Goal: Communication & Community: Answer question/provide support

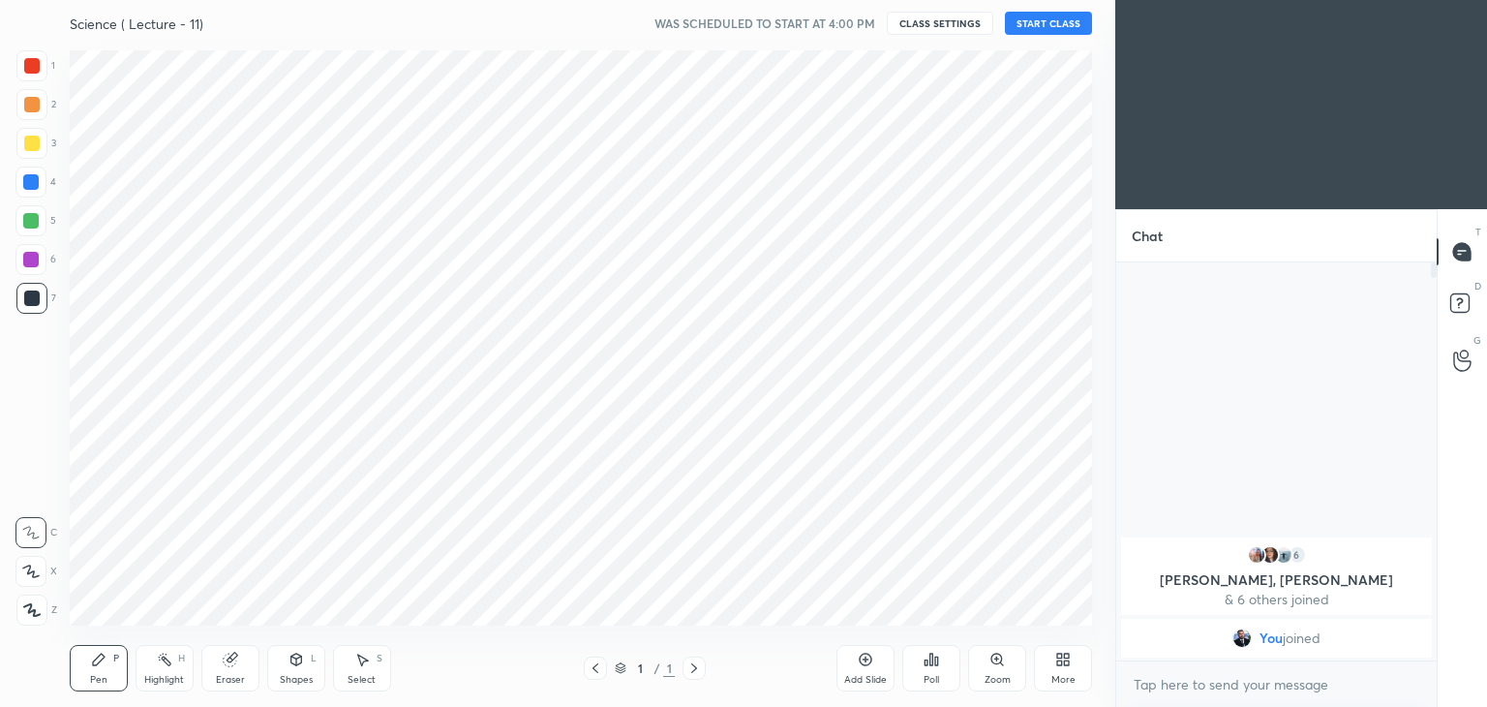
scroll to position [96229, 95775]
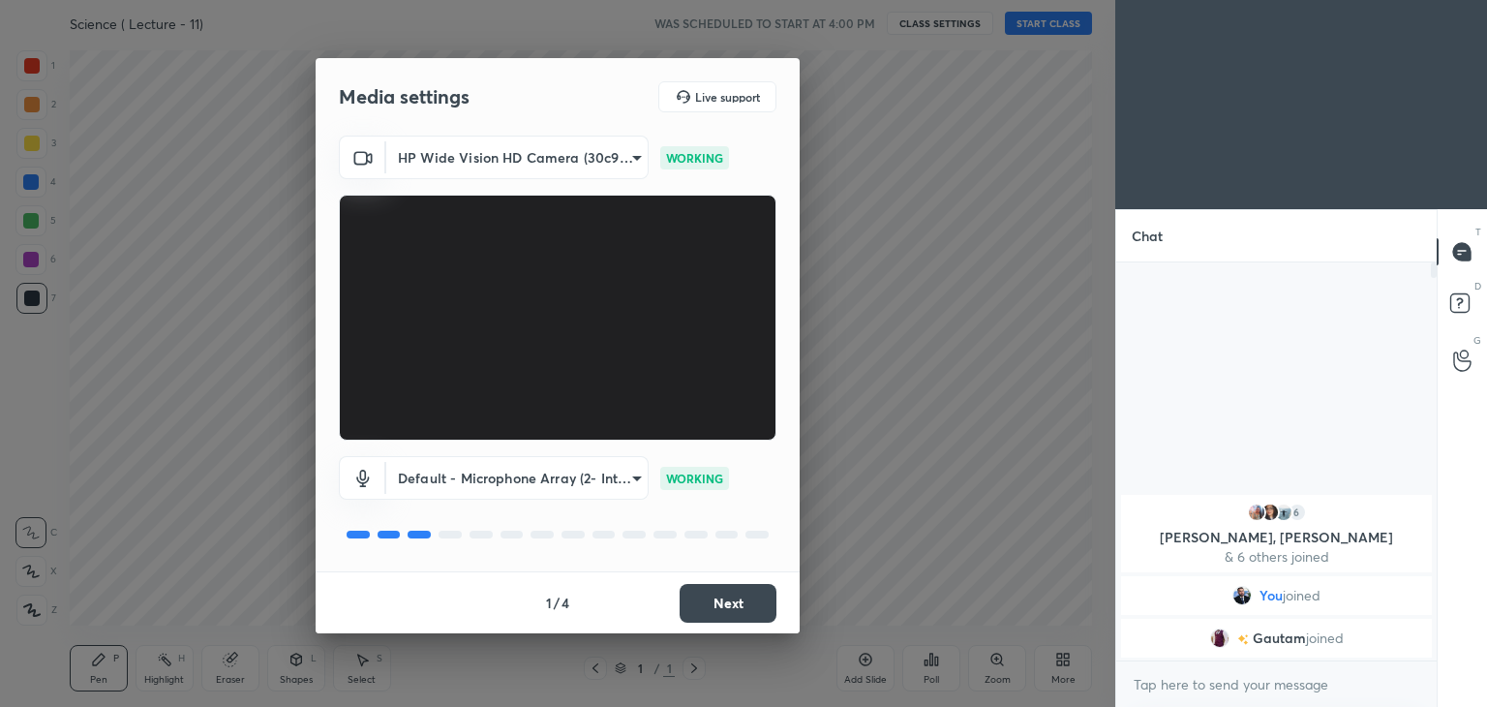
click at [721, 608] on button "Next" at bounding box center [728, 603] width 97 height 39
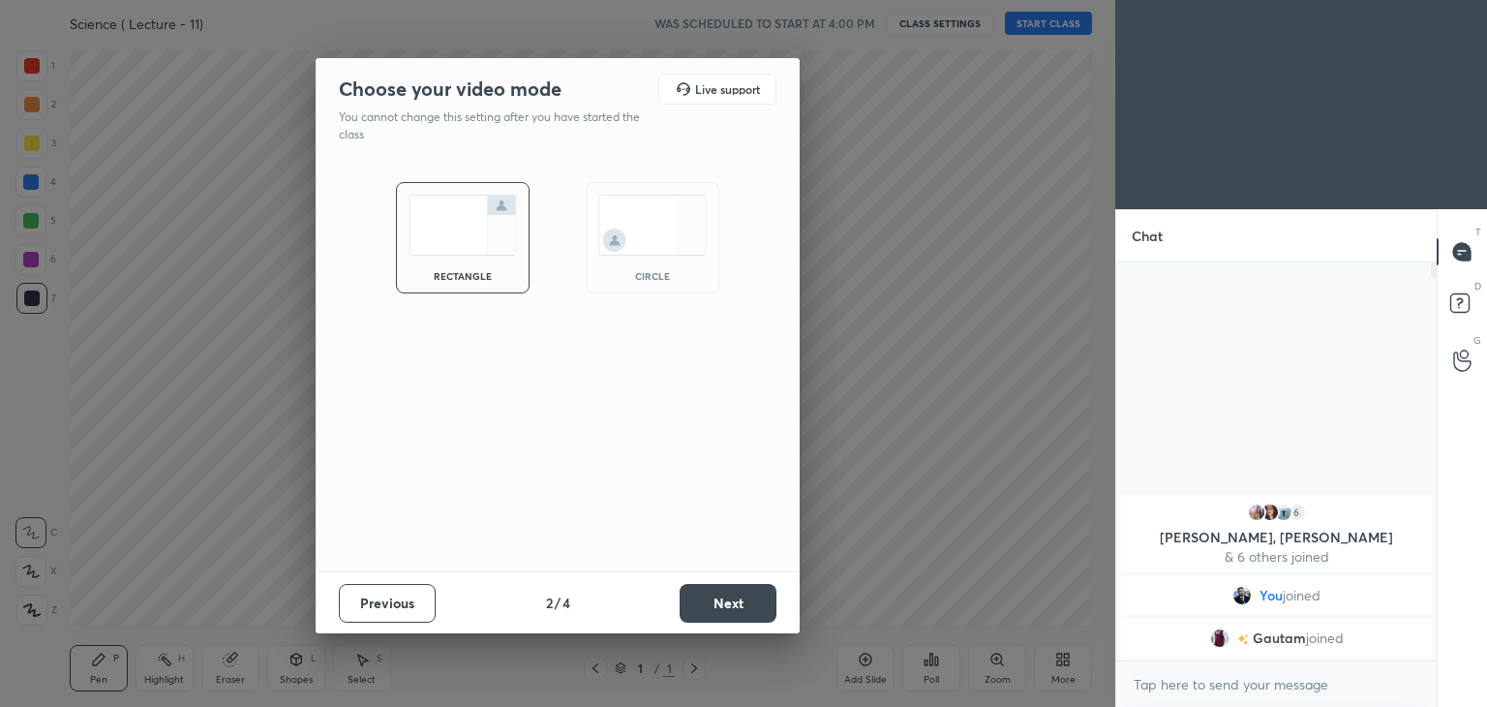
click at [721, 608] on button "Next" at bounding box center [728, 603] width 97 height 39
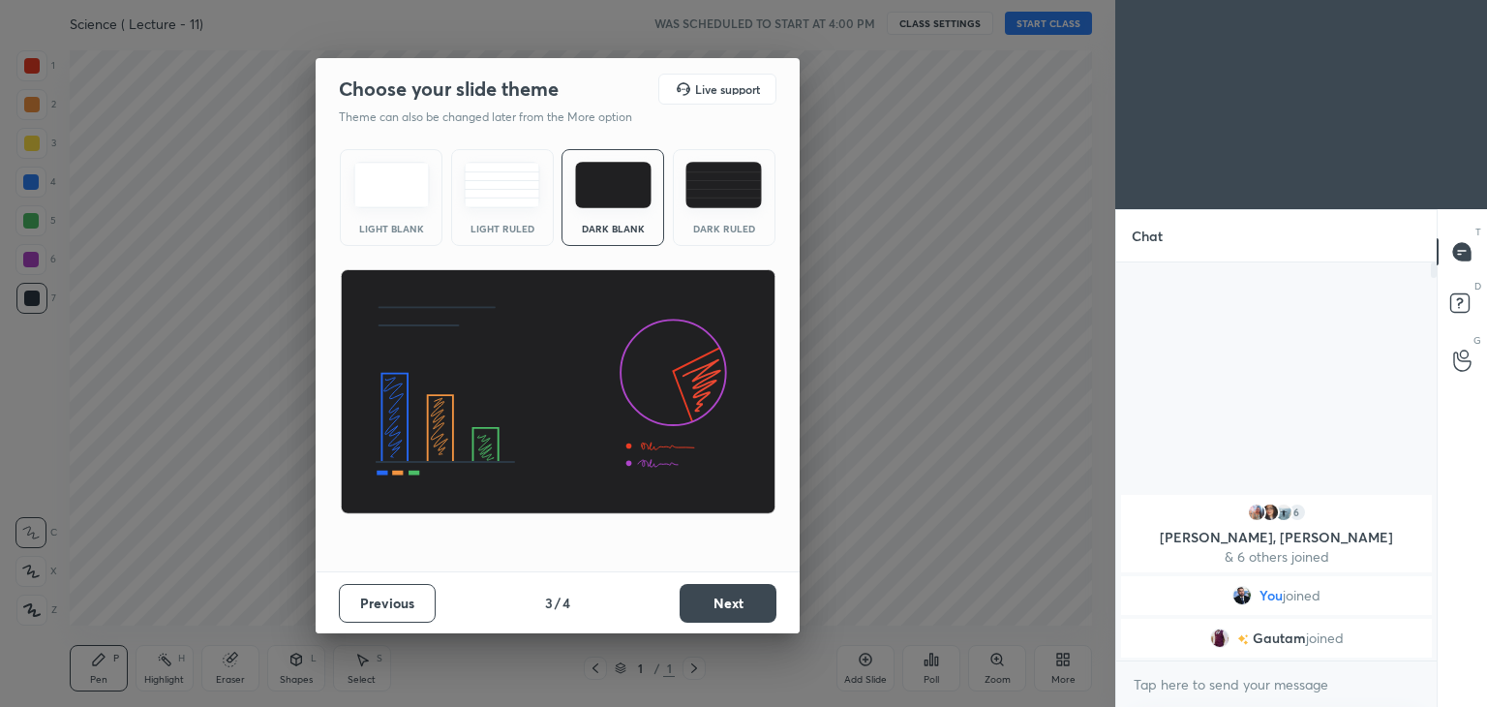
click at [721, 608] on button "Next" at bounding box center [728, 603] width 97 height 39
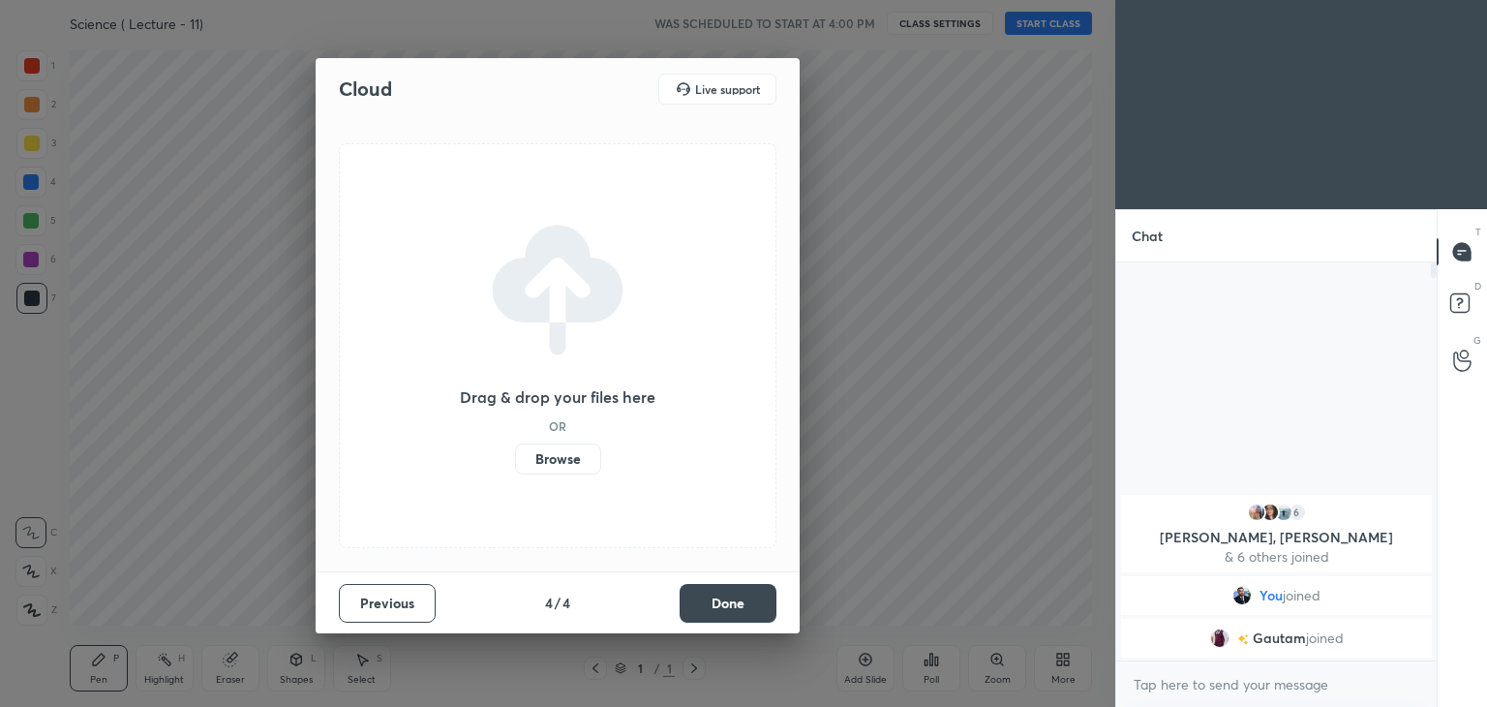
click at [721, 608] on button "Done" at bounding box center [728, 603] width 97 height 39
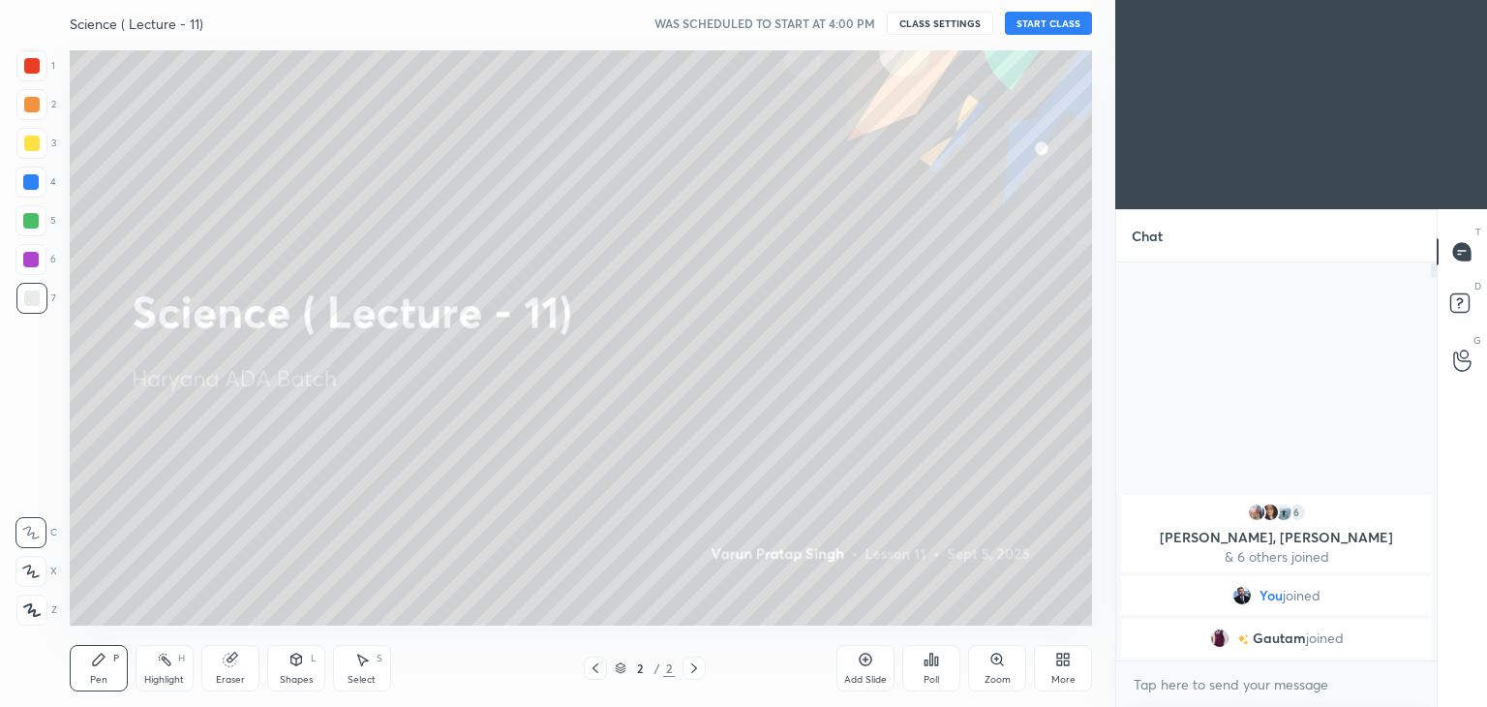
click at [1048, 18] on button "START CLASS" at bounding box center [1048, 23] width 87 height 23
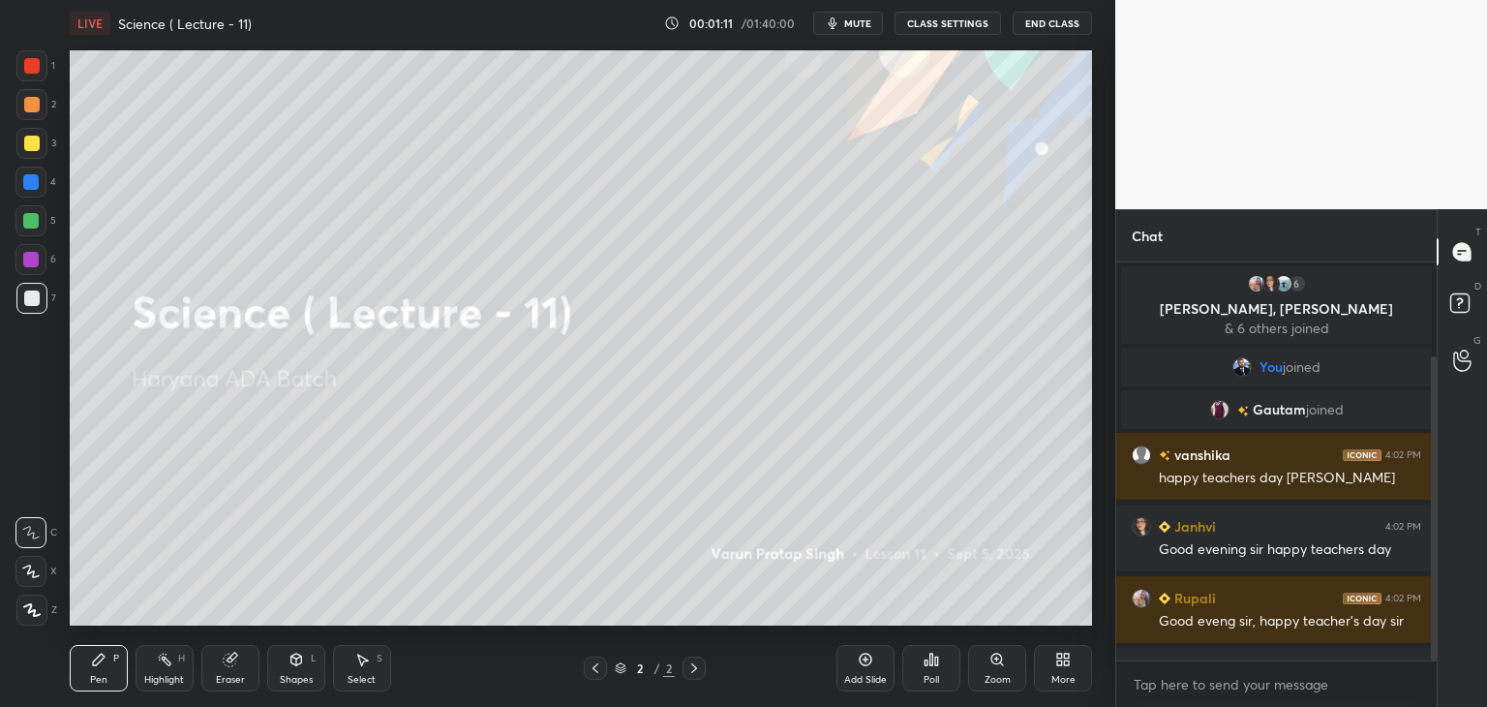
scroll to position [124, 0]
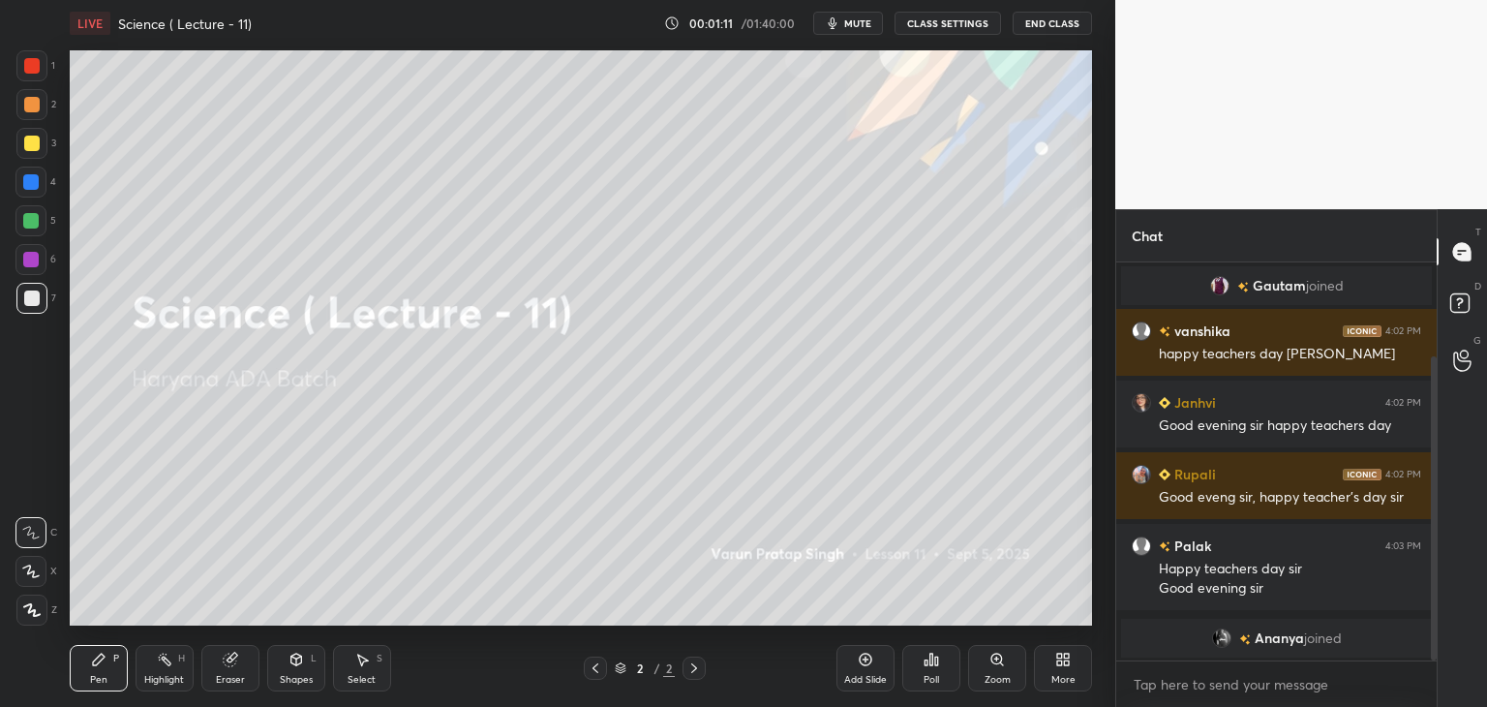
drag, startPoint x: 1434, startPoint y: 461, endPoint x: 1433, endPoint y: 516, distance: 55.2
click at [1433, 516] on div at bounding box center [1434, 508] width 6 height 304
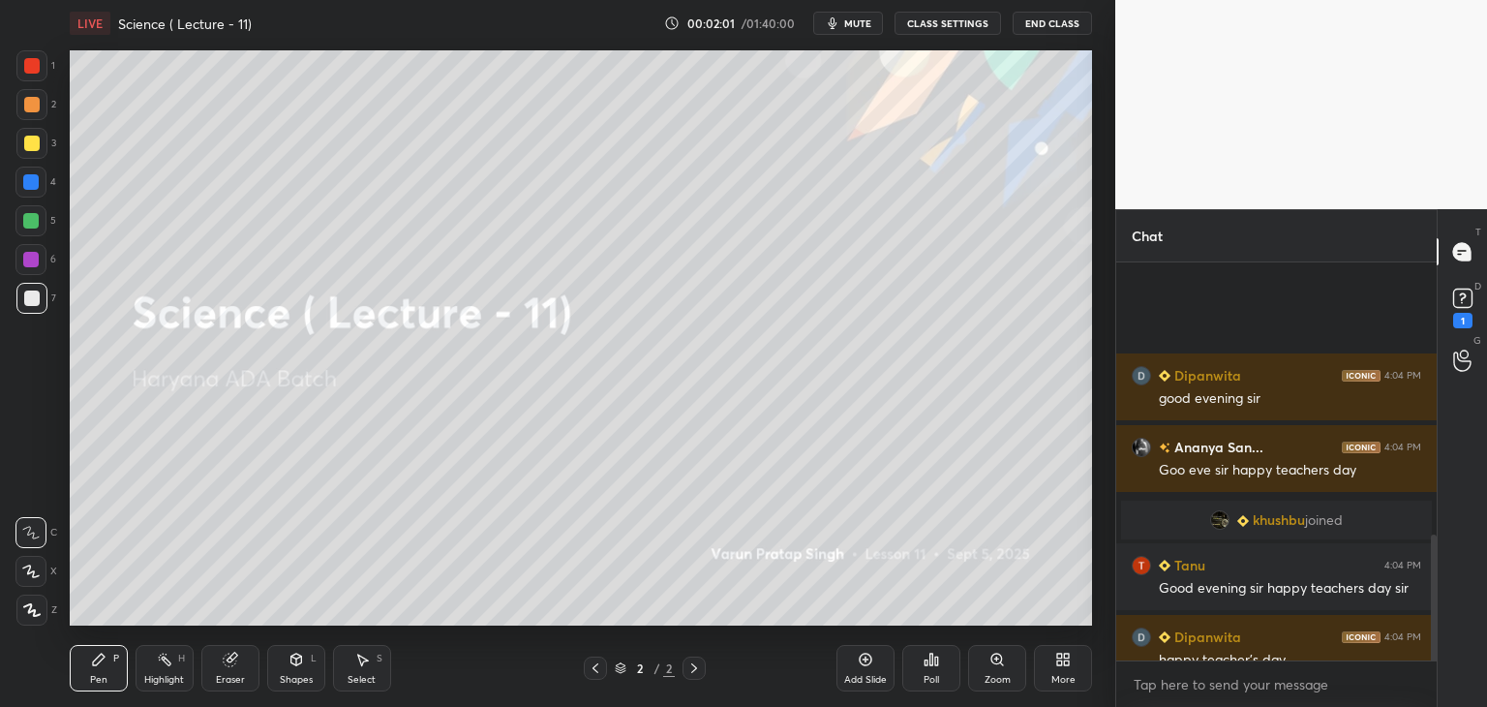
scroll to position [864, 0]
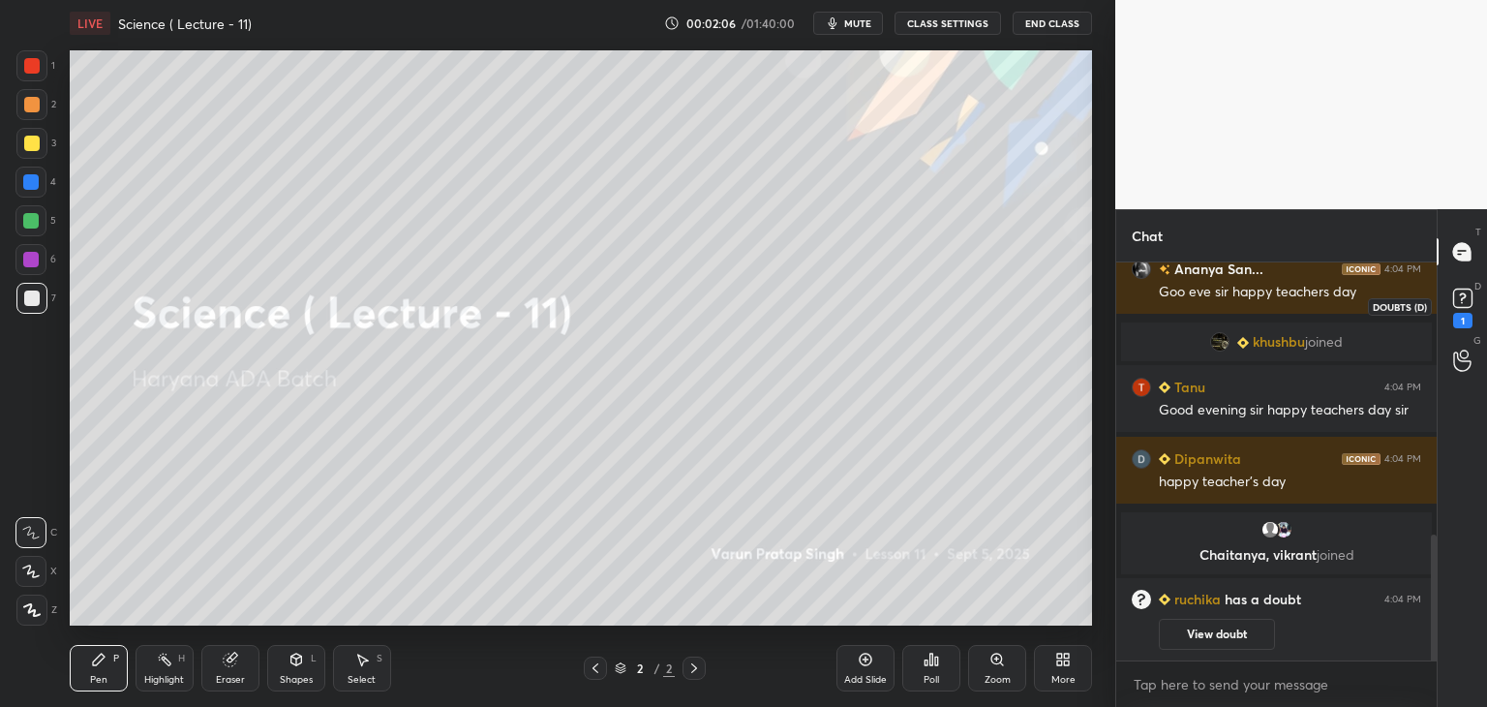
click at [1460, 305] on rect at bounding box center [1462, 298] width 18 height 18
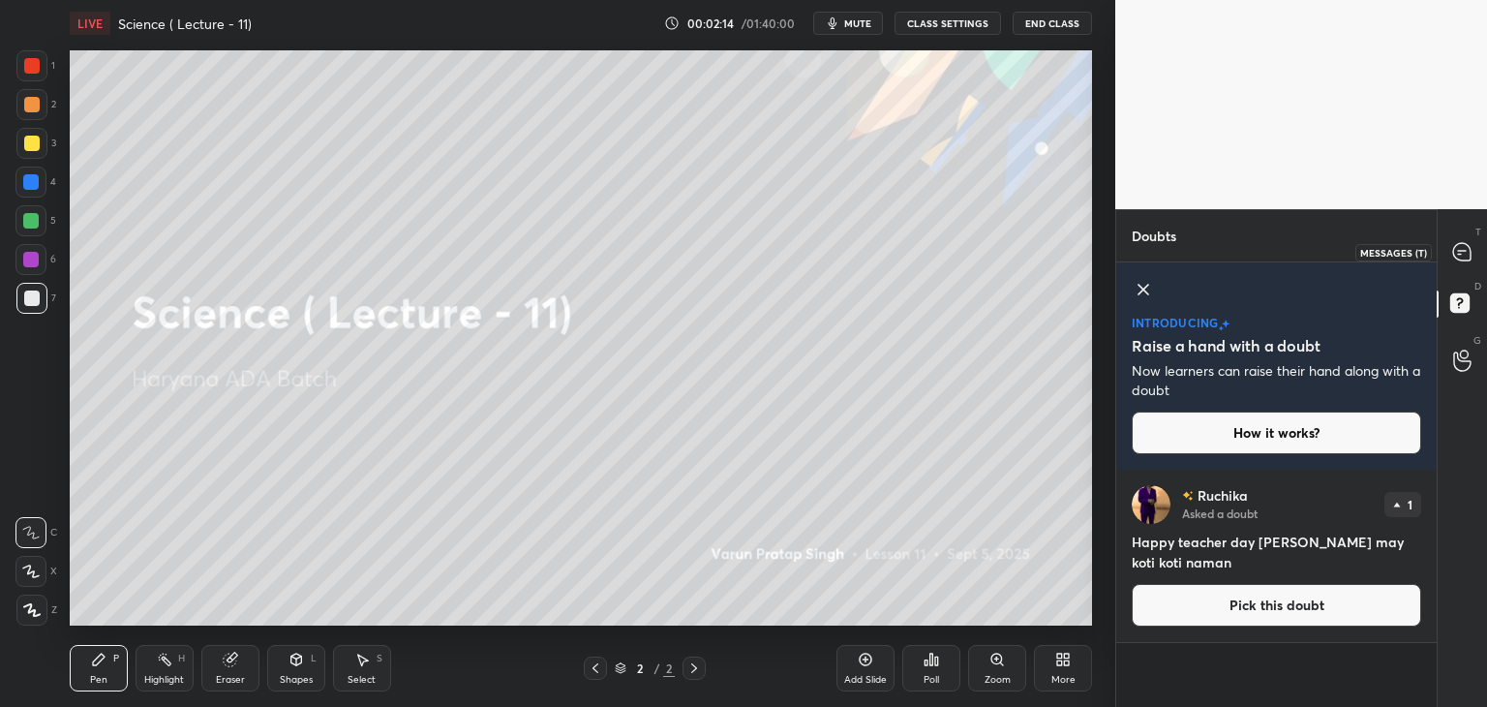
click at [1459, 253] on icon at bounding box center [1461, 251] width 17 height 17
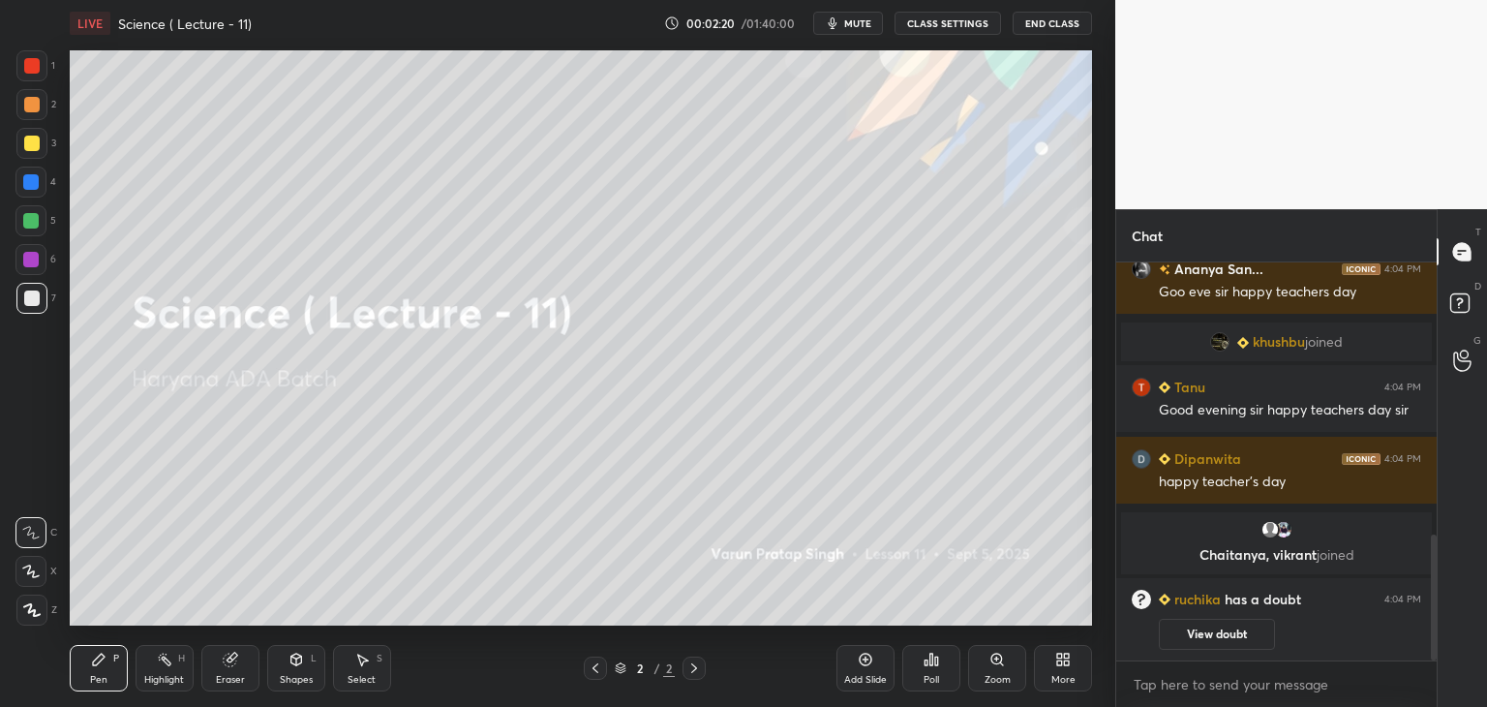
drag, startPoint x: 1433, startPoint y: 544, endPoint x: 1433, endPoint y: 569, distance: 25.2
click at [1433, 569] on div at bounding box center [1434, 597] width 6 height 126
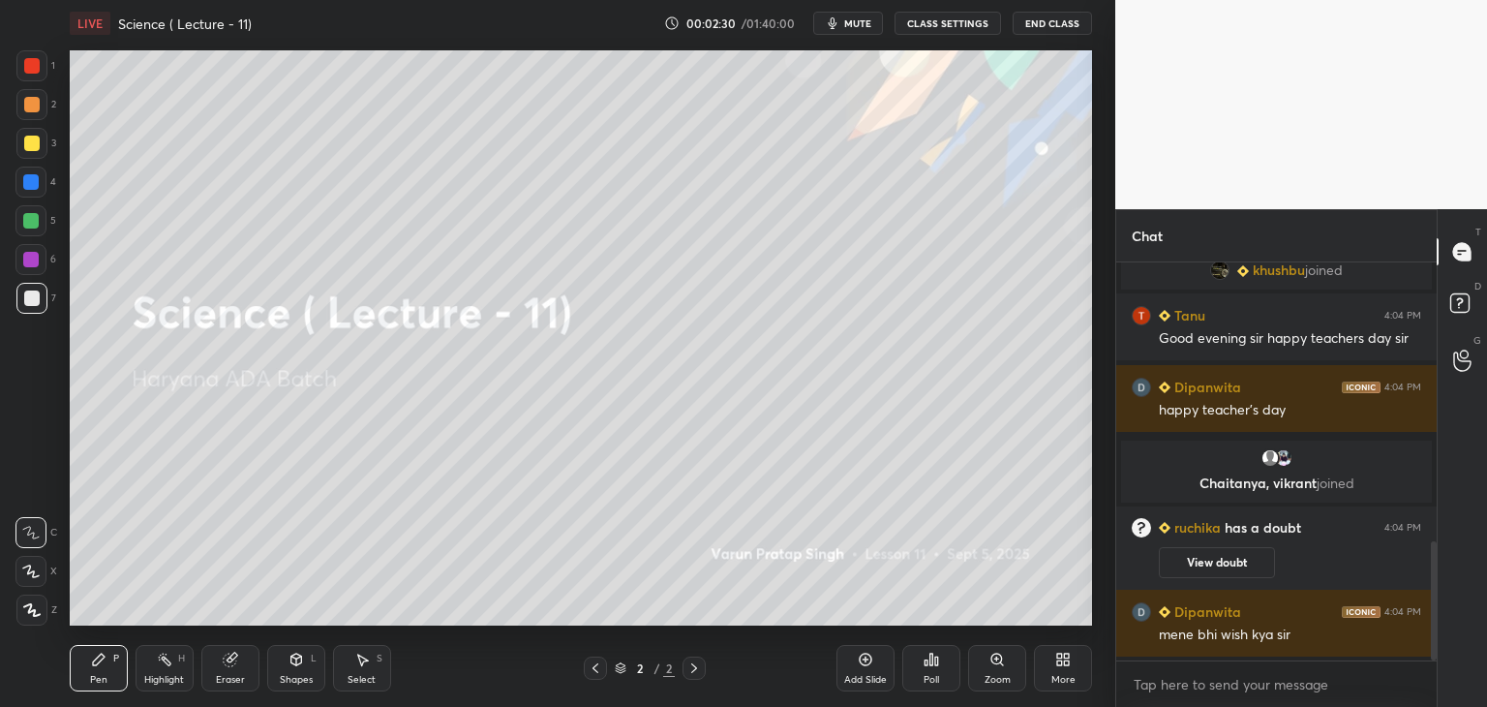
scroll to position [1018, 0]
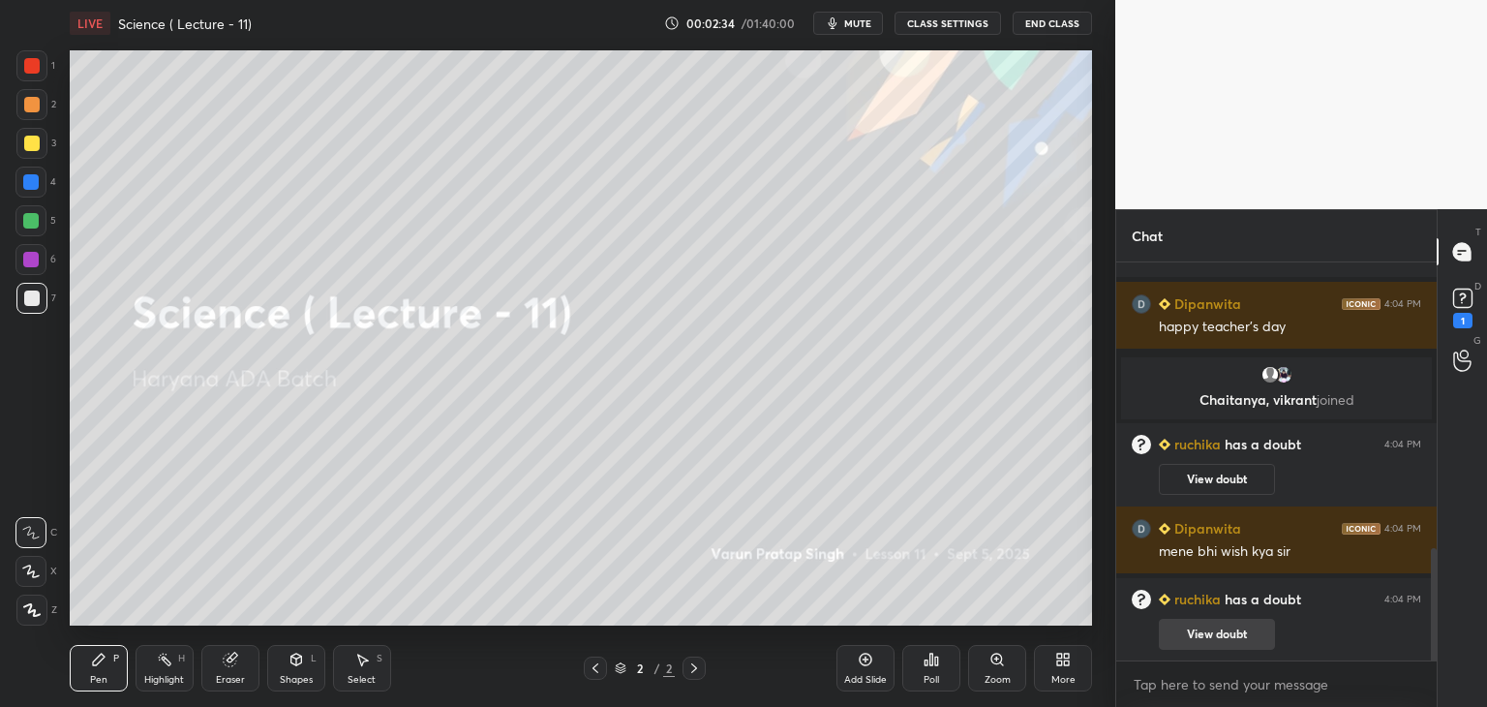
click at [1231, 628] on button "View doubt" at bounding box center [1217, 634] width 116 height 31
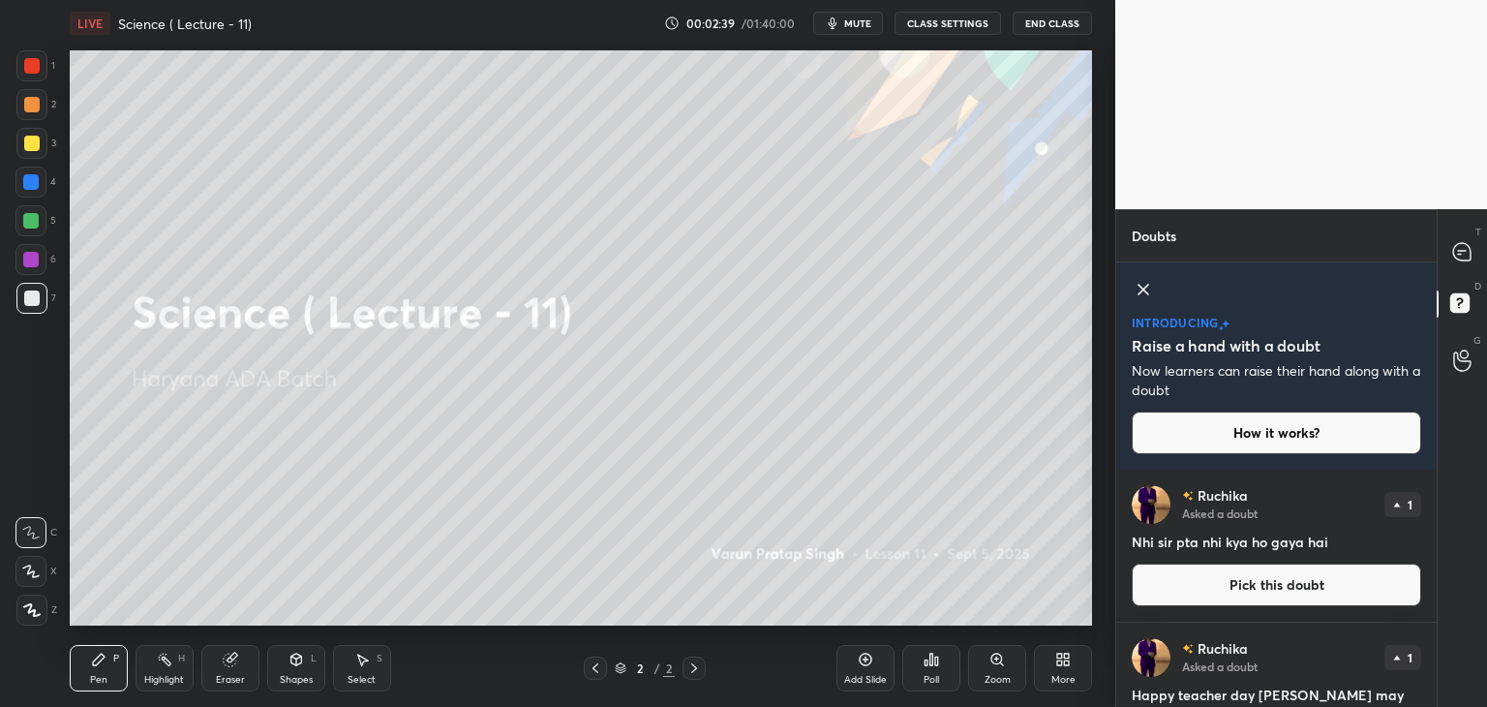
click at [1143, 290] on icon at bounding box center [1144, 290] width 10 height 10
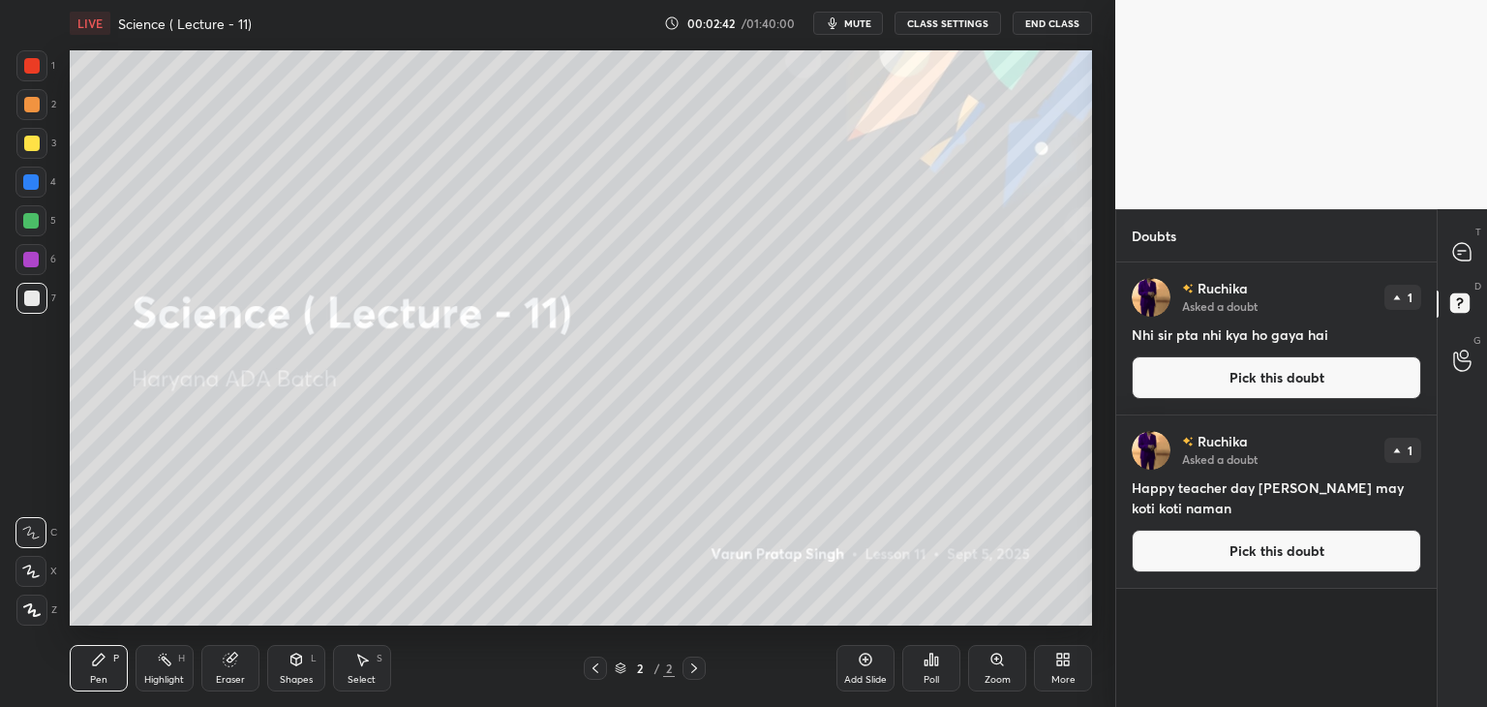
click at [1313, 386] on button "Pick this doubt" at bounding box center [1276, 377] width 289 height 43
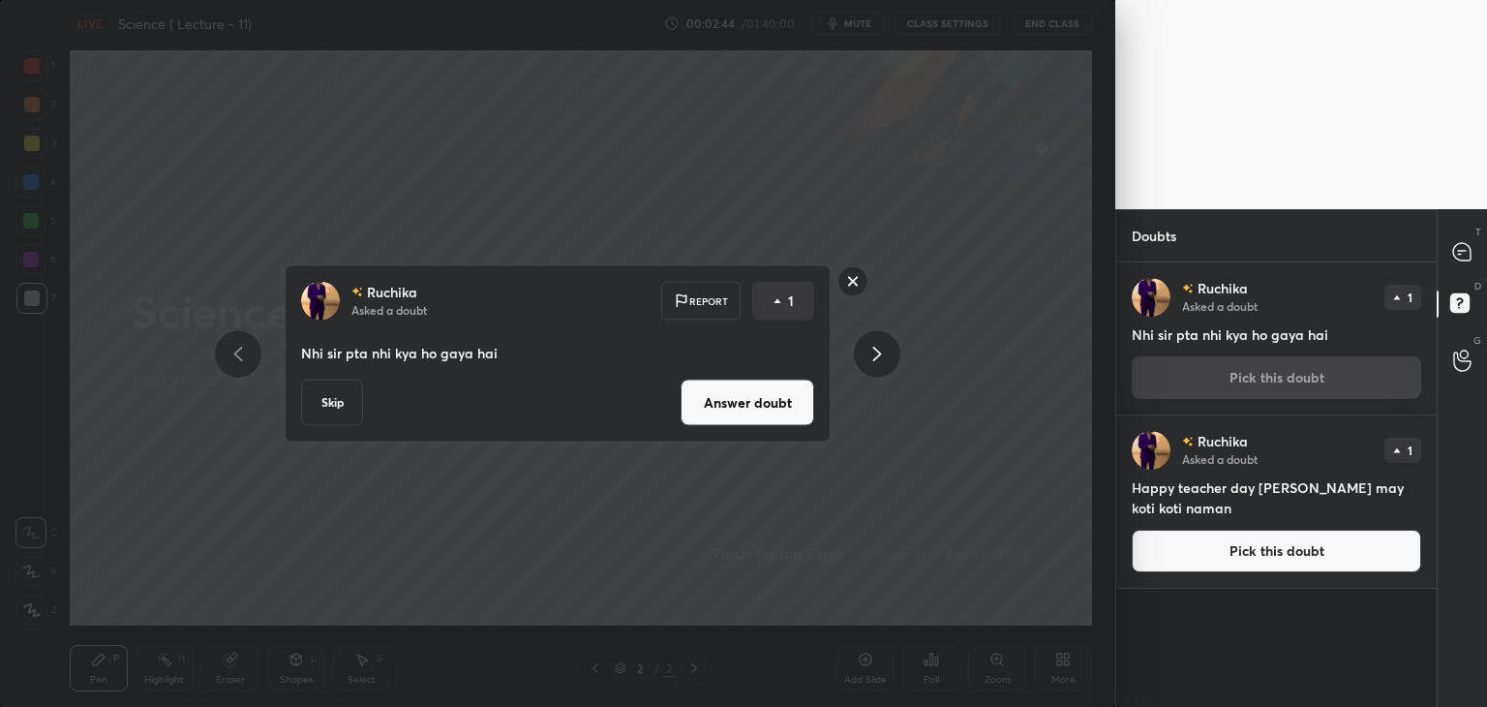
click at [854, 284] on rect at bounding box center [853, 281] width 30 height 30
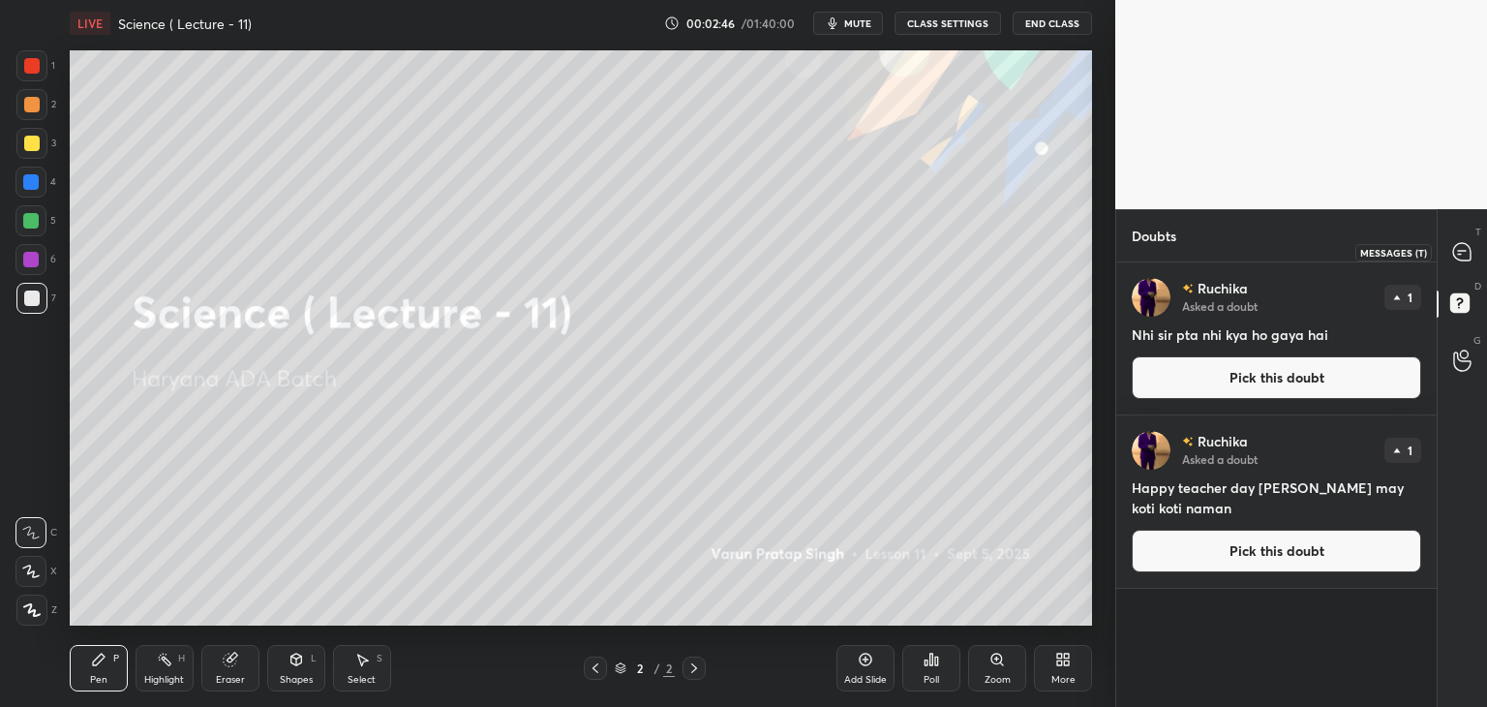
click at [1446, 254] on div at bounding box center [1462, 251] width 39 height 35
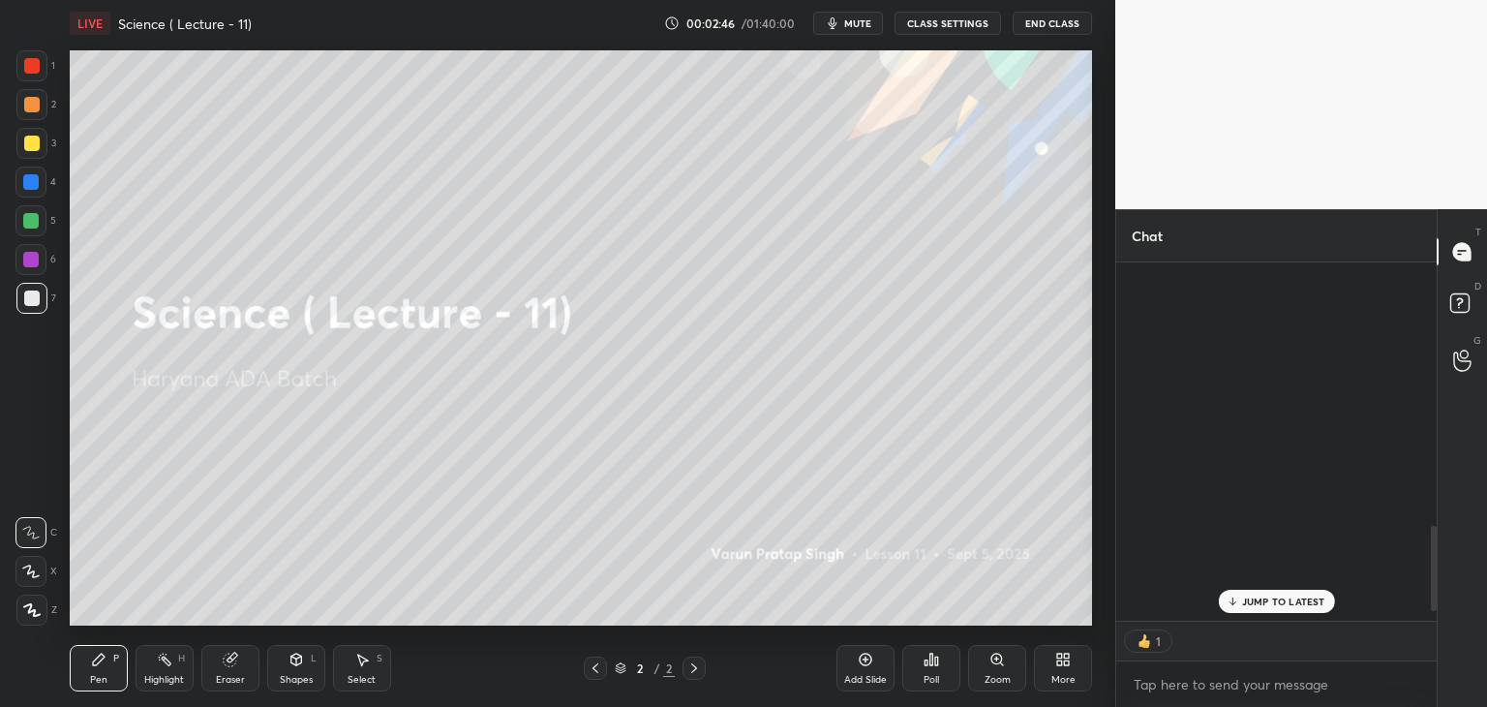
scroll to position [353, 315]
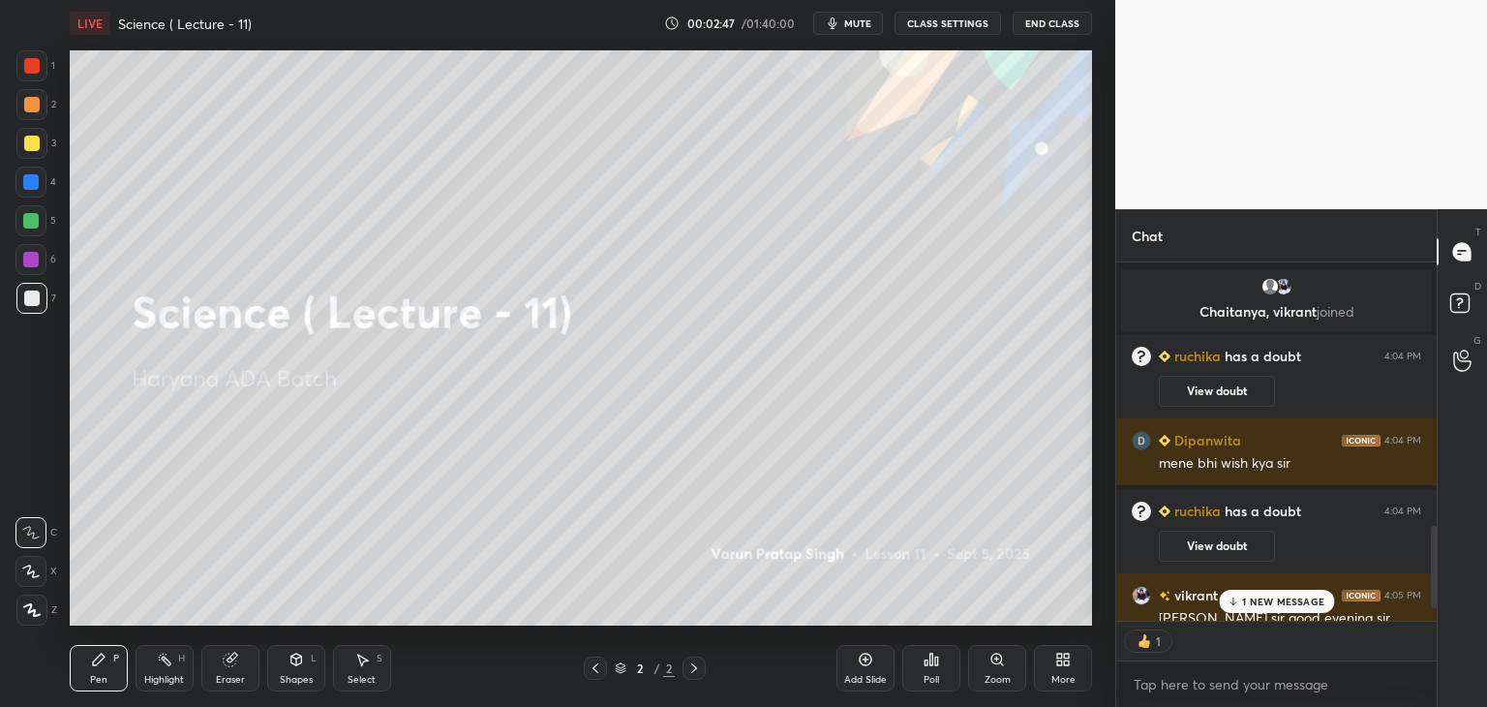
click at [1249, 600] on p "1 NEW MESSAGE" at bounding box center [1283, 601] width 82 height 12
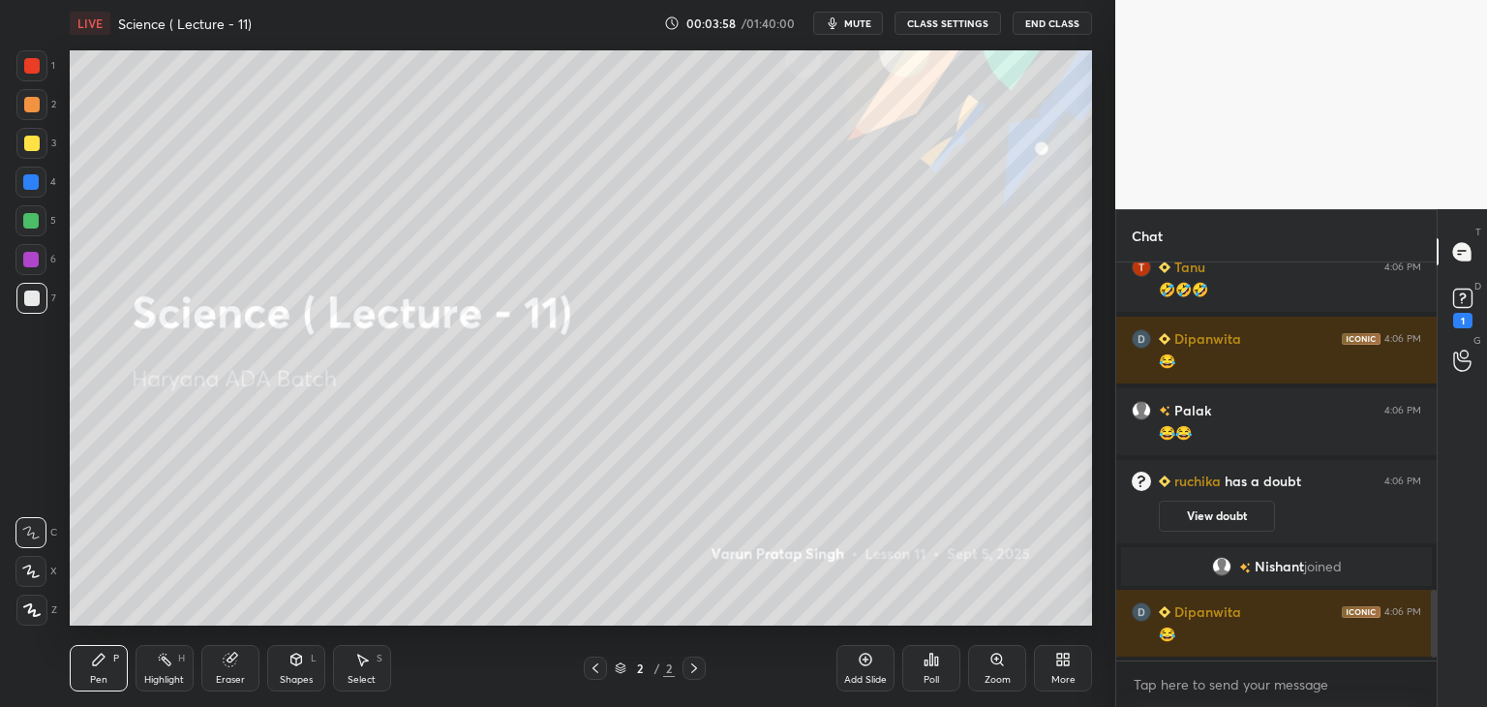
scroll to position [1930, 0]
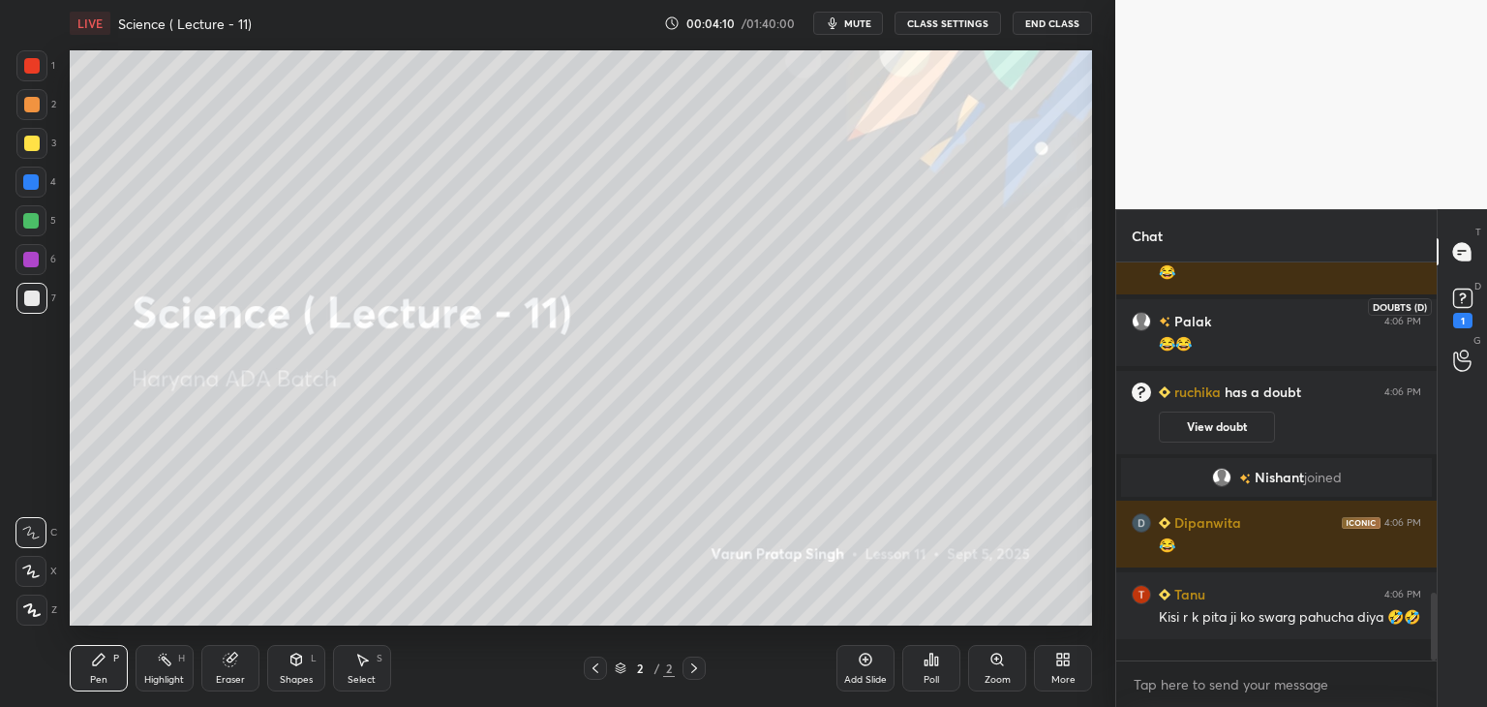
click at [1450, 302] on icon at bounding box center [1462, 298] width 29 height 29
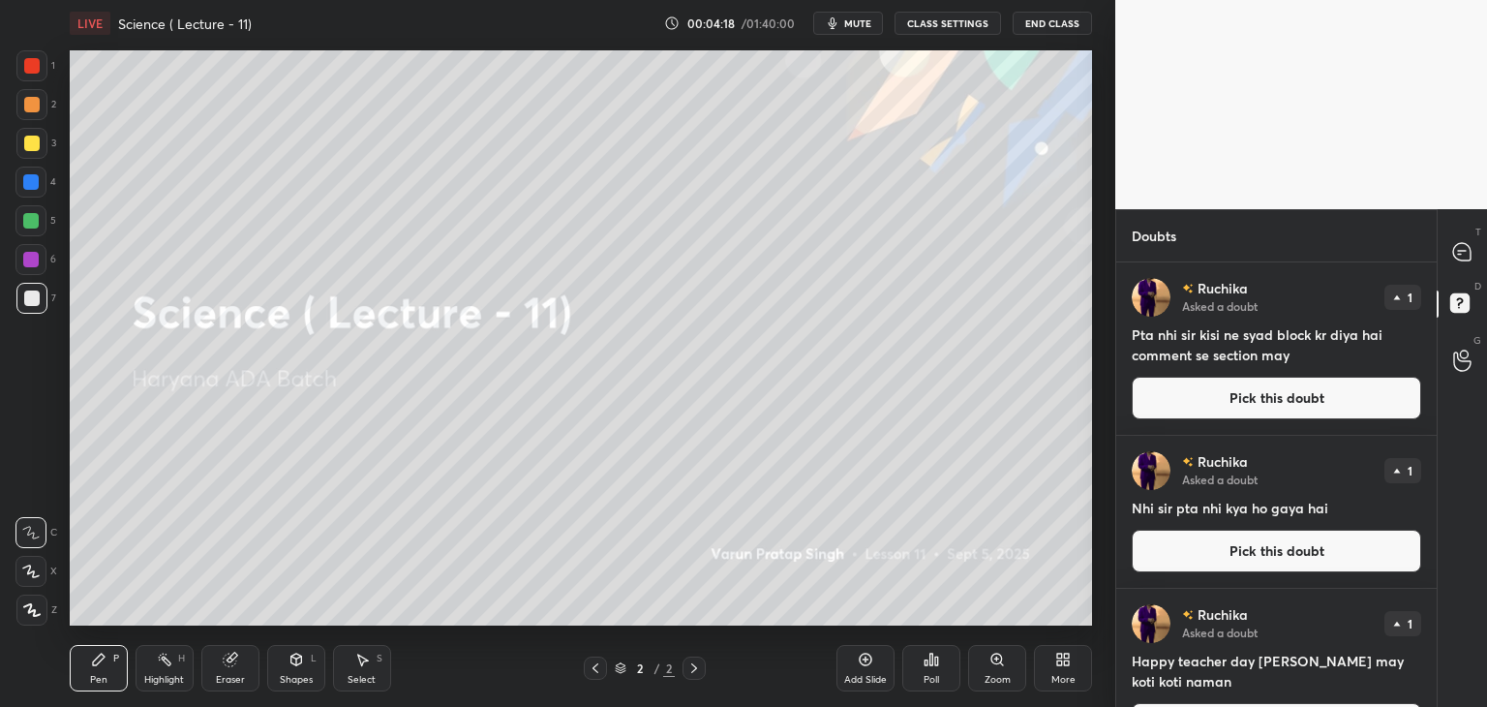
click at [1164, 303] on img "grid" at bounding box center [1151, 297] width 39 height 39
click at [1290, 407] on button "Pick this doubt" at bounding box center [1276, 398] width 289 height 43
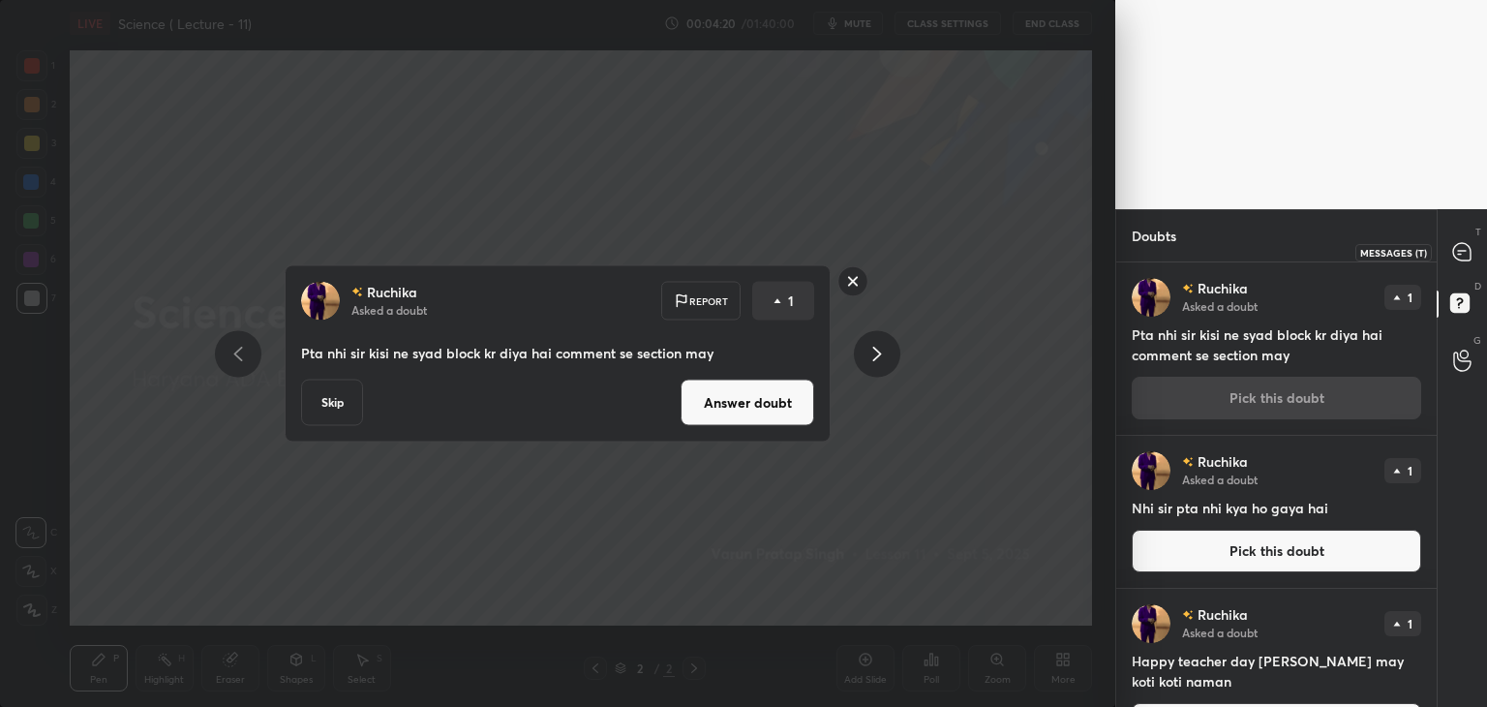
click at [1464, 253] on icon at bounding box center [1461, 251] width 17 height 17
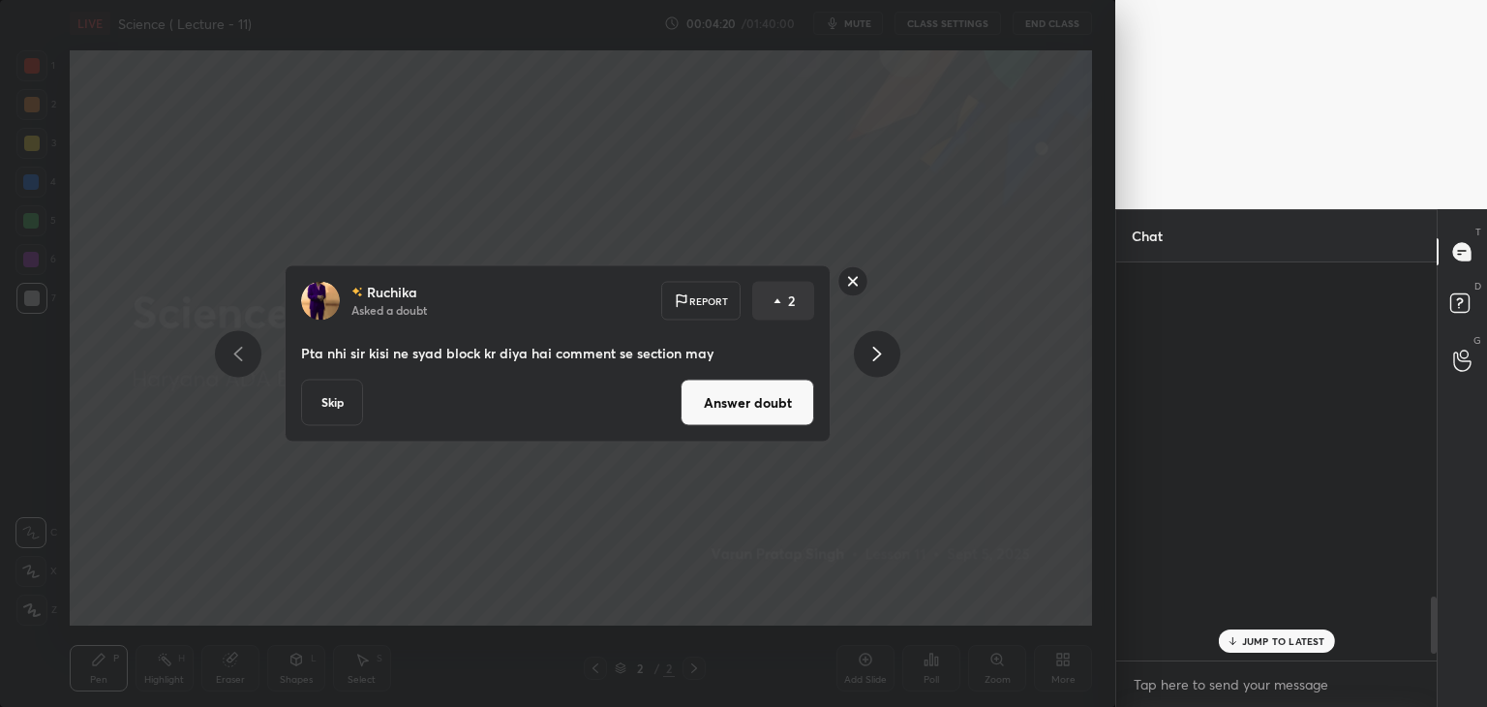
scroll to position [392, 315]
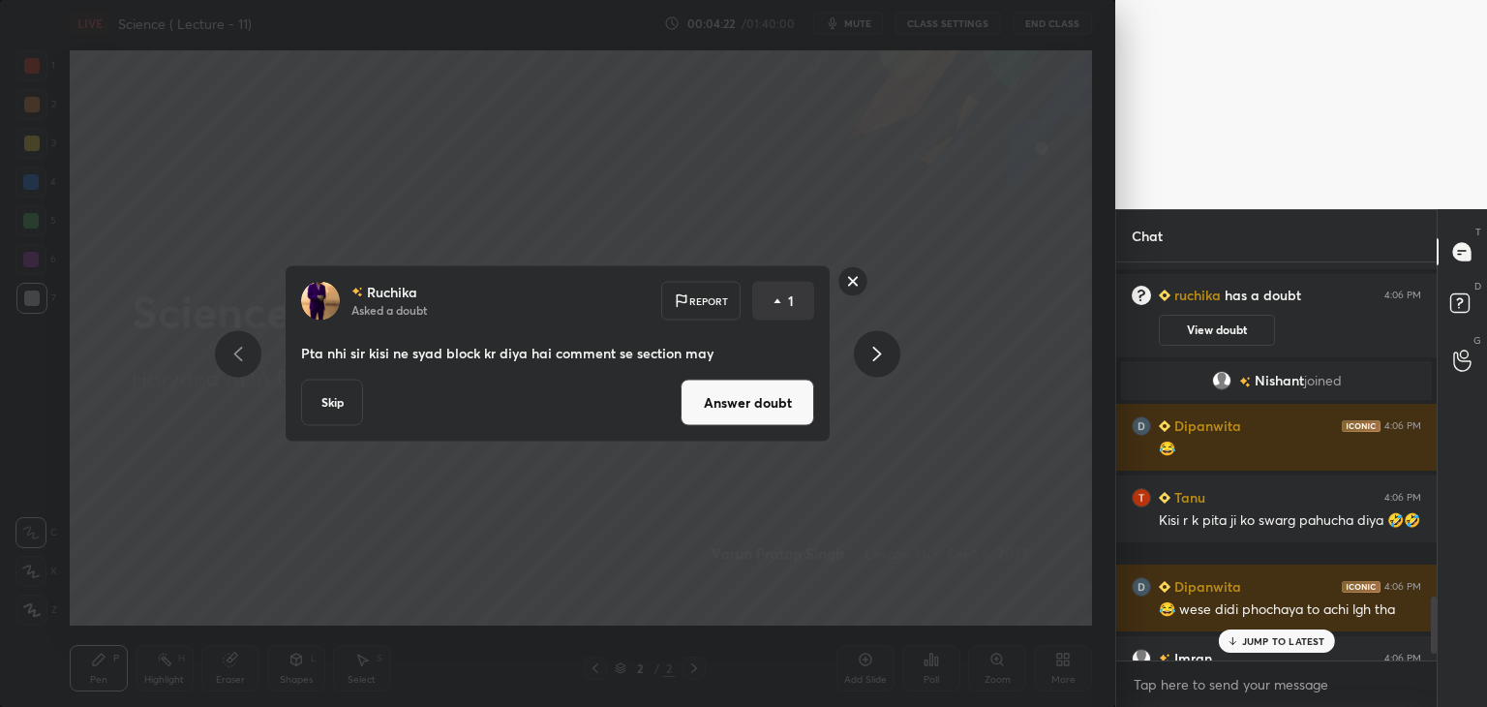
click at [744, 404] on button "Answer doubt" at bounding box center [748, 403] width 134 height 46
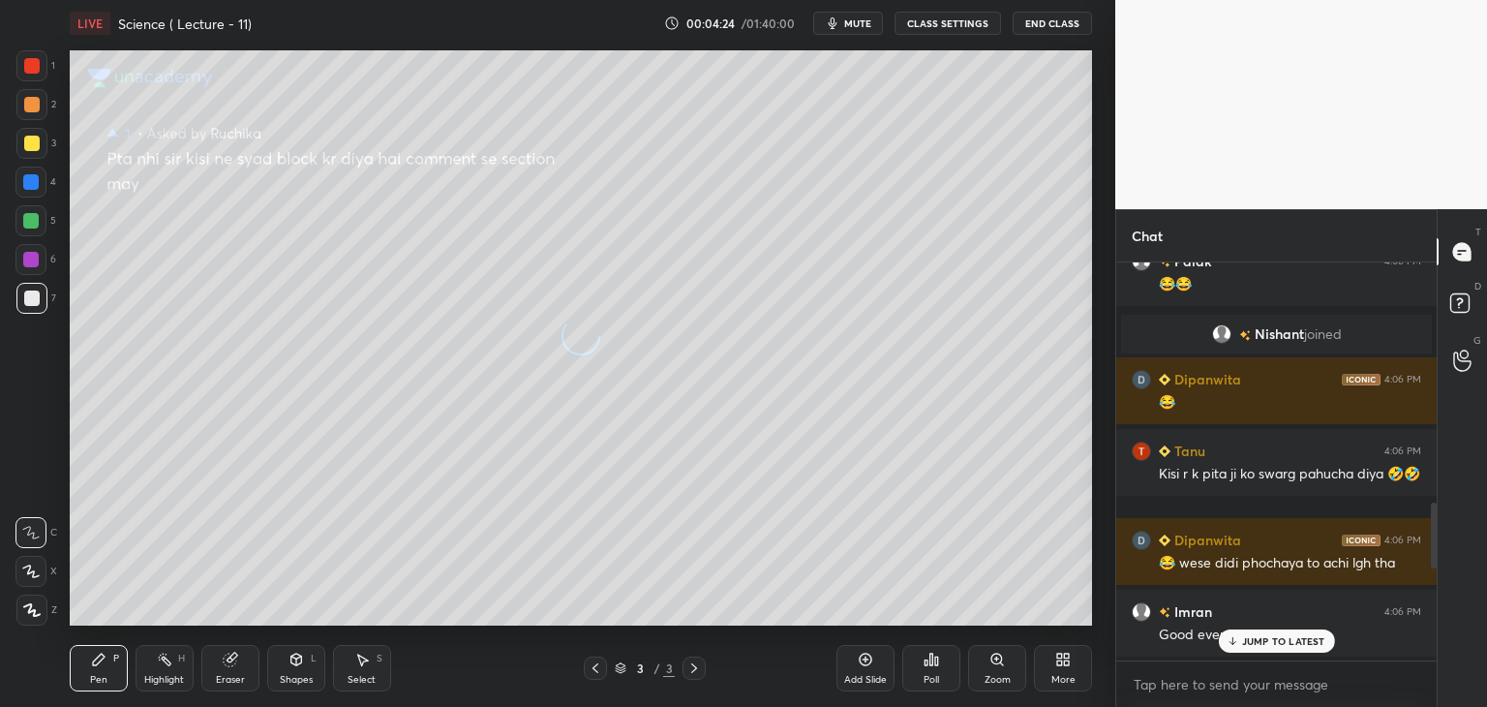
scroll to position [1439, 0]
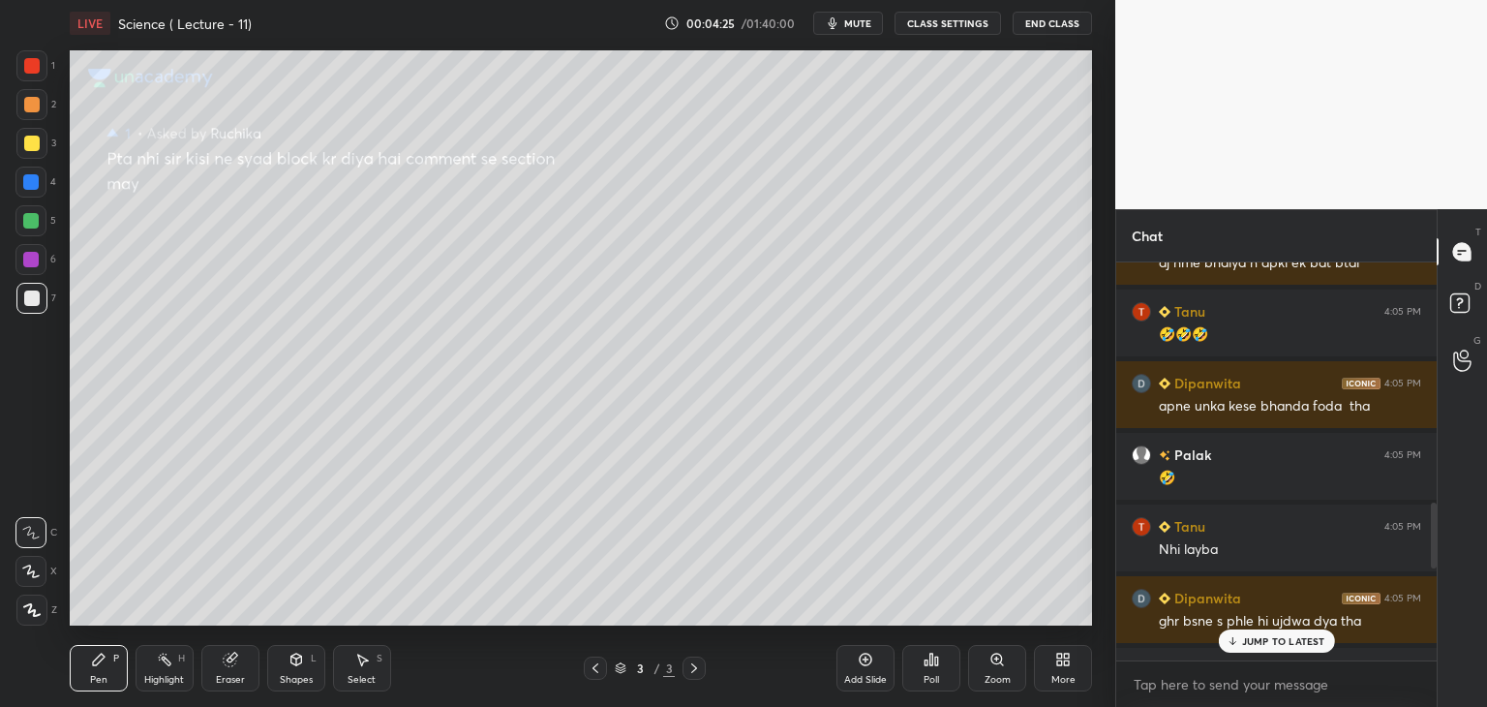
click at [1263, 639] on p "JUMP TO LATEST" at bounding box center [1283, 641] width 83 height 12
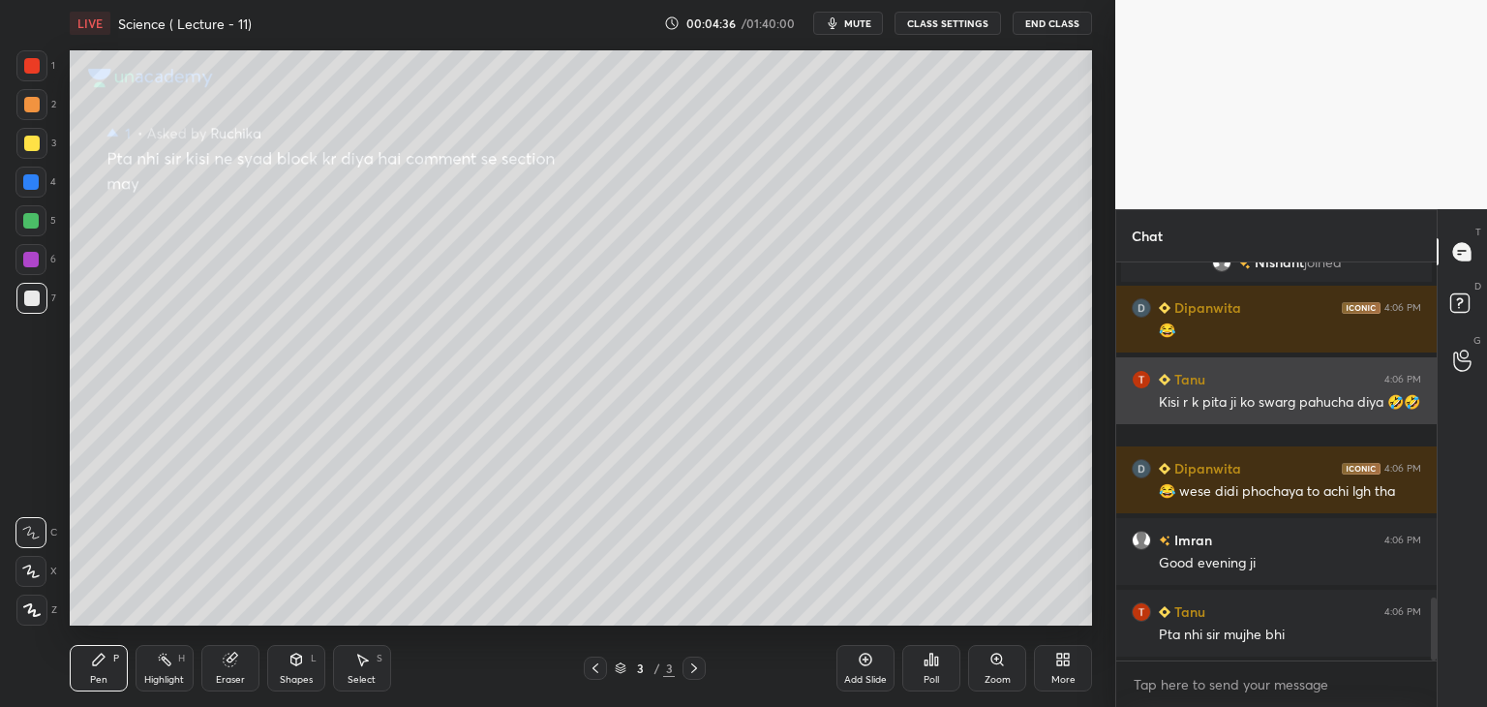
scroll to position [2109, 0]
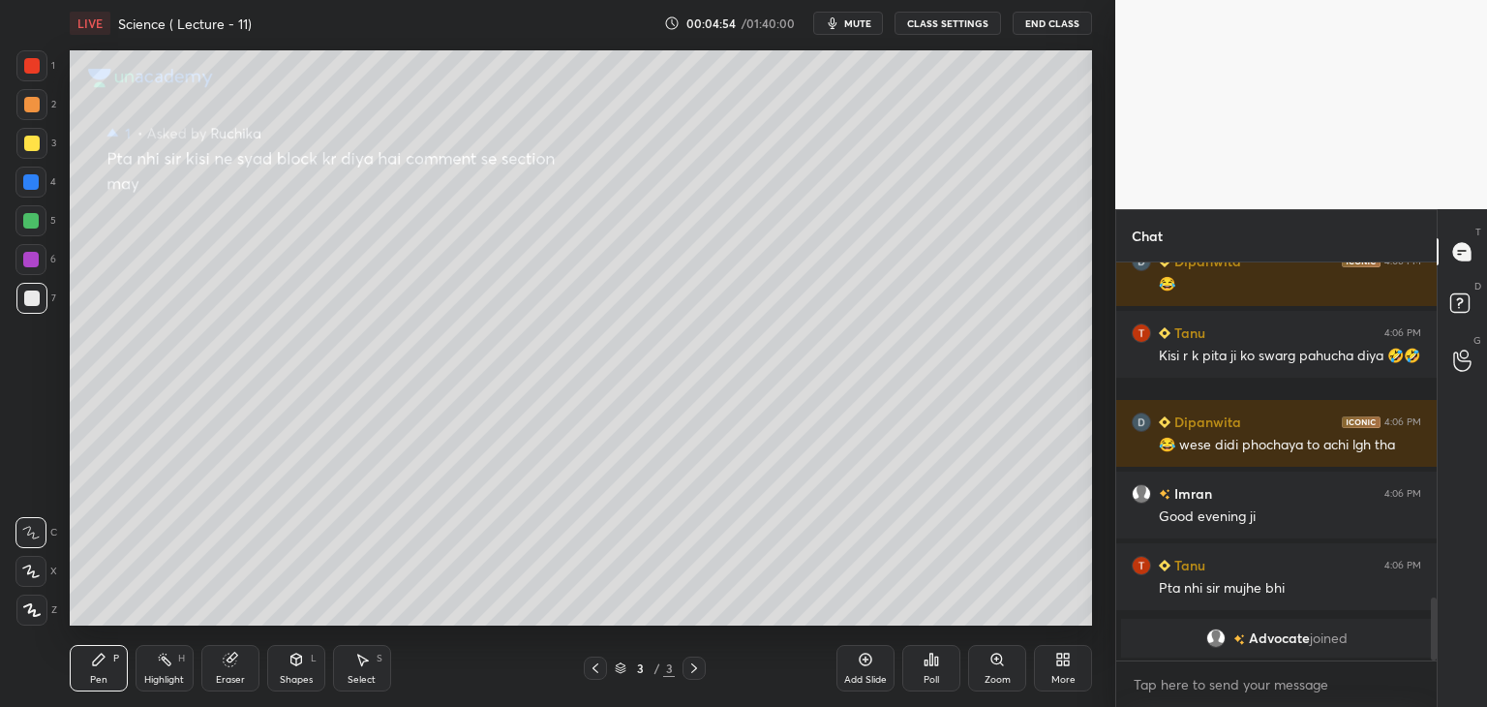
click at [867, 663] on icon at bounding box center [865, 659] width 15 height 15
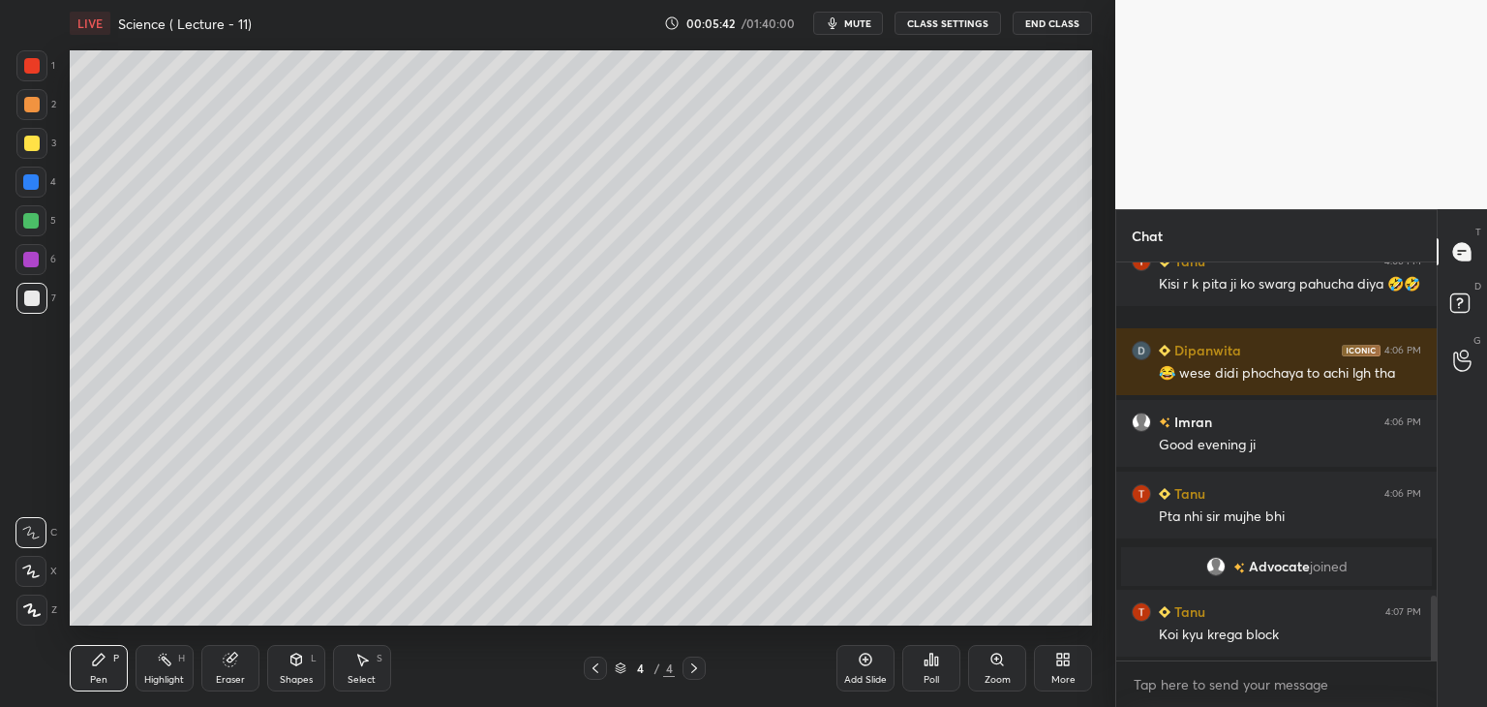
scroll to position [2145, 0]
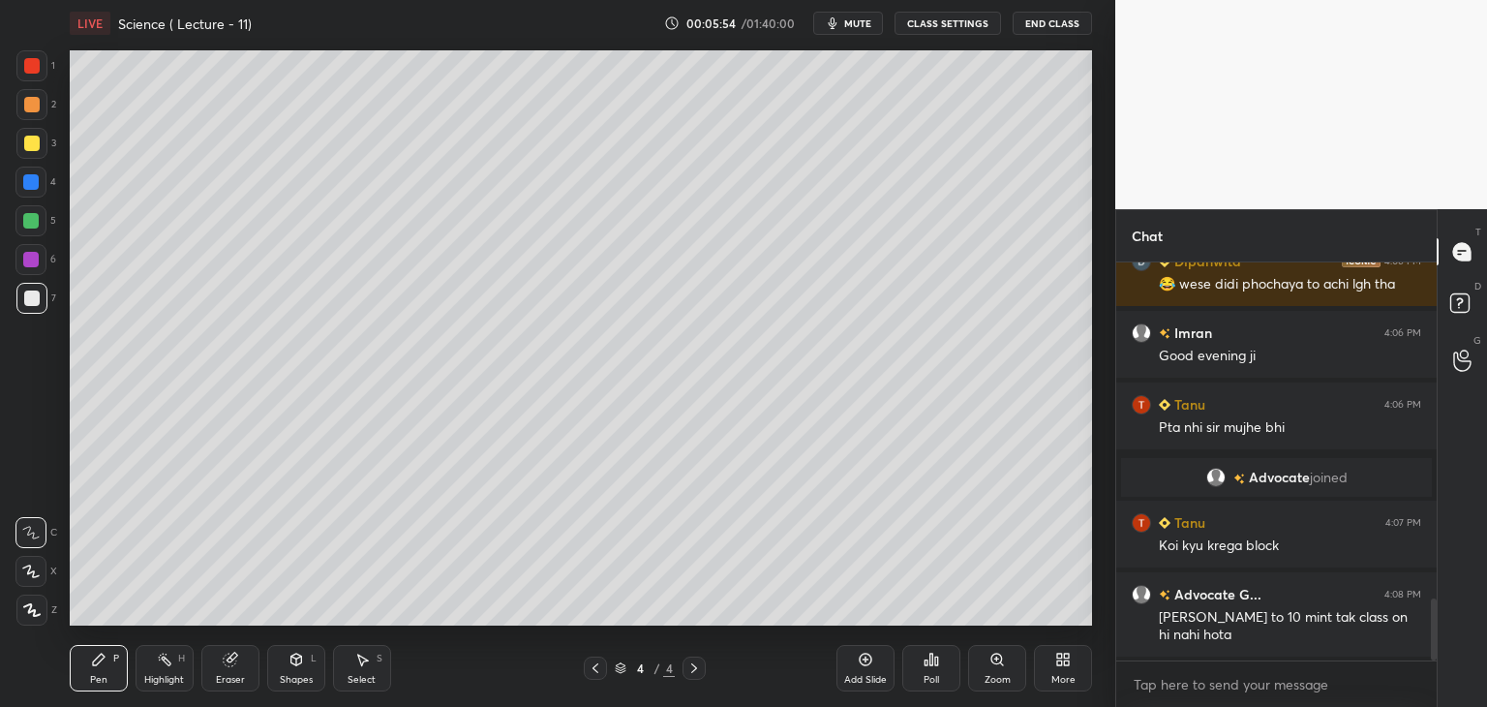
click at [36, 604] on icon at bounding box center [31, 610] width 17 height 14
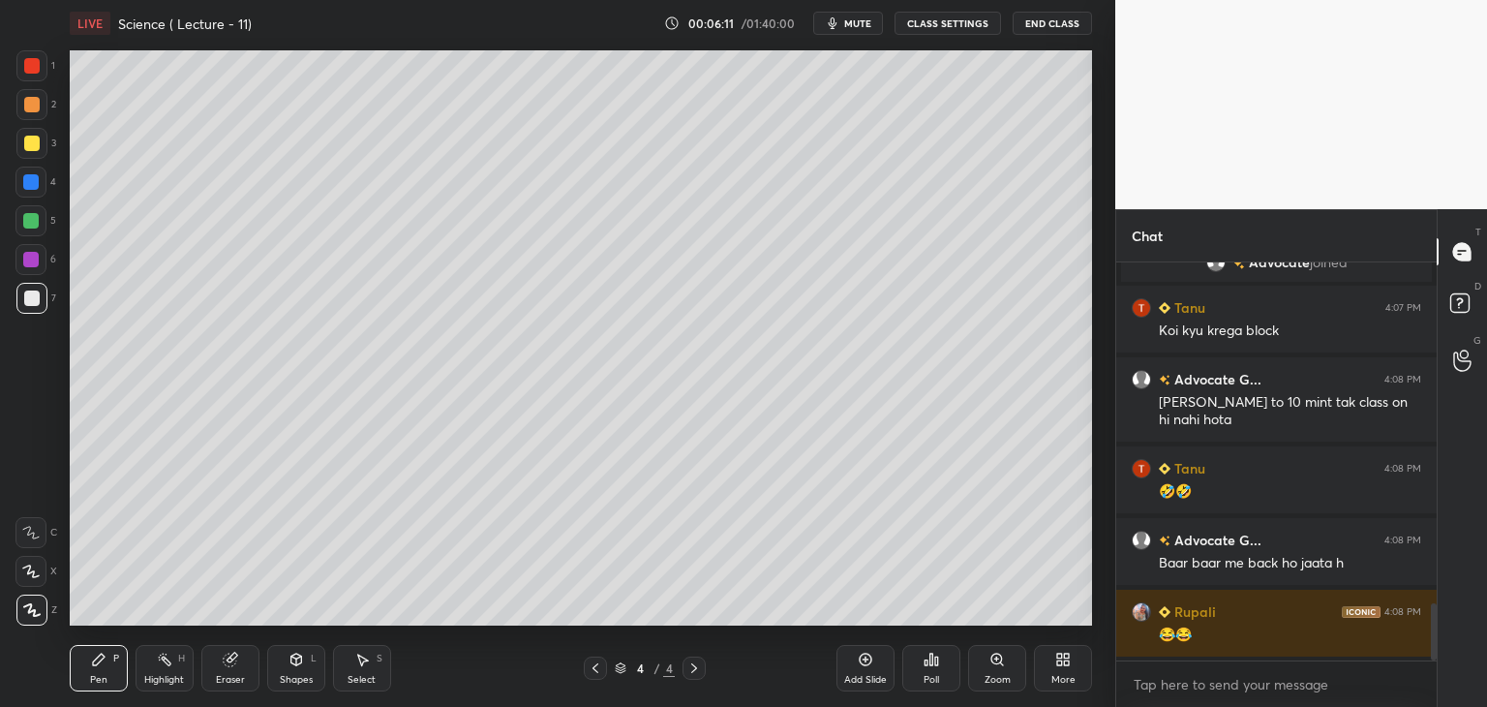
scroll to position [2484, 0]
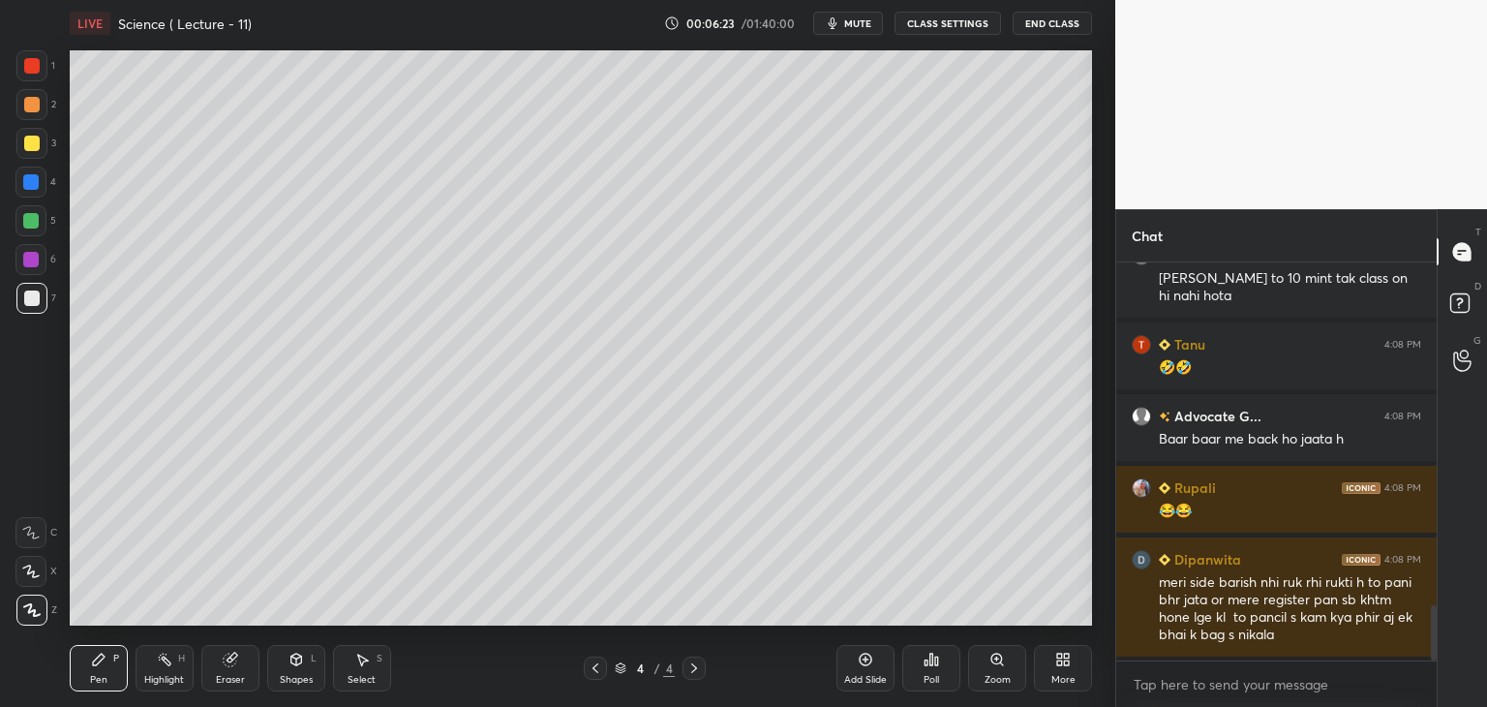
click at [236, 664] on icon at bounding box center [230, 659] width 15 height 15
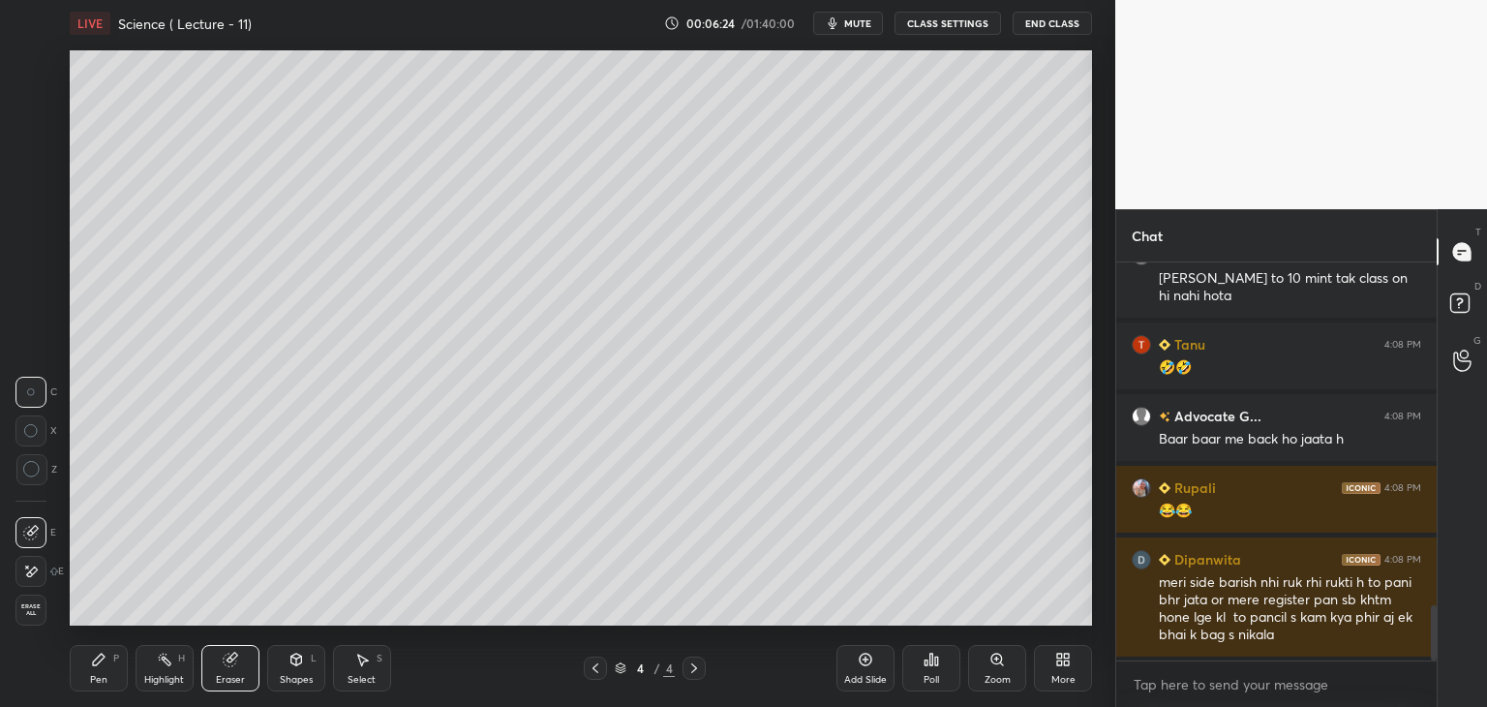
click at [28, 609] on span "Erase all" at bounding box center [30, 610] width 29 height 14
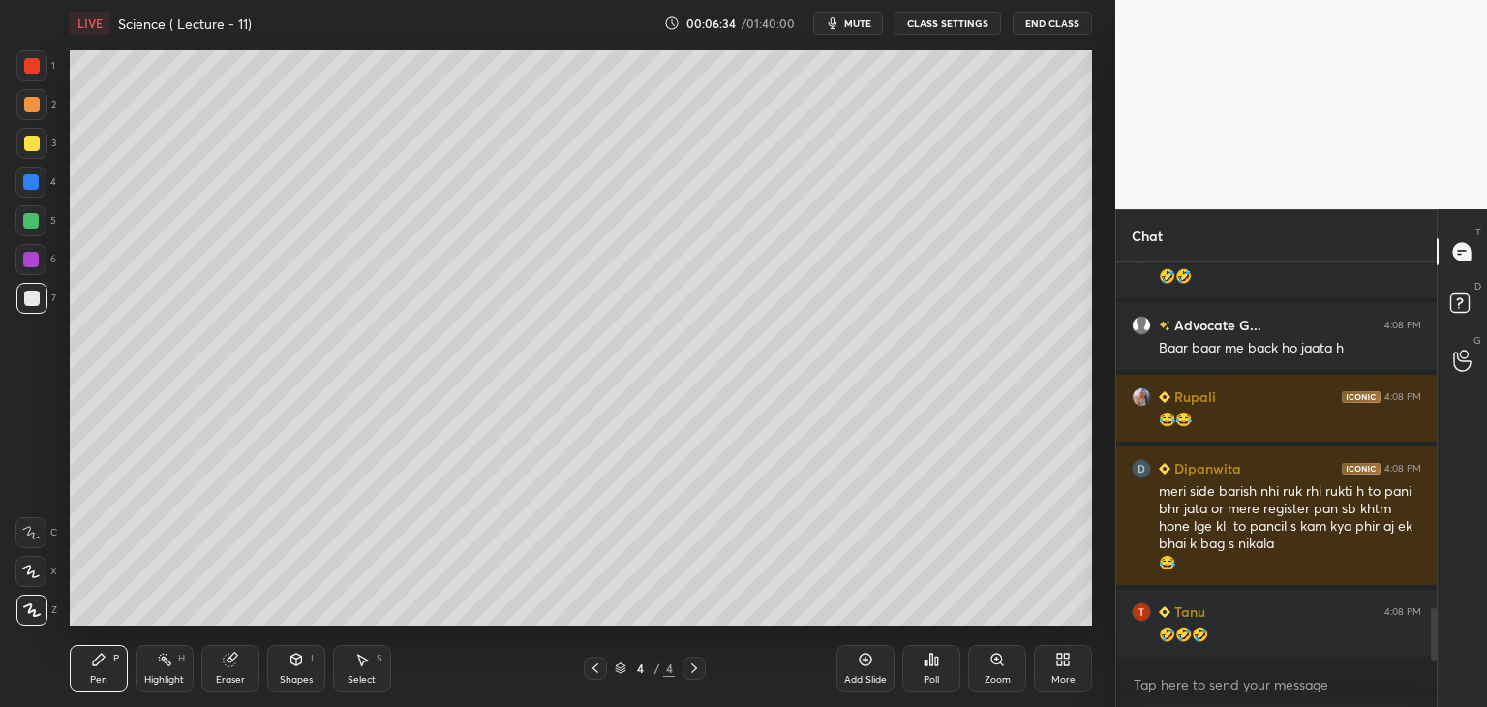
scroll to position [2647, 0]
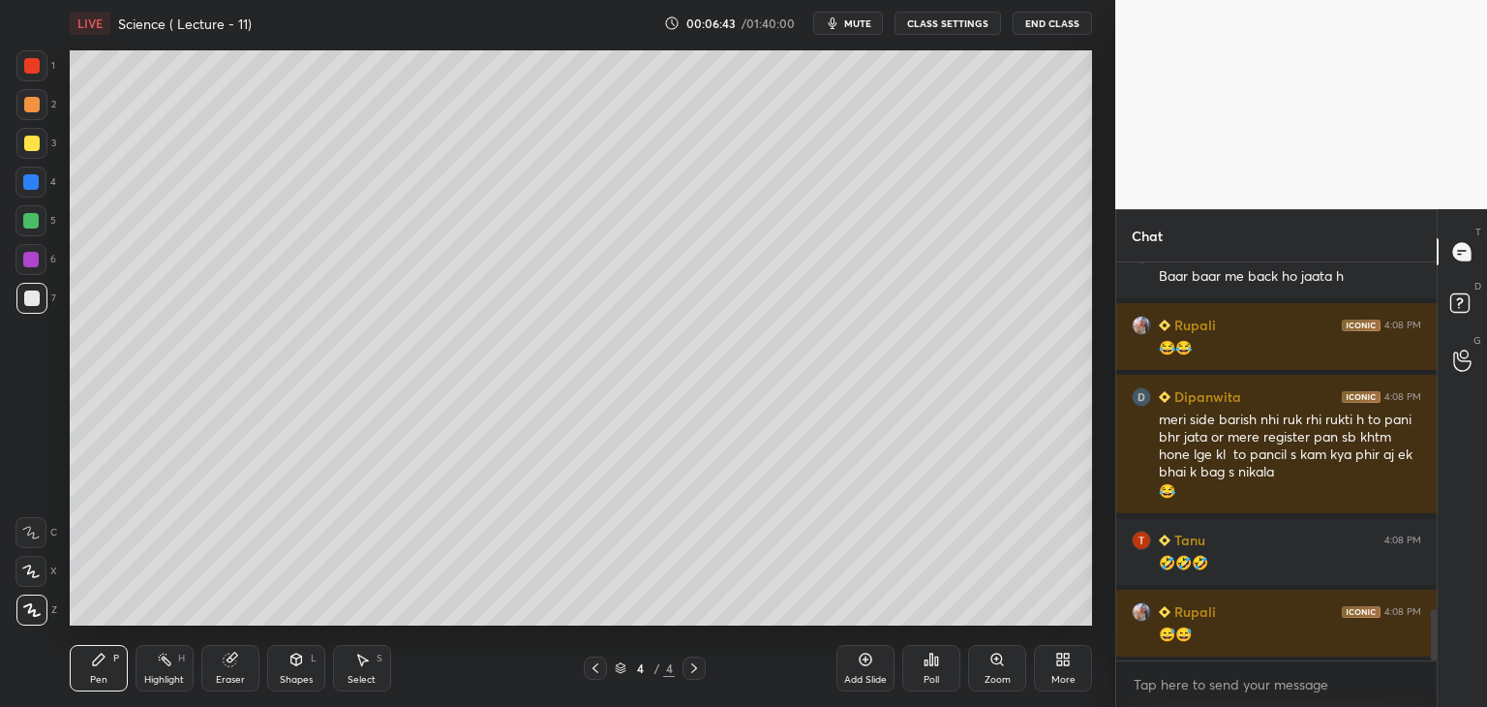
click at [31, 46] on div "1 2 3 4 5 6 7 C X Z C X Z E E Erase all H H LIVE Science ( Lecture - 11) 00:06:…" at bounding box center [550, 353] width 1100 height 707
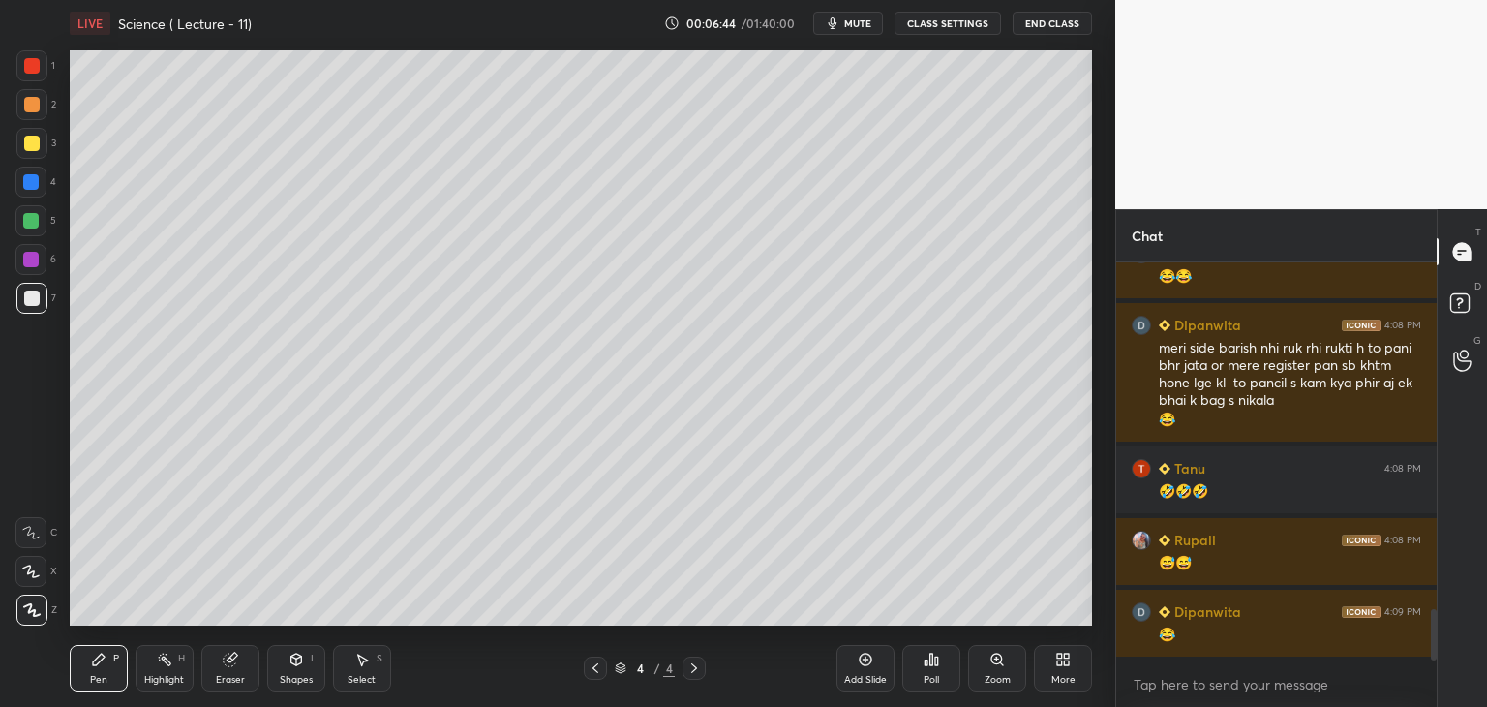
click at [30, 67] on div at bounding box center [31, 65] width 15 height 15
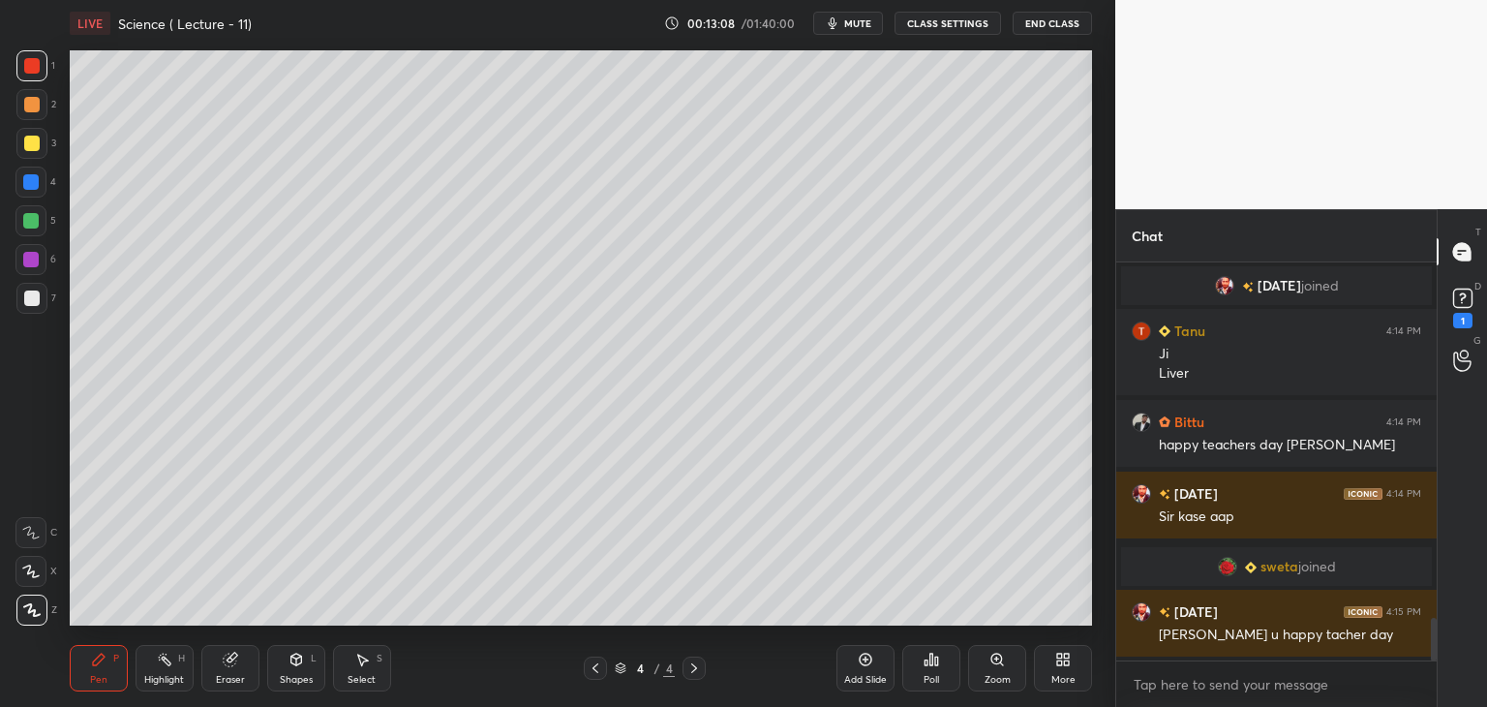
scroll to position [3342, 0]
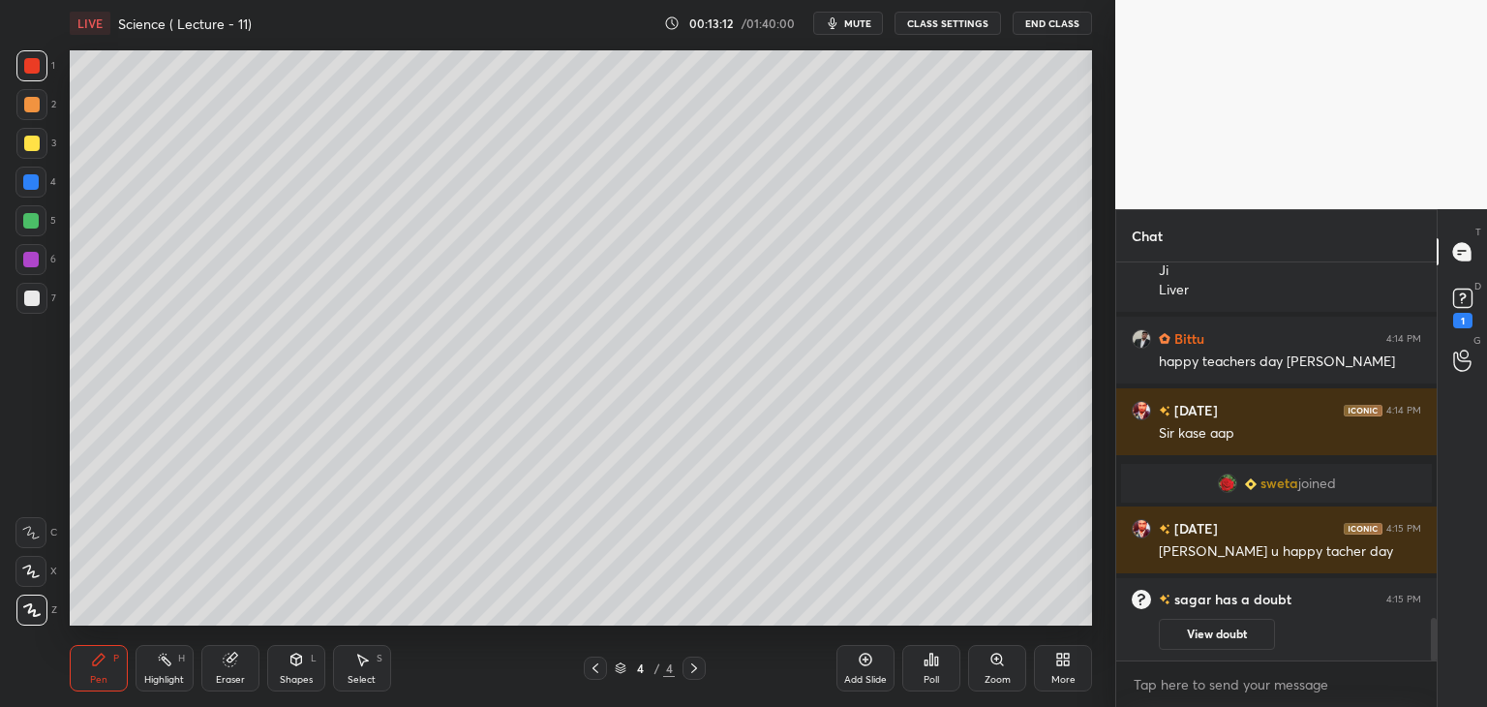
click at [1222, 627] on button "View doubt" at bounding box center [1217, 634] width 116 height 31
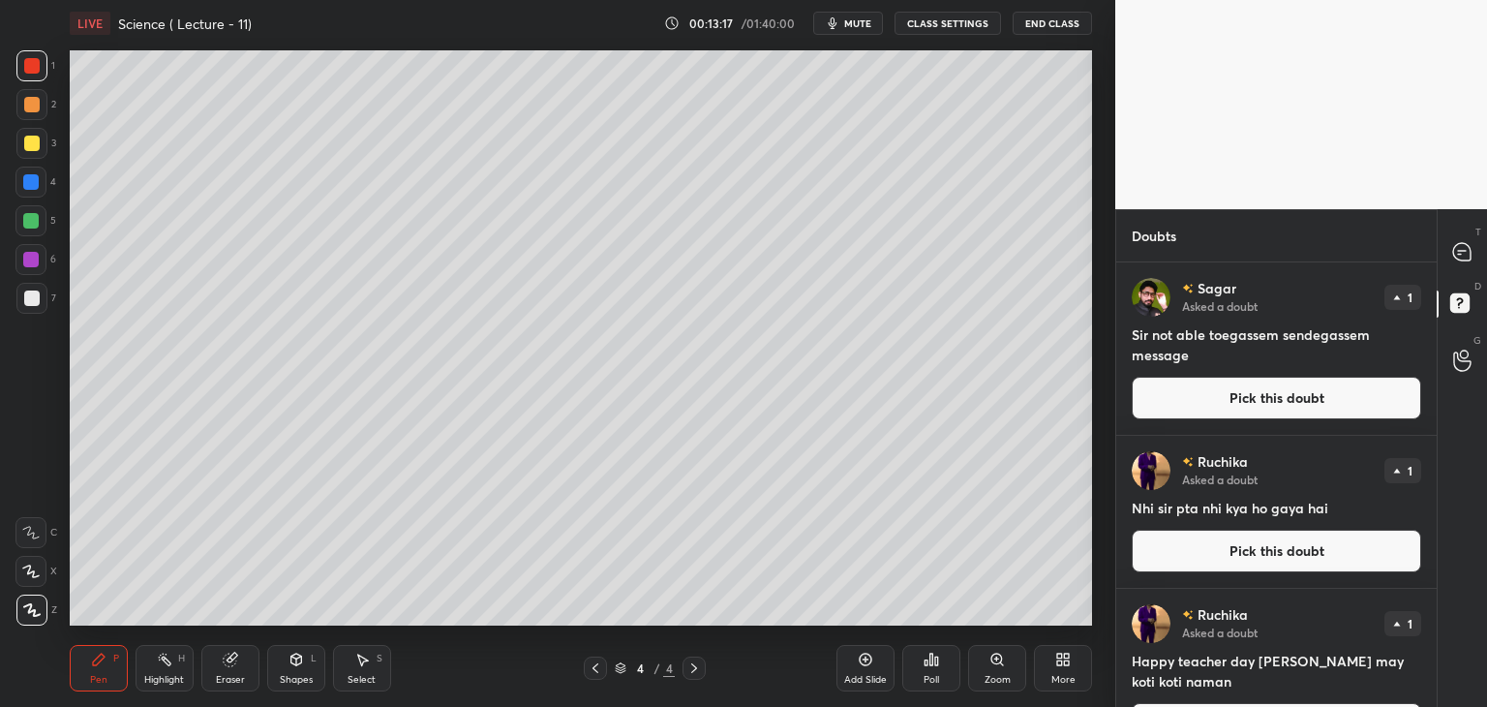
click at [1293, 398] on button "Pick this doubt" at bounding box center [1276, 398] width 289 height 43
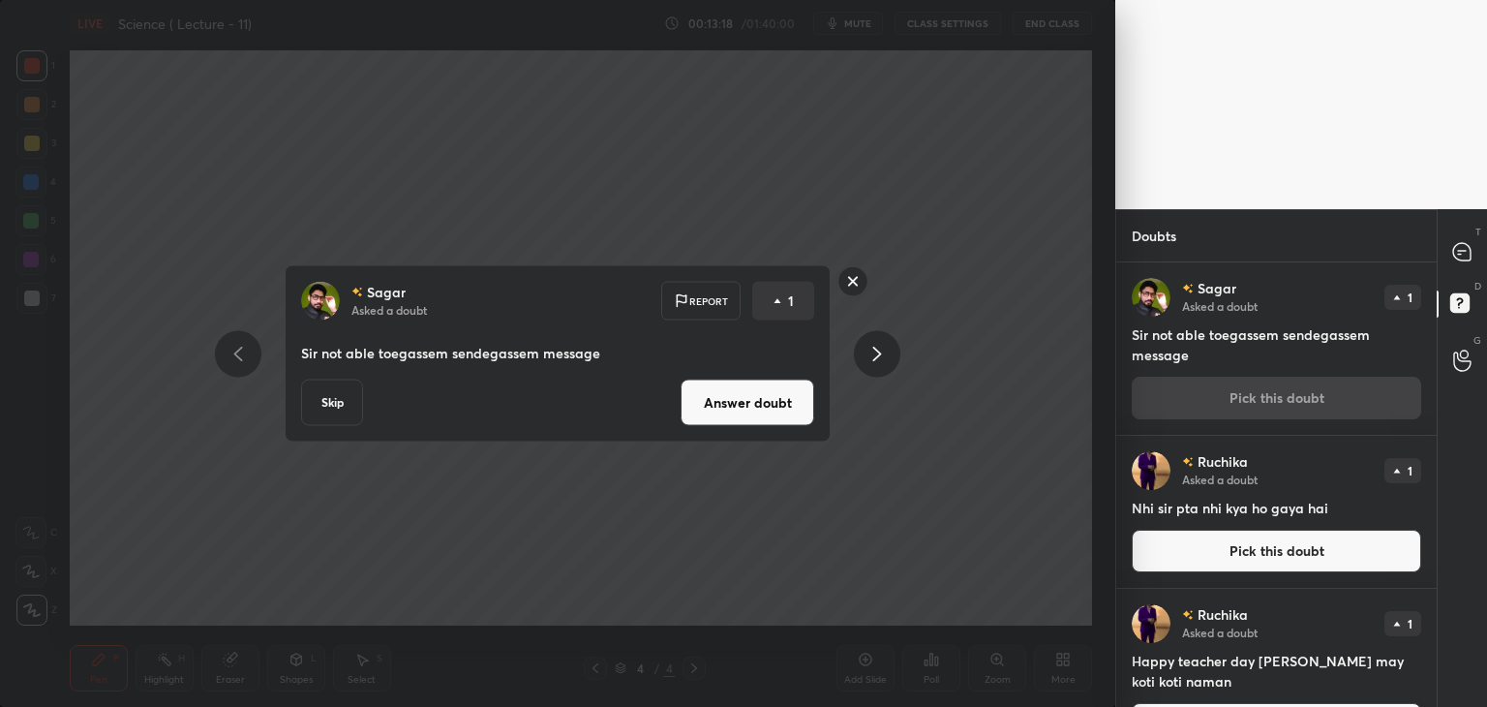
click at [793, 397] on button "Answer doubt" at bounding box center [748, 403] width 134 height 46
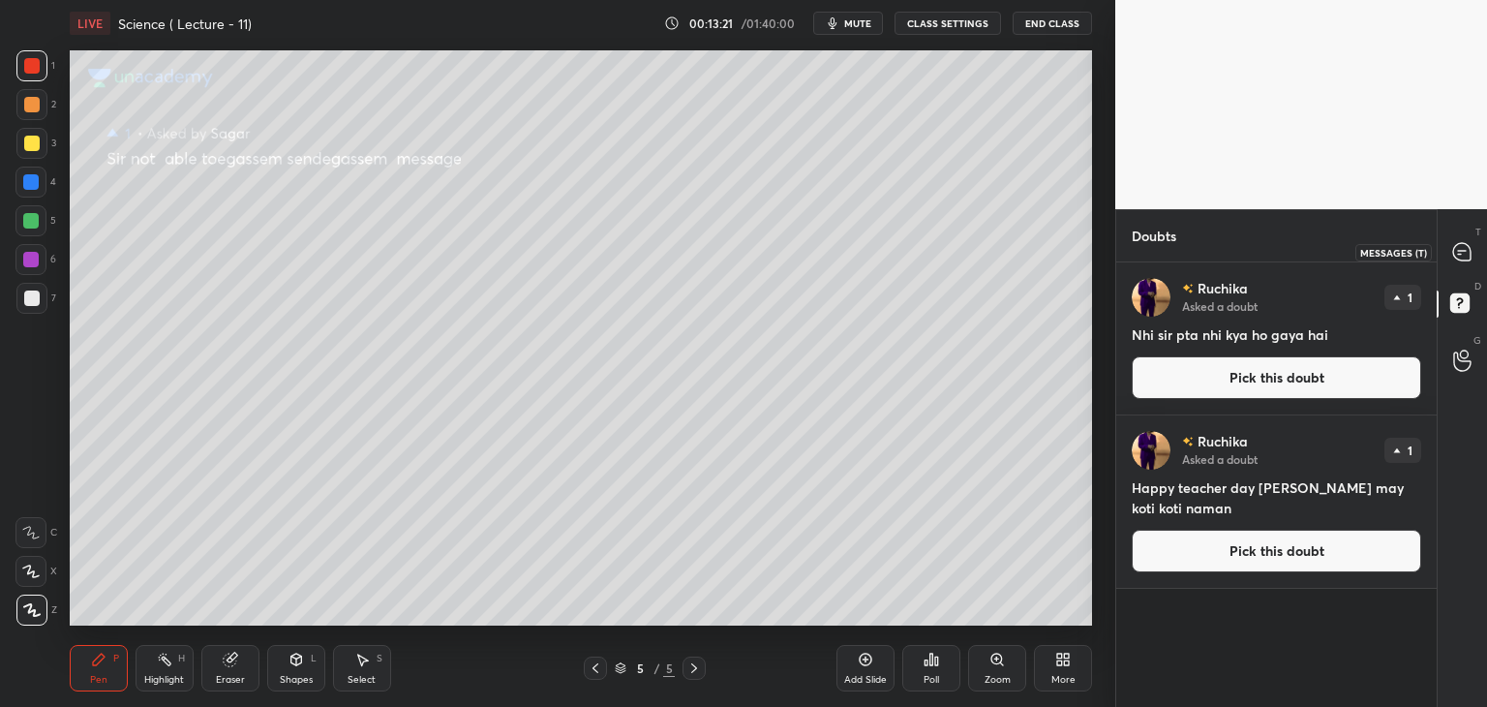
click at [1465, 251] on icon at bounding box center [1462, 251] width 8 height 0
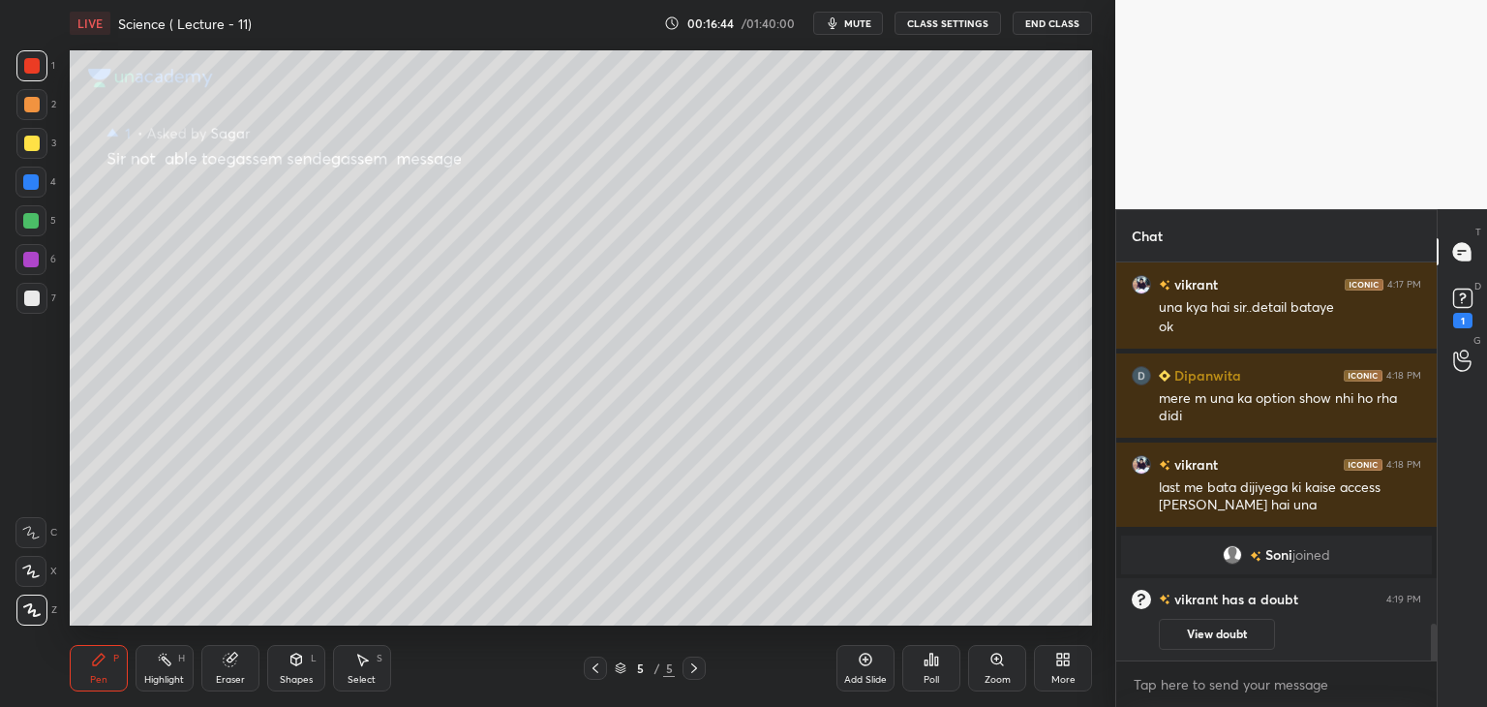
scroll to position [3965, 0]
click at [1199, 636] on button "View doubt" at bounding box center [1217, 634] width 116 height 31
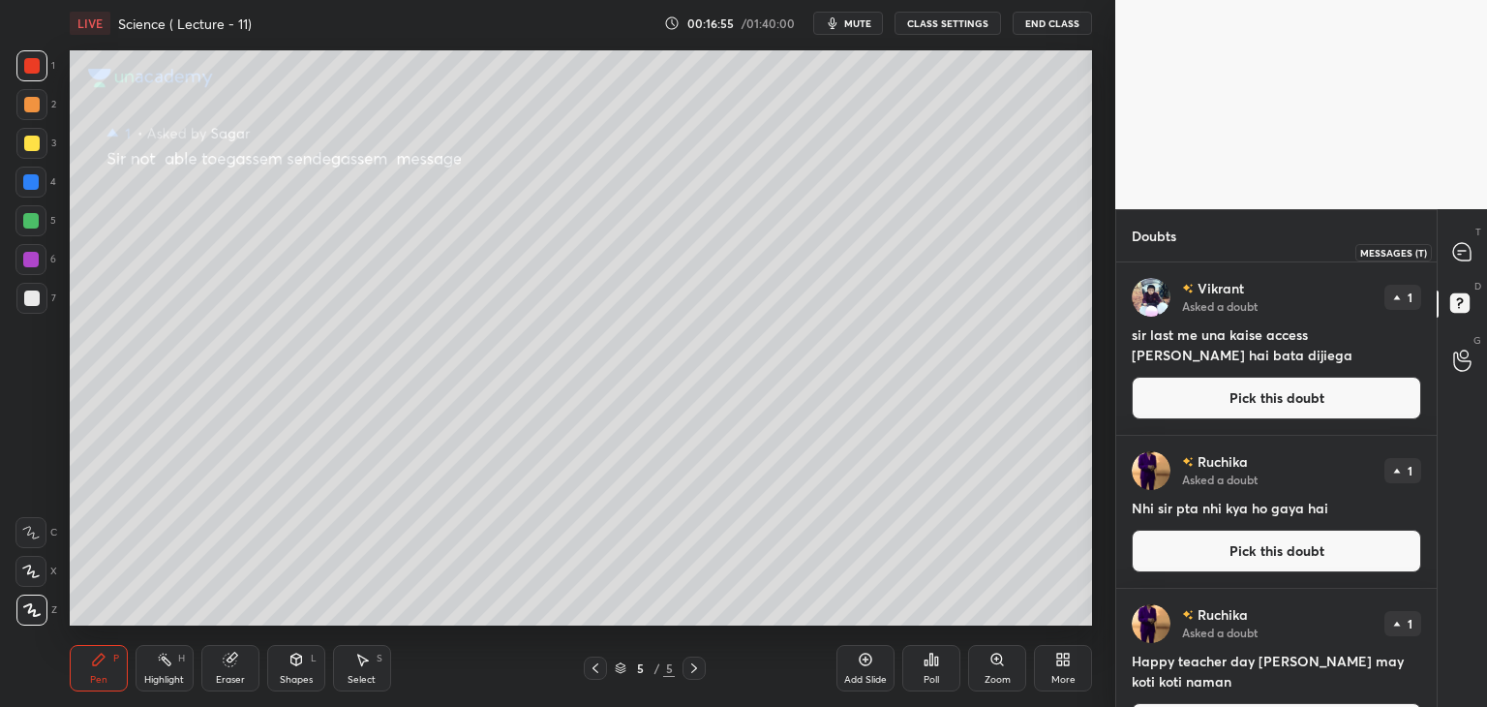
click at [1457, 249] on icon at bounding box center [1461, 251] width 17 height 17
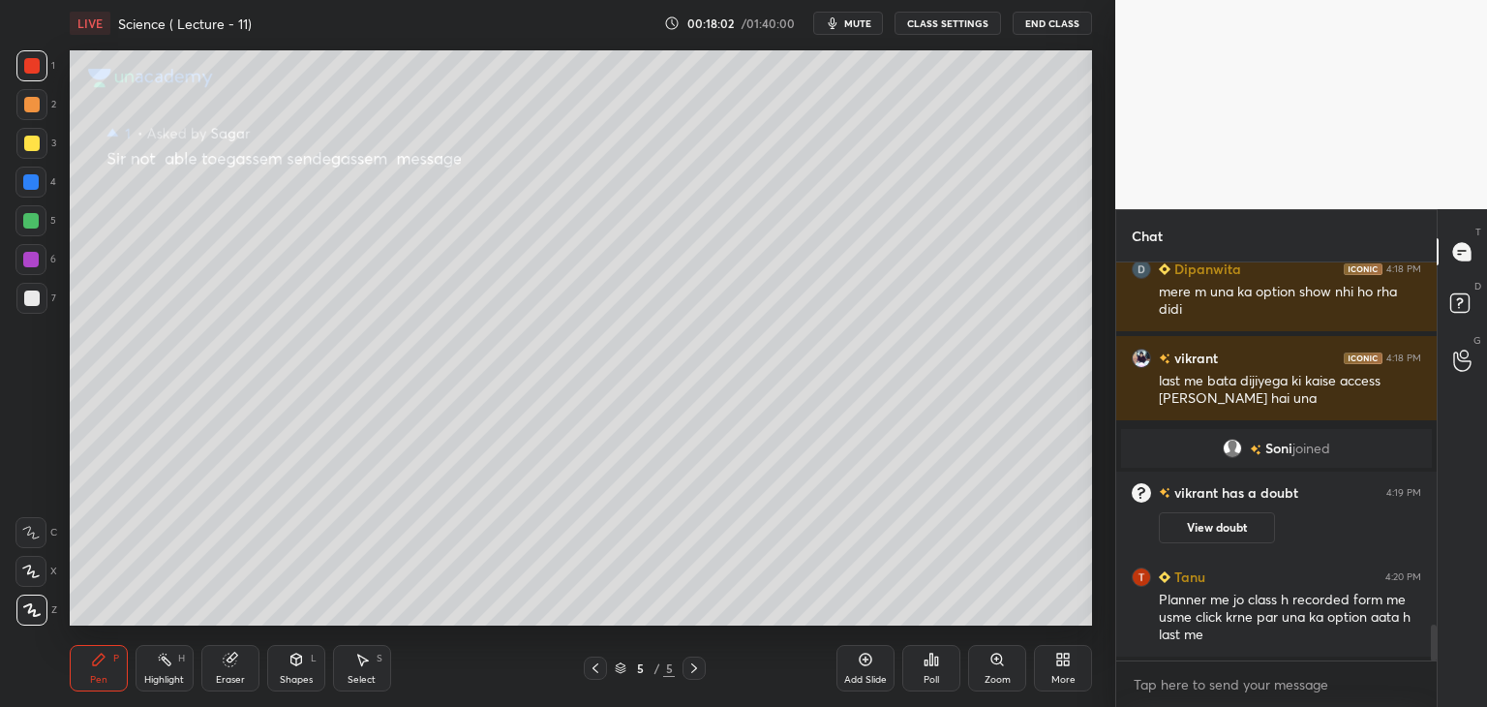
scroll to position [4120, 0]
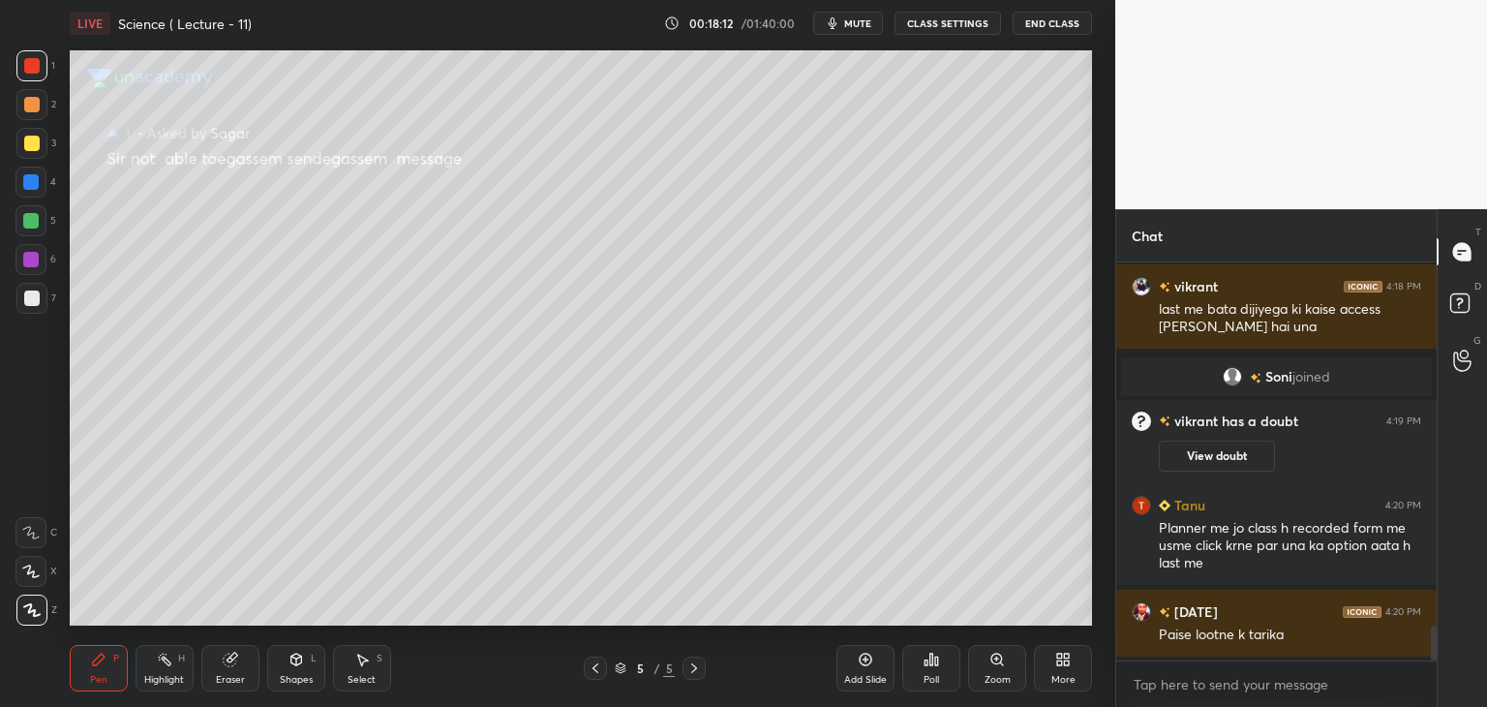
click at [872, 664] on icon at bounding box center [865, 659] width 15 height 15
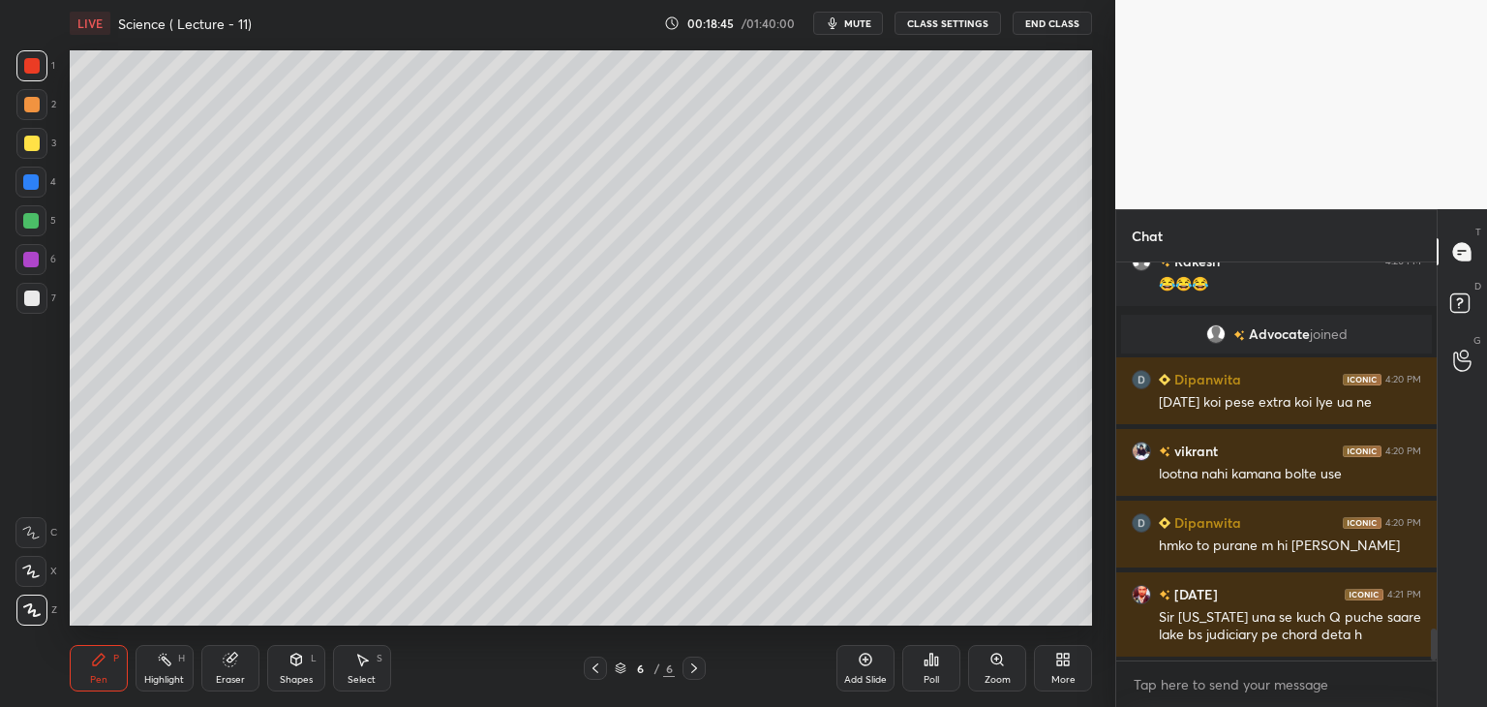
scroll to position [4690, 0]
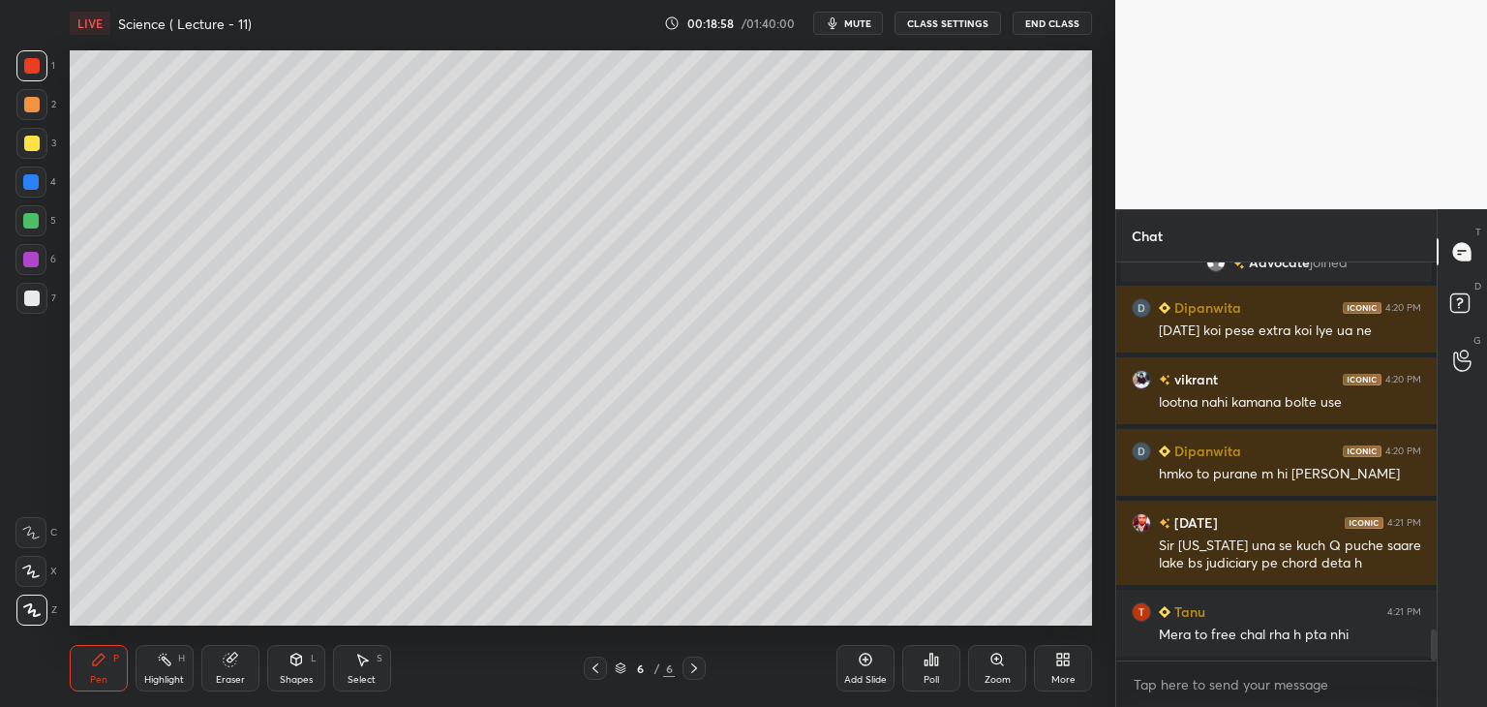
click at [31, 292] on div at bounding box center [31, 297] width 15 height 15
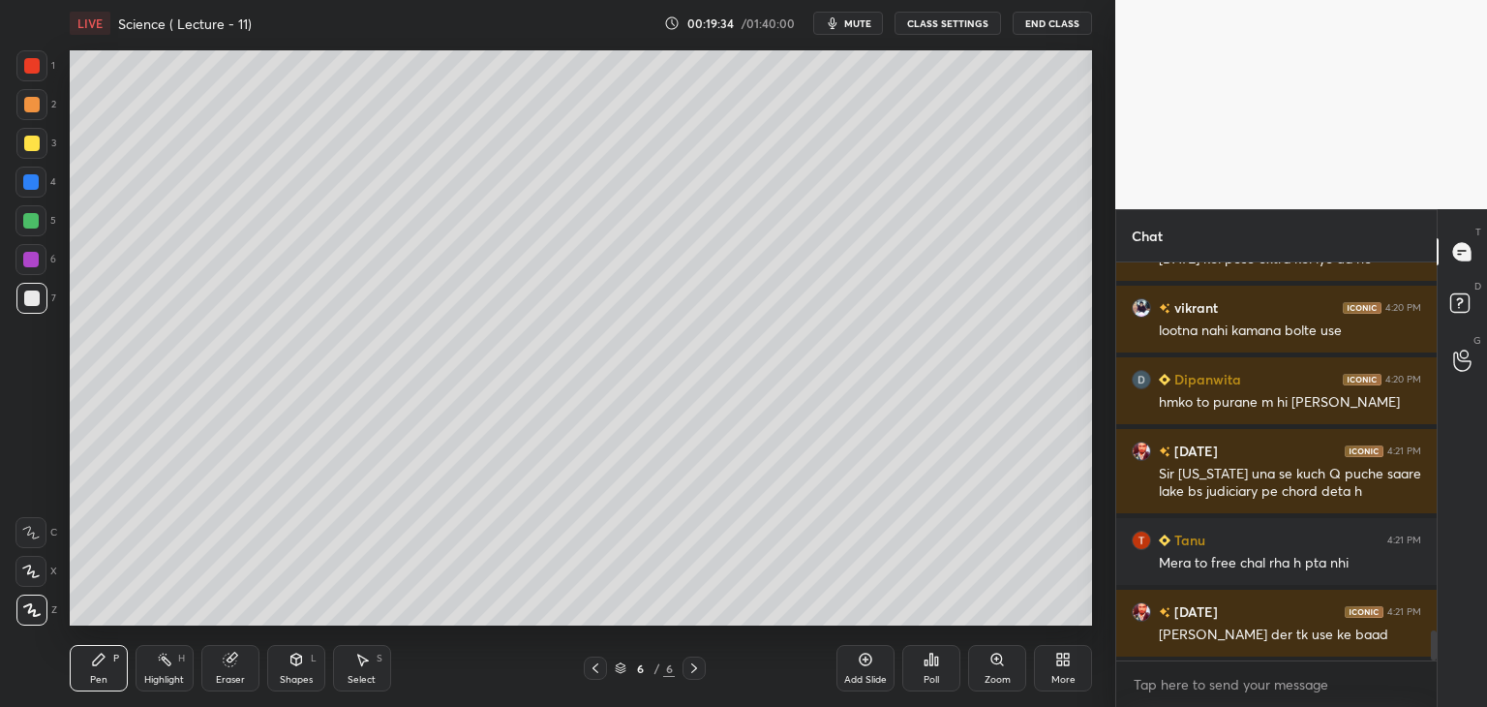
scroll to position [4833, 0]
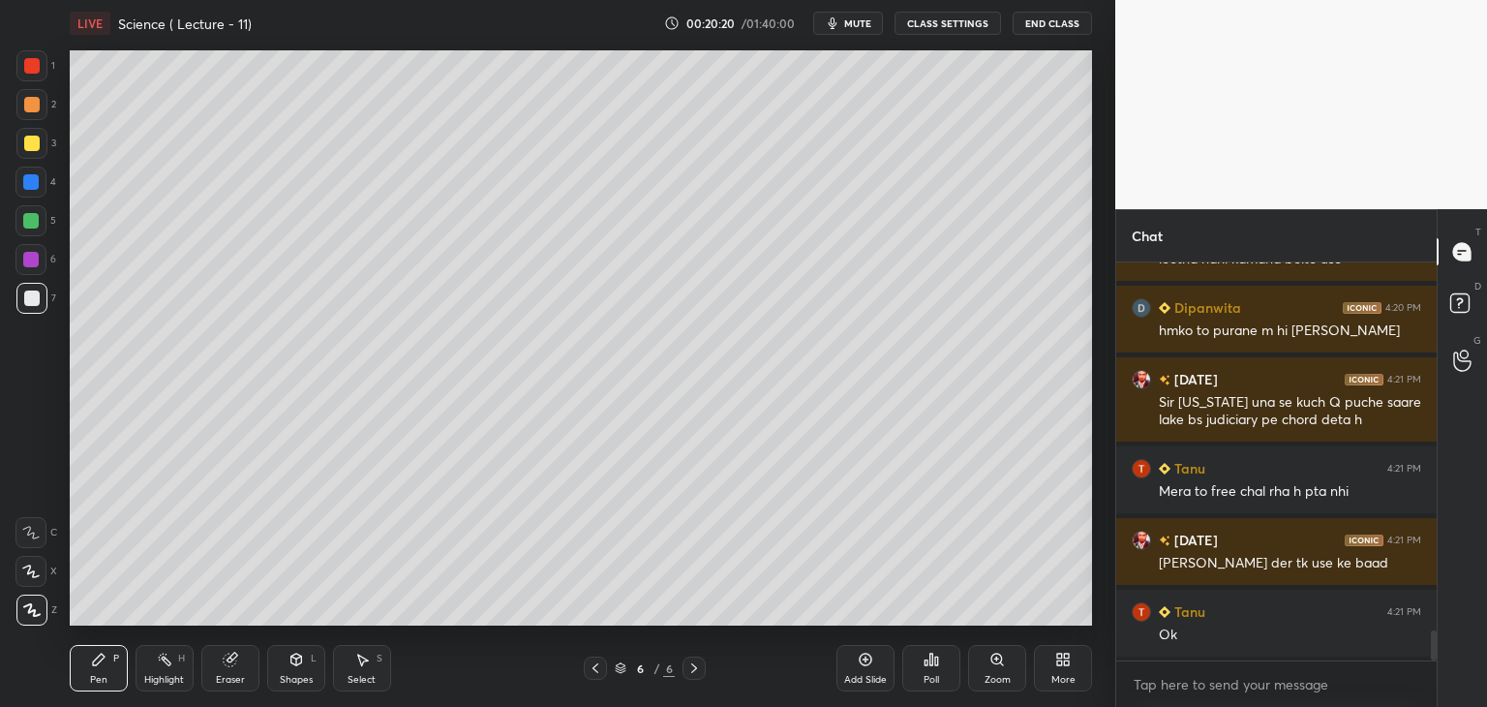
click at [866, 667] on div "Add Slide" at bounding box center [865, 668] width 58 height 46
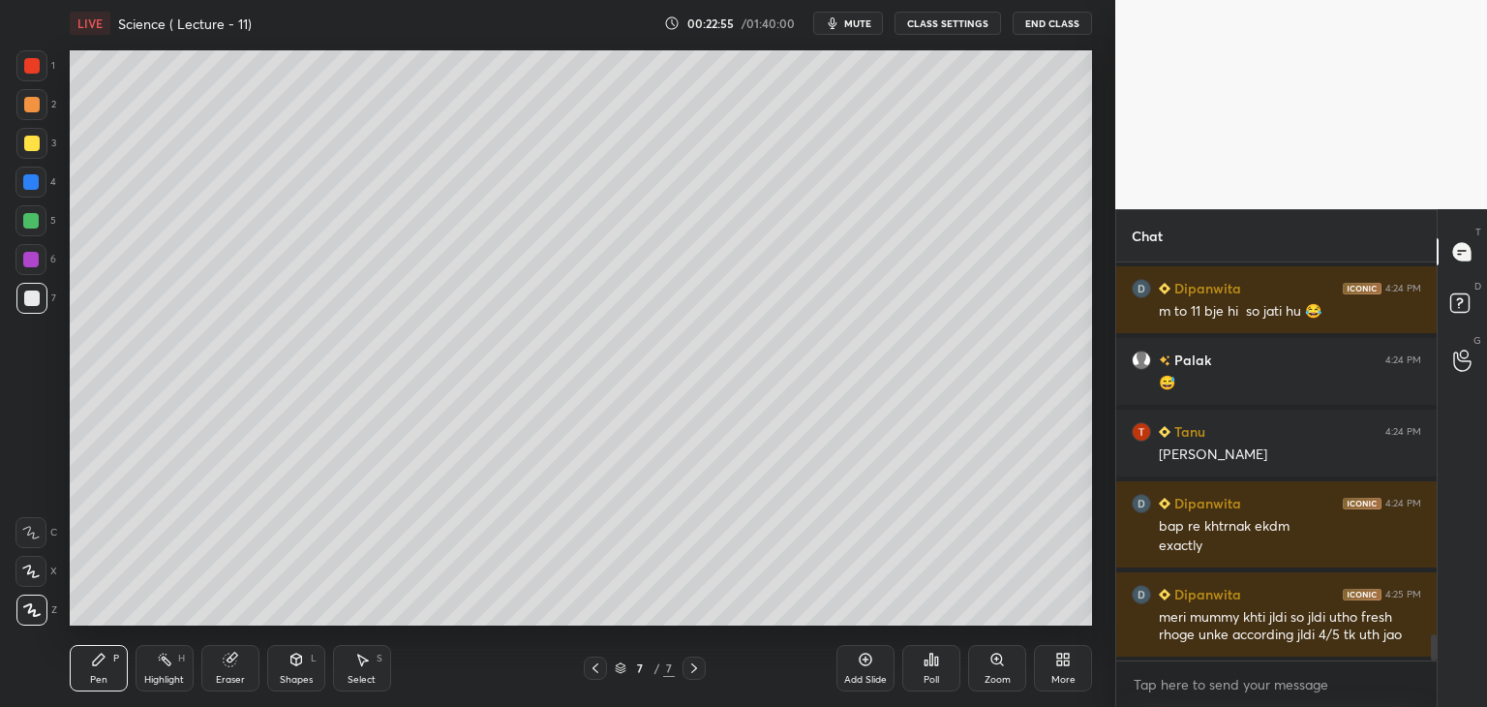
scroll to position [5696, 0]
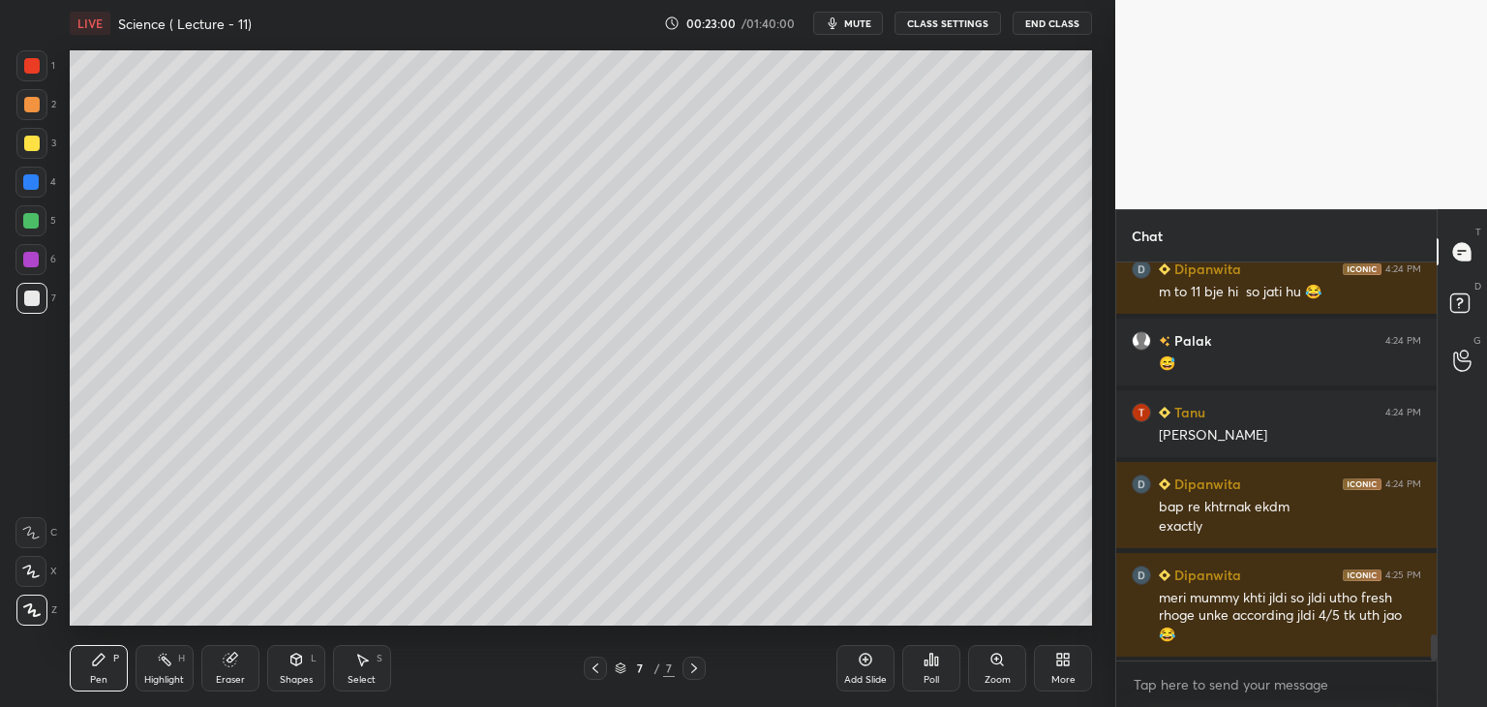
click at [35, 217] on div at bounding box center [30, 220] width 15 height 15
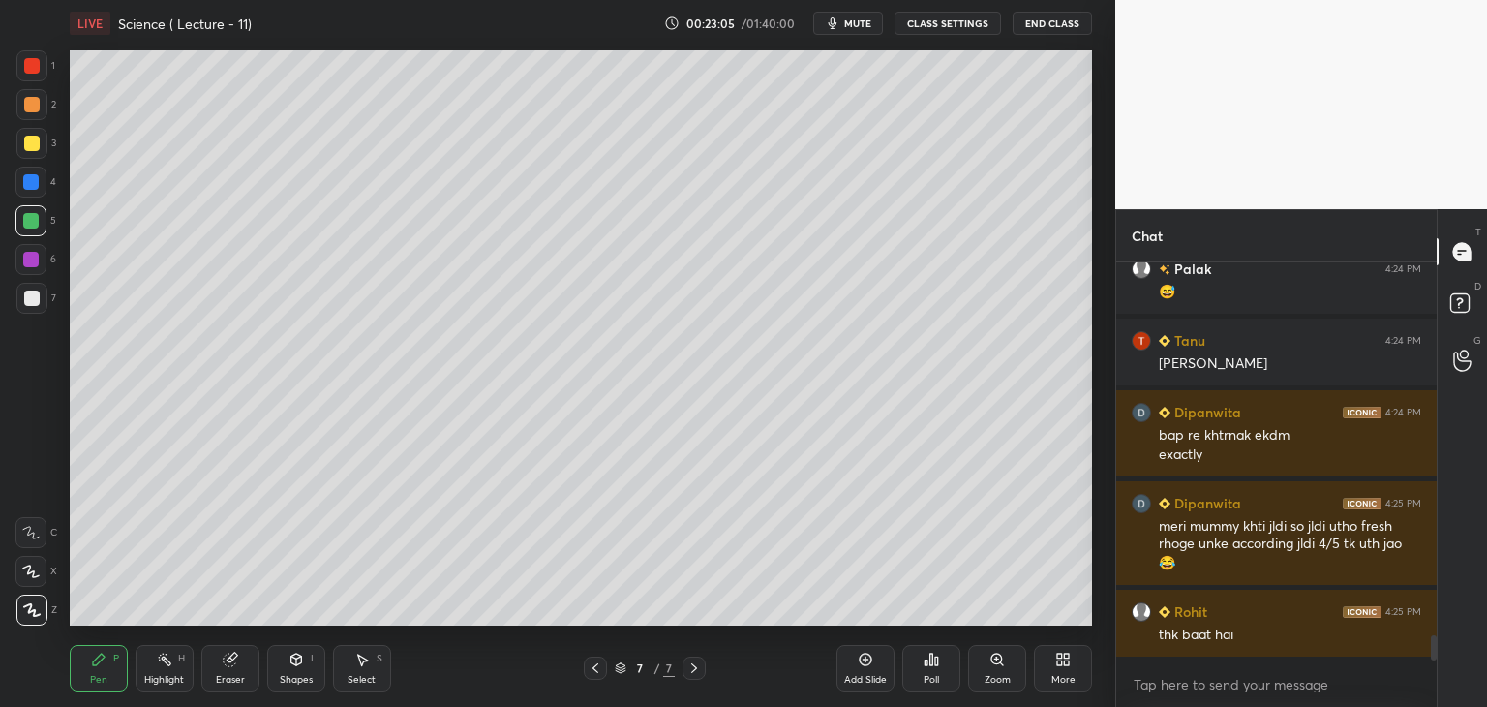
scroll to position [5840, 0]
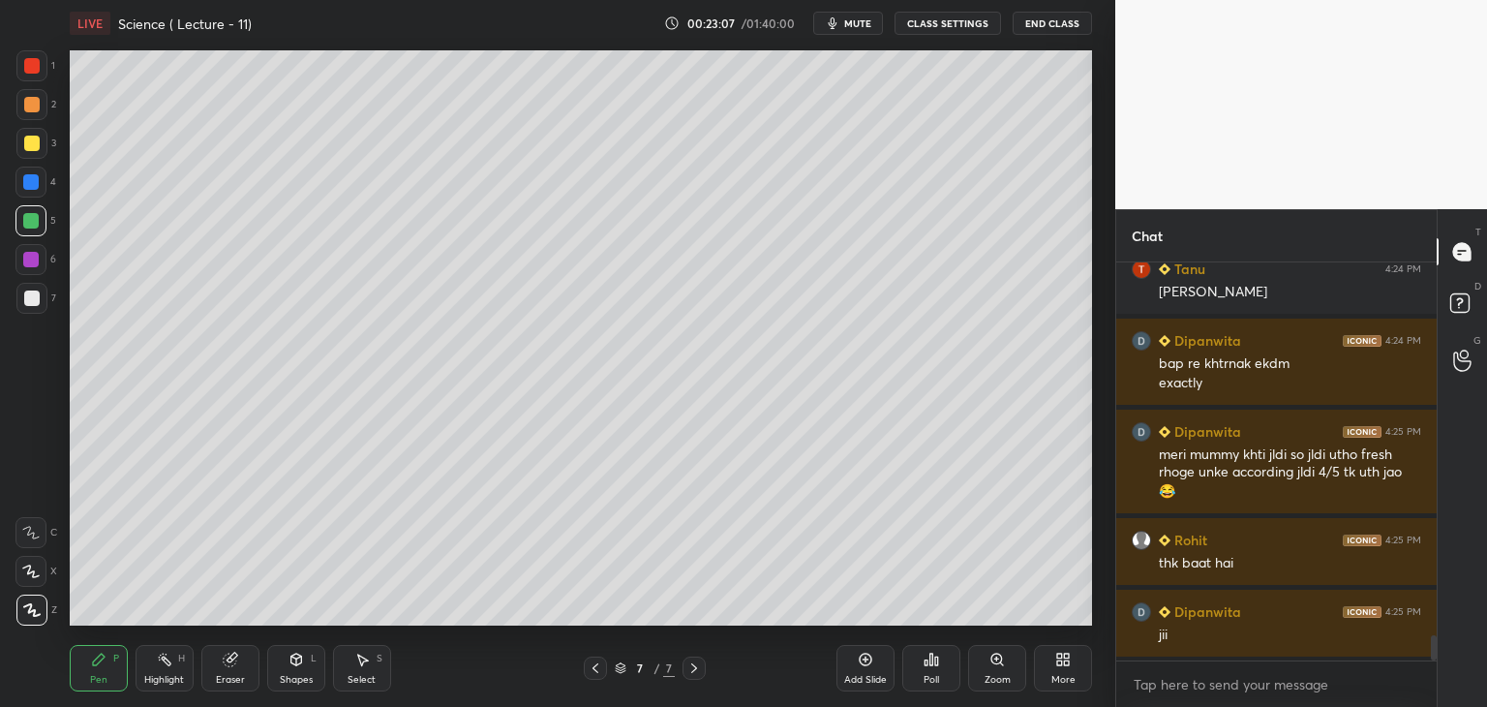
click at [862, 658] on icon at bounding box center [865, 659] width 15 height 15
click at [38, 260] on div at bounding box center [30, 259] width 15 height 15
click at [34, 291] on div at bounding box center [31, 297] width 15 height 15
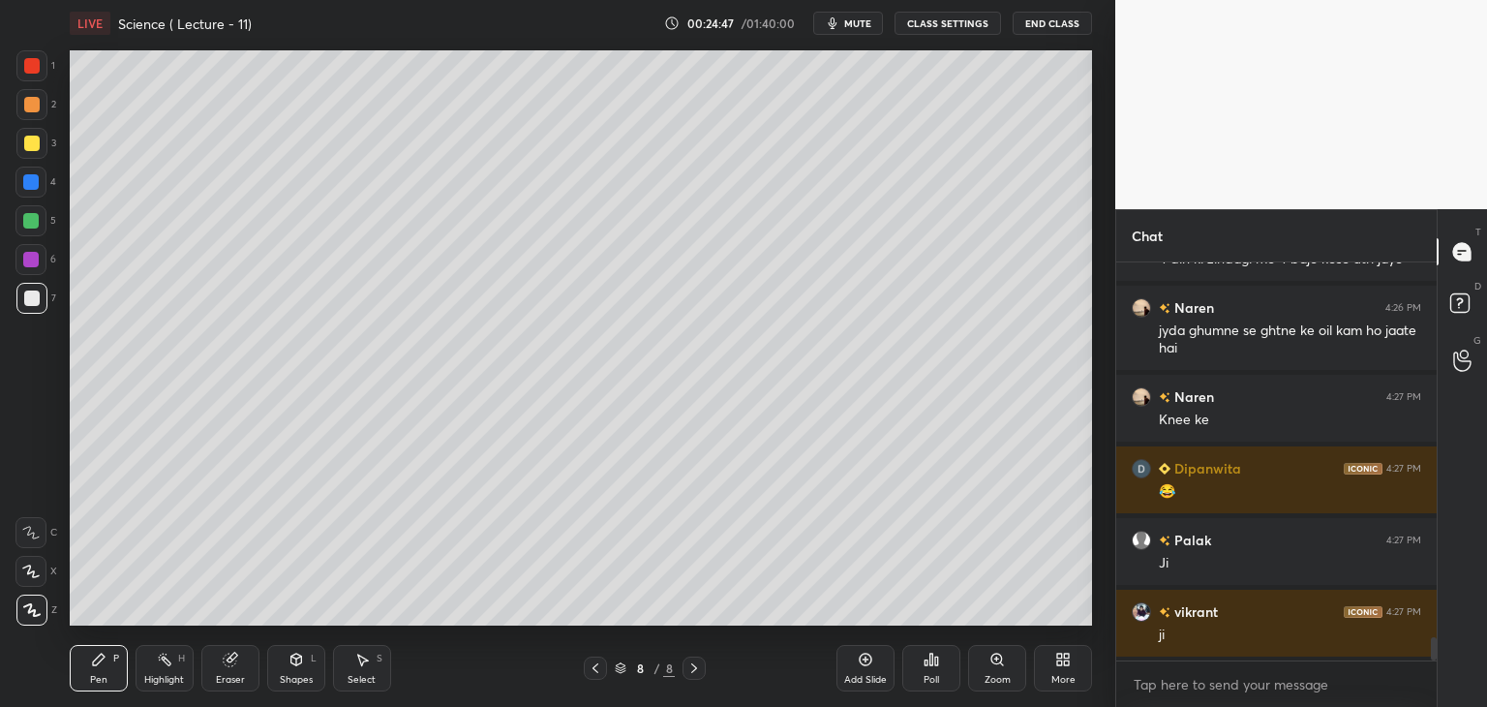
scroll to position [6591, 0]
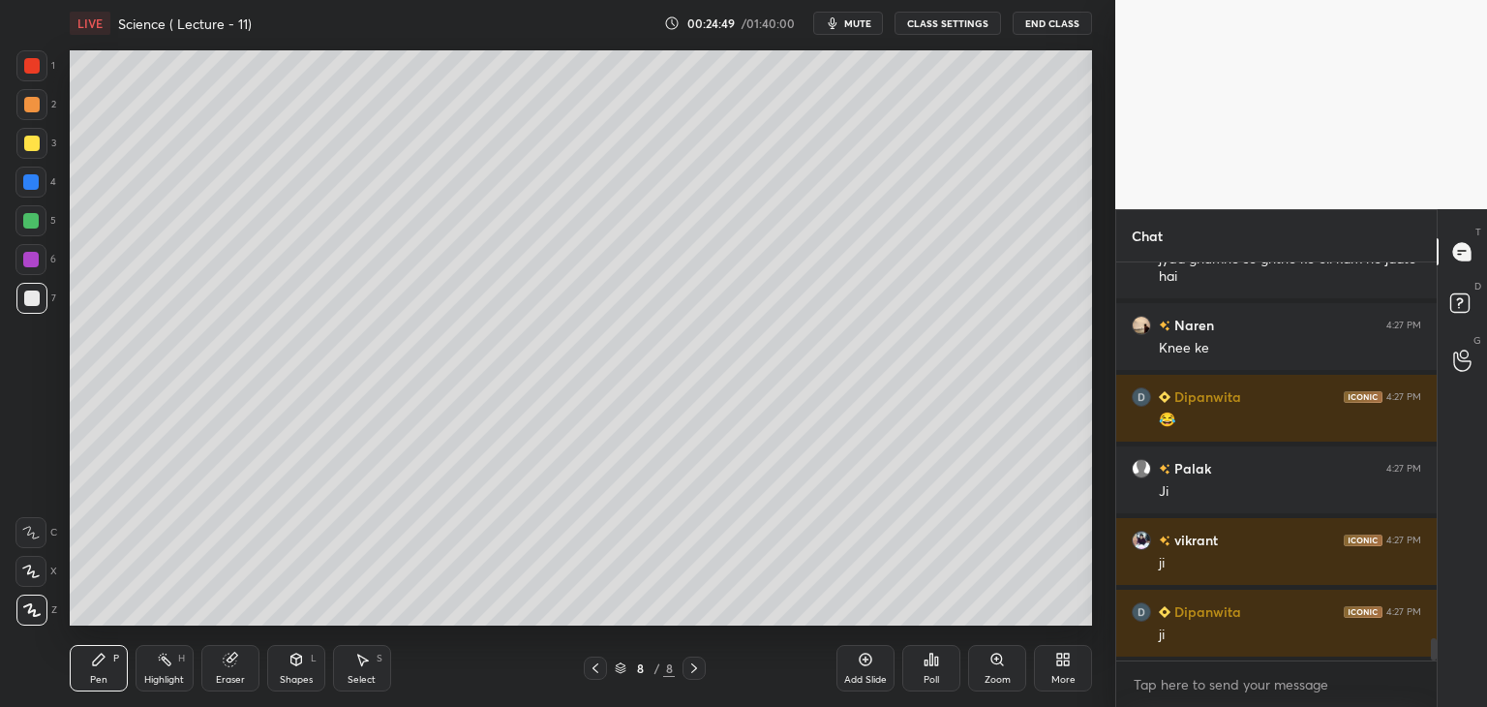
click at [873, 665] on div "Add Slide" at bounding box center [865, 668] width 58 height 46
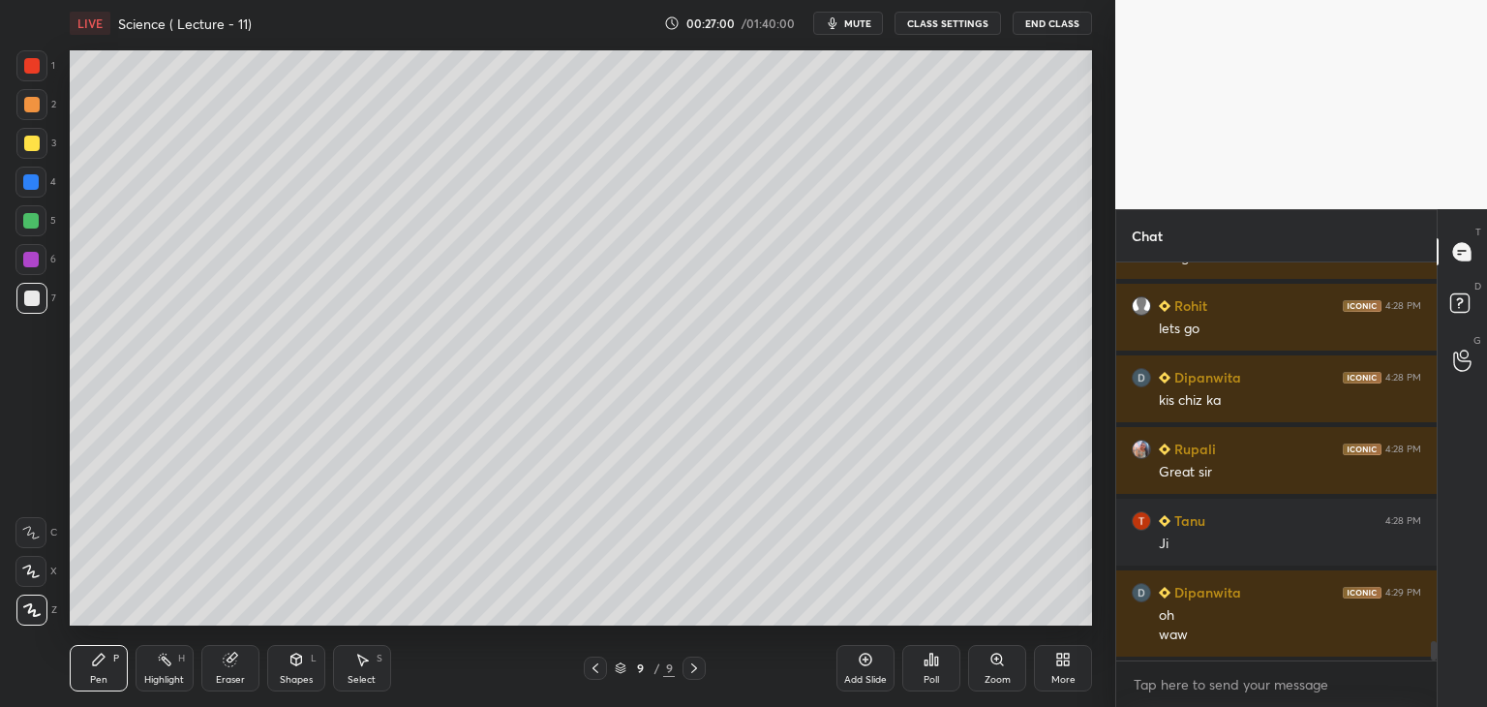
scroll to position [7912, 0]
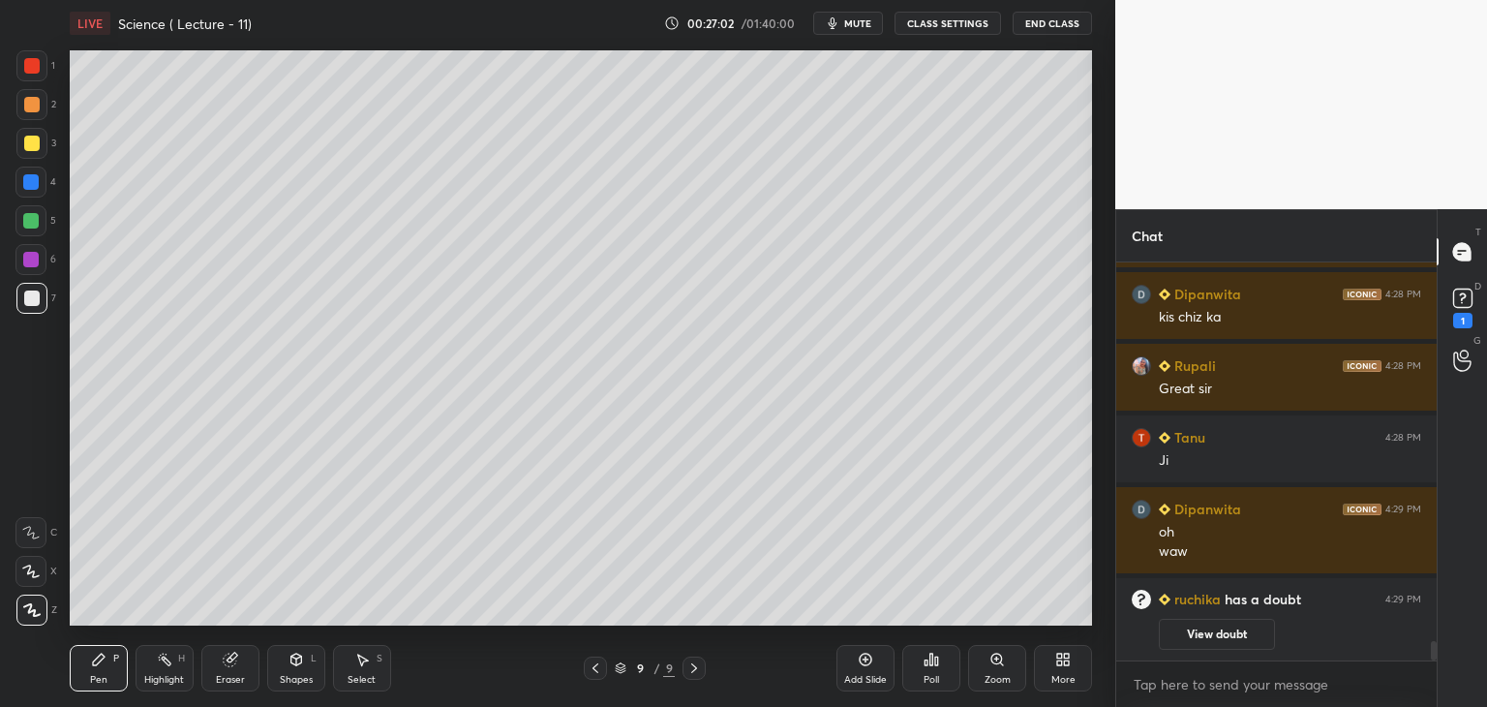
click at [1193, 632] on button "View doubt" at bounding box center [1217, 634] width 116 height 31
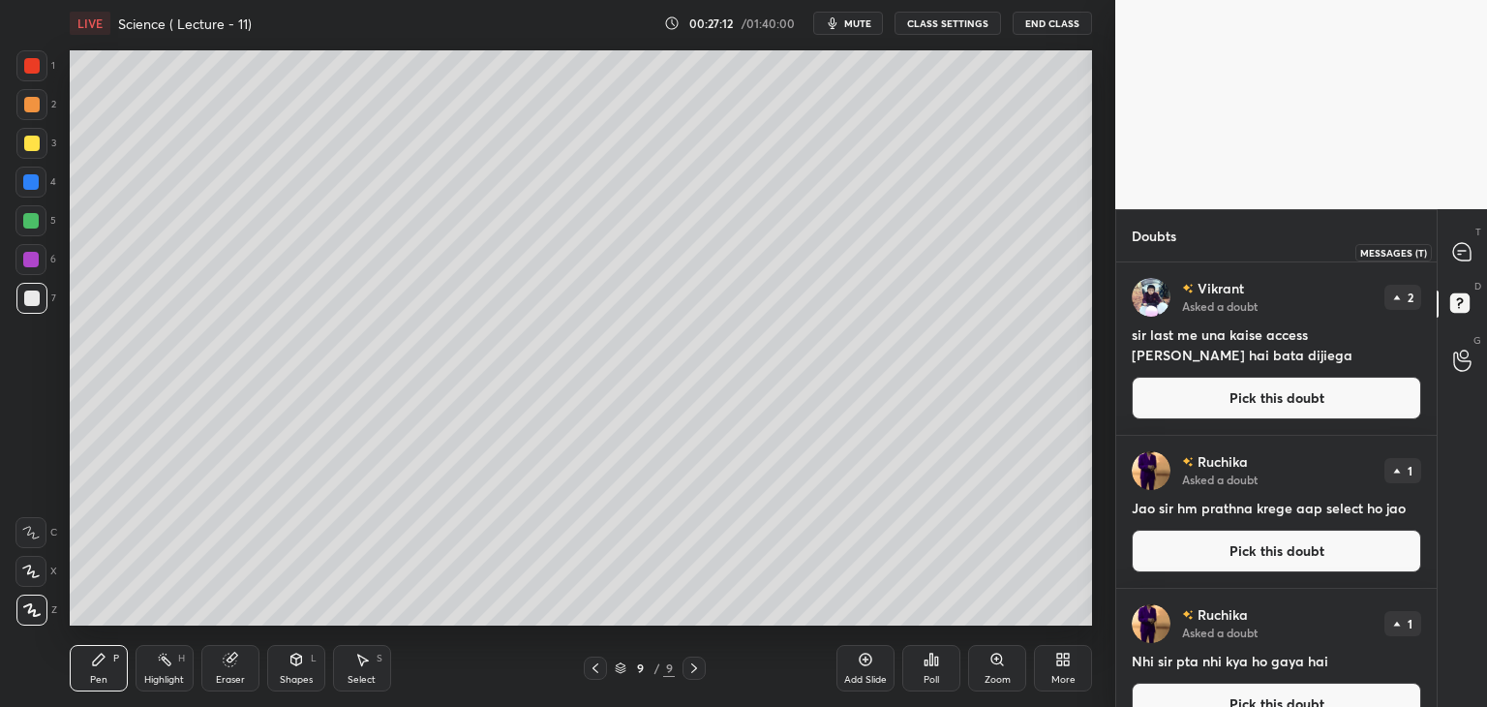
click at [1460, 254] on icon at bounding box center [1459, 254] width 3 height 0
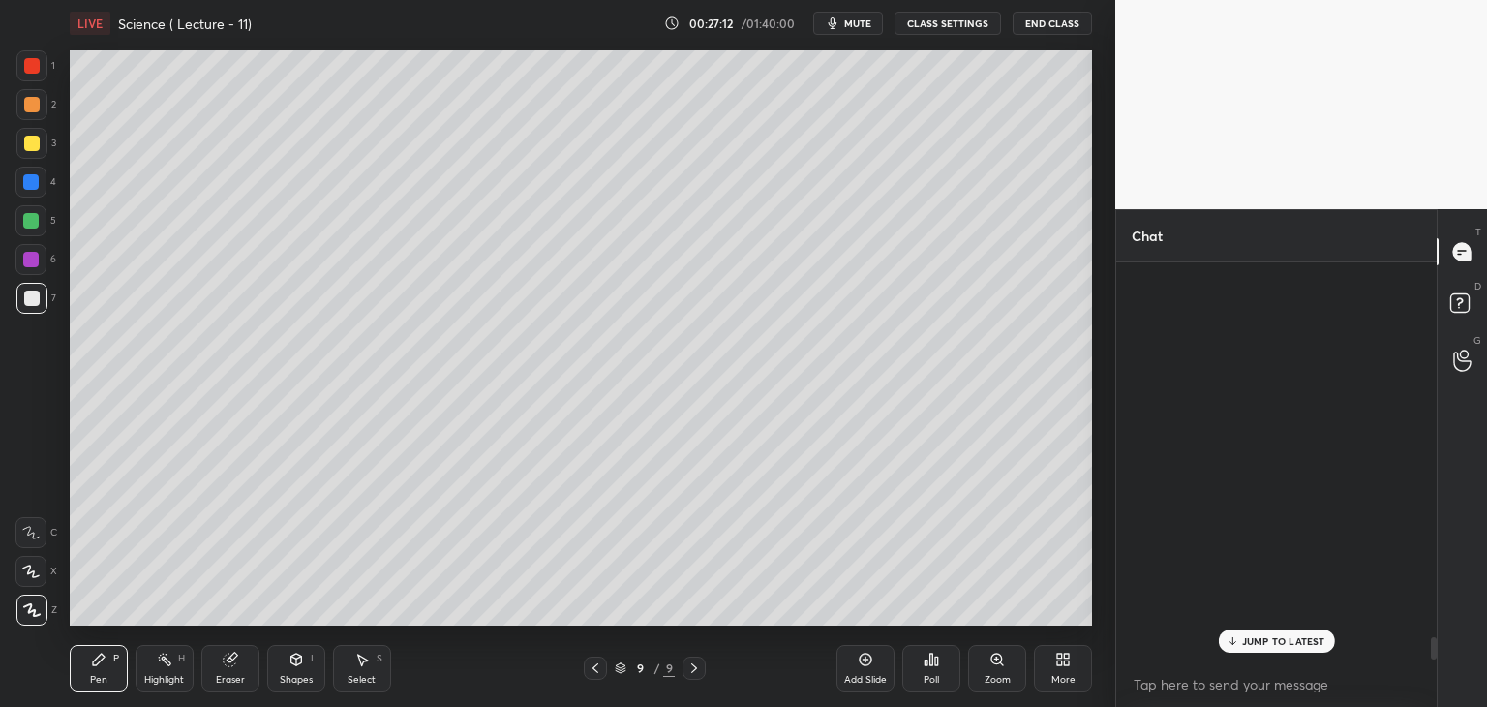
scroll to position [392, 315]
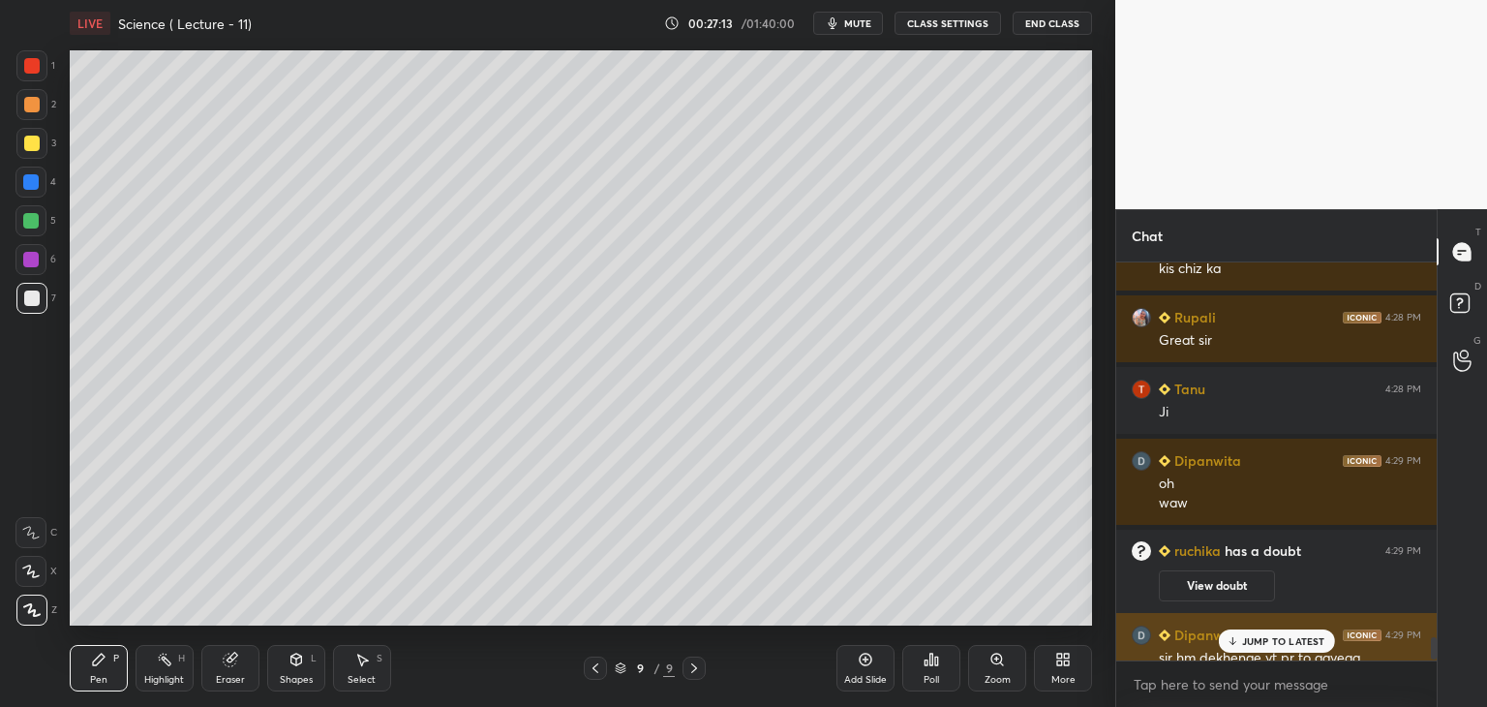
click at [1237, 640] on icon at bounding box center [1232, 641] width 13 height 12
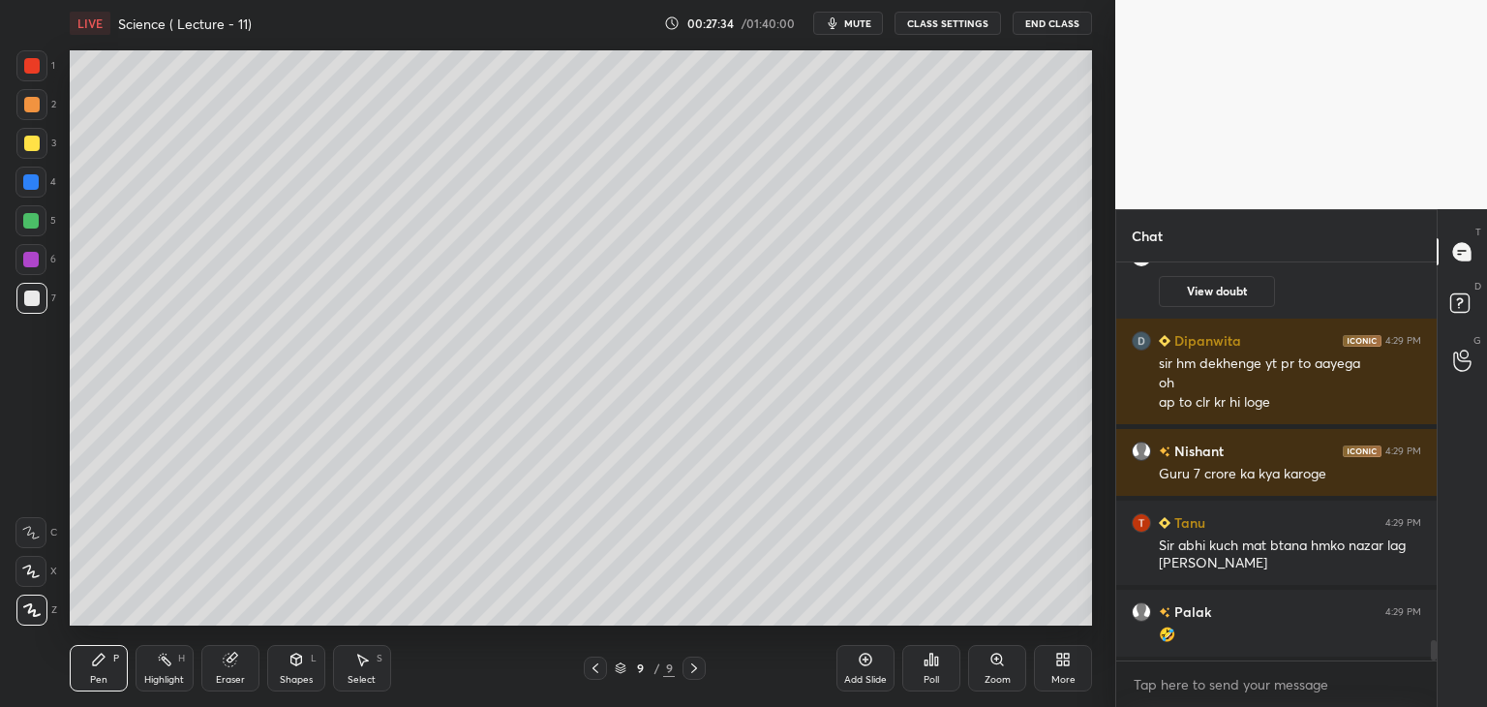
scroll to position [7365, 0]
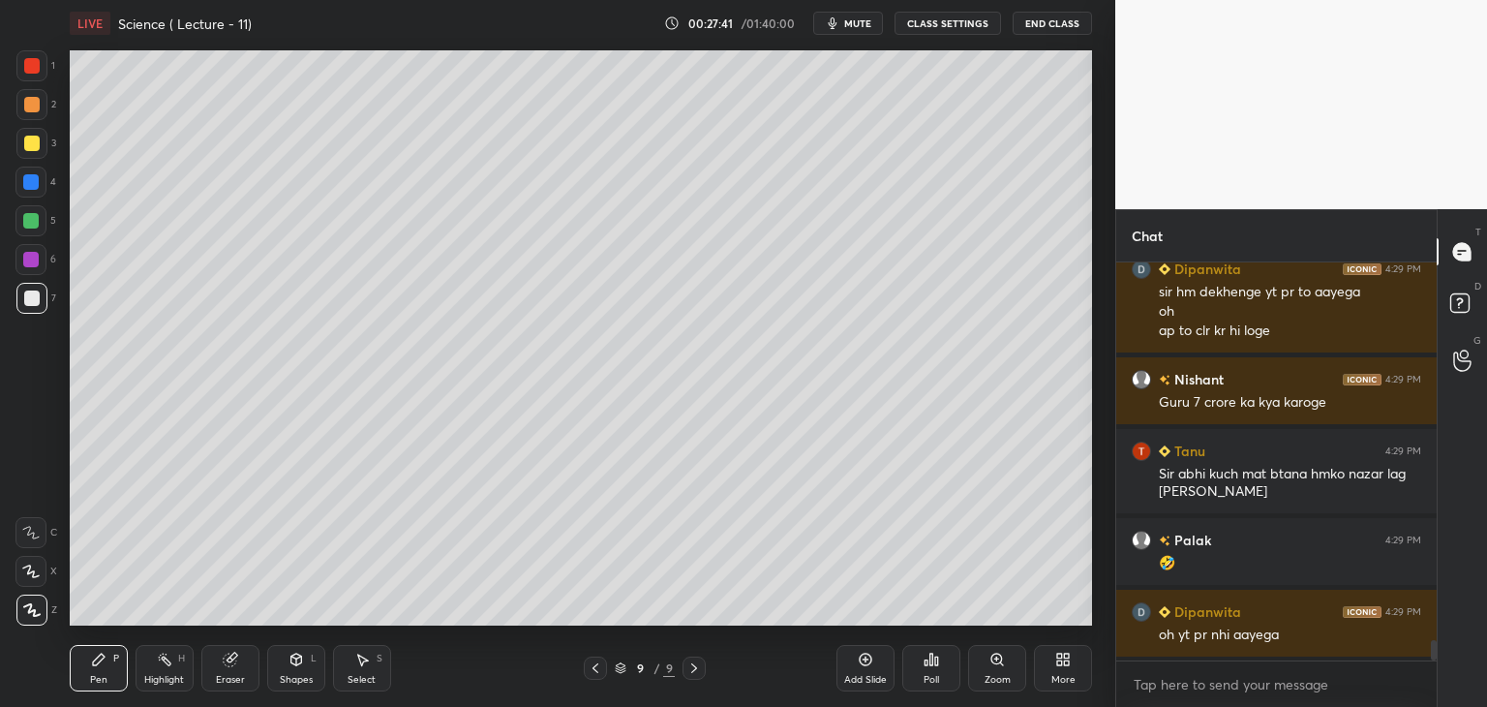
click at [873, 667] on div "Add Slide" at bounding box center [865, 668] width 58 height 46
click at [593, 667] on icon at bounding box center [595, 668] width 6 height 10
click at [697, 663] on icon at bounding box center [694, 667] width 15 height 15
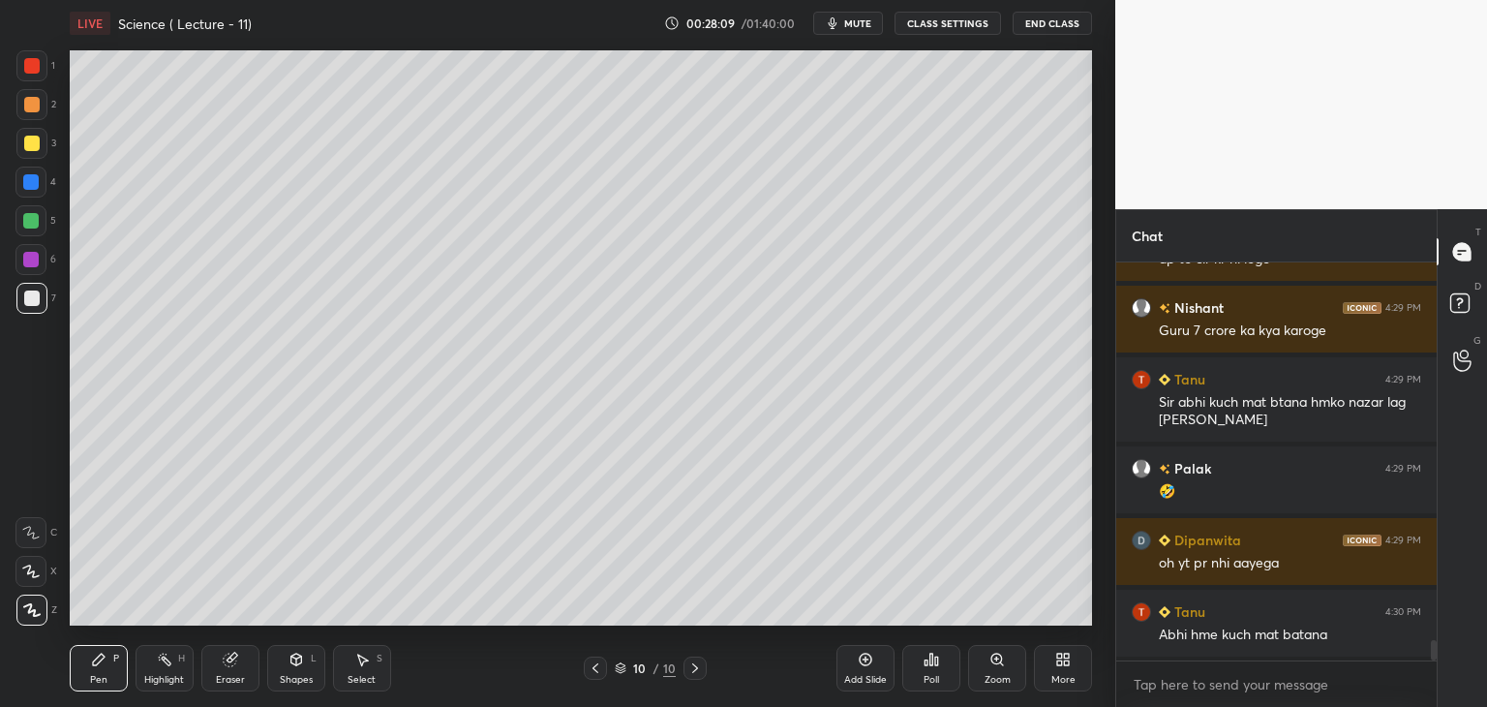
scroll to position [7509, 0]
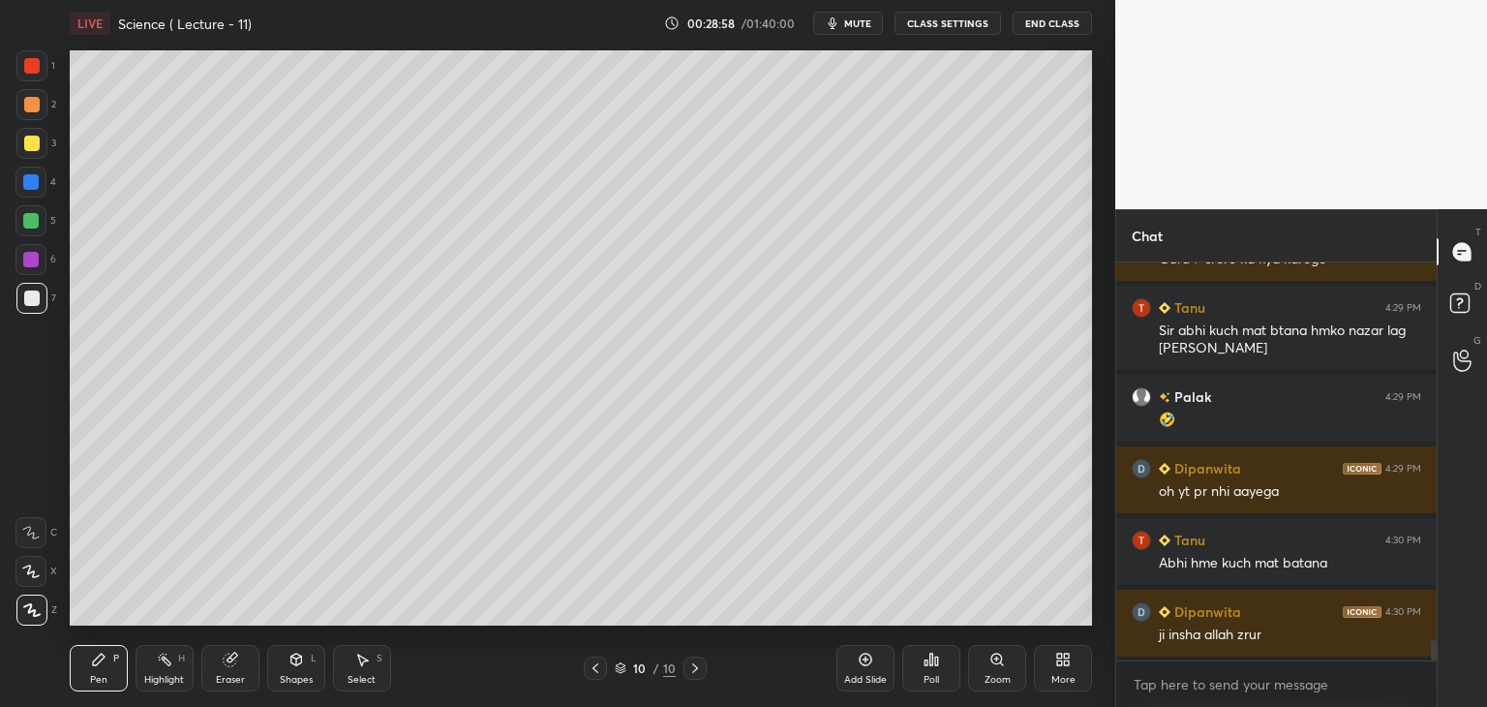
click at [217, 660] on div "Eraser" at bounding box center [230, 668] width 58 height 46
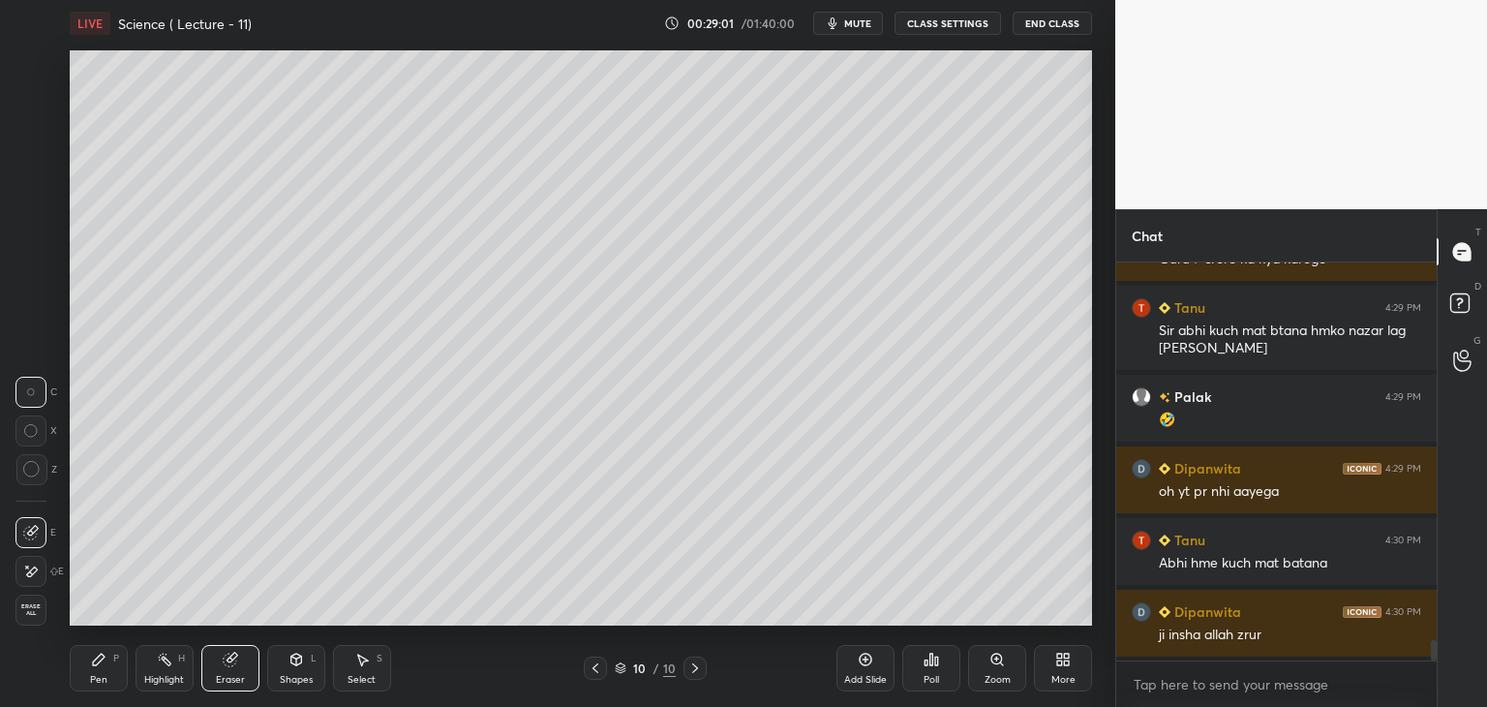
click at [98, 664] on icon at bounding box center [98, 659] width 15 height 15
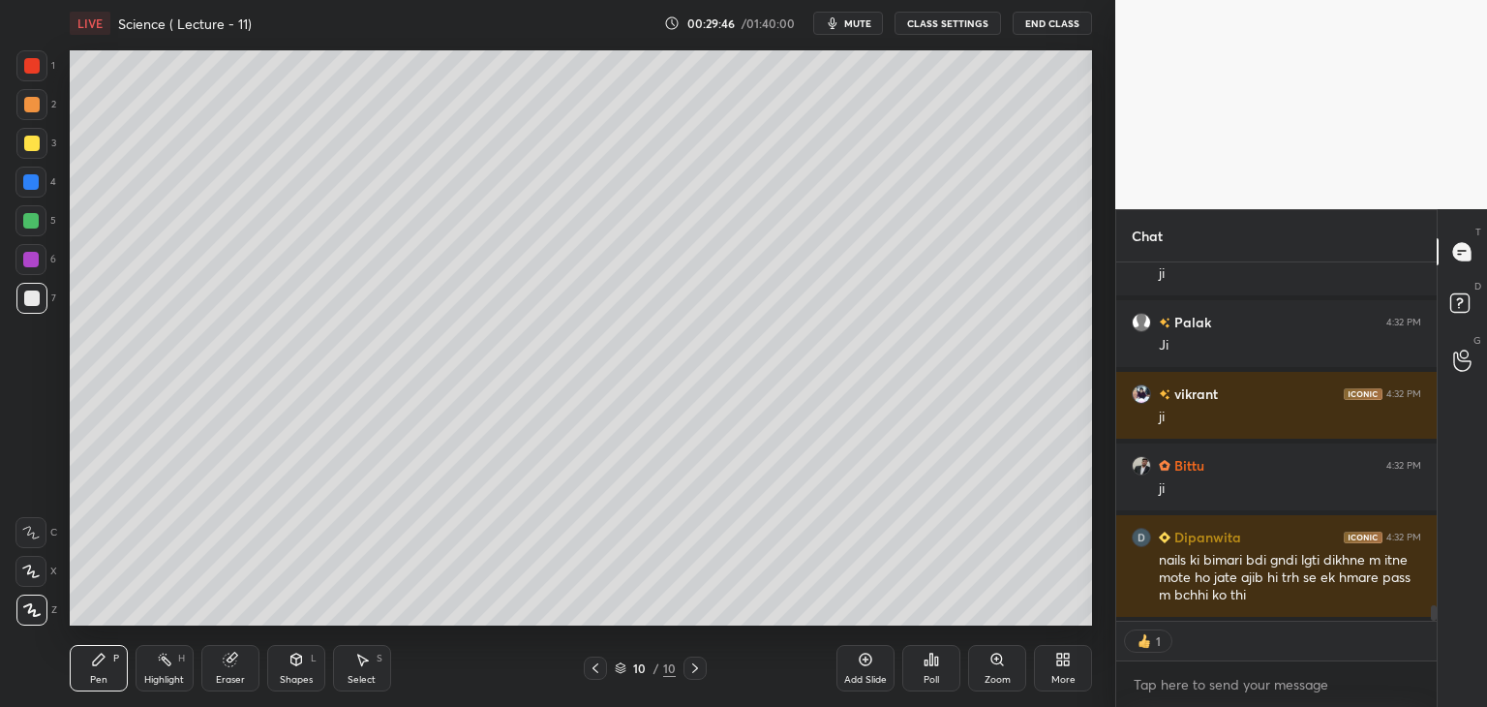
scroll to position [8012, 0]
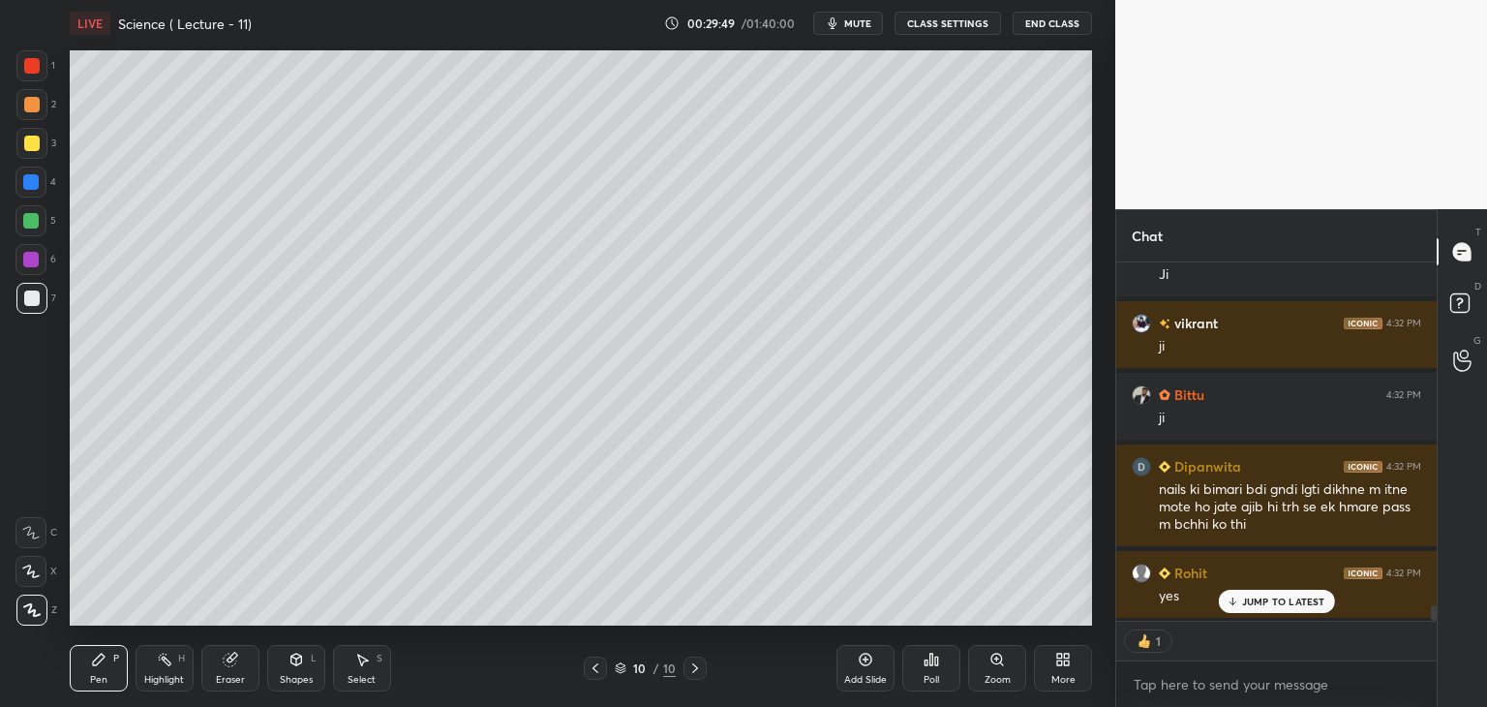
click at [876, 663] on div "Add Slide" at bounding box center [865, 668] width 58 height 46
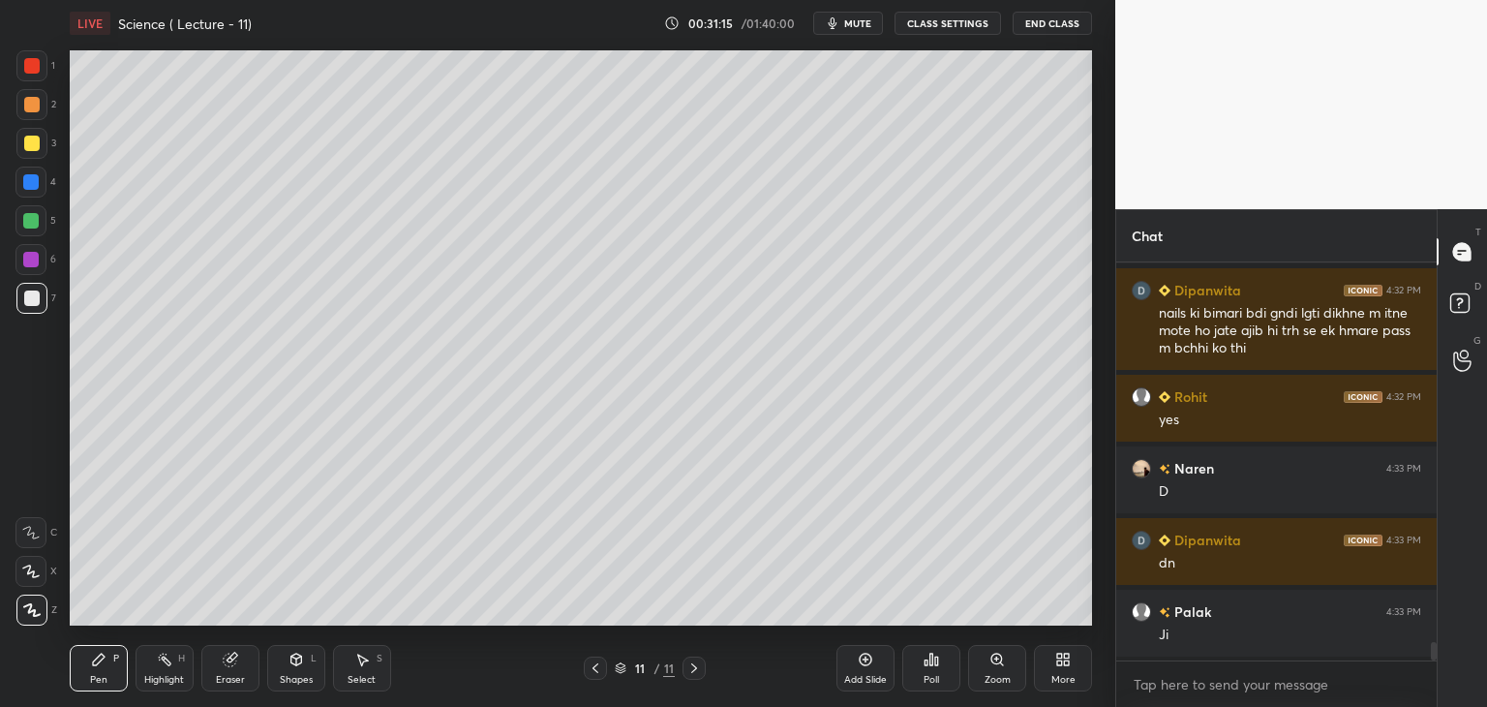
scroll to position [8260, 0]
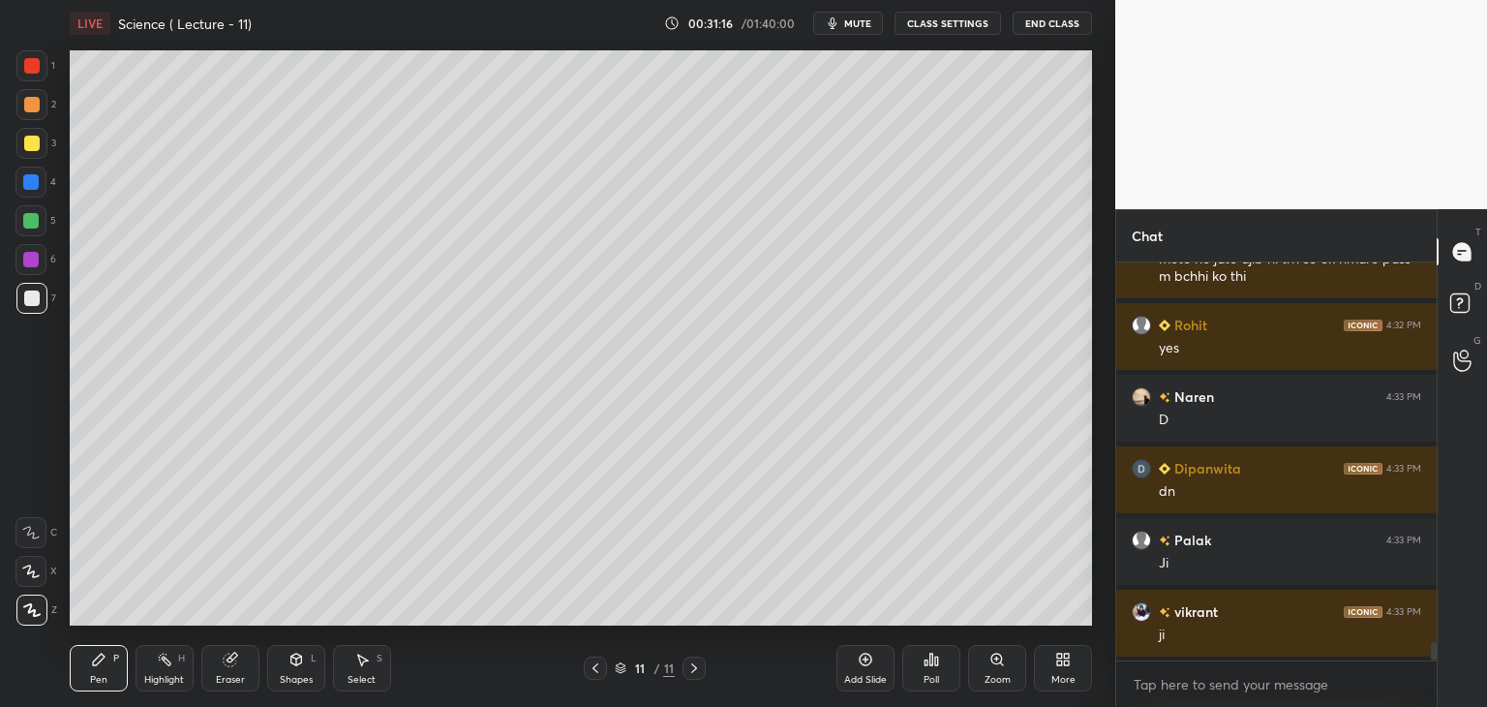
click at [864, 668] on div "Add Slide" at bounding box center [865, 668] width 58 height 46
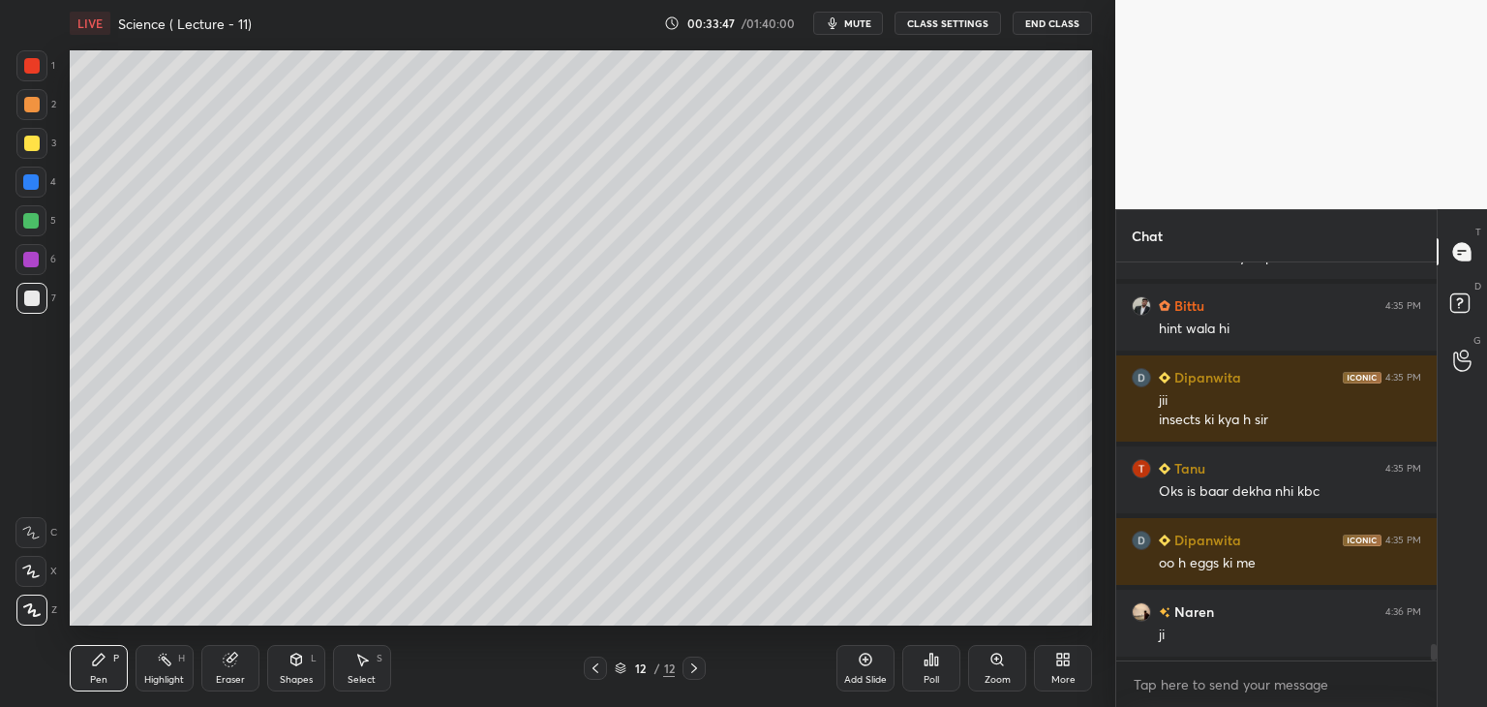
scroll to position [9462, 0]
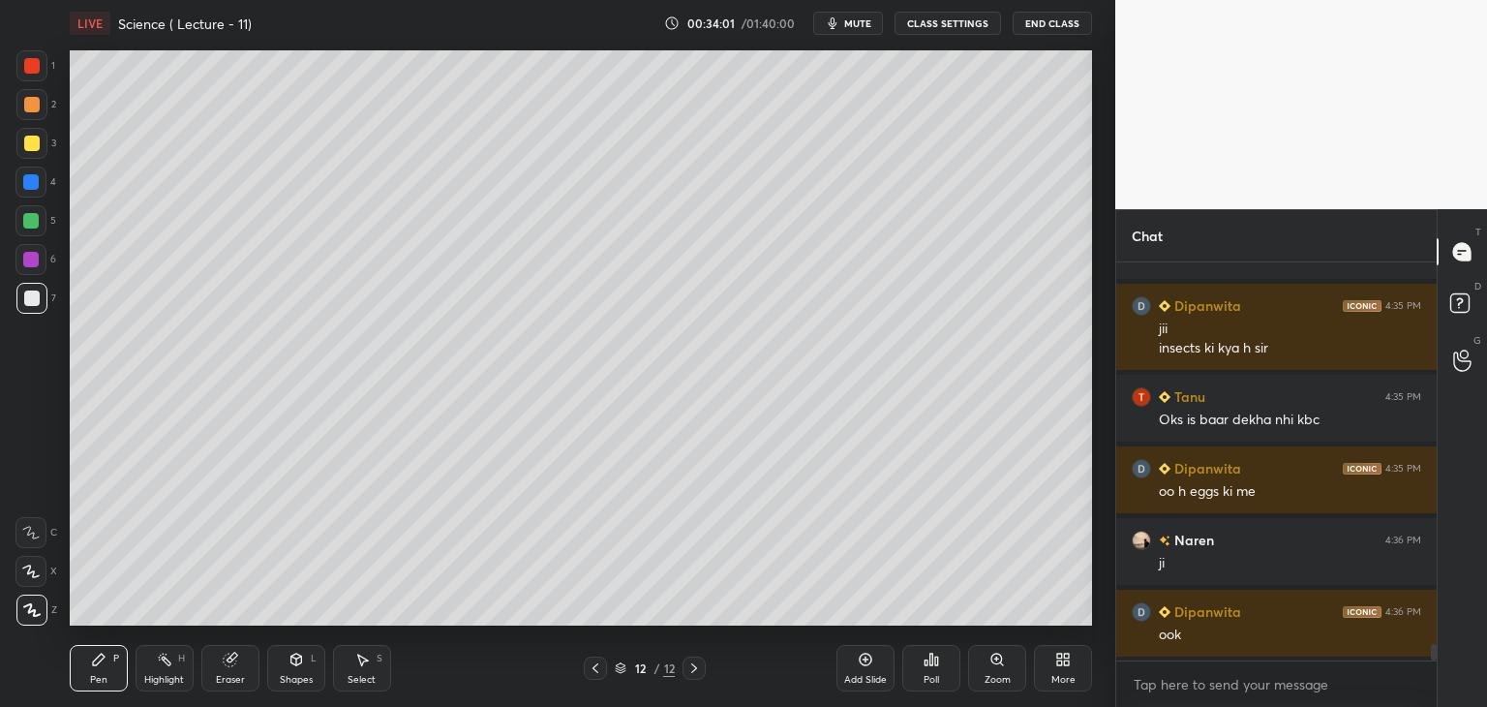
click at [864, 662] on icon at bounding box center [865, 659] width 15 height 15
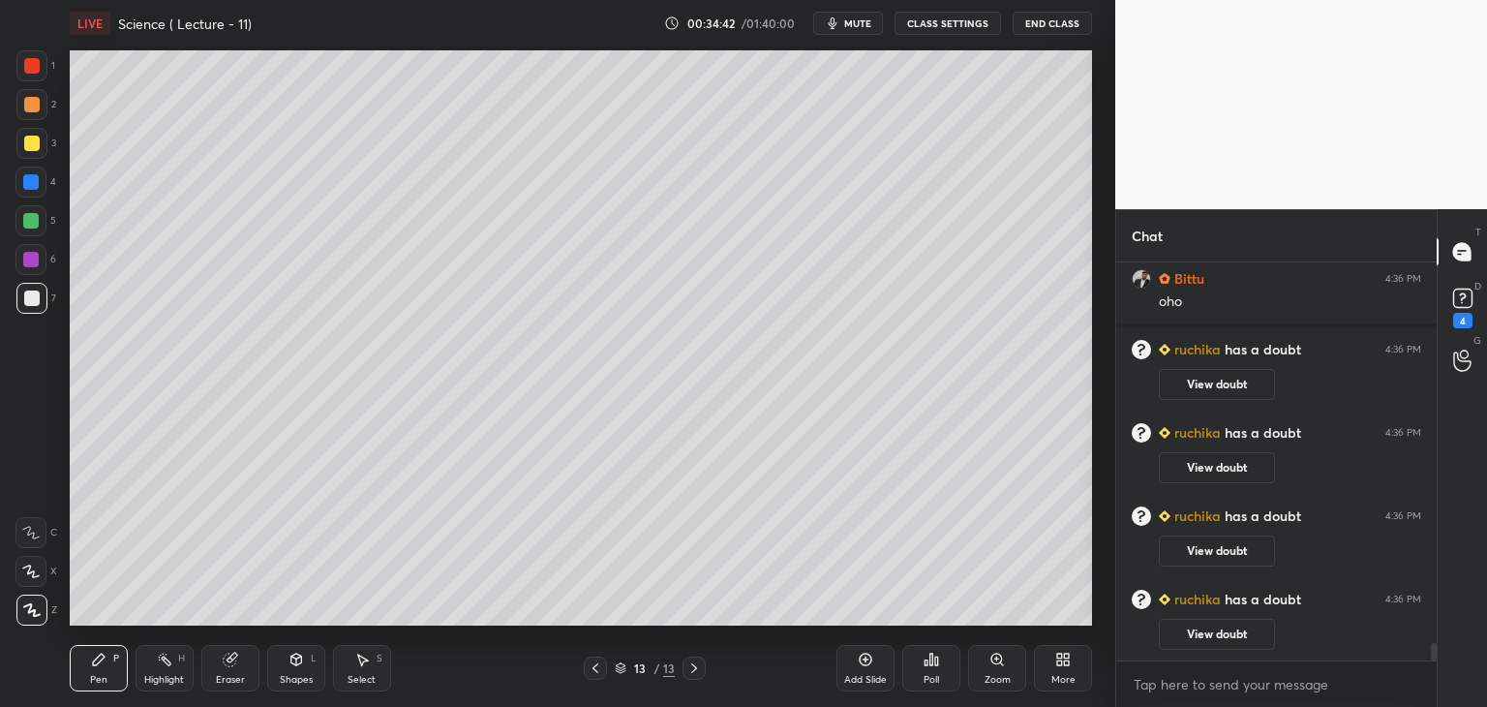
scroll to position [8558, 0]
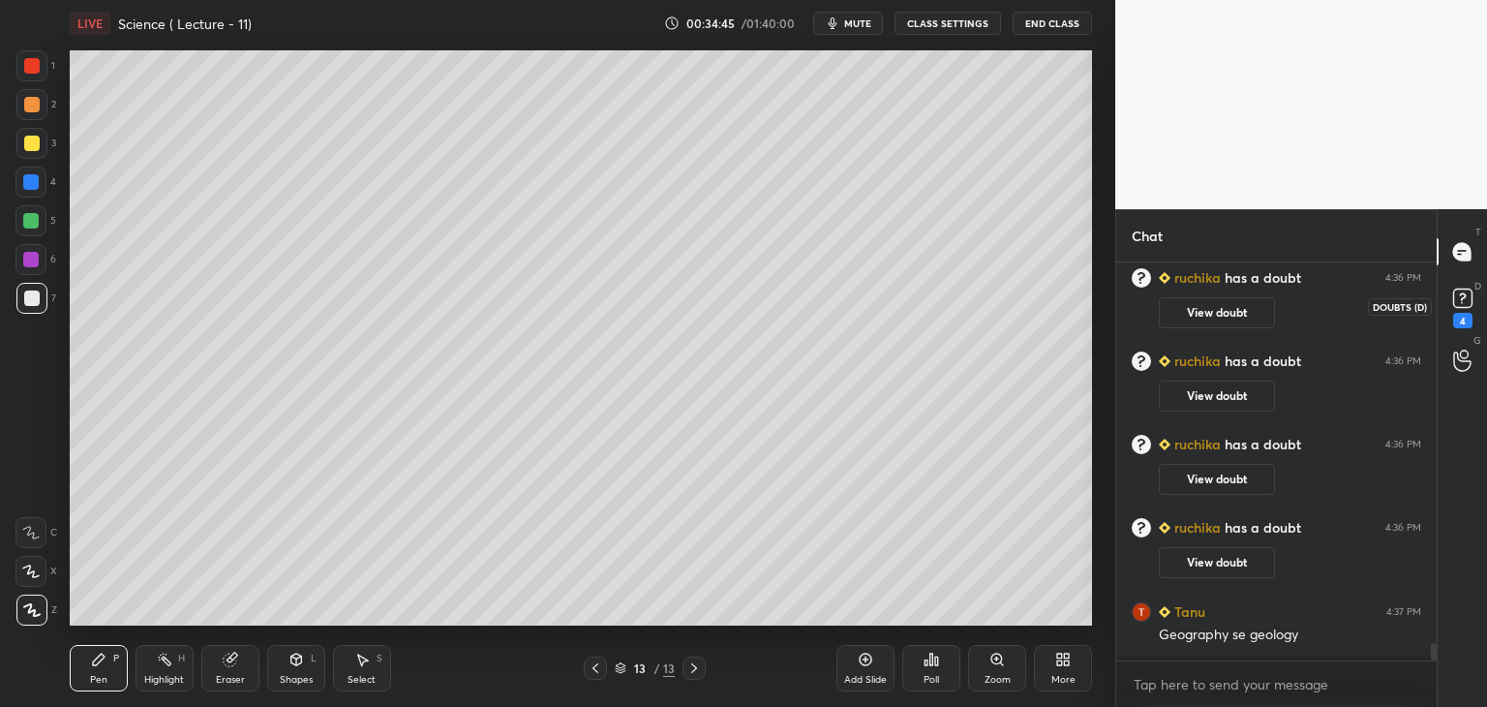
click at [1460, 299] on icon at bounding box center [1462, 297] width 7 height 8
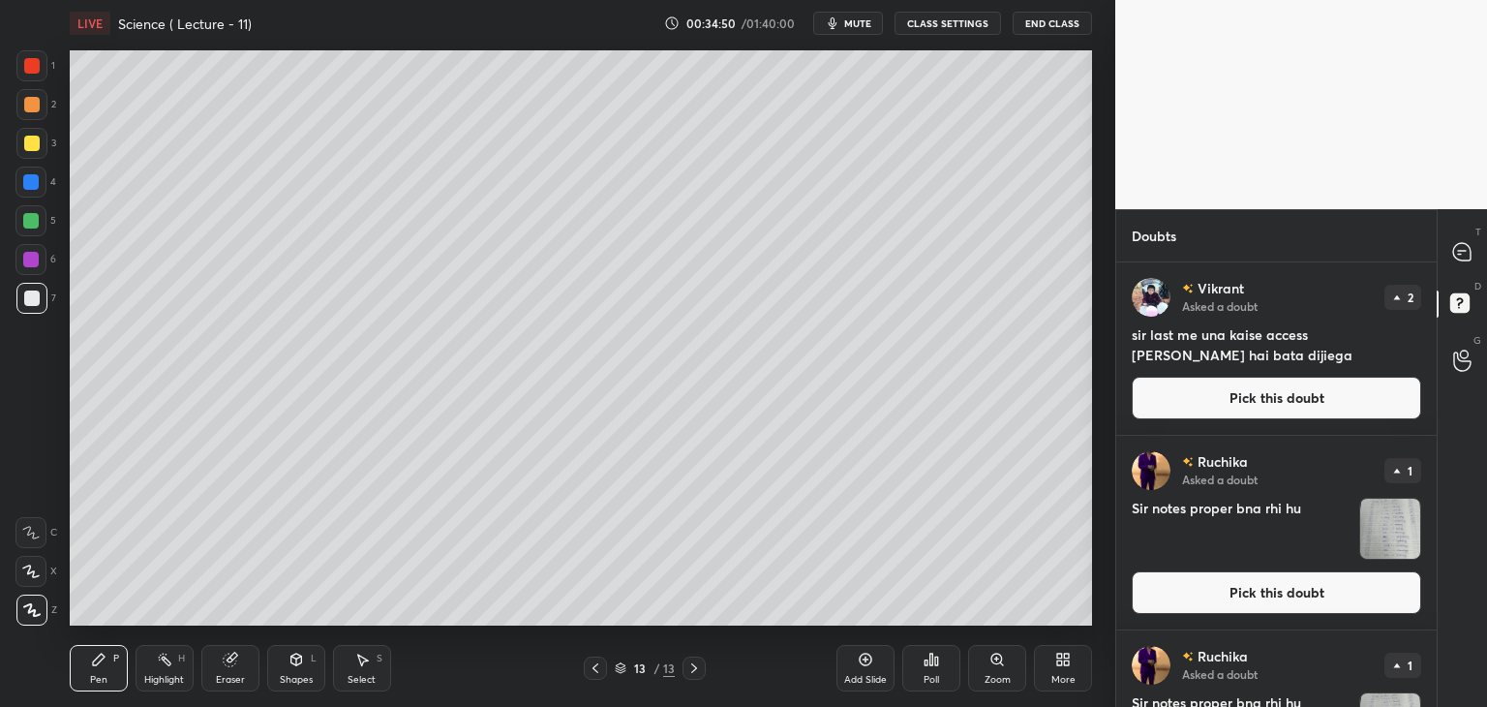
click at [1380, 534] on img "grid" at bounding box center [1390, 529] width 60 height 60
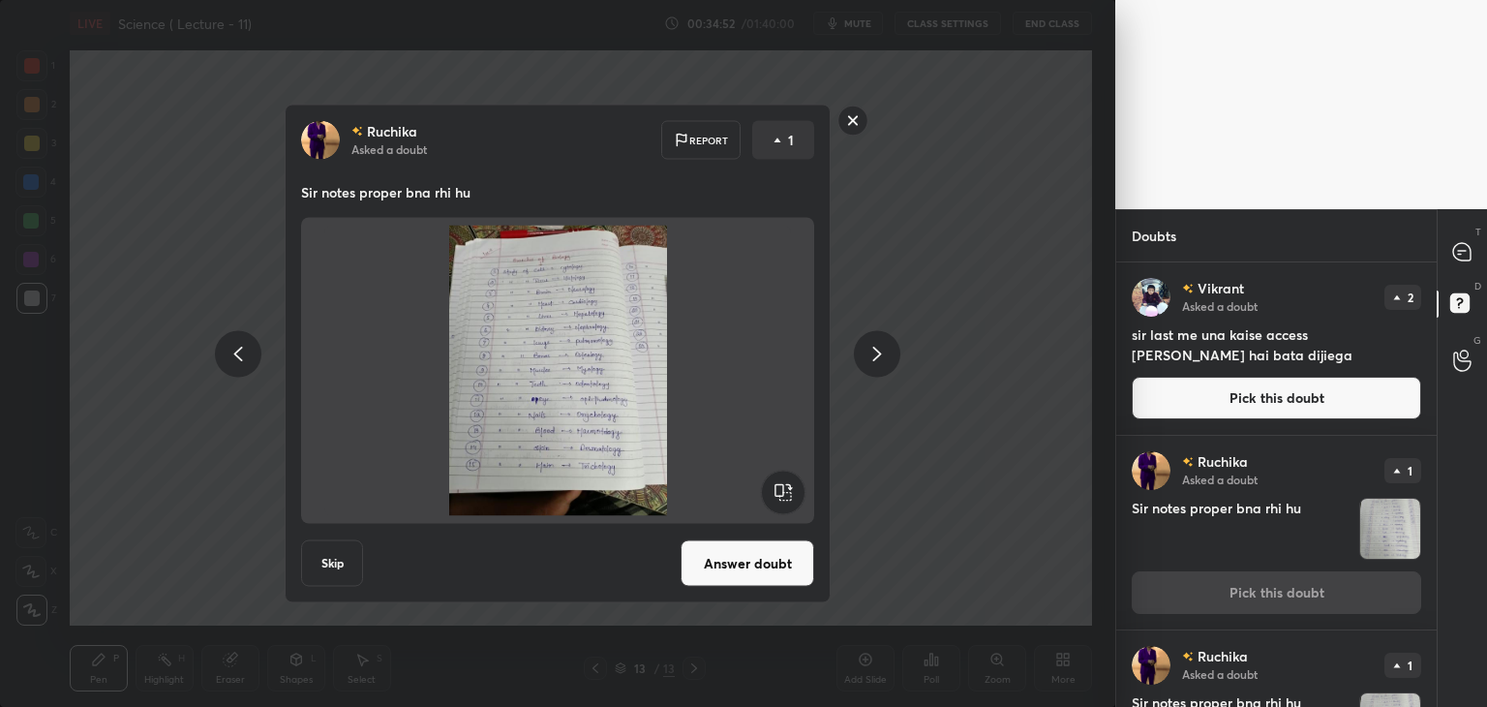
click at [605, 440] on img at bounding box center [557, 371] width 467 height 290
click at [730, 566] on button "Answer doubt" at bounding box center [748, 563] width 134 height 46
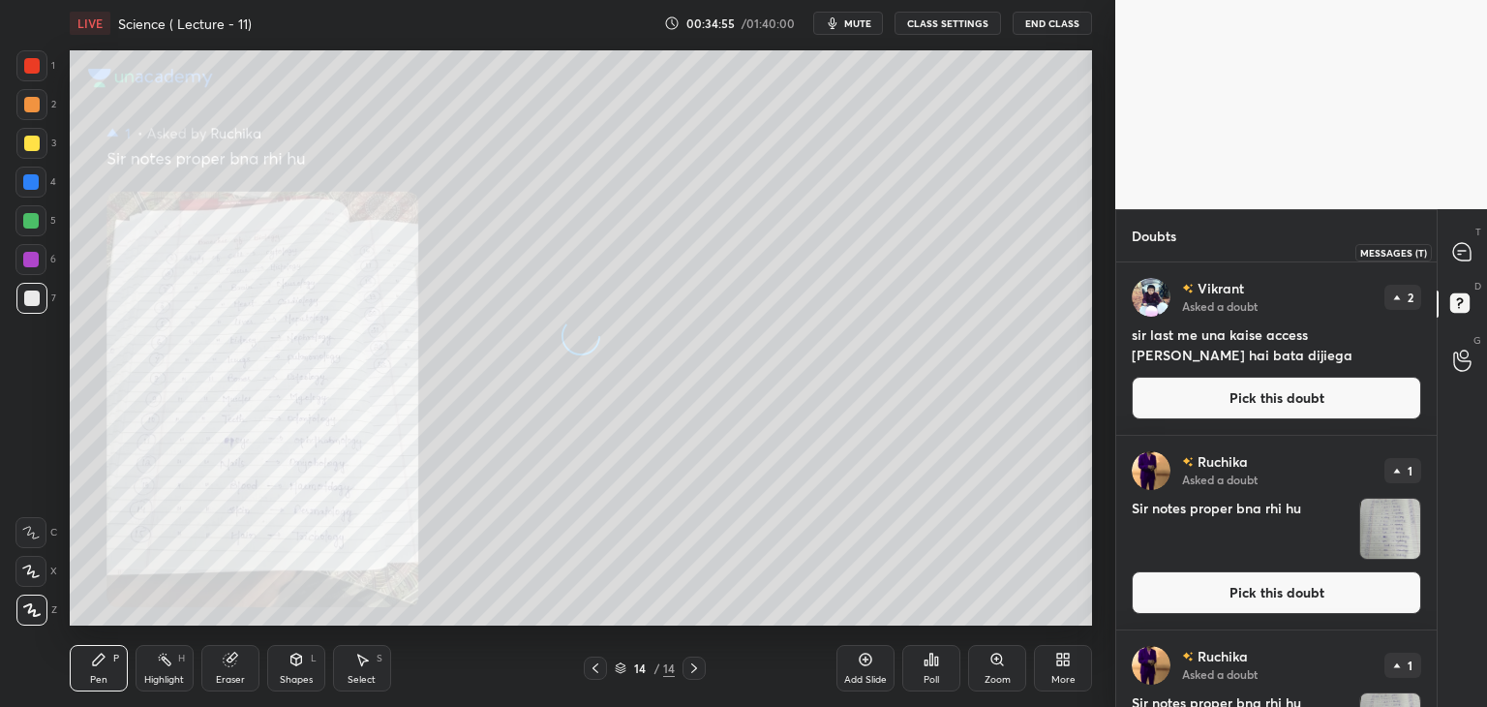
click at [1458, 256] on icon at bounding box center [1461, 251] width 17 height 17
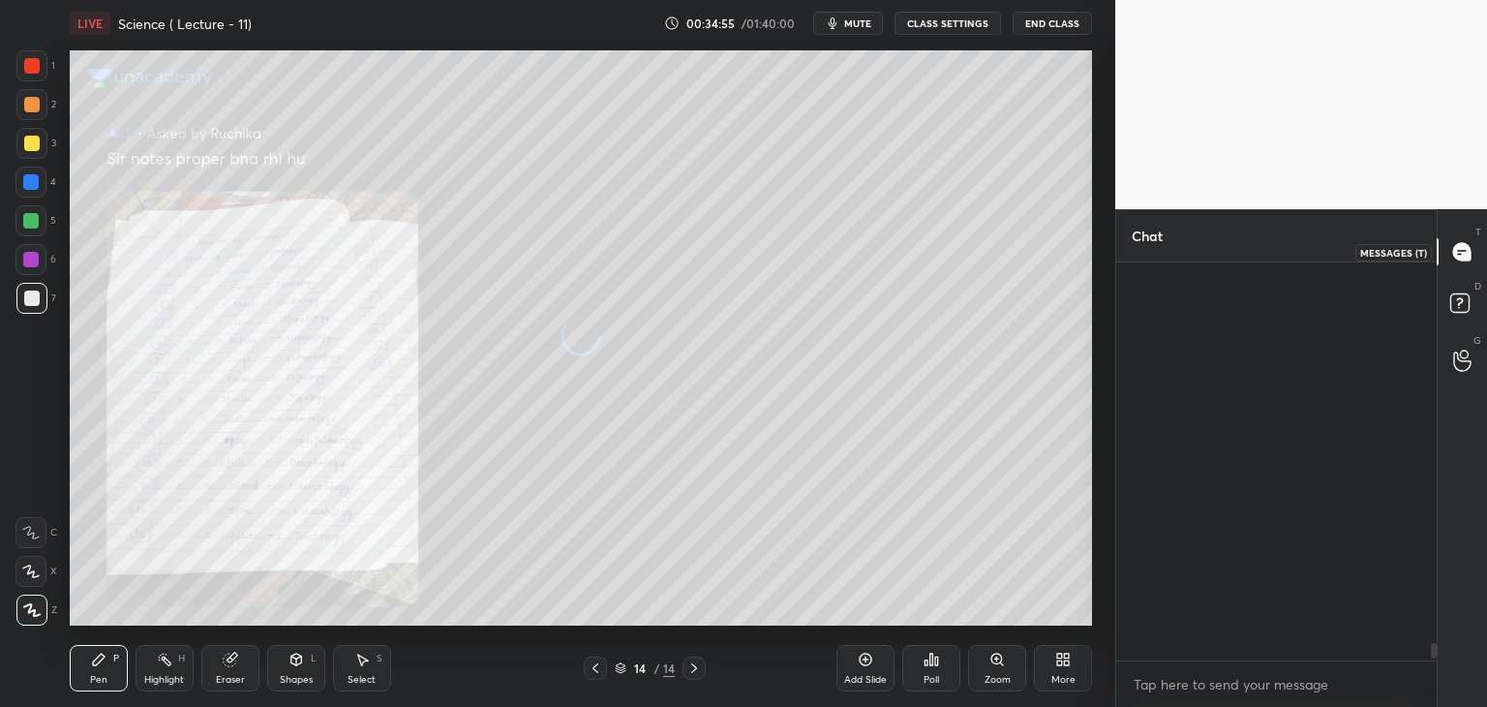
scroll to position [392, 315]
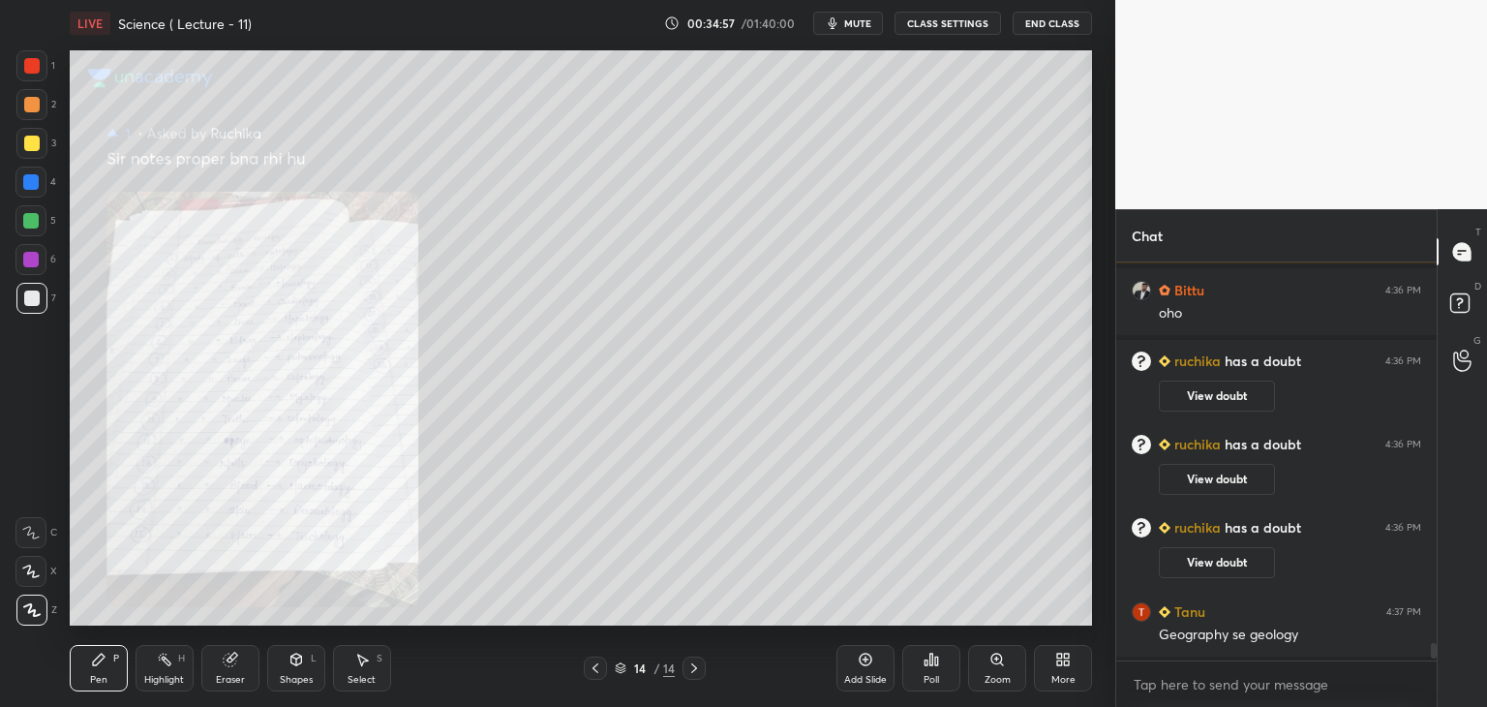
click at [994, 671] on div "Zoom" at bounding box center [997, 668] width 58 height 46
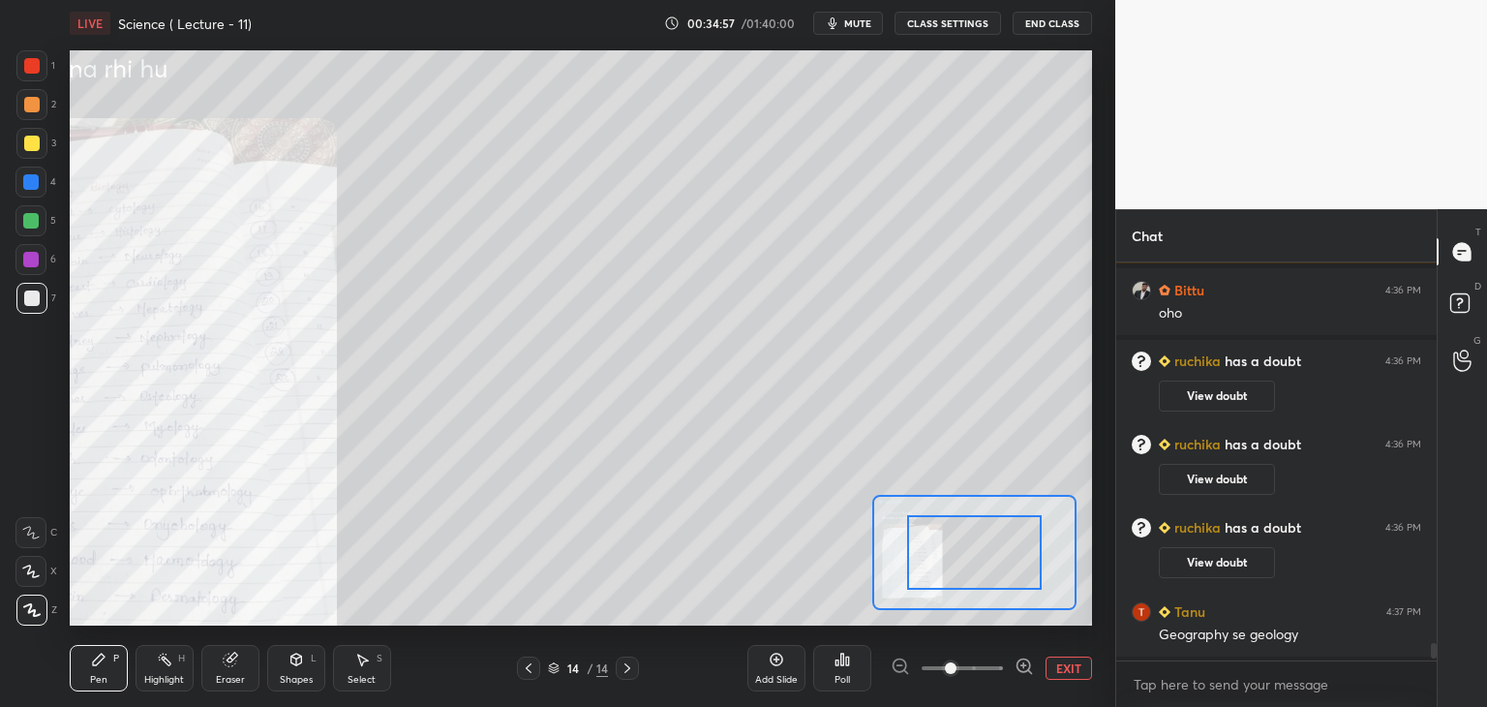
click at [1020, 662] on icon at bounding box center [1024, 665] width 19 height 19
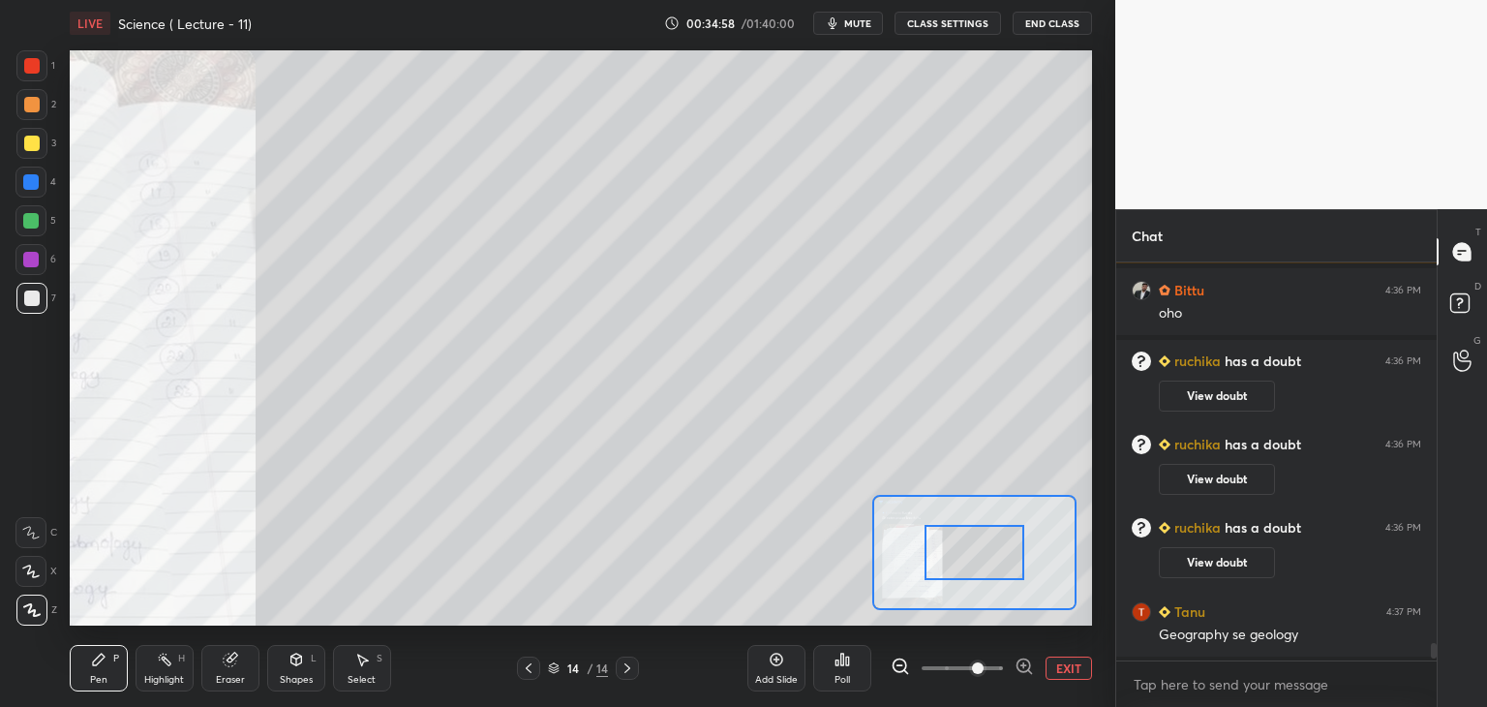
click at [1026, 663] on icon at bounding box center [1024, 665] width 19 height 19
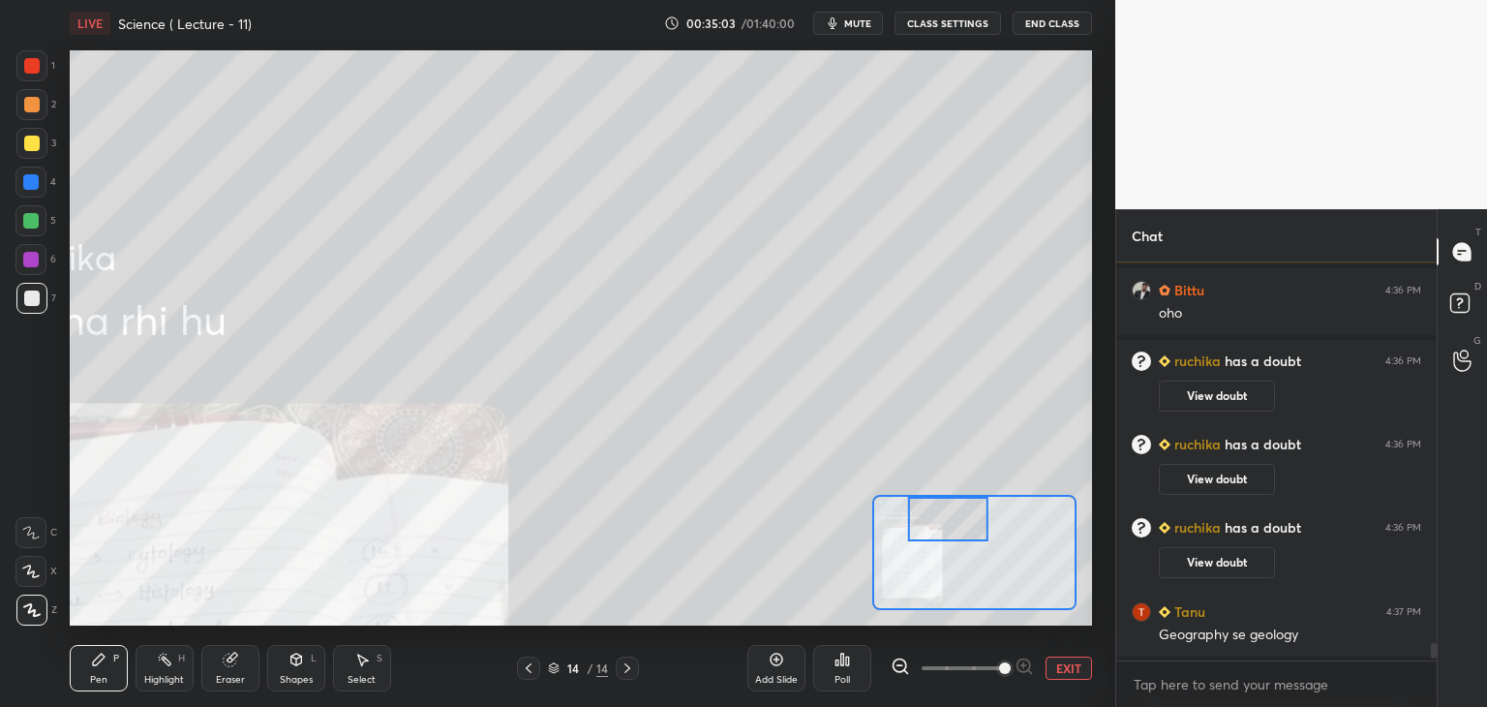
click at [632, 665] on icon at bounding box center [627, 667] width 15 height 15
click at [778, 672] on div "Add Slide" at bounding box center [776, 668] width 58 height 46
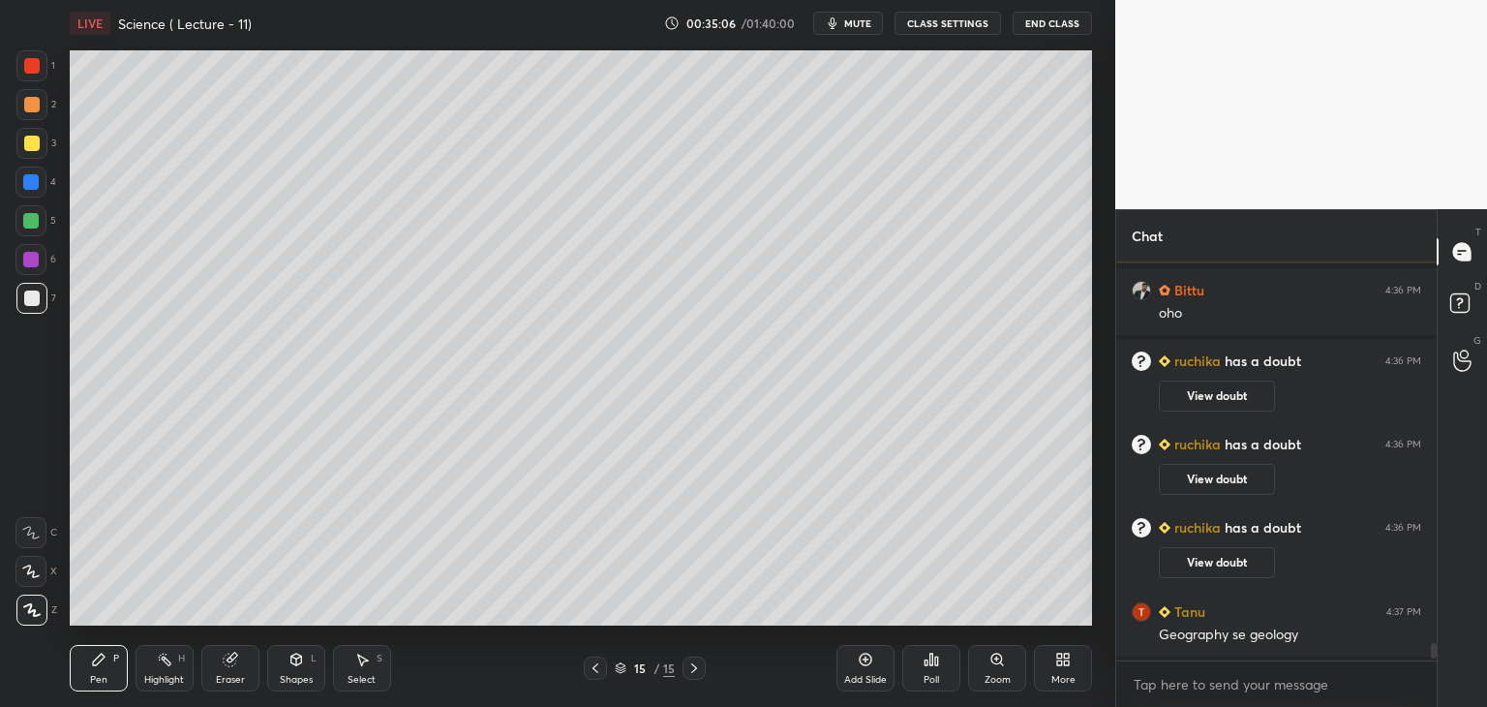
click at [586, 671] on div at bounding box center [595, 667] width 23 height 23
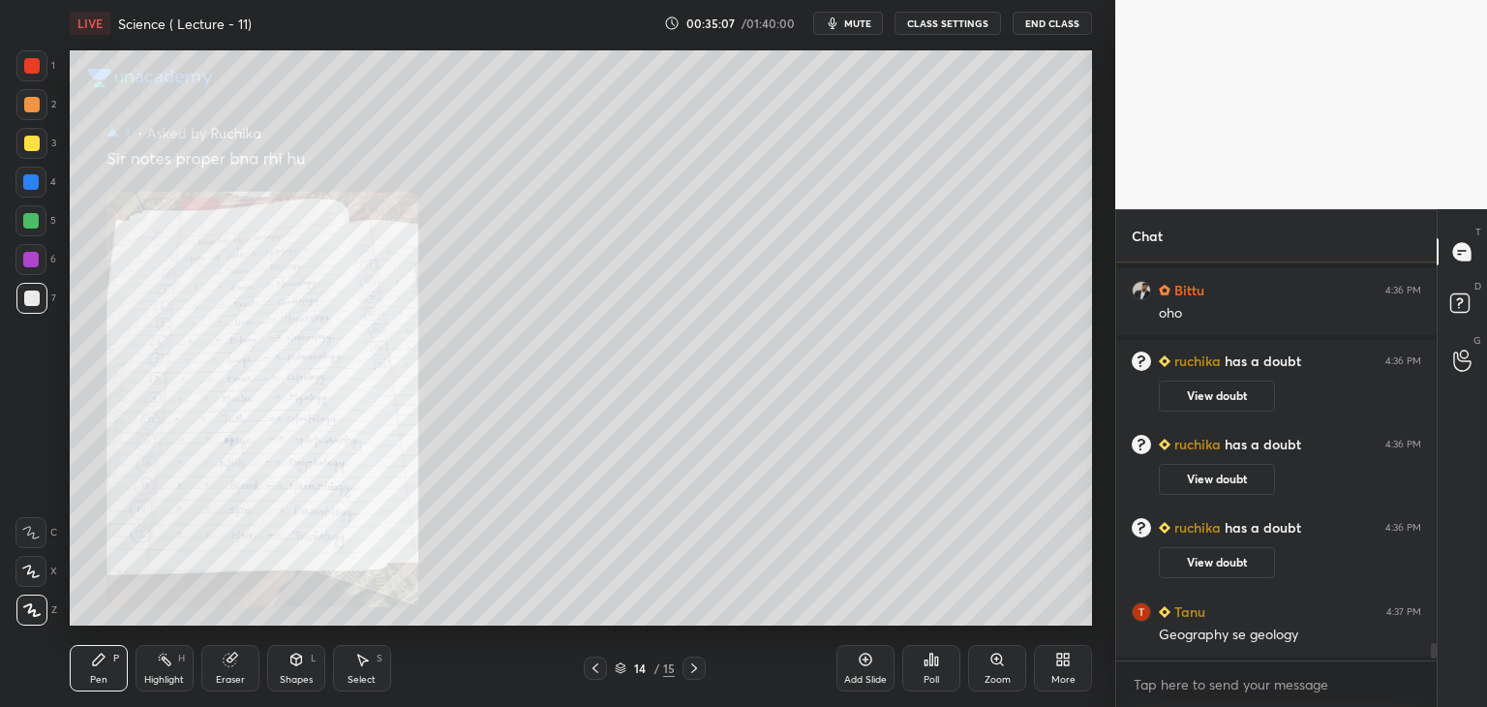
click at [595, 667] on icon at bounding box center [595, 667] width 15 height 15
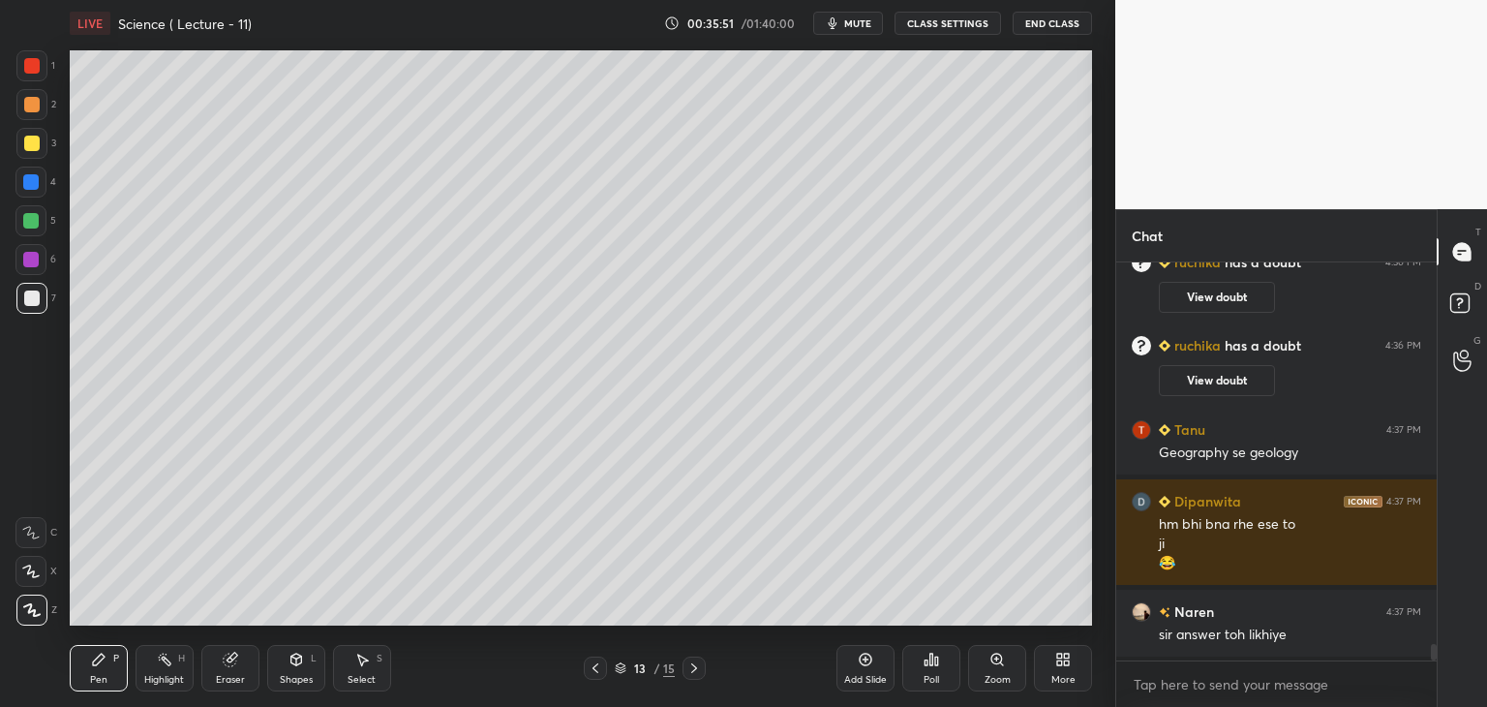
scroll to position [9155, 0]
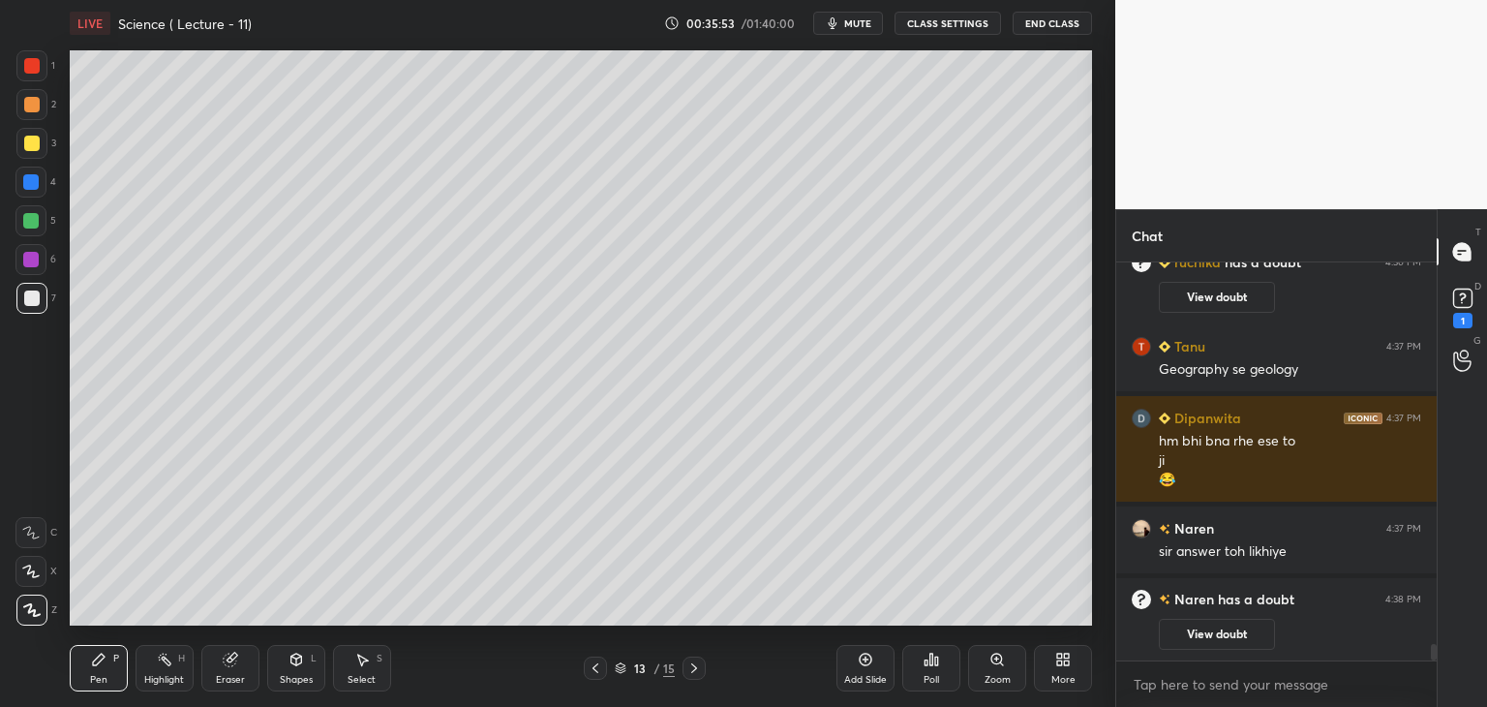
click at [1209, 630] on button "View doubt" at bounding box center [1217, 634] width 116 height 31
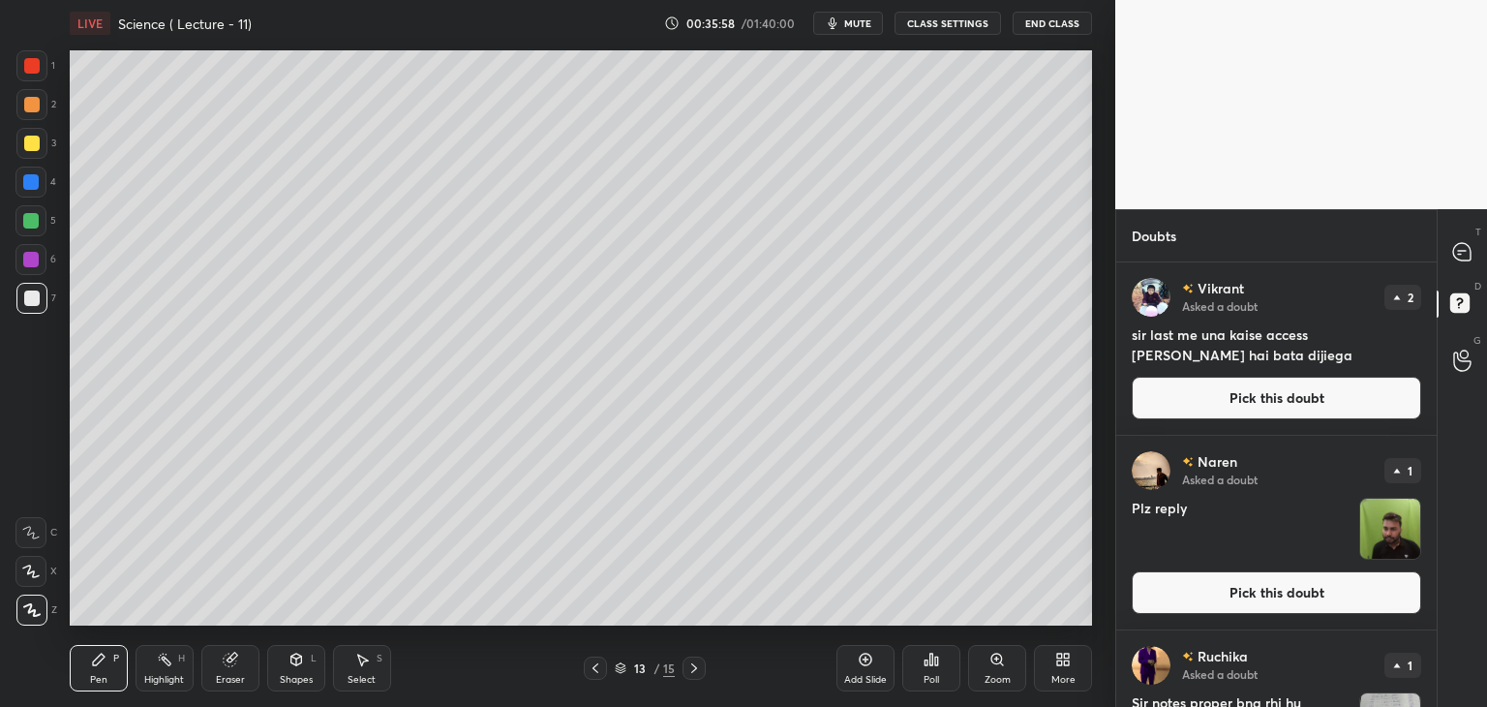
click at [1381, 532] on img "grid" at bounding box center [1390, 529] width 60 height 60
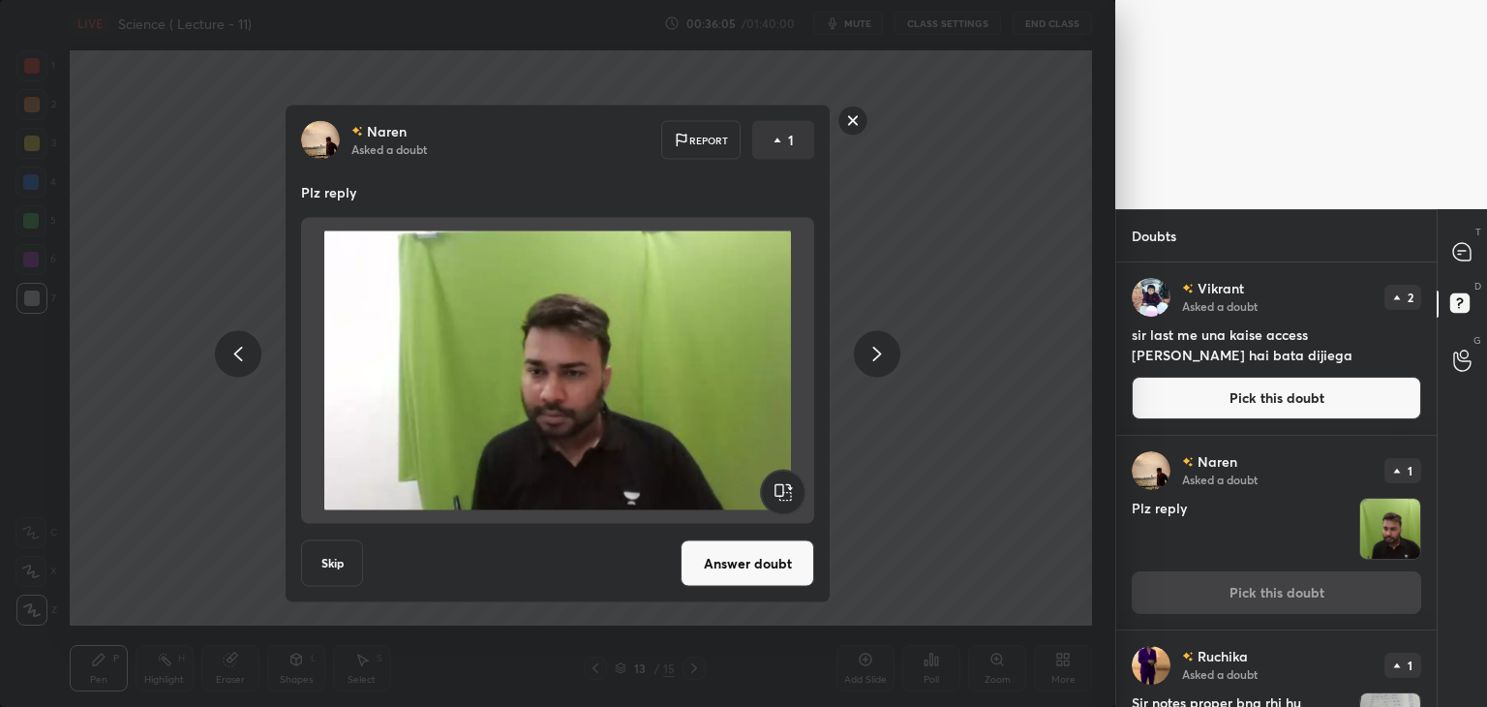
click at [853, 125] on rect at bounding box center [853, 121] width 30 height 30
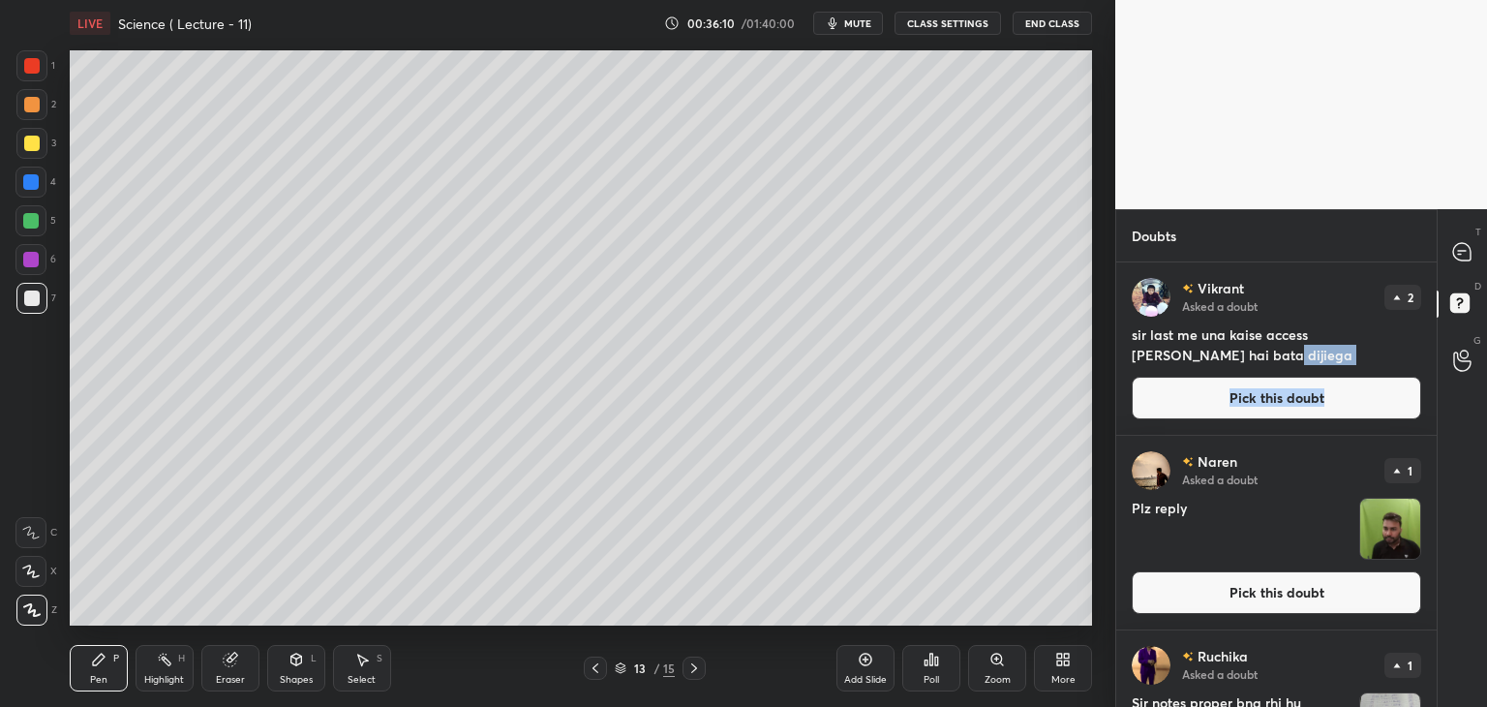
drag, startPoint x: 1430, startPoint y: 355, endPoint x: 1430, endPoint y: 378, distance: 22.3
click at [1430, 378] on div "Vikrant Asked a doubt 2 sir last me una kaise access [PERSON_NAME] hai bata dij…" at bounding box center [1276, 348] width 320 height 172
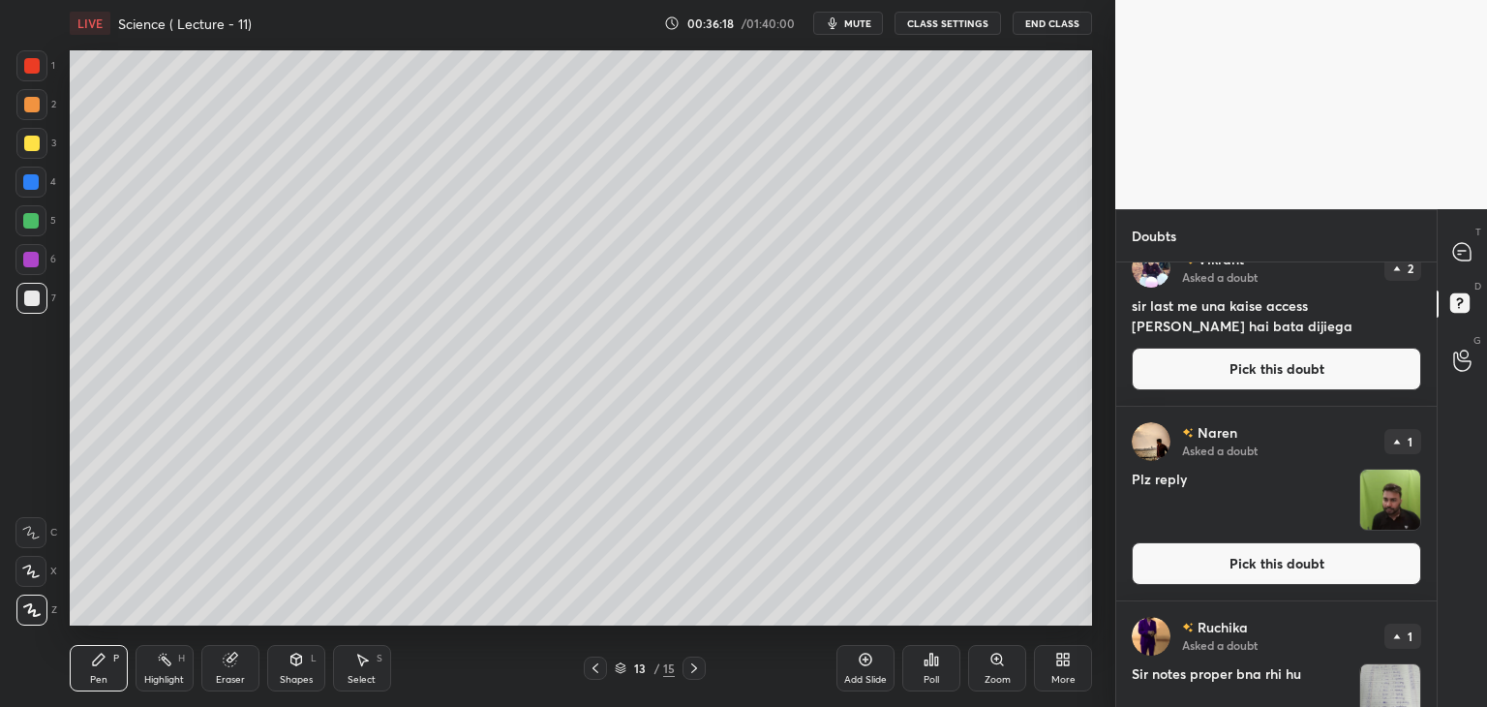
scroll to position [0, 0]
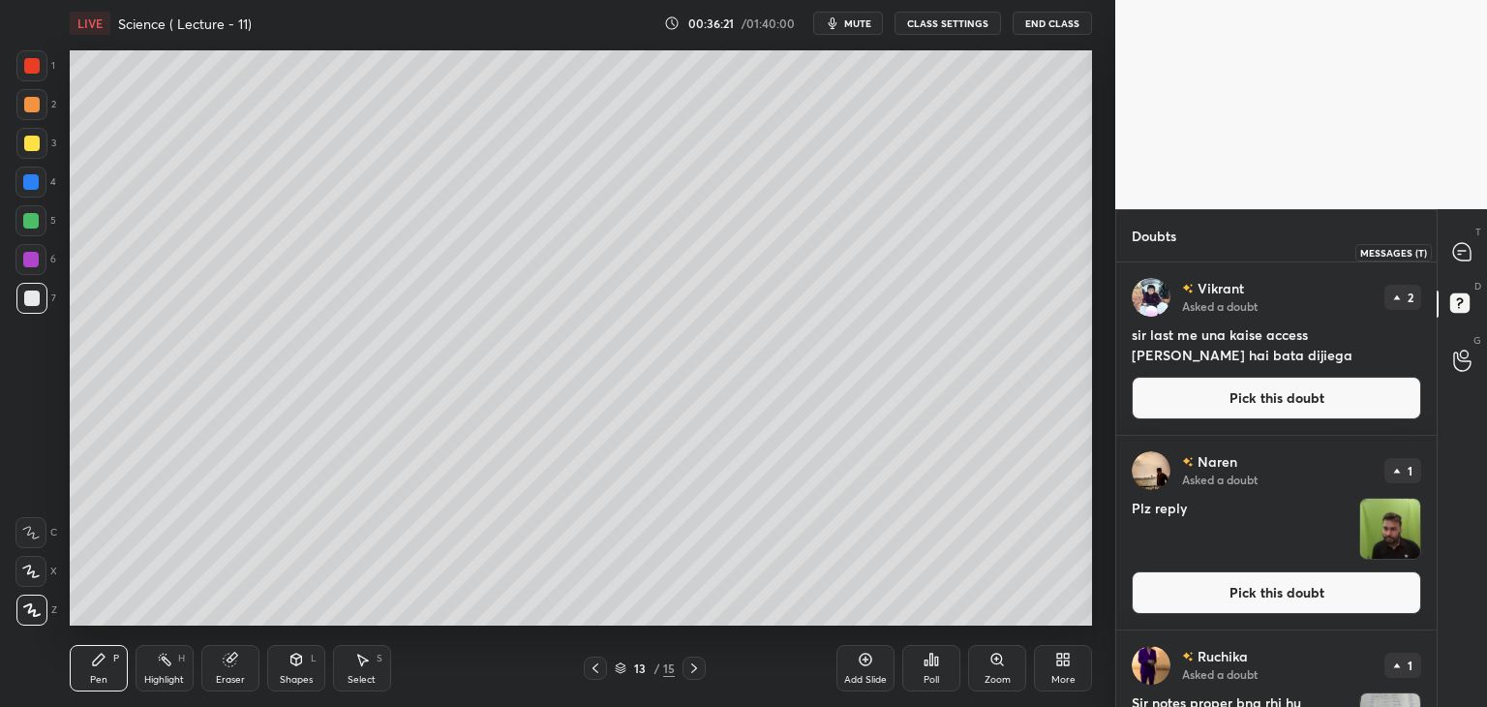
click at [1462, 248] on icon at bounding box center [1461, 251] width 17 height 17
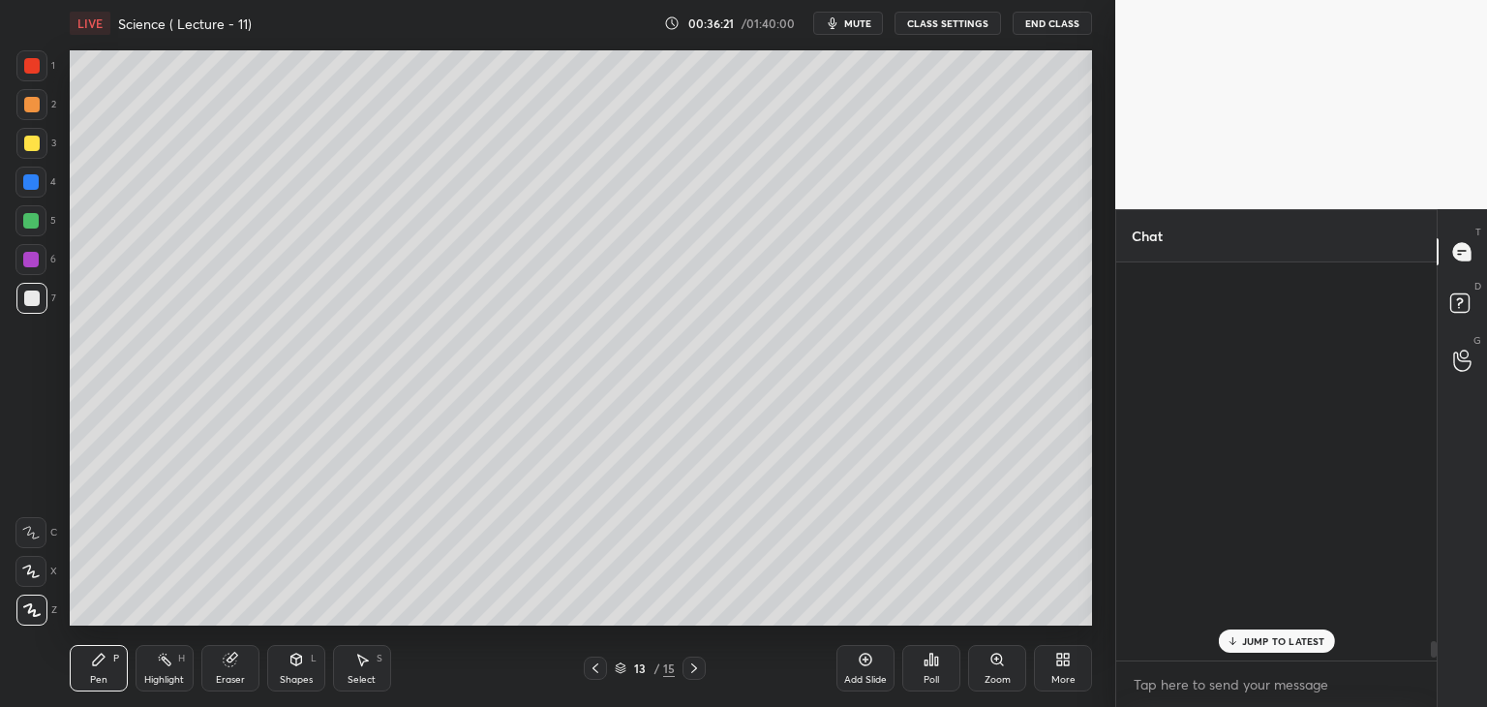
scroll to position [392, 315]
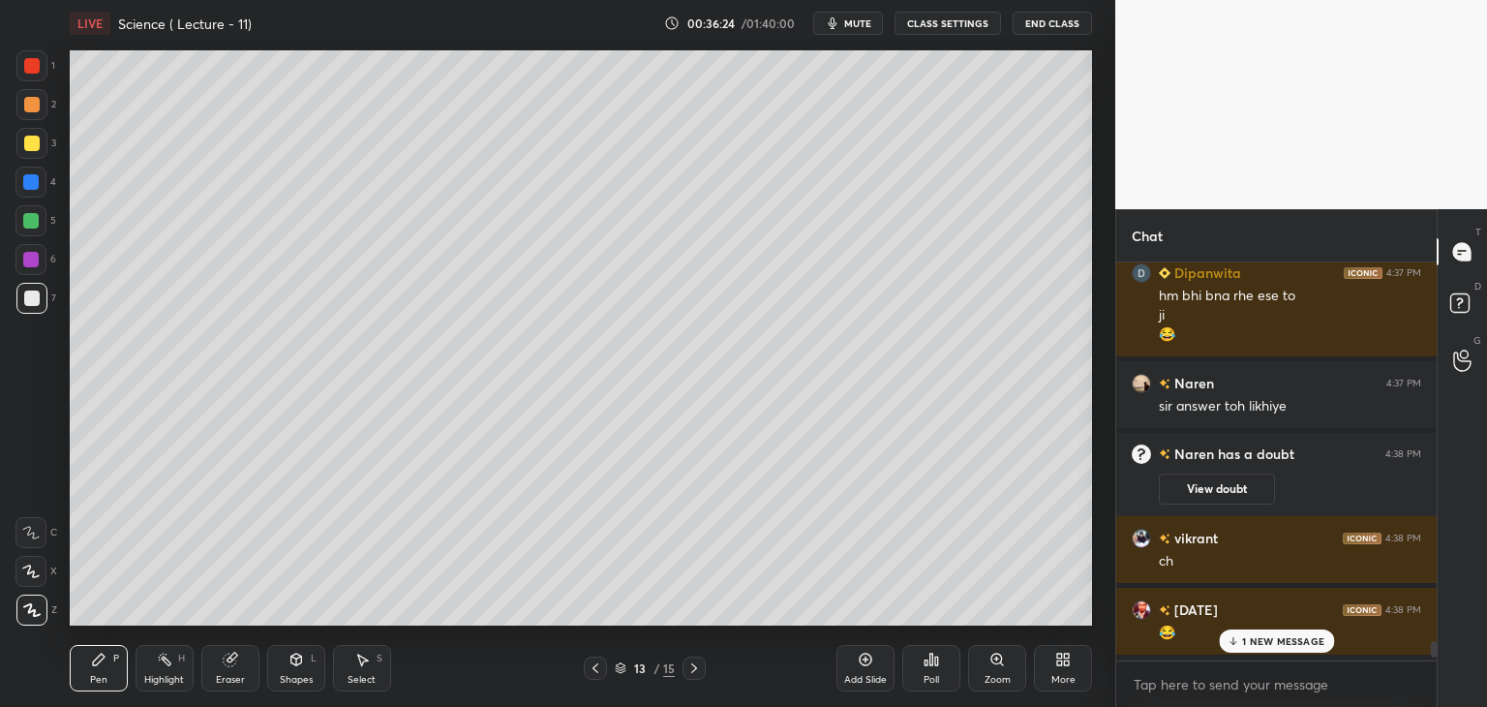
click at [1251, 644] on p "1 NEW MESSAGE" at bounding box center [1283, 641] width 82 height 12
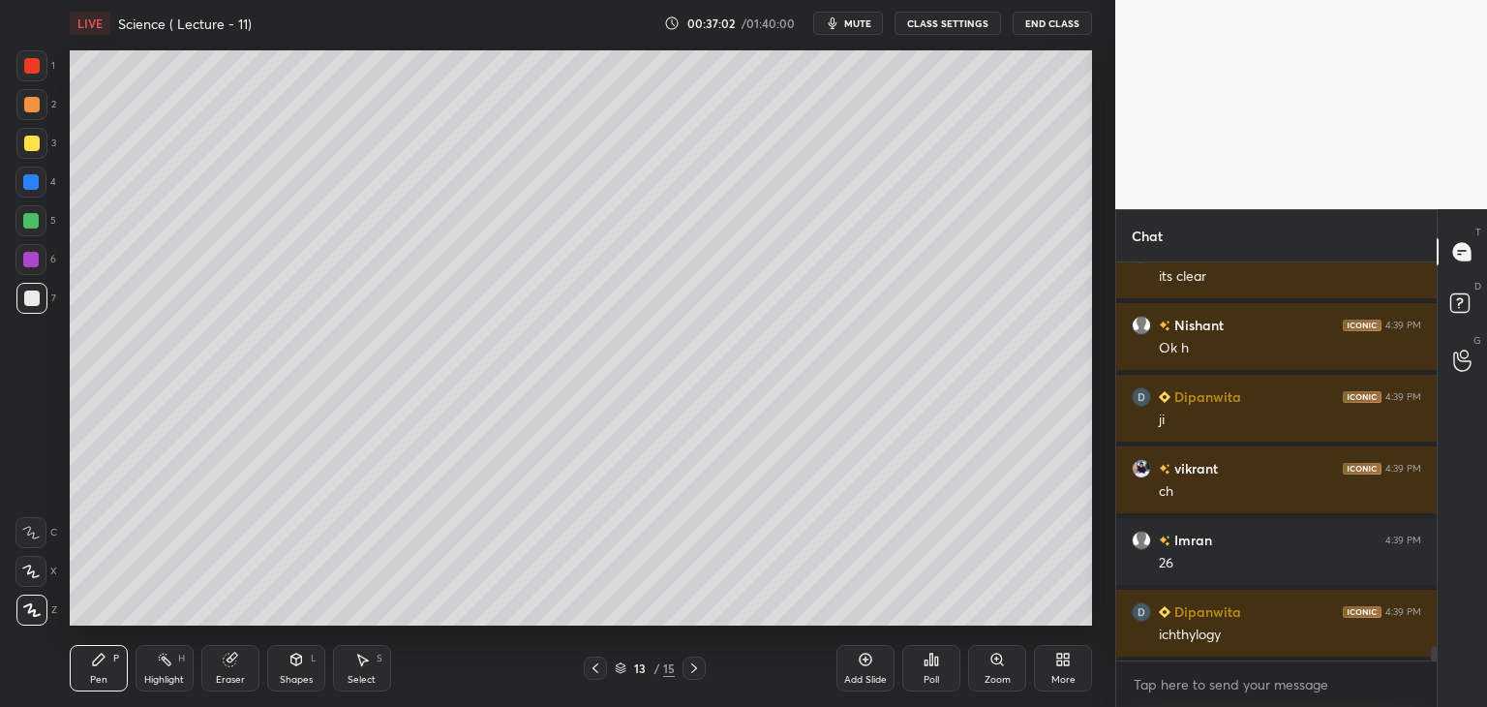
scroll to position [10684, 0]
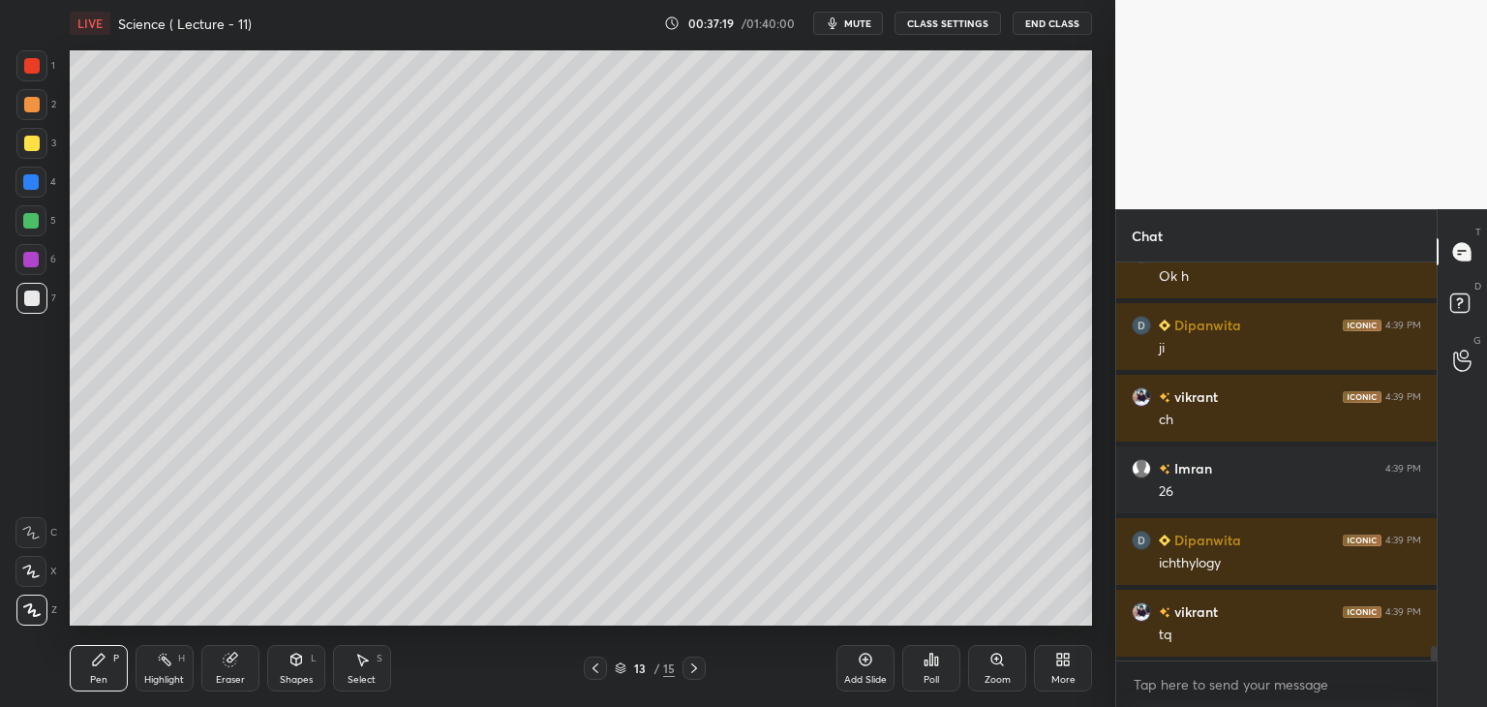
click at [35, 217] on div at bounding box center [30, 220] width 15 height 15
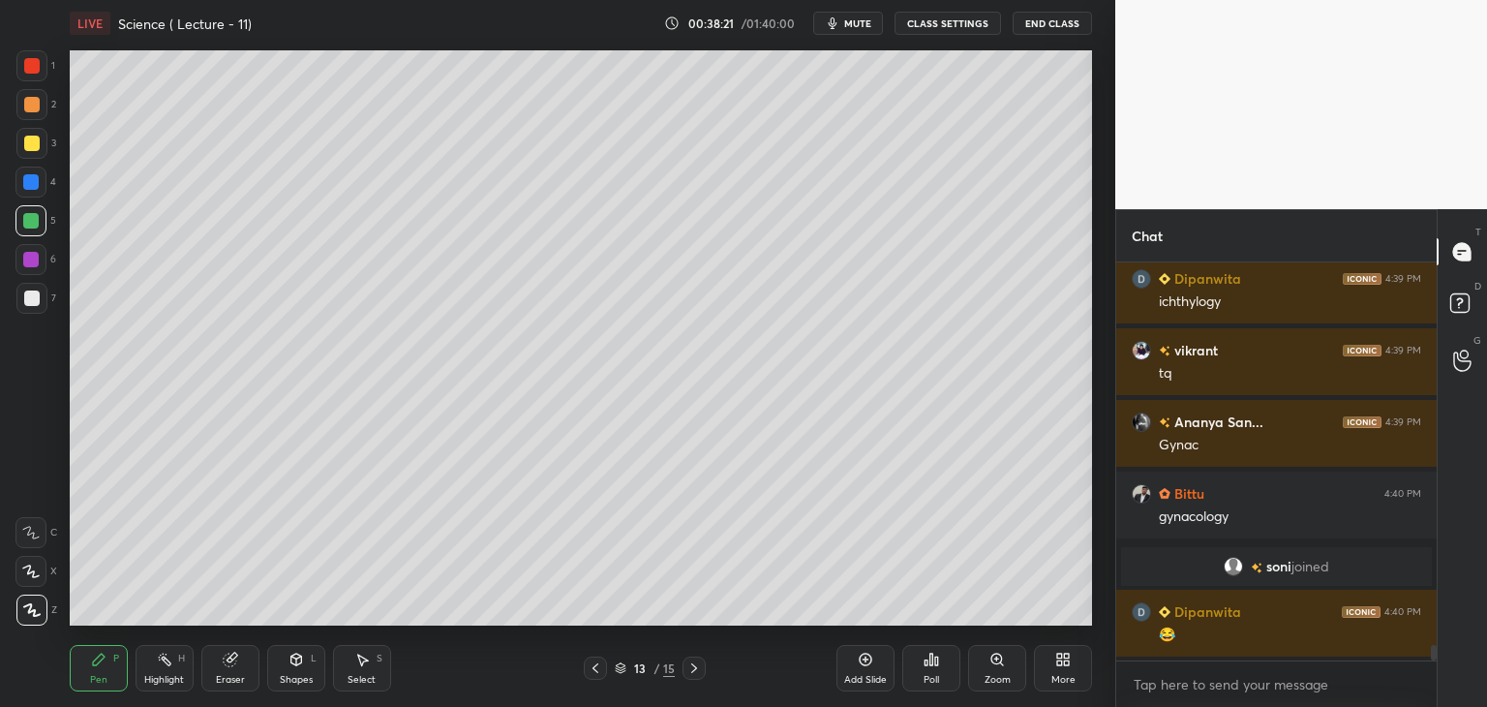
scroll to position [9935, 0]
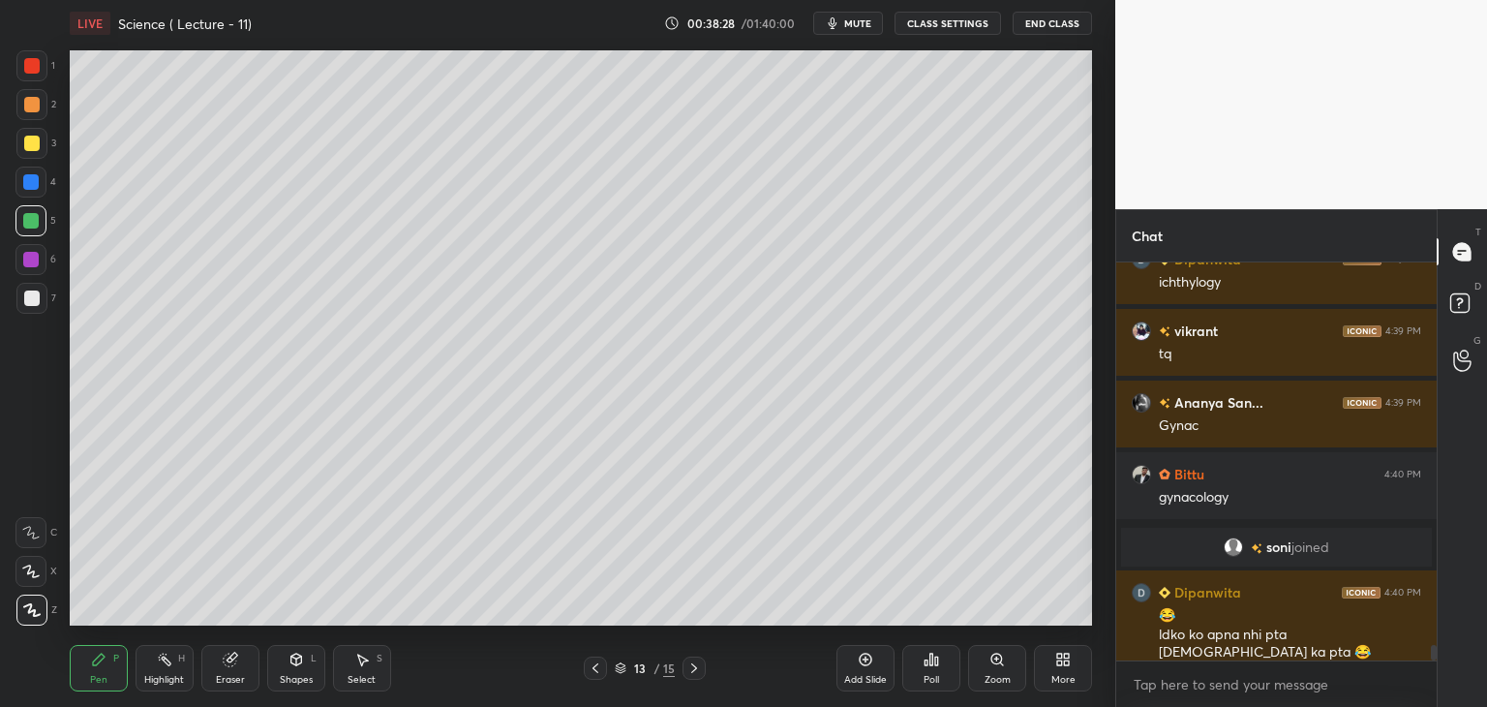
click at [874, 667] on div "Add Slide" at bounding box center [865, 668] width 58 height 46
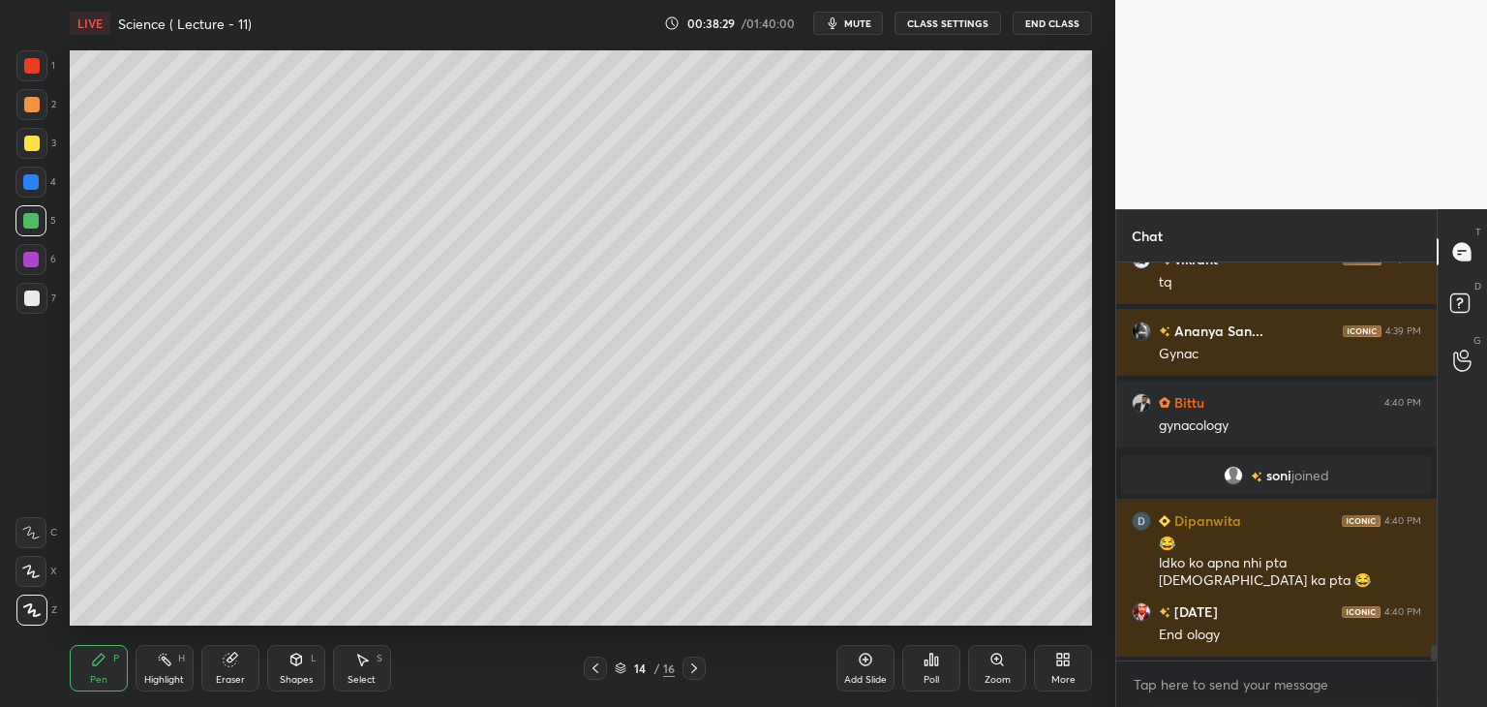
click at [33, 65] on div at bounding box center [31, 65] width 15 height 15
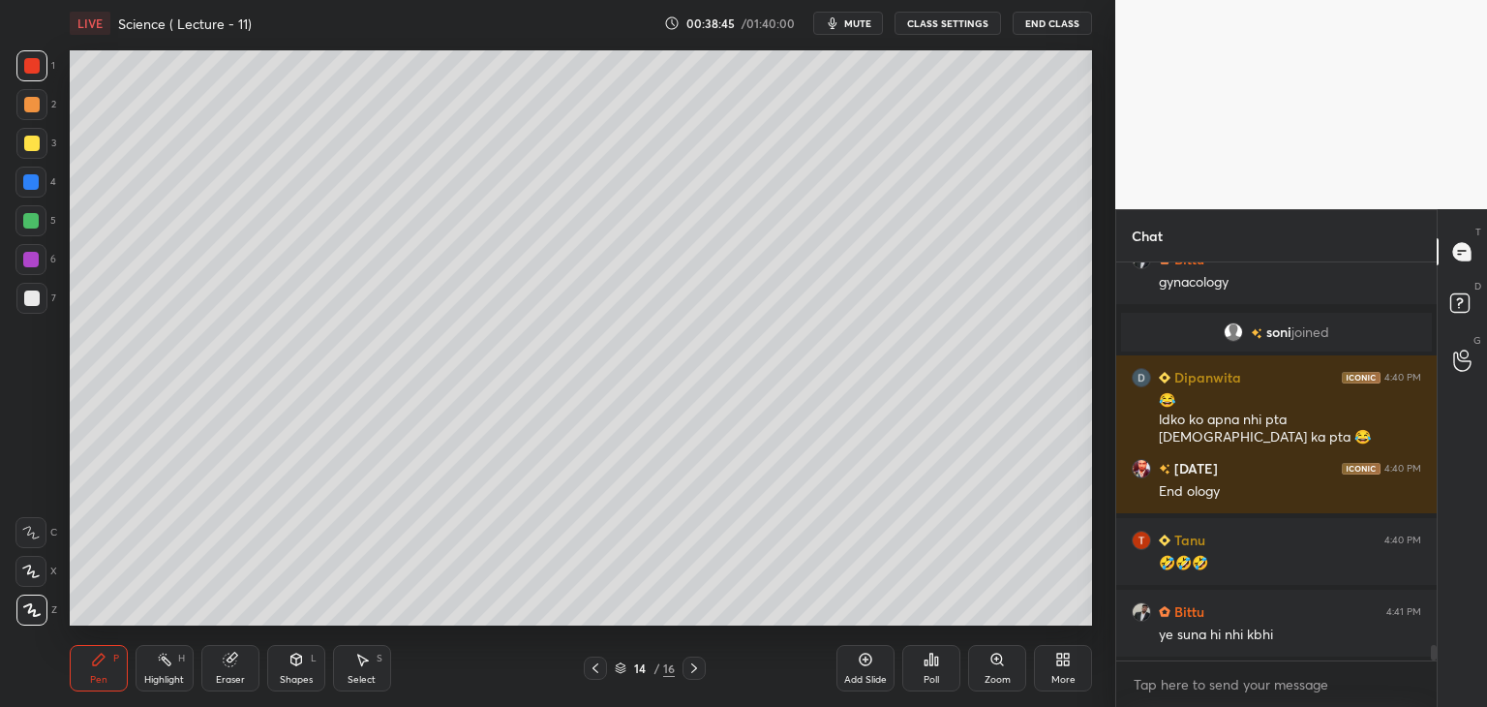
scroll to position [10221, 0]
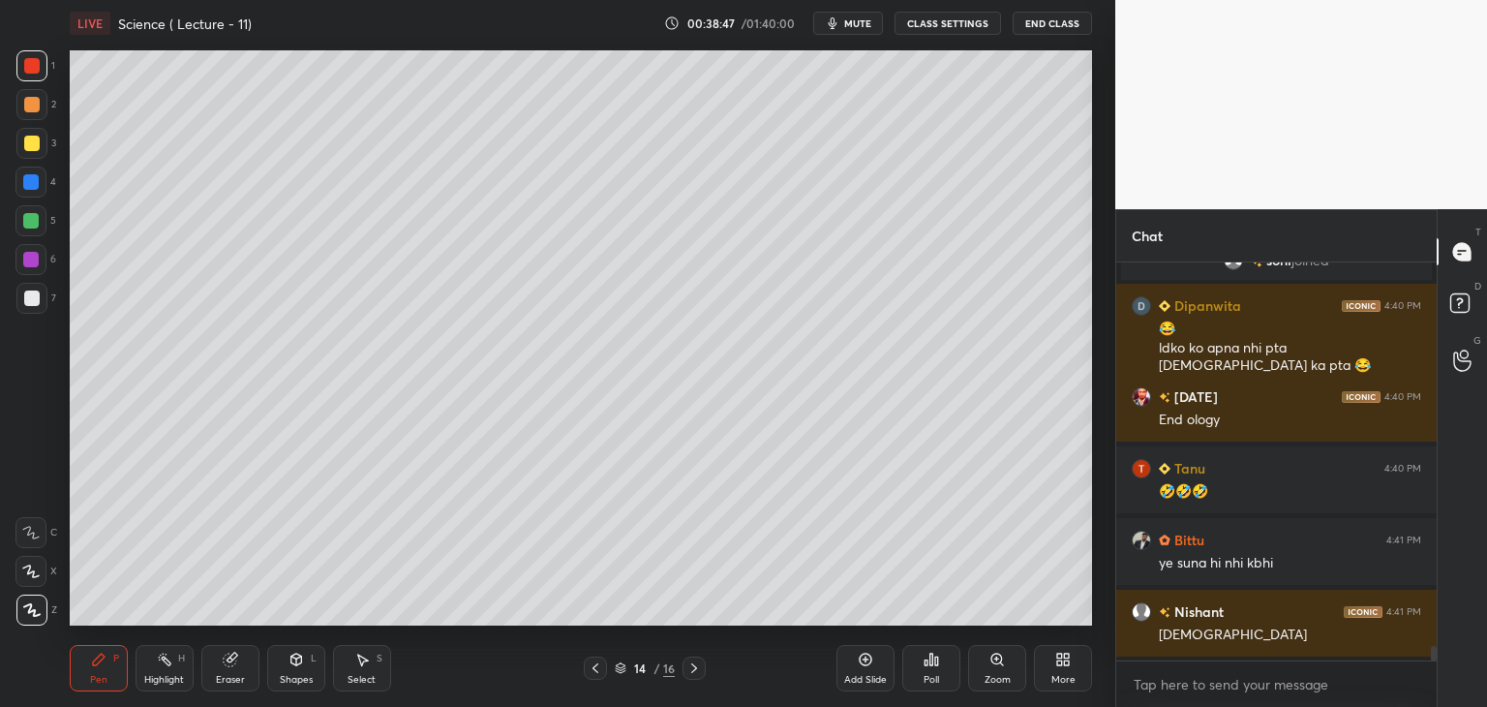
click at [35, 294] on div at bounding box center [31, 297] width 15 height 15
click at [31, 177] on div at bounding box center [30, 181] width 15 height 15
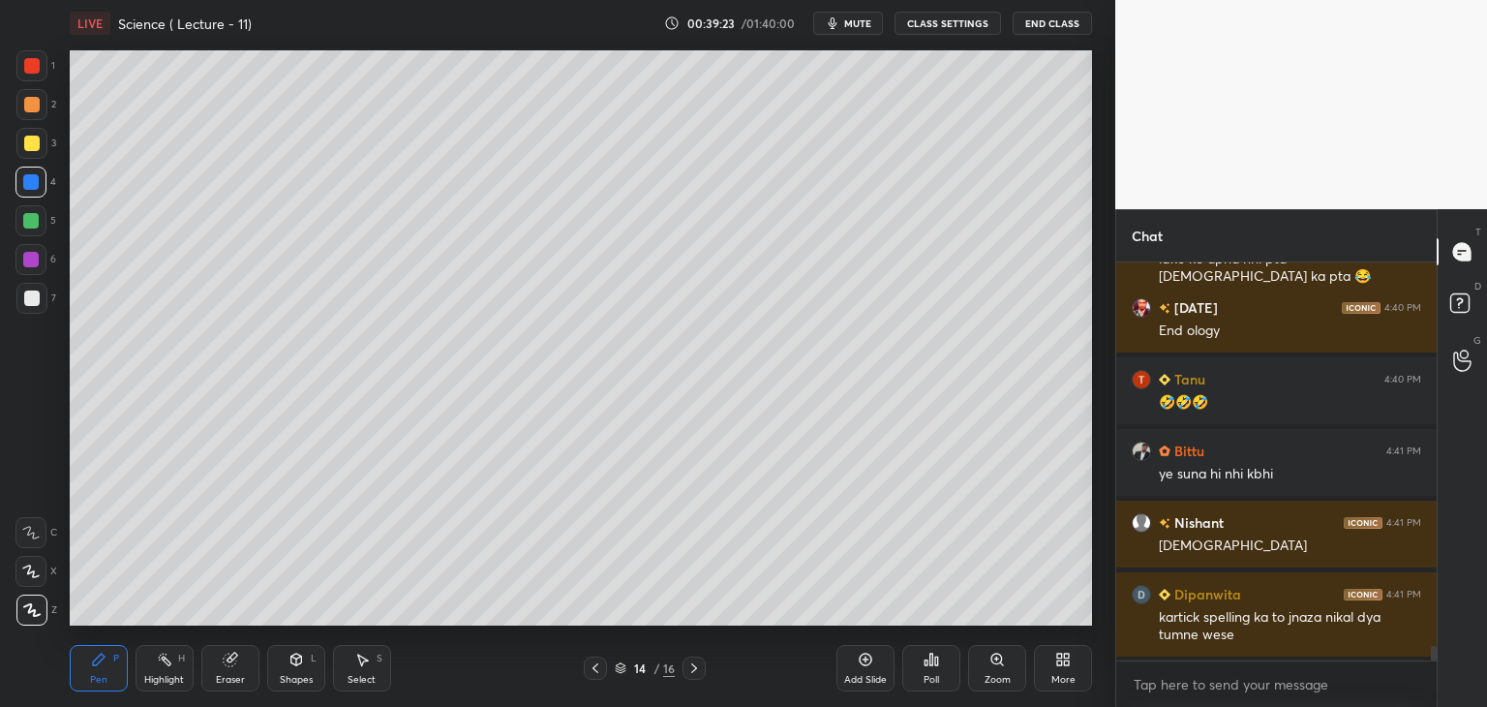
click at [31, 139] on div at bounding box center [31, 143] width 15 height 15
click at [592, 665] on icon at bounding box center [595, 667] width 15 height 15
click at [596, 664] on icon at bounding box center [595, 668] width 6 height 10
click at [595, 662] on icon at bounding box center [595, 667] width 15 height 15
click at [597, 665] on icon at bounding box center [595, 667] width 15 height 15
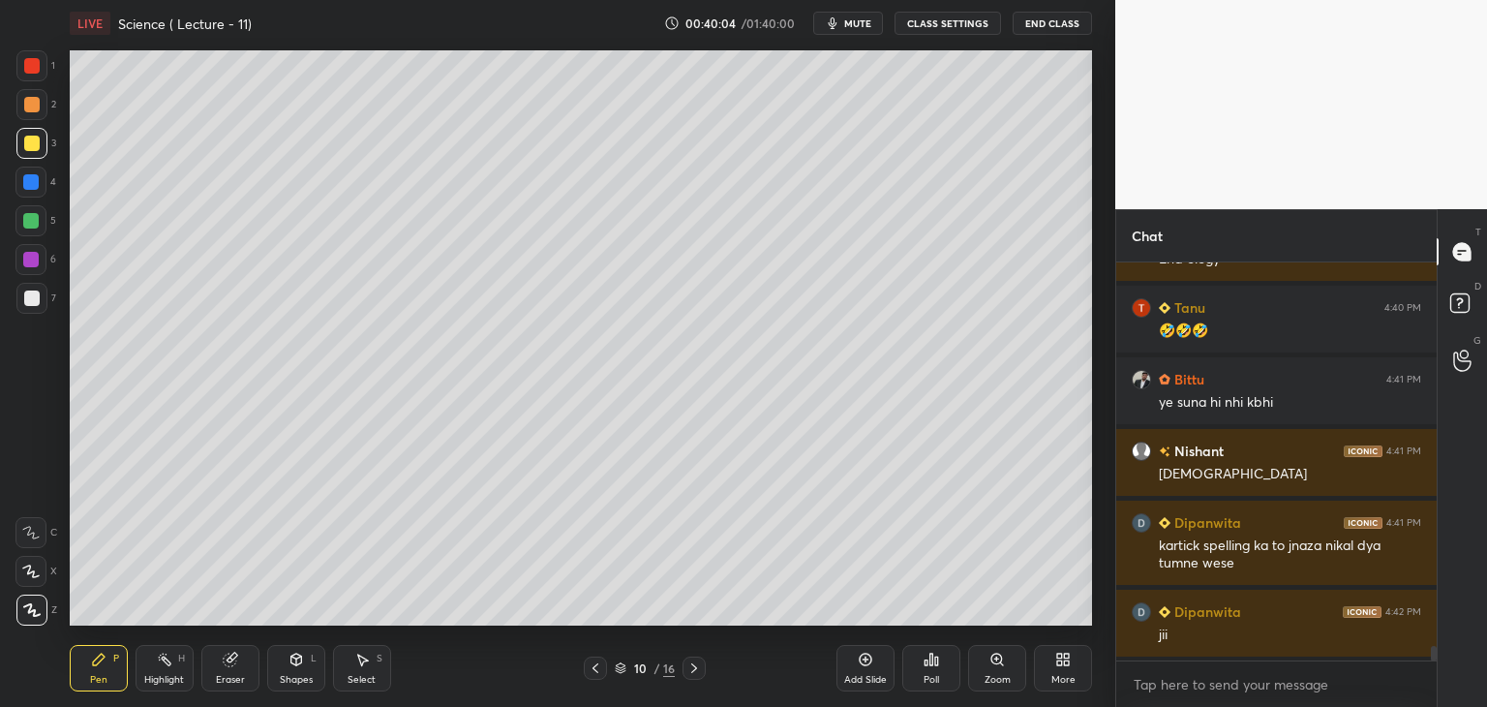
scroll to position [10454, 0]
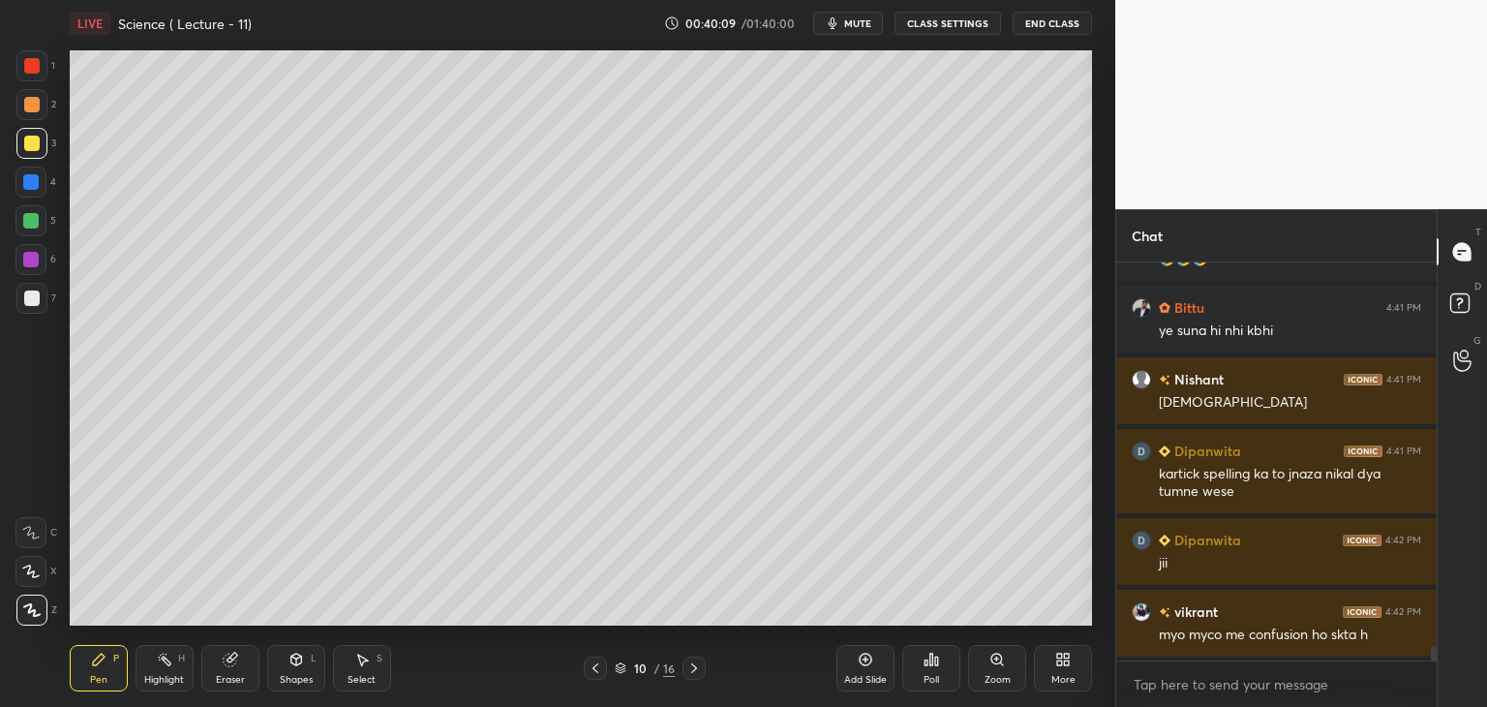
click at [601, 664] on icon at bounding box center [595, 667] width 15 height 15
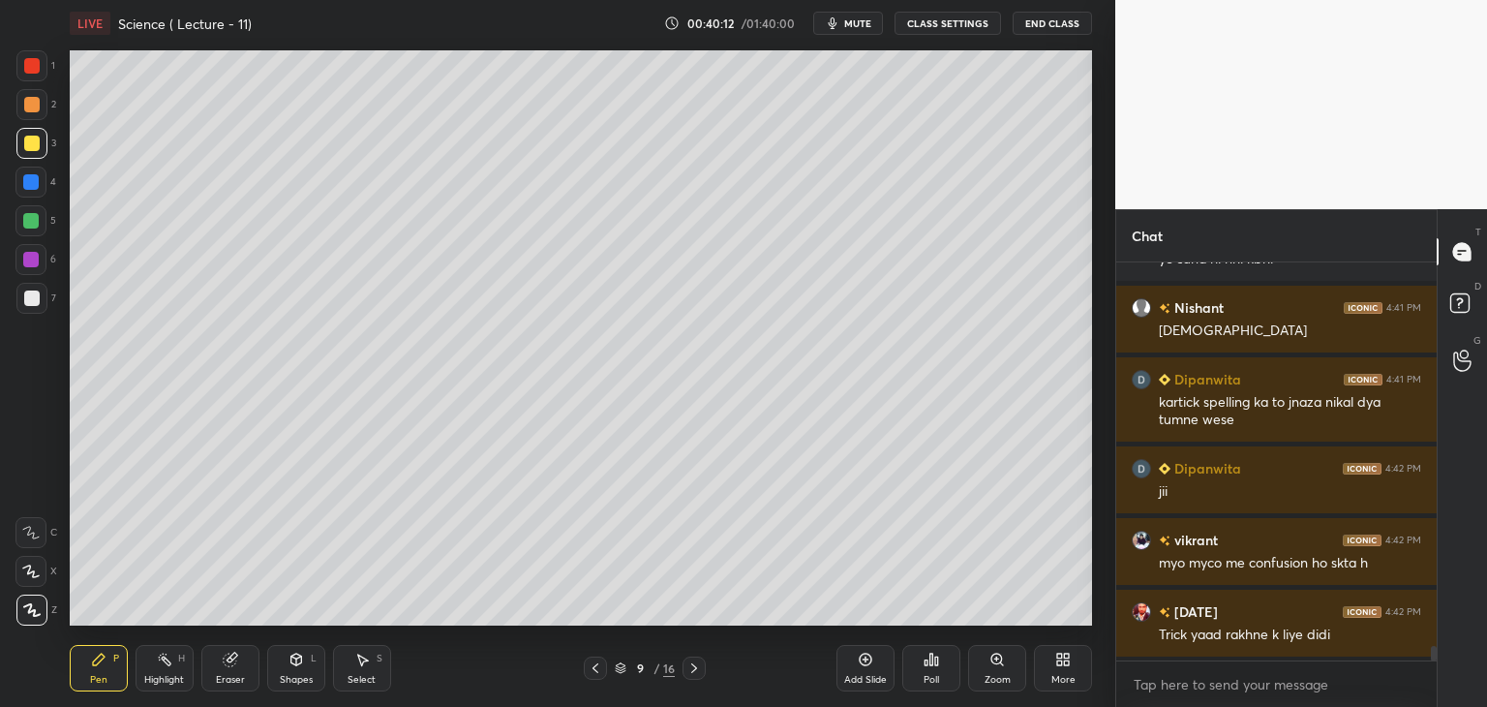
scroll to position [10597, 0]
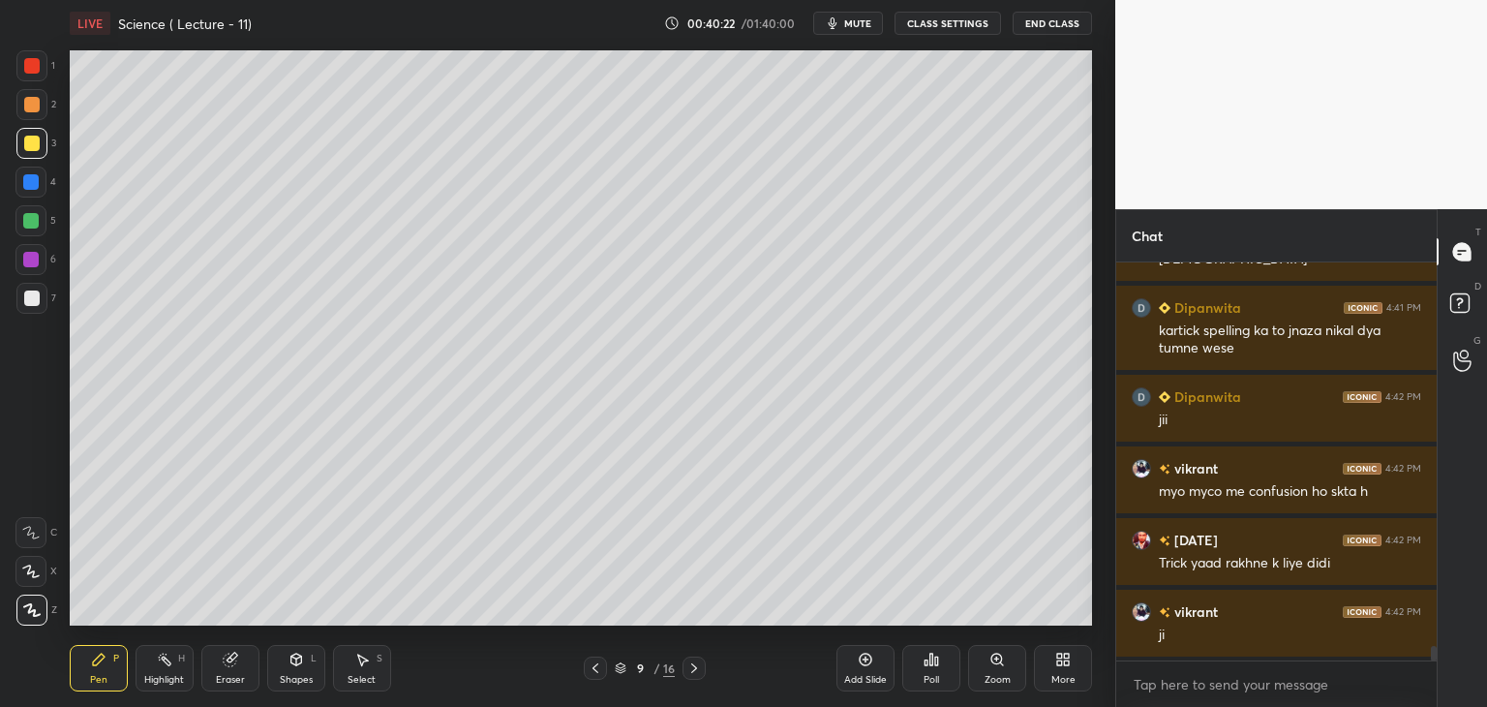
click at [593, 665] on icon at bounding box center [595, 667] width 15 height 15
click at [875, 670] on div "Add Slide" at bounding box center [865, 668] width 58 height 46
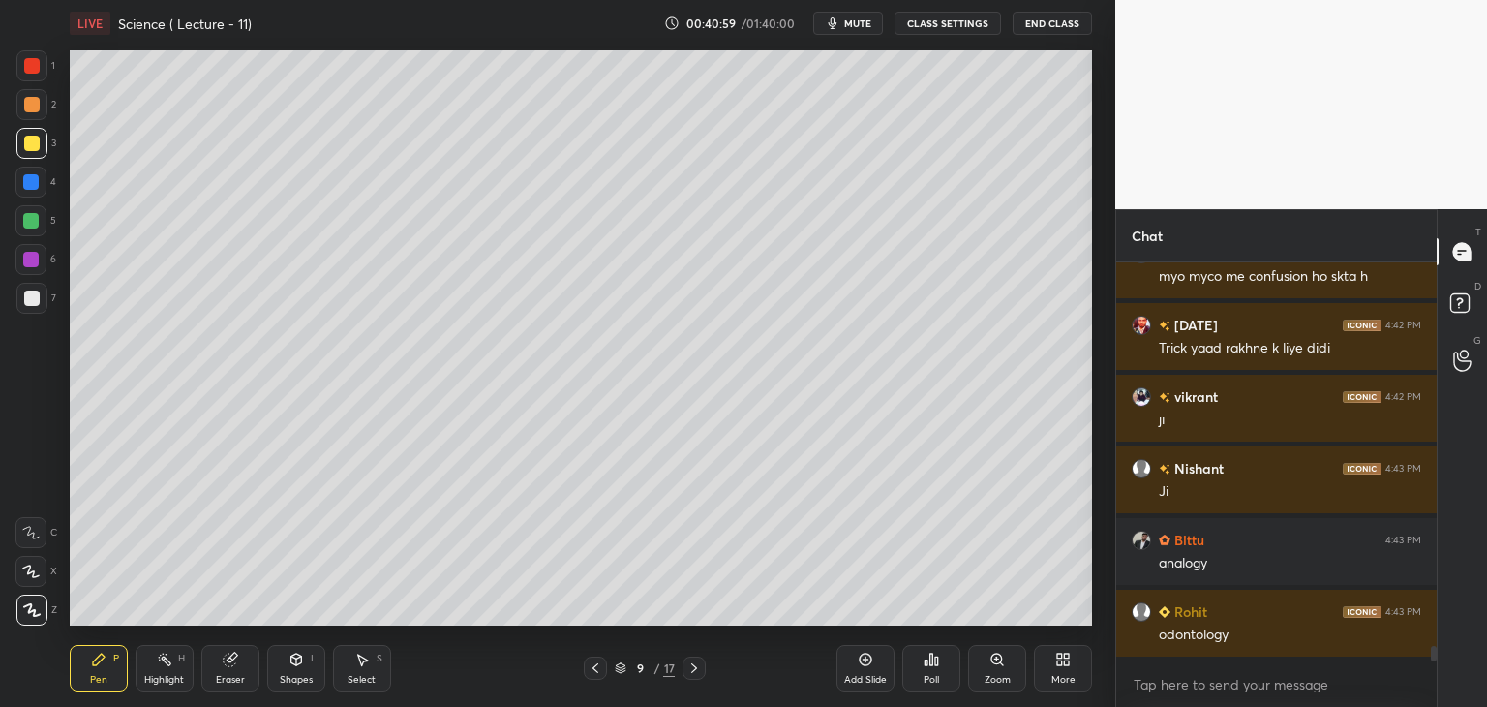
scroll to position [10884, 0]
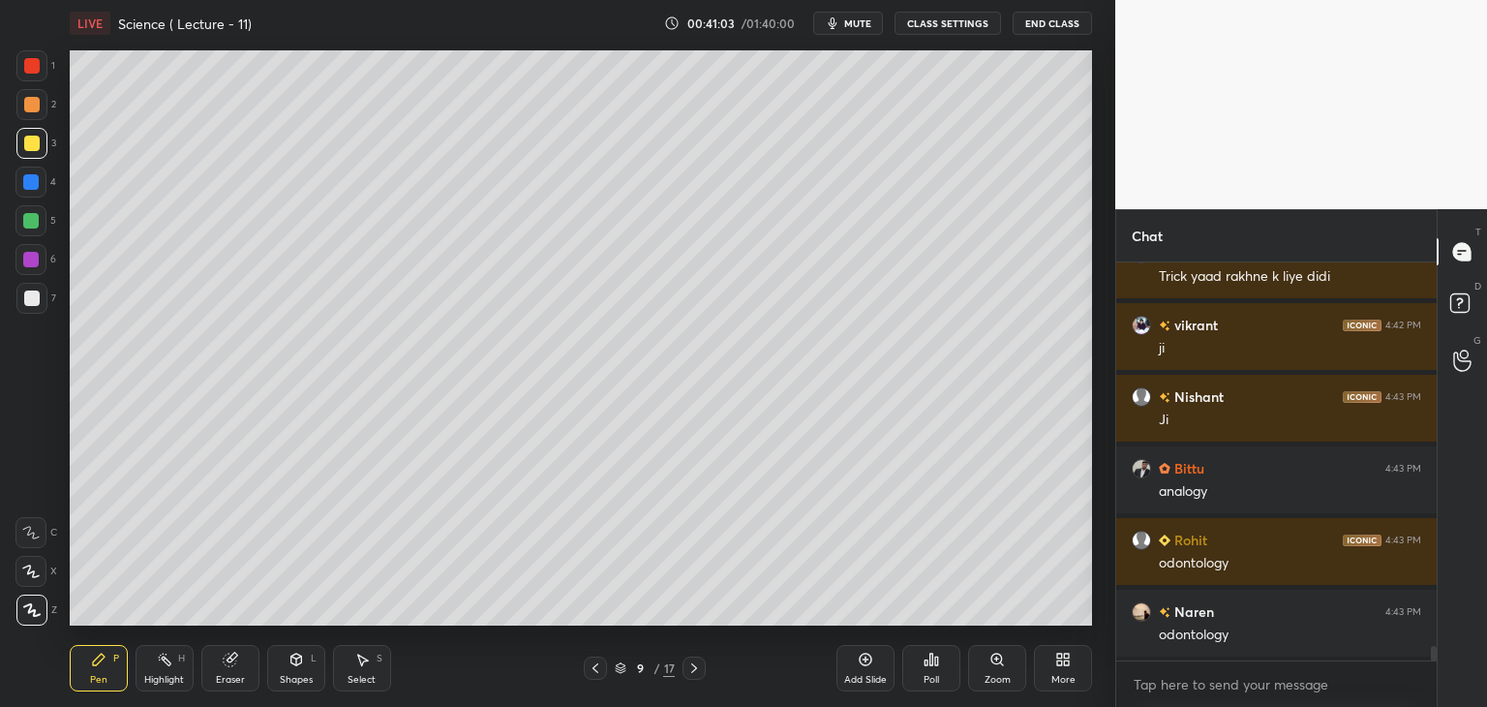
click at [592, 669] on icon at bounding box center [595, 667] width 15 height 15
click at [594, 666] on icon at bounding box center [595, 667] width 15 height 15
click at [697, 667] on icon at bounding box center [693, 667] width 15 height 15
click at [696, 667] on icon at bounding box center [694, 668] width 6 height 10
click at [696, 666] on icon at bounding box center [693, 667] width 15 height 15
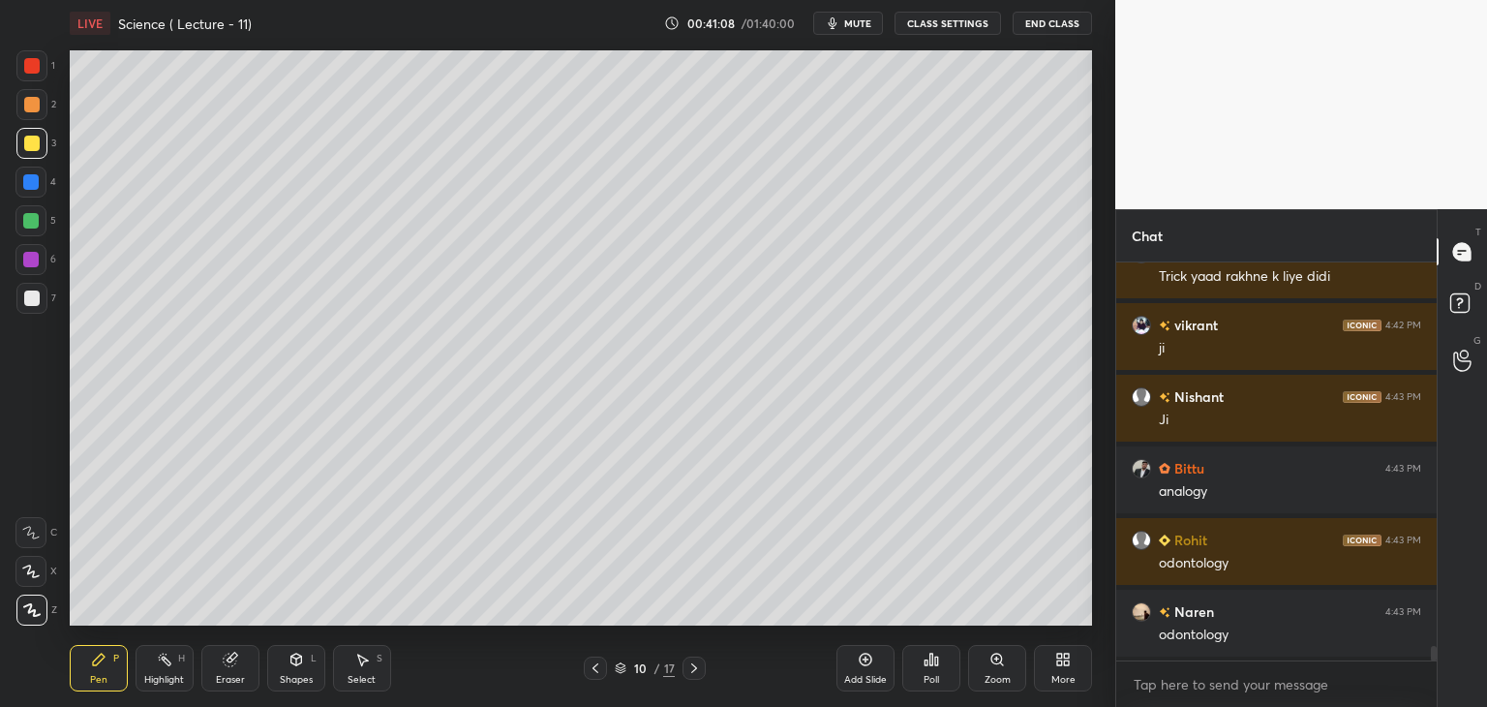
click at [697, 665] on icon at bounding box center [693, 667] width 15 height 15
click at [693, 664] on icon at bounding box center [693, 667] width 15 height 15
click at [694, 664] on icon at bounding box center [693, 667] width 15 height 15
click at [693, 666] on icon at bounding box center [693, 667] width 15 height 15
click at [693, 665] on icon at bounding box center [694, 668] width 6 height 10
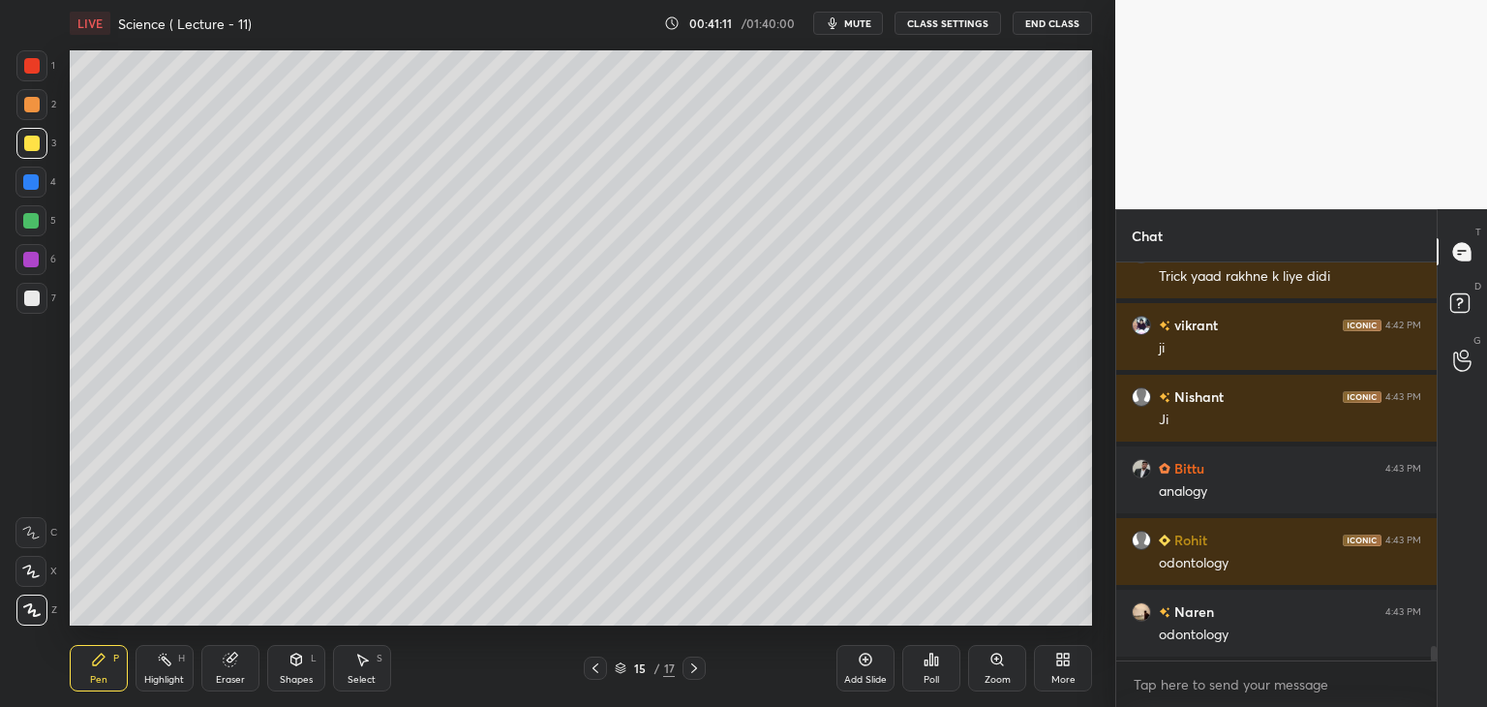
click at [693, 666] on icon at bounding box center [694, 668] width 6 height 10
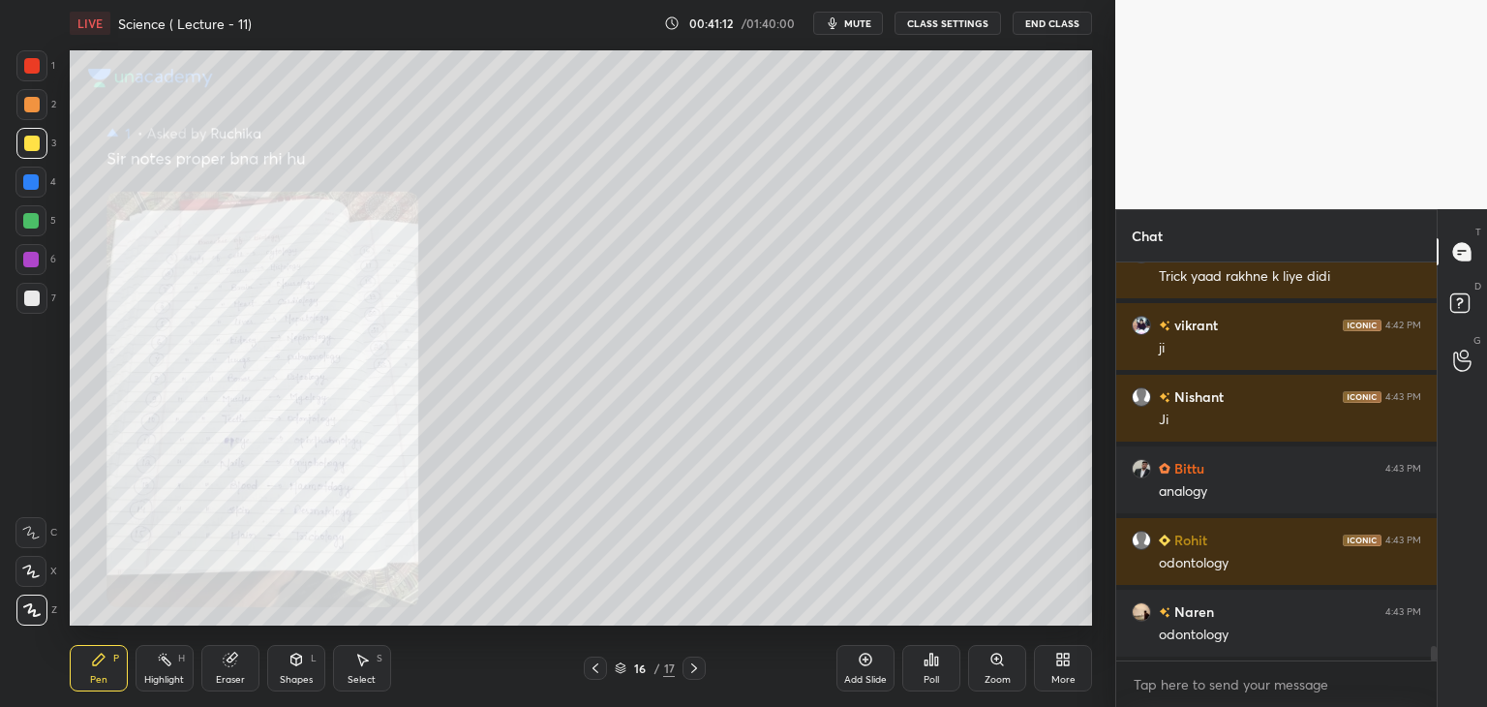
click at [595, 663] on icon at bounding box center [595, 667] width 15 height 15
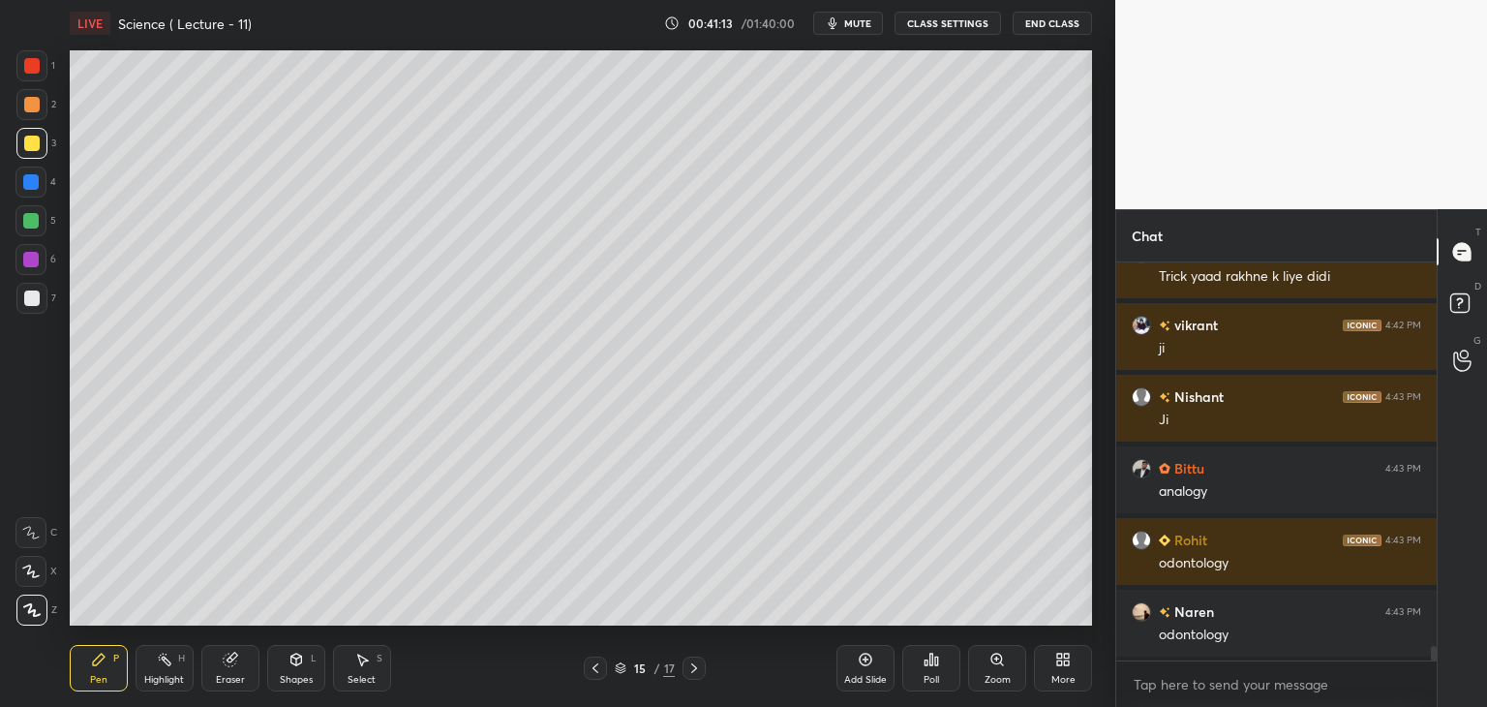
click at [875, 667] on div "Add Slide" at bounding box center [865, 668] width 58 height 46
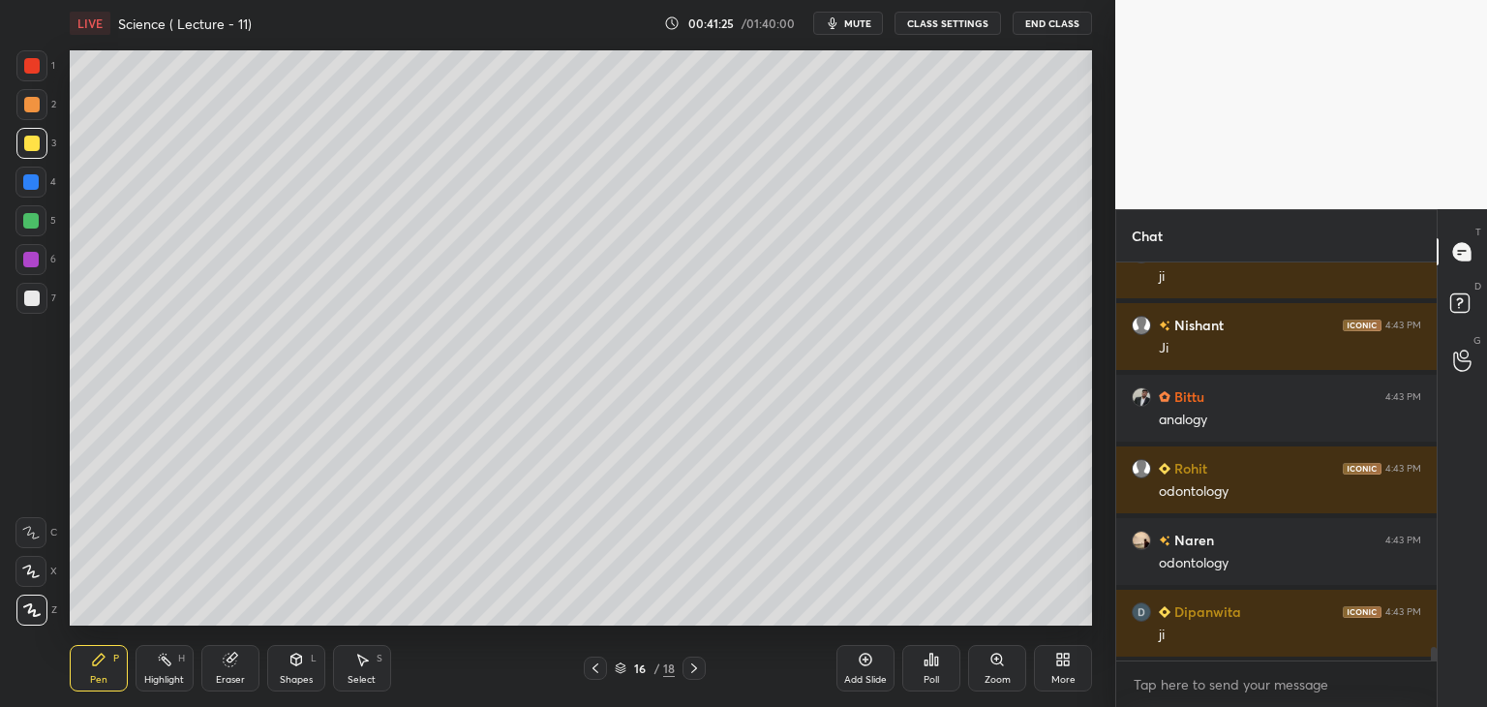
scroll to position [10975, 0]
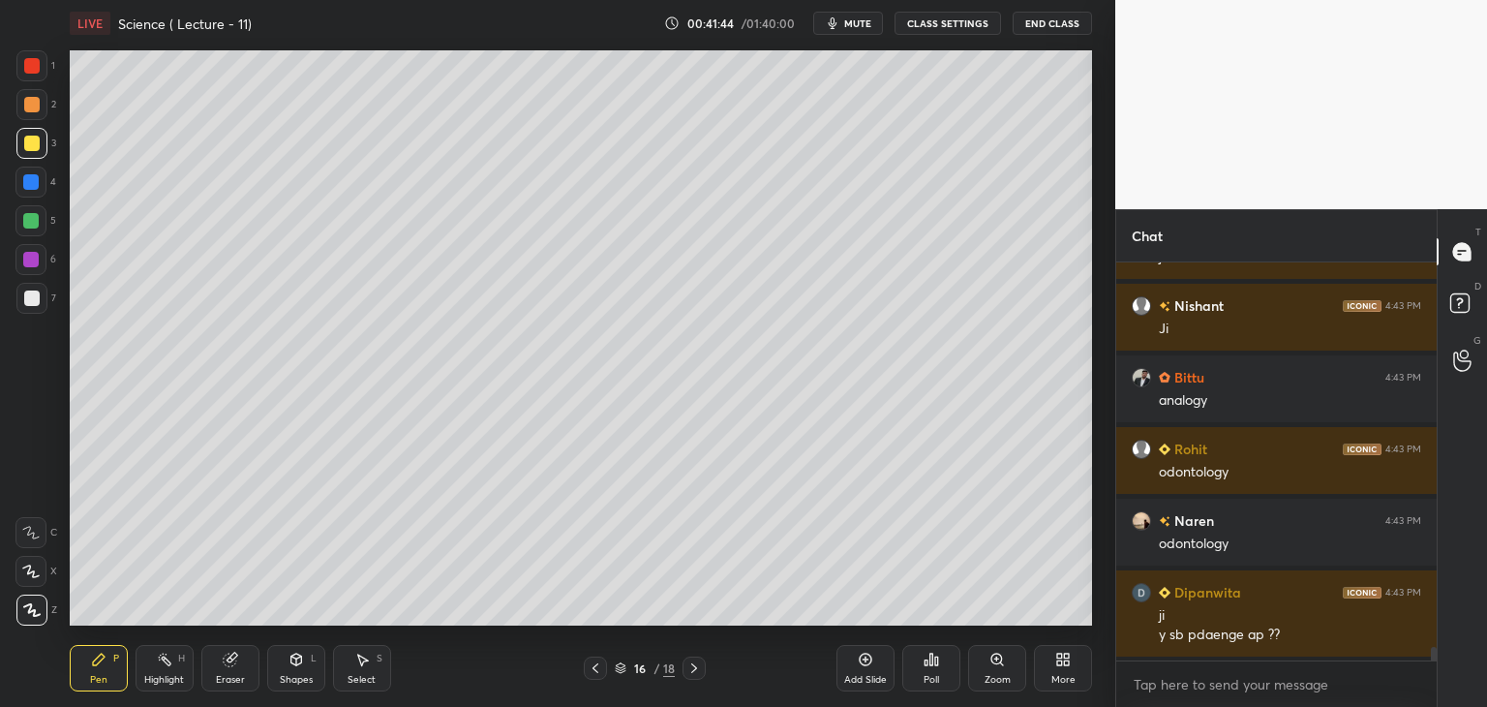
click at [871, 19] on span "mute" at bounding box center [857, 23] width 27 height 14
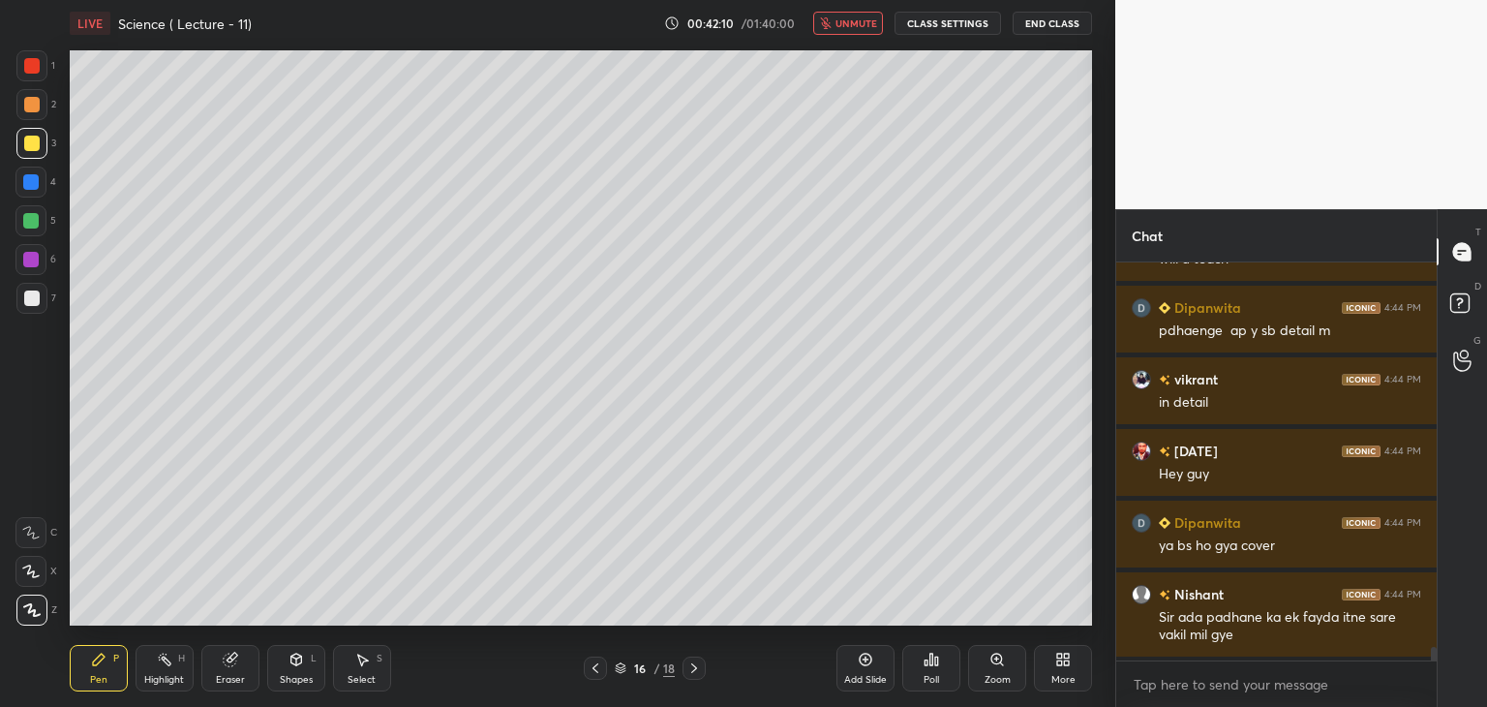
scroll to position [11494, 0]
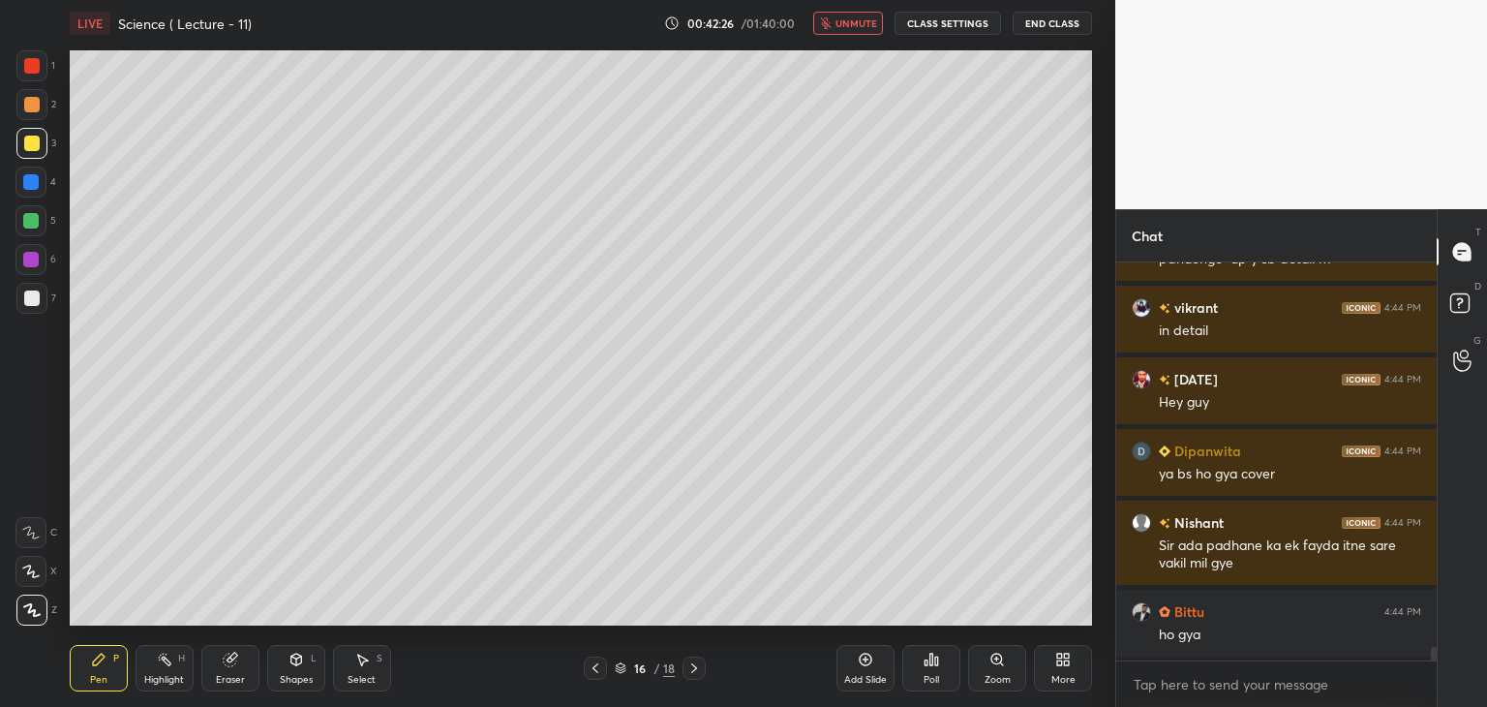
click at [856, 13] on button "unmute" at bounding box center [848, 23] width 70 height 23
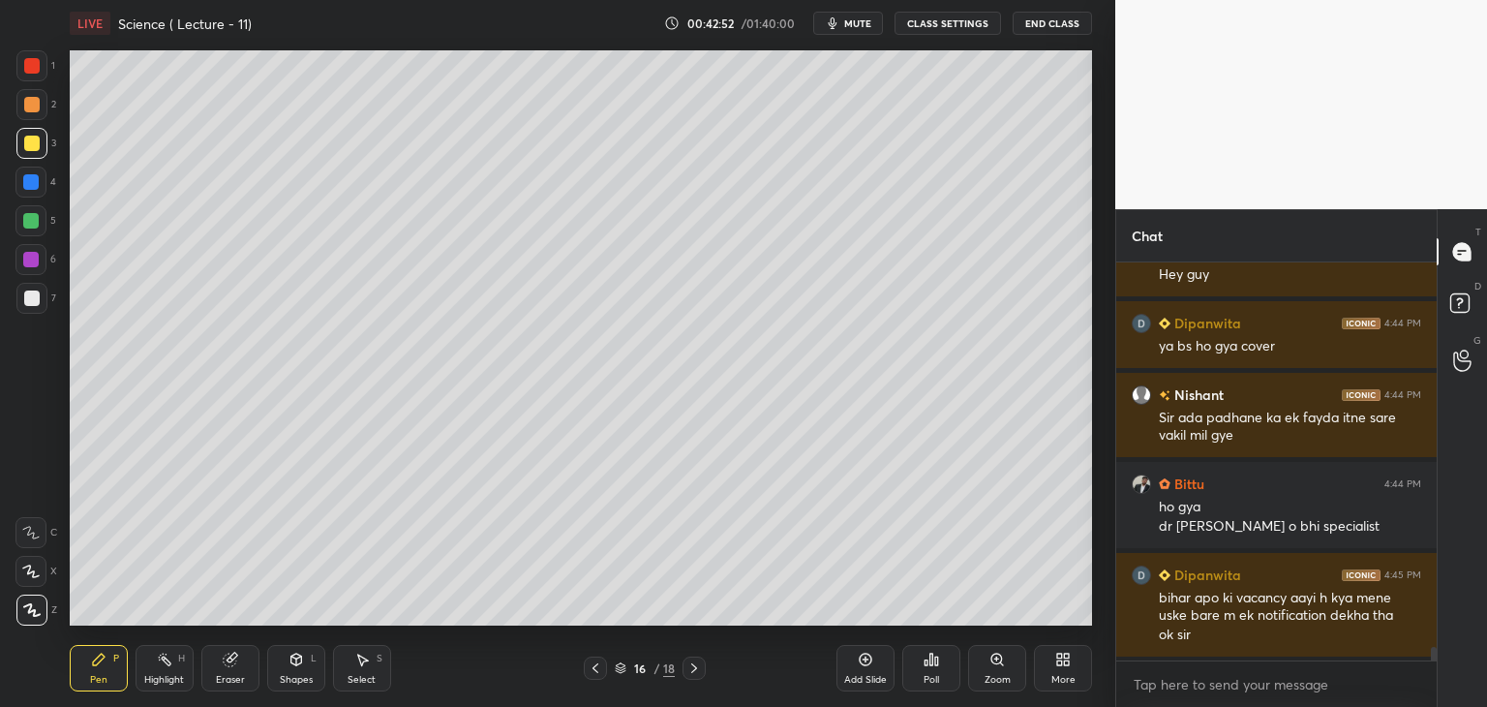
scroll to position [11693, 0]
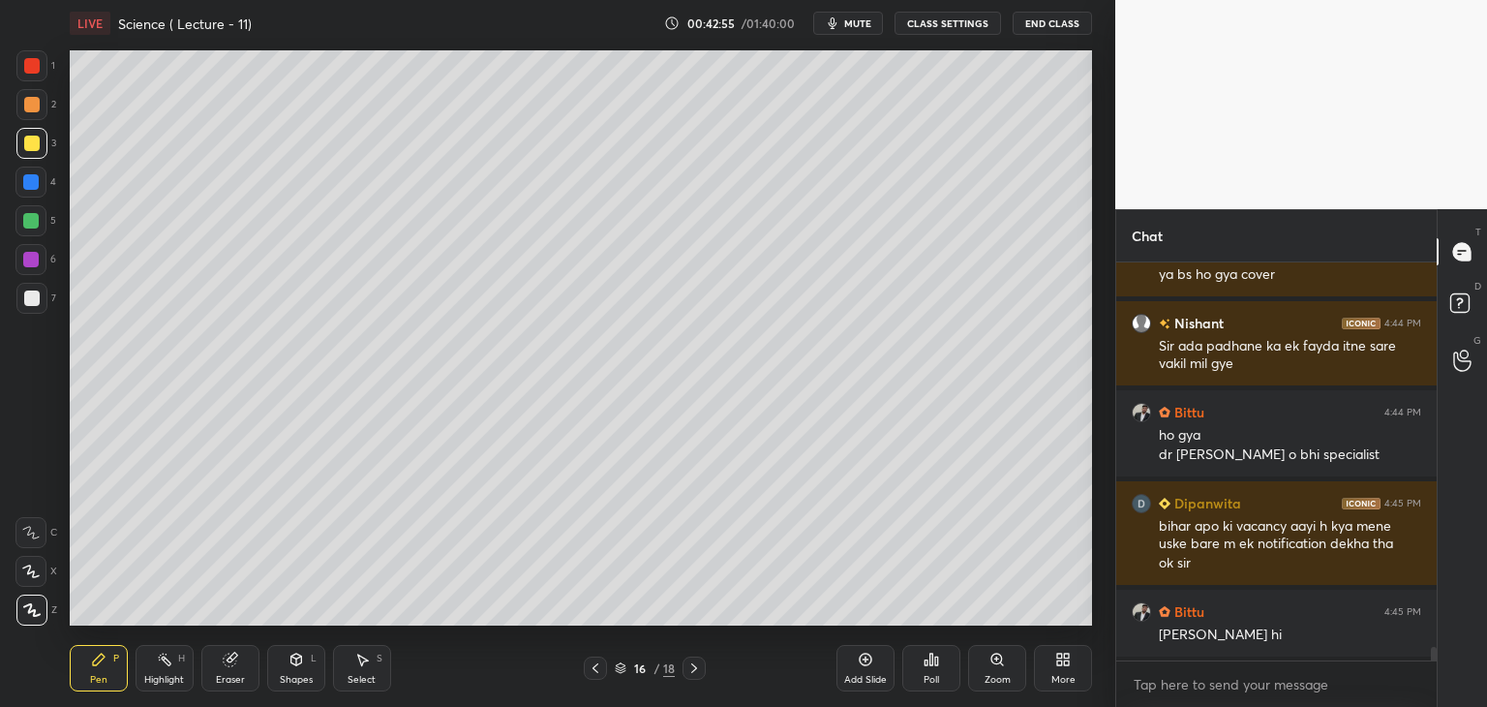
click at [36, 59] on div at bounding box center [31, 65] width 15 height 15
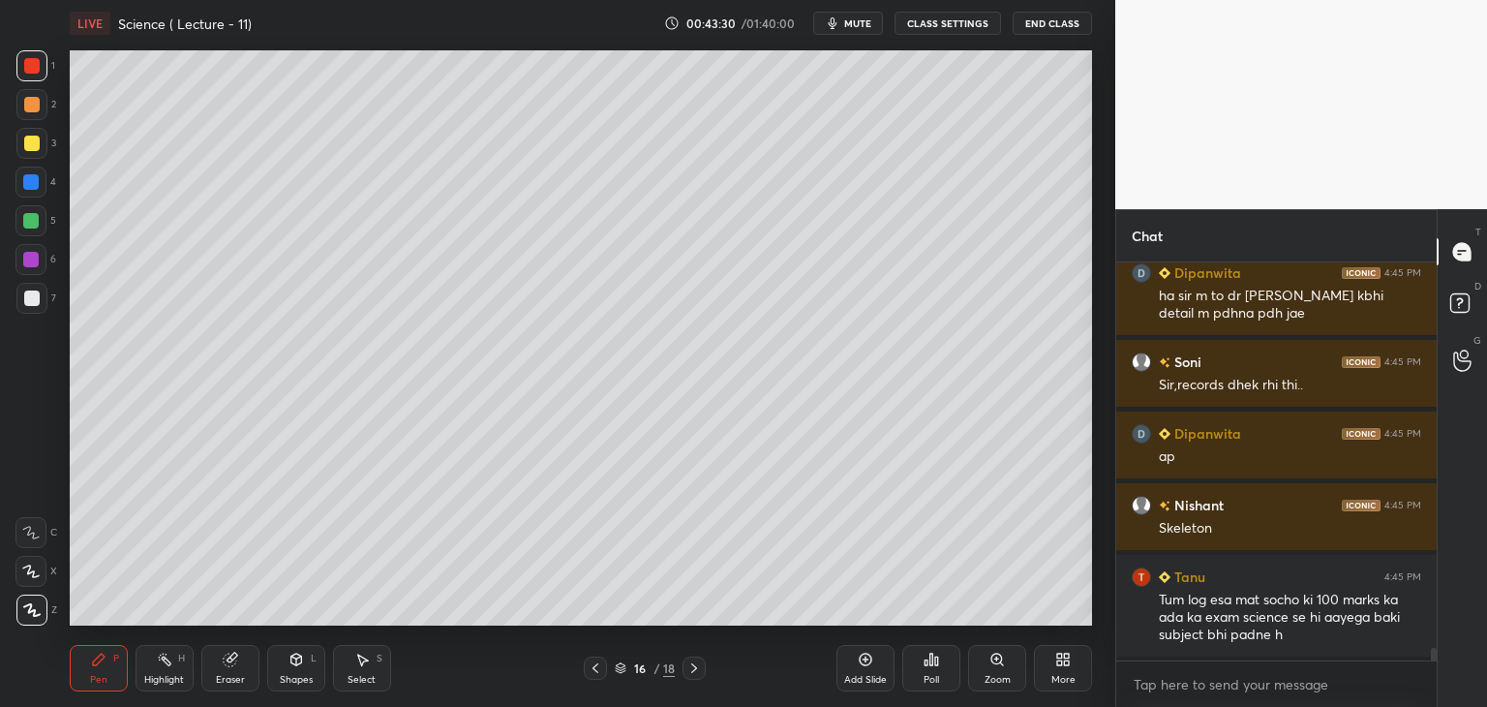
scroll to position [12175, 0]
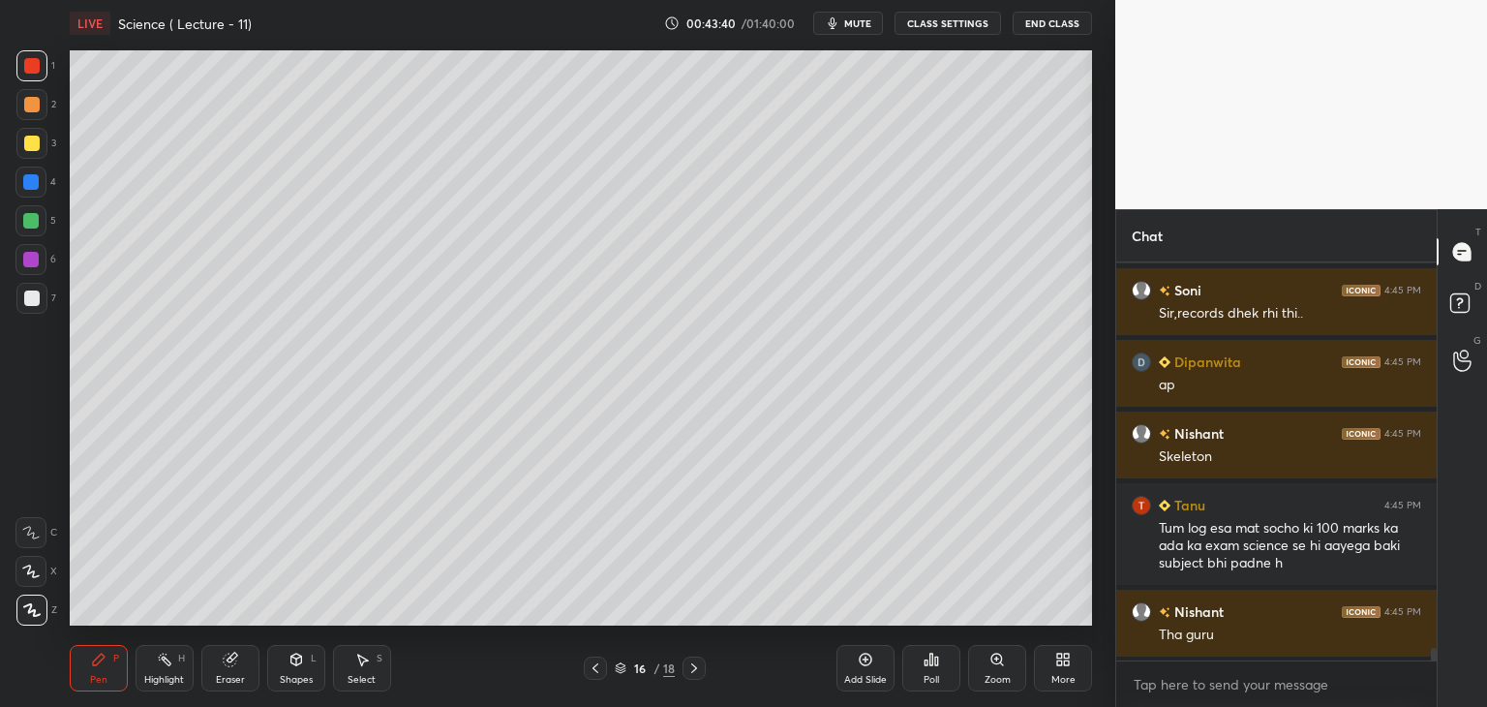
click at [33, 259] on div at bounding box center [30, 259] width 15 height 15
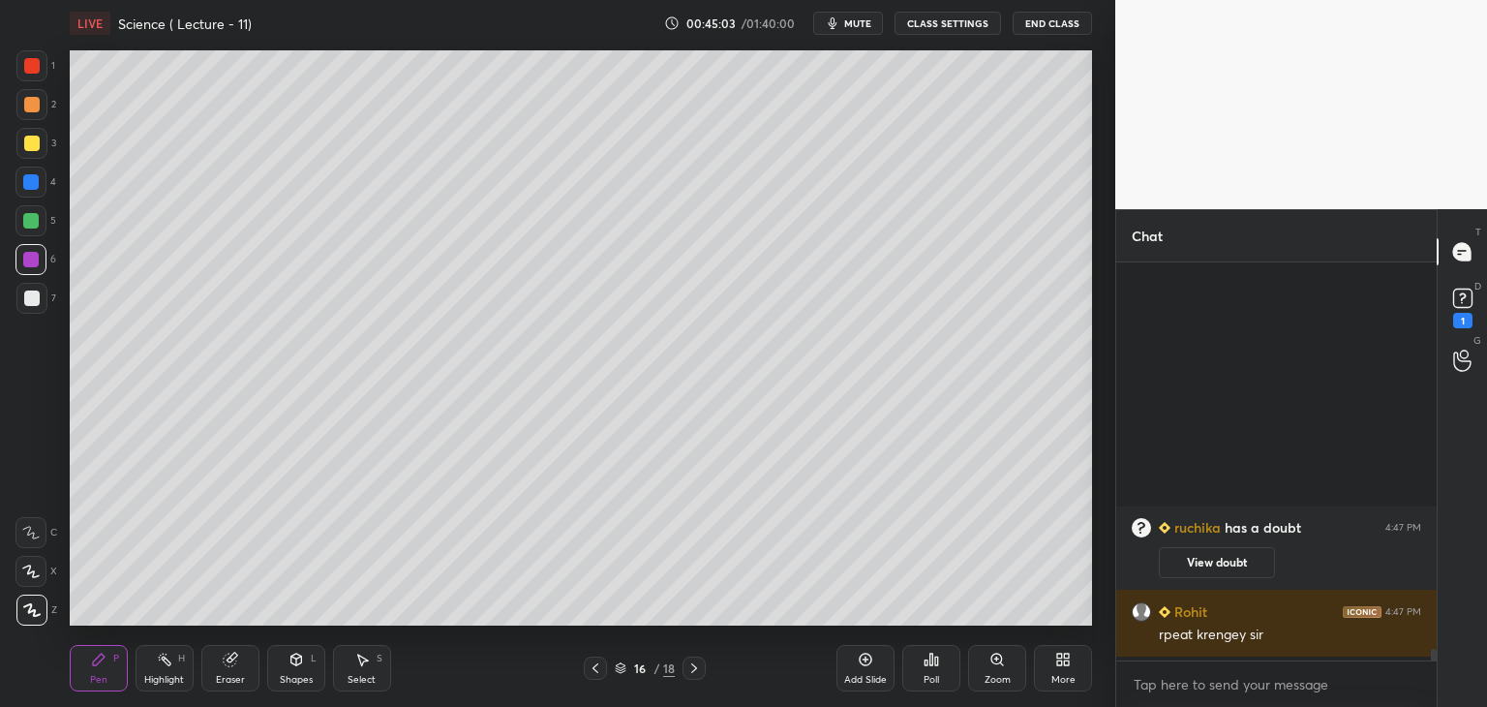
scroll to position [12013, 0]
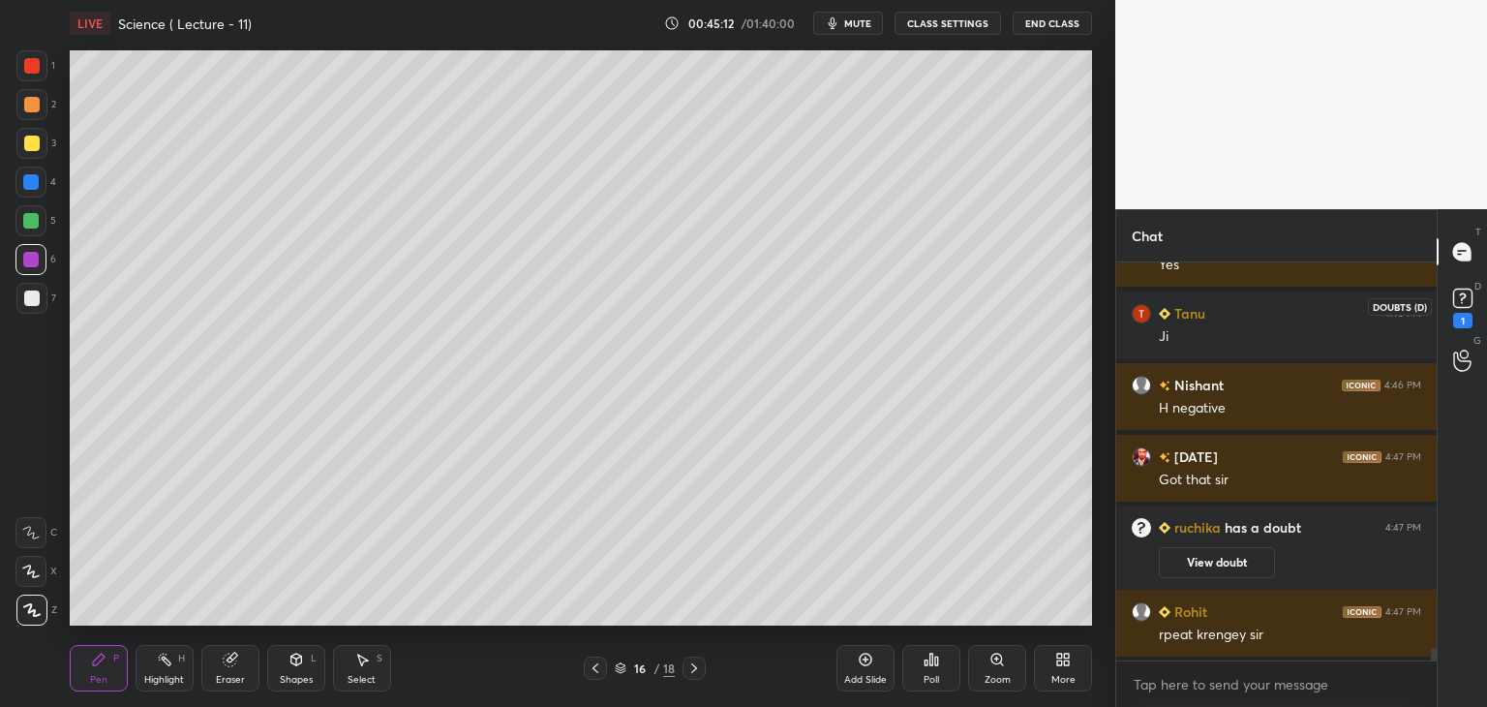
click at [1460, 294] on icon at bounding box center [1462, 297] width 7 height 8
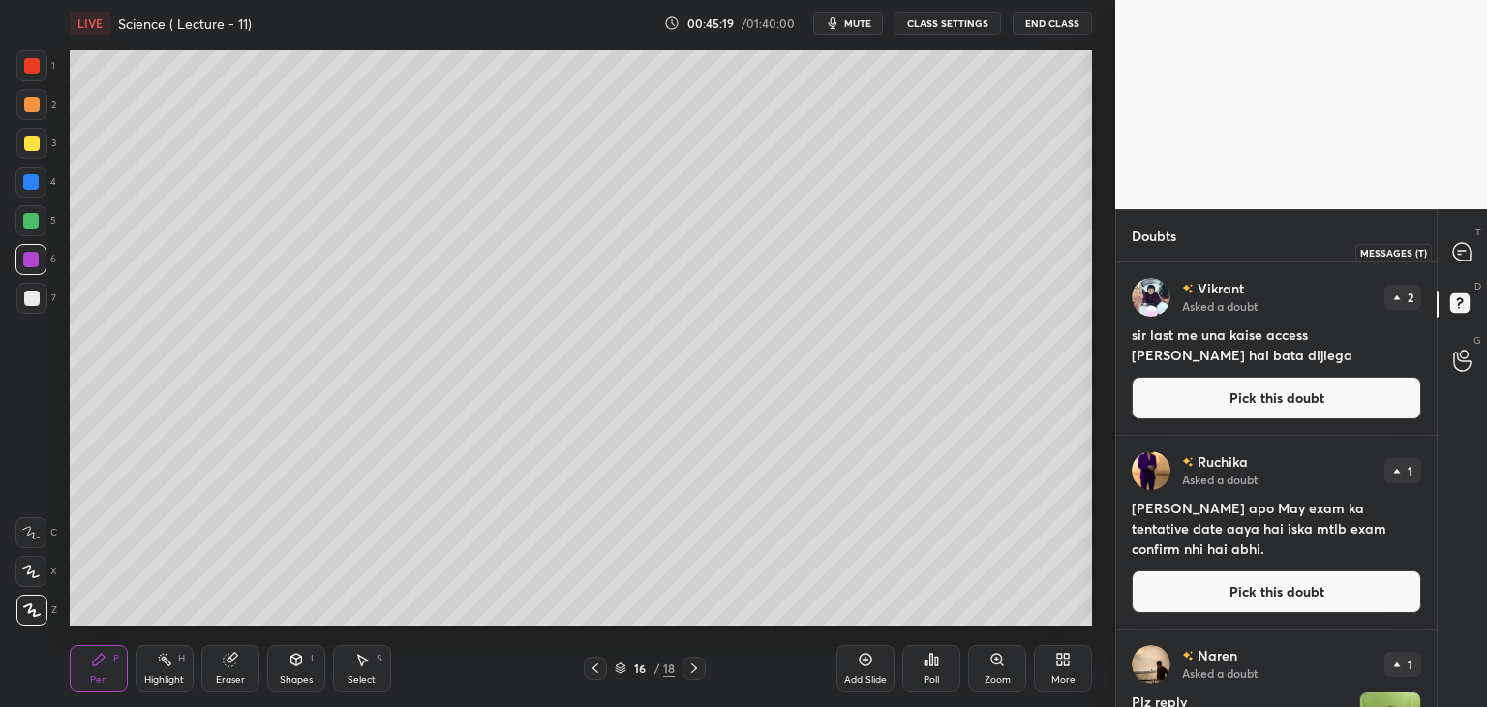
click at [1456, 257] on icon at bounding box center [1461, 251] width 17 height 17
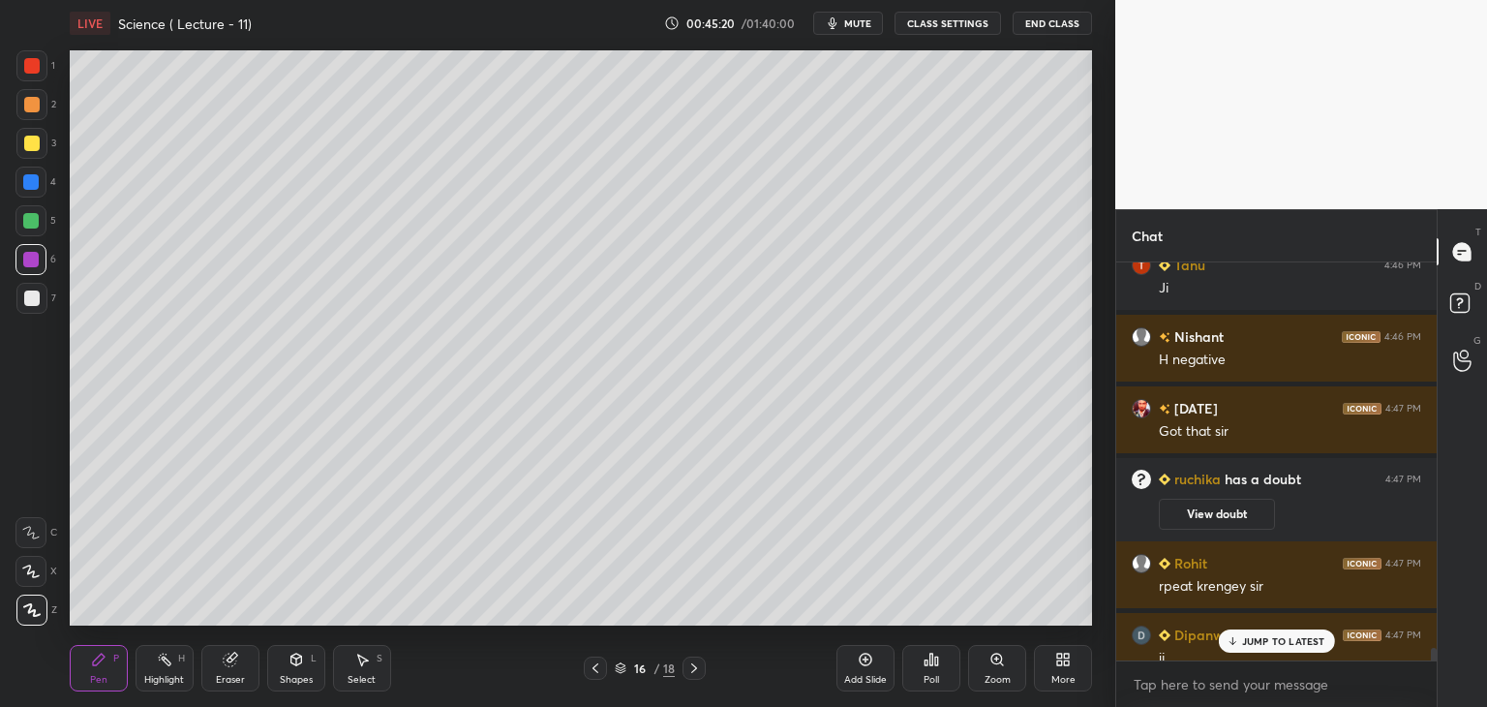
scroll to position [12570, 0]
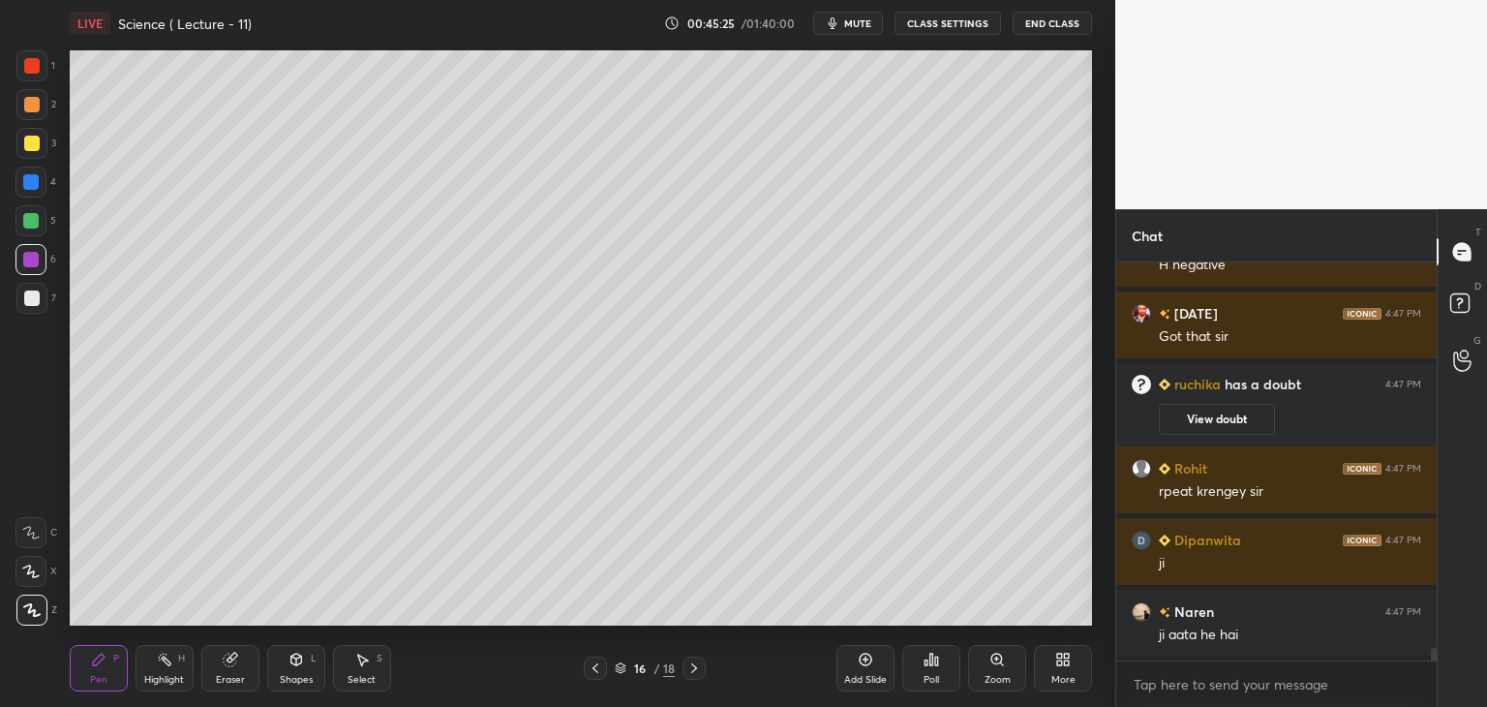
click at [29, 219] on div at bounding box center [30, 220] width 15 height 15
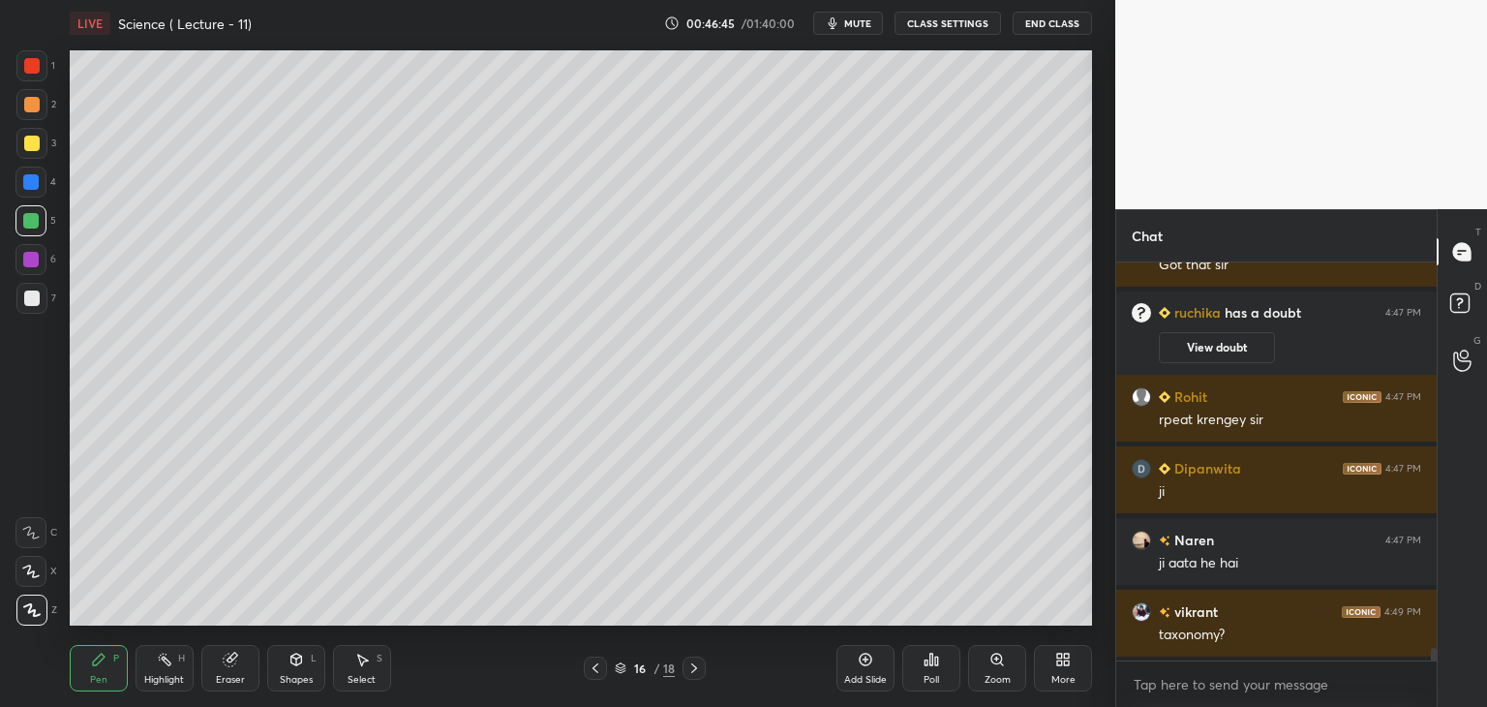
click at [860, 671] on div "Add Slide" at bounding box center [865, 668] width 58 height 46
click at [36, 67] on div at bounding box center [31, 65] width 15 height 15
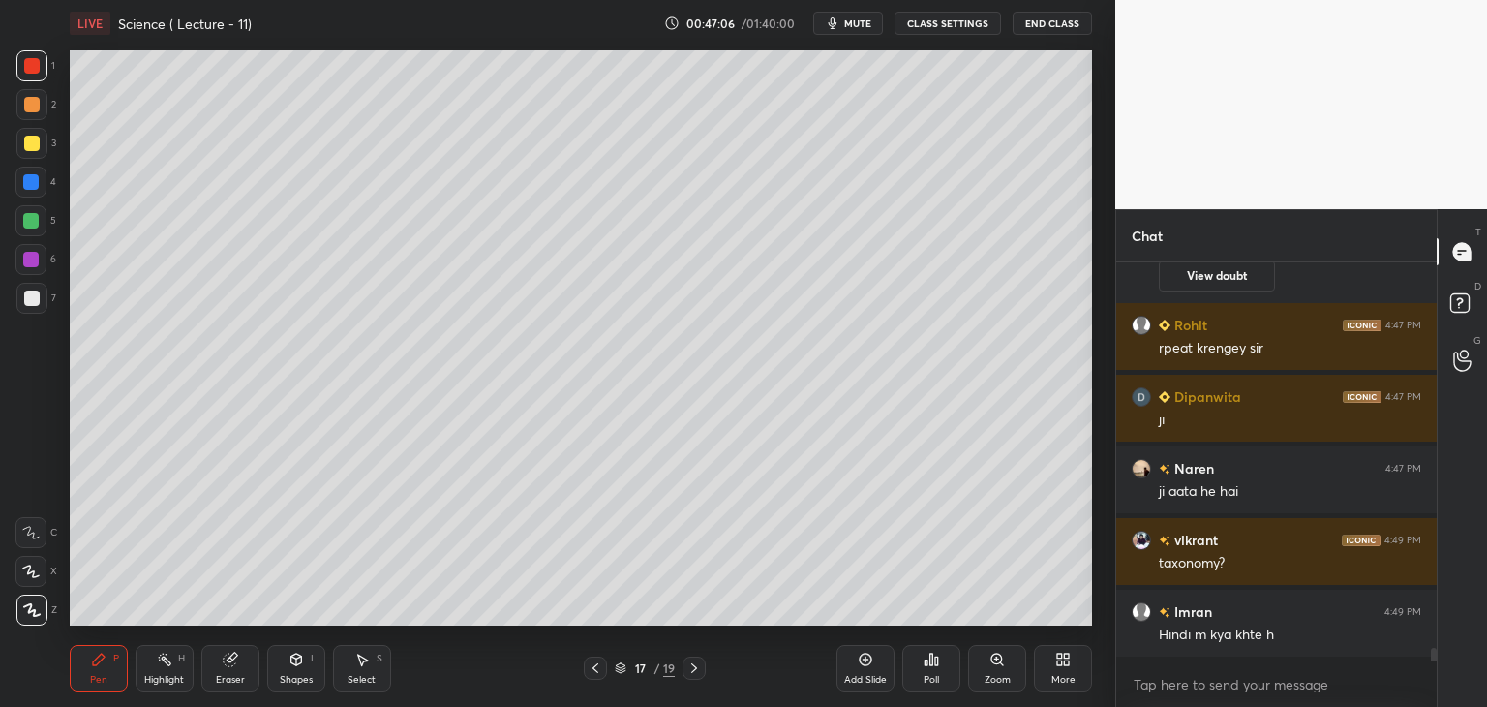
click at [32, 219] on div at bounding box center [30, 220] width 15 height 15
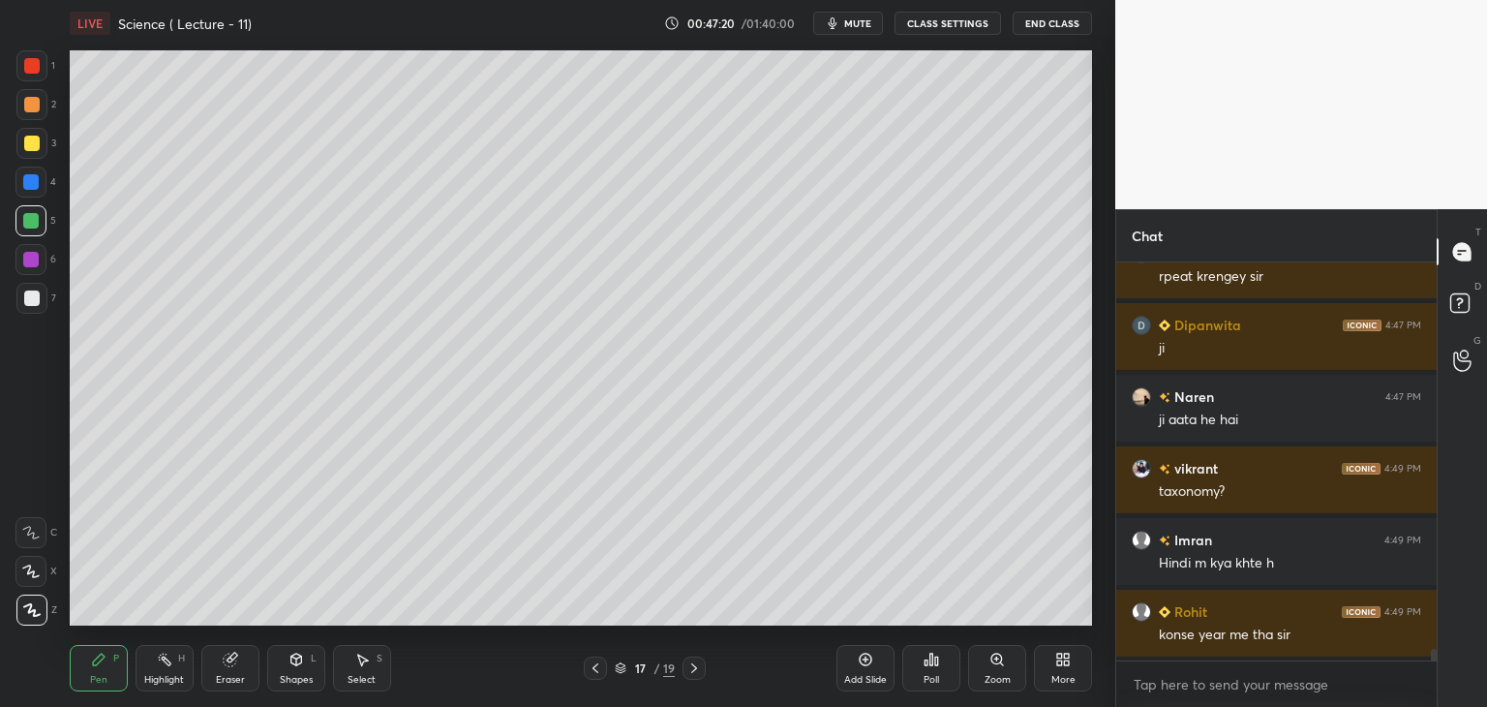
scroll to position [12857, 0]
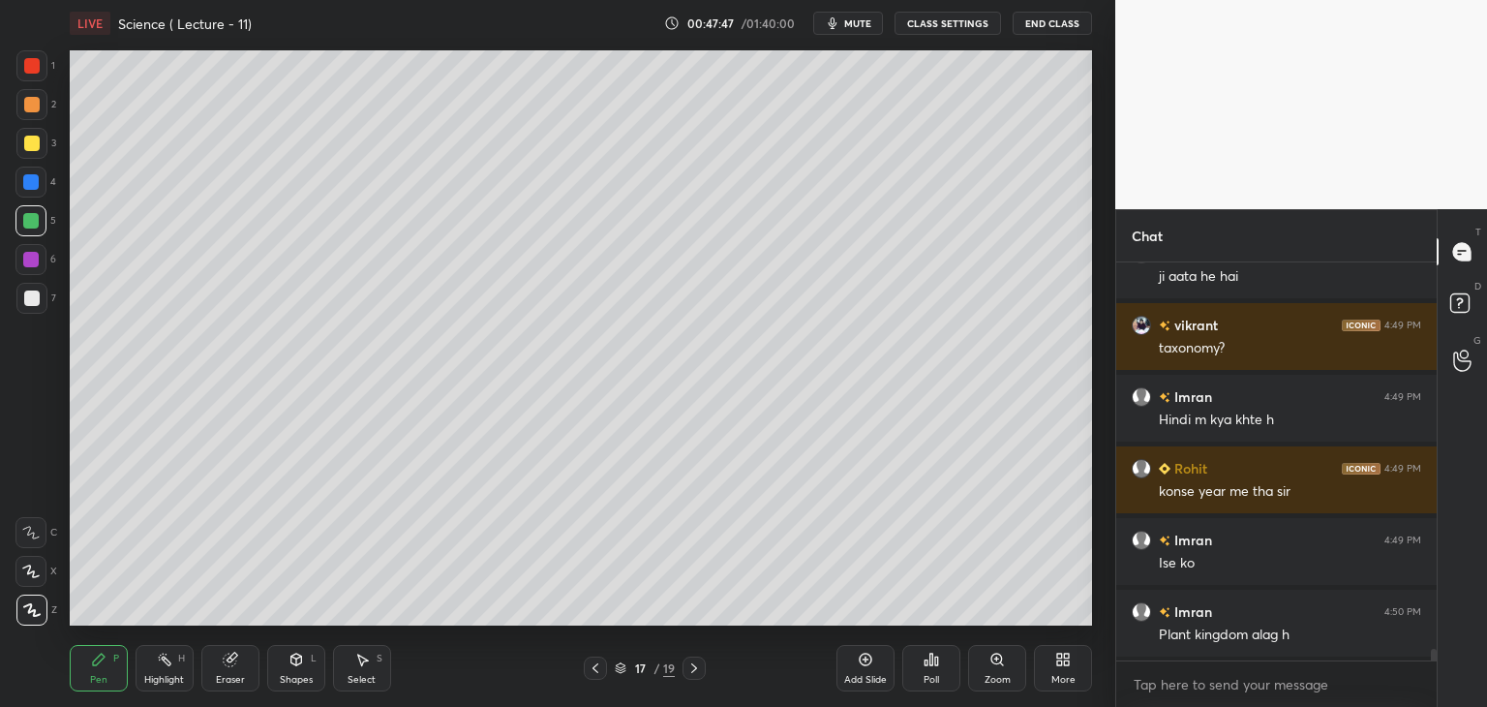
click at [36, 289] on div at bounding box center [31, 298] width 31 height 31
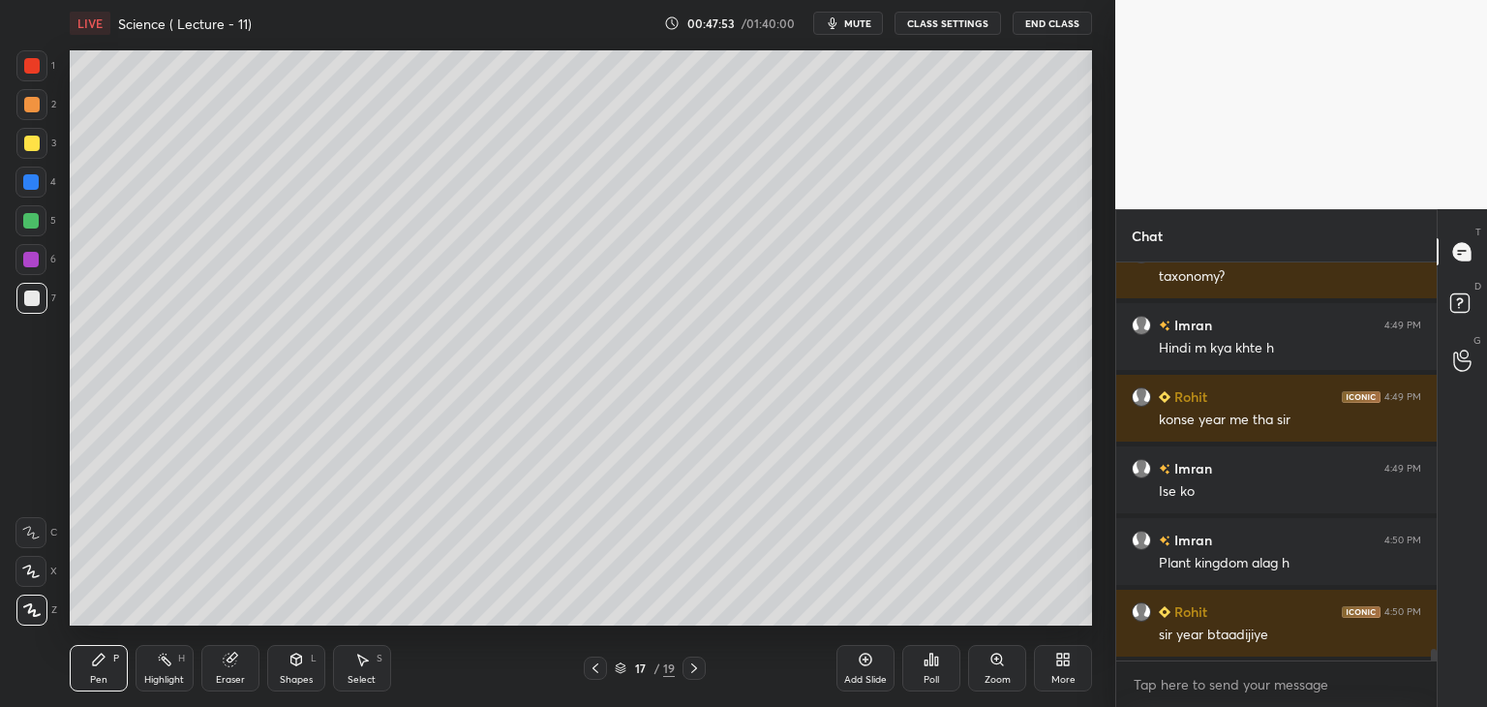
click at [228, 666] on icon at bounding box center [230, 659] width 13 height 13
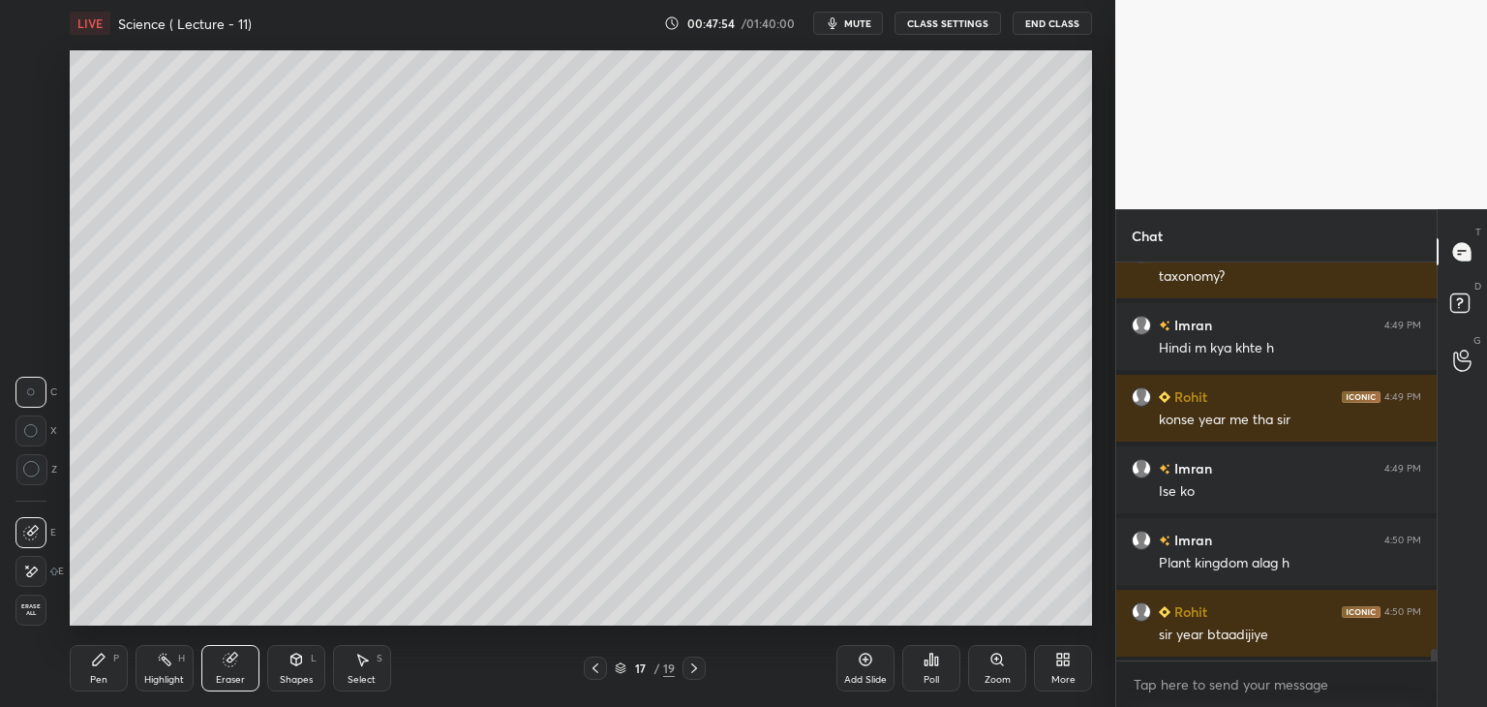
click at [105, 660] on icon at bounding box center [98, 659] width 15 height 15
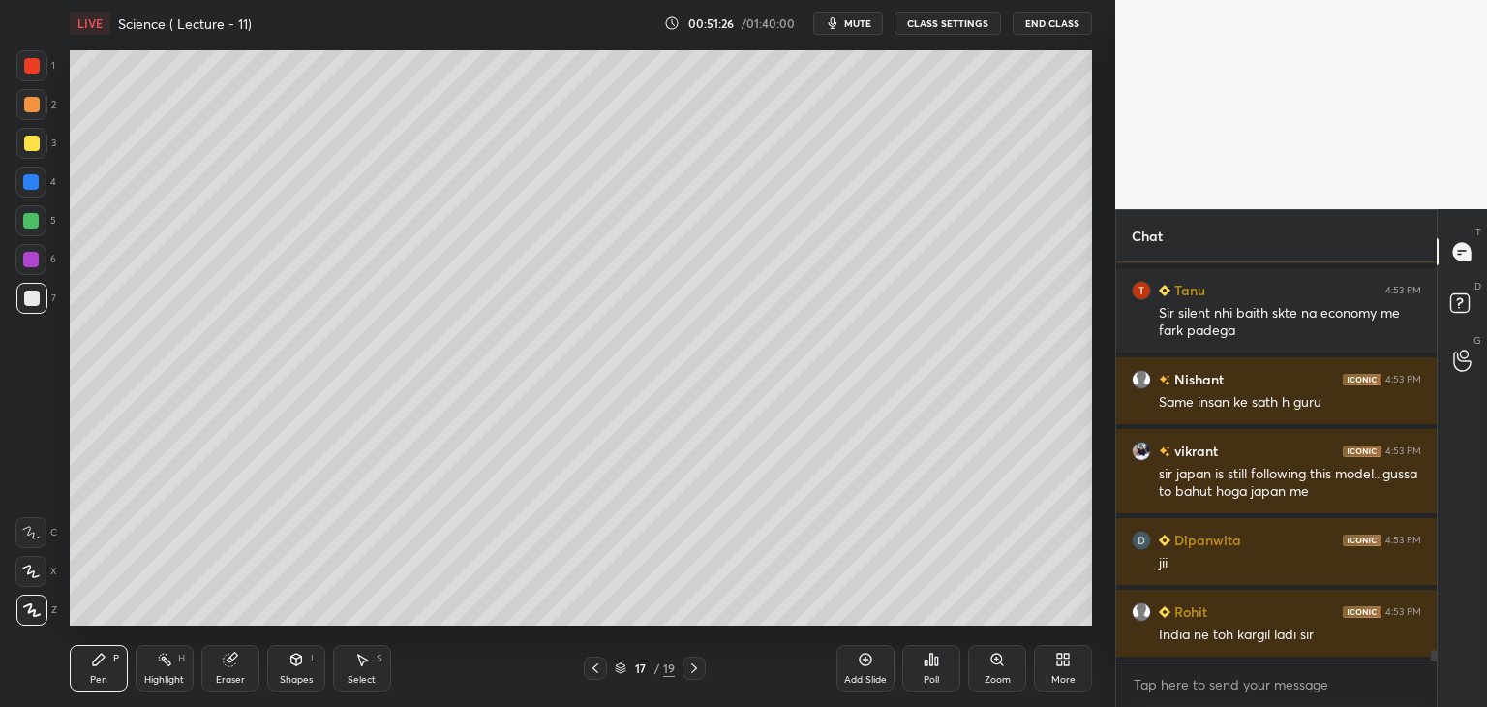
scroll to position [14055, 0]
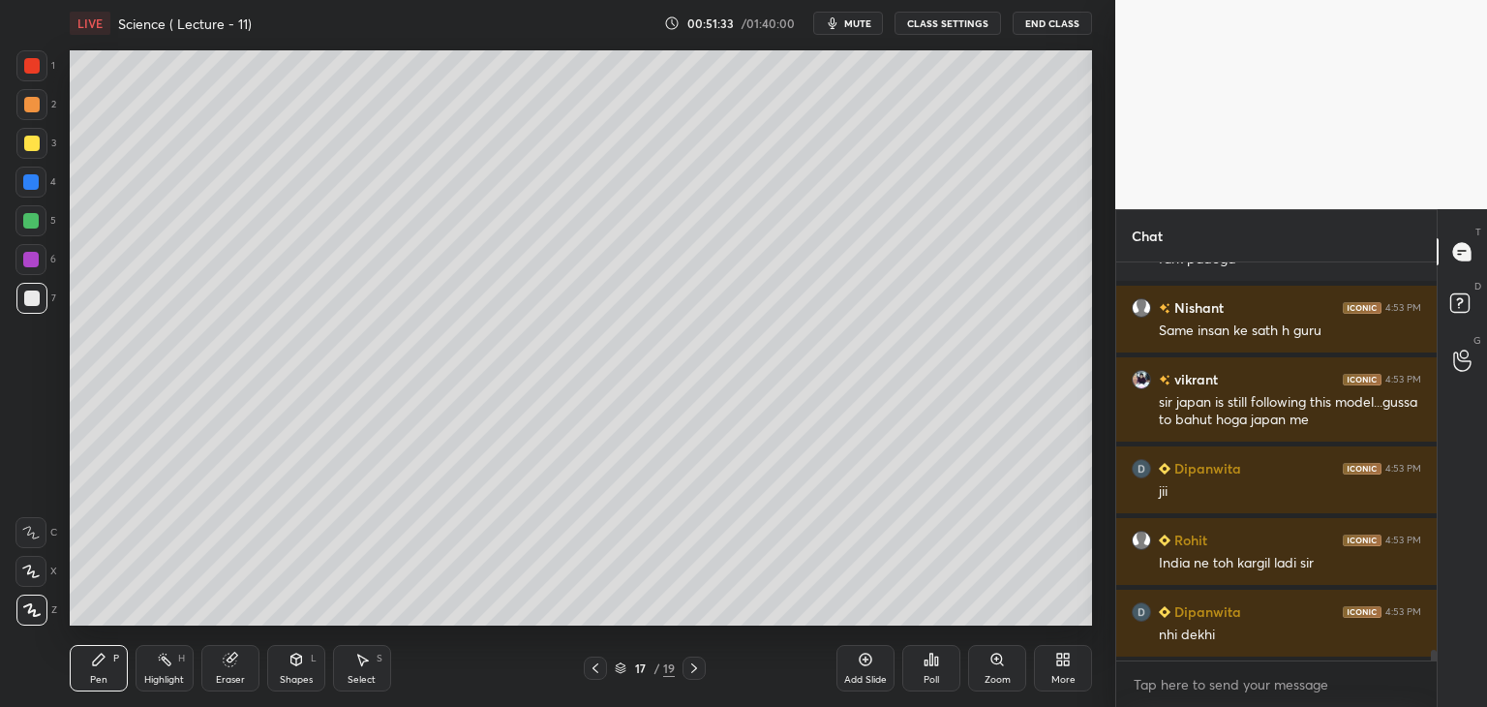
click at [857, 670] on div "Add Slide" at bounding box center [865, 668] width 58 height 46
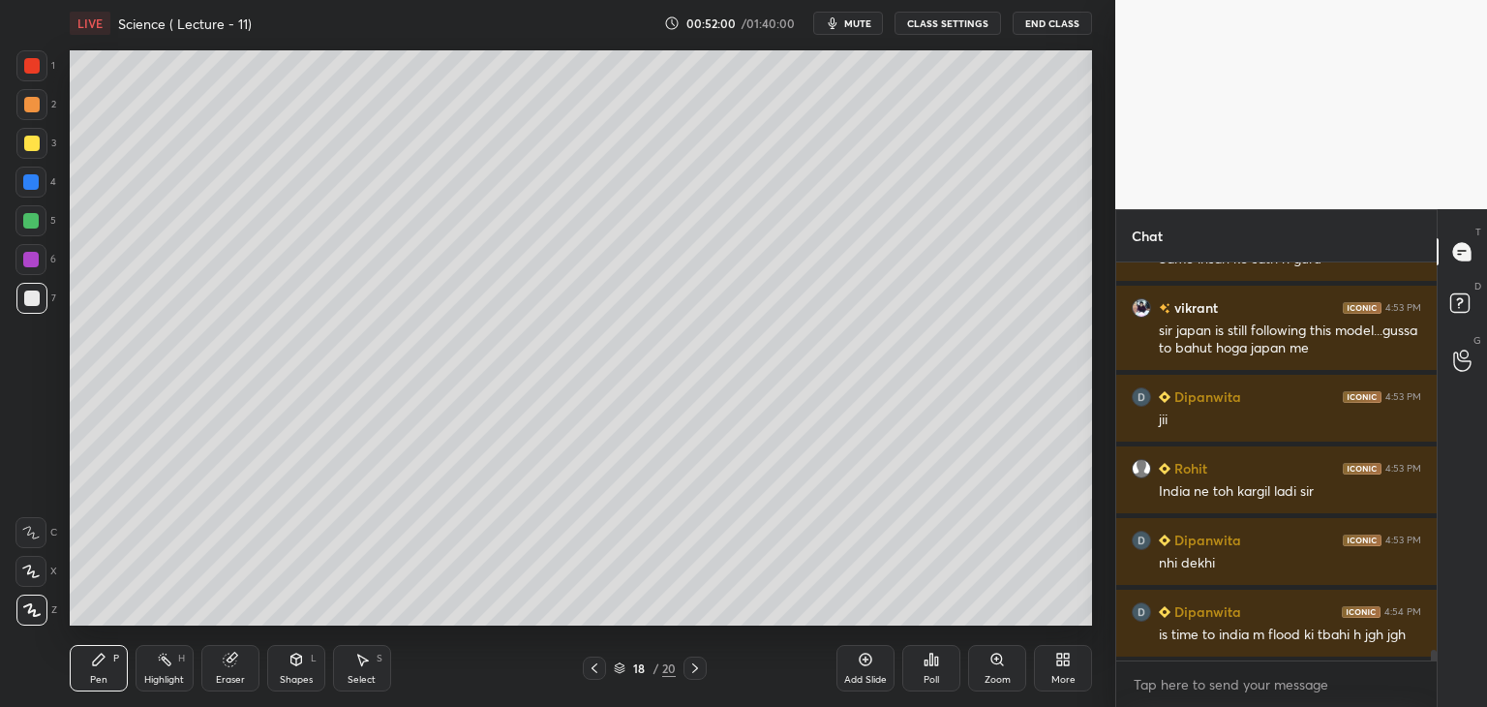
click at [31, 183] on div at bounding box center [30, 181] width 15 height 15
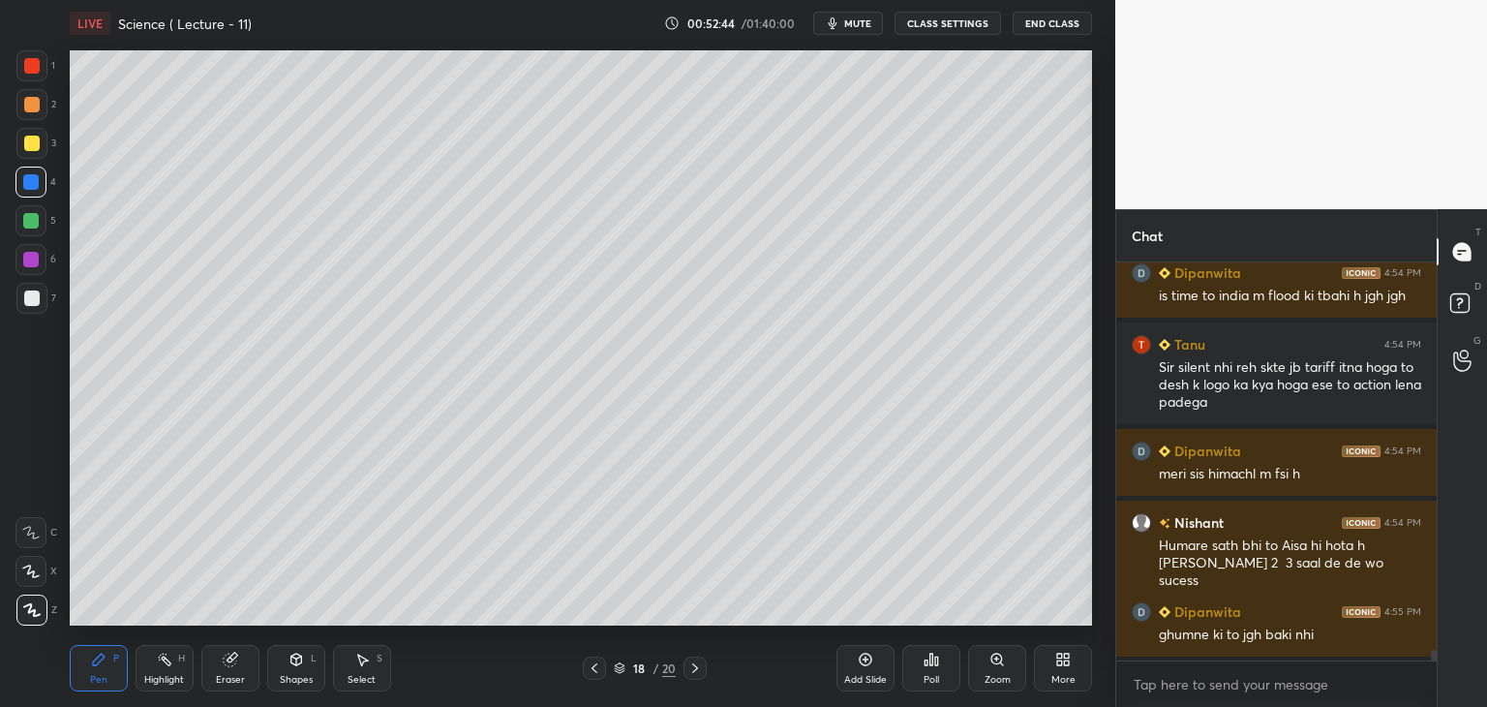
scroll to position [14537, 0]
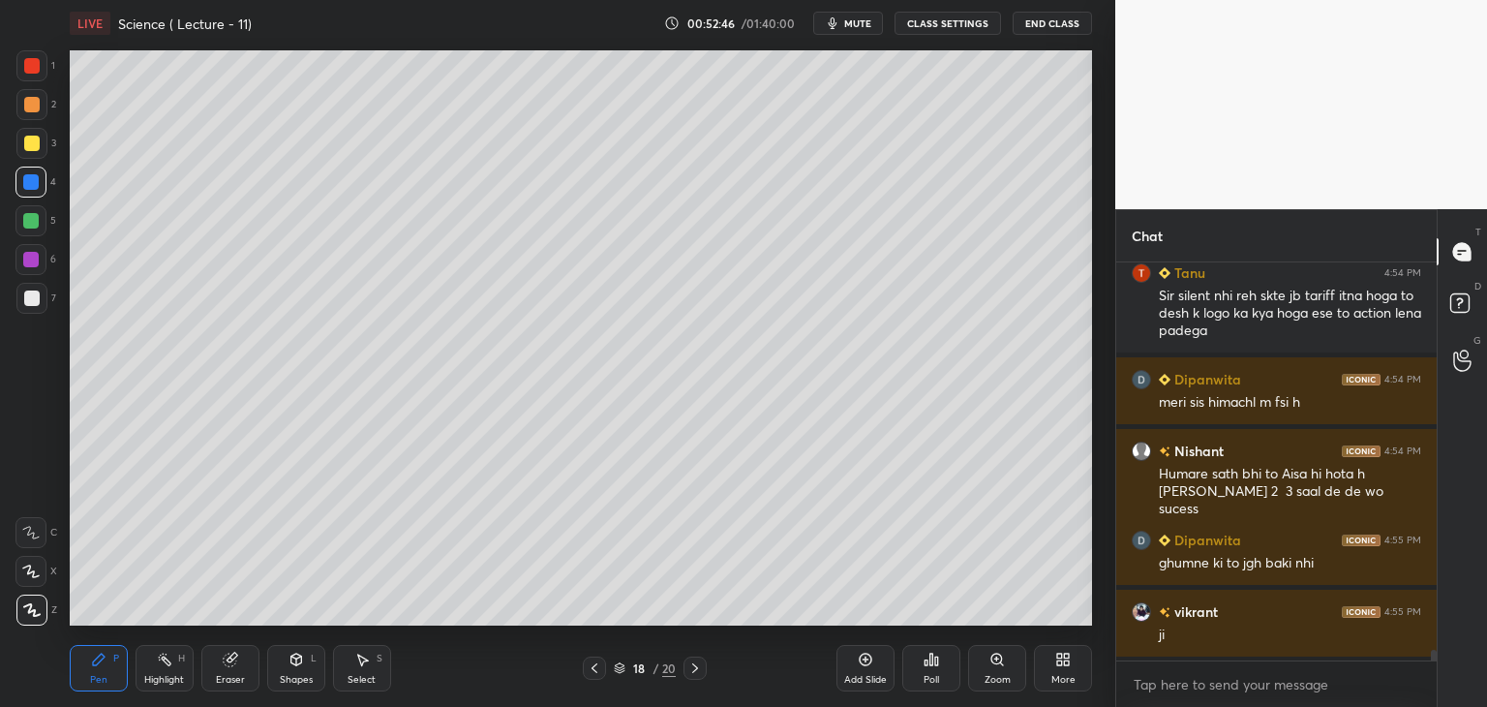
click at [594, 669] on icon at bounding box center [594, 667] width 15 height 15
click at [685, 667] on div at bounding box center [694, 667] width 23 height 23
click at [33, 295] on div at bounding box center [31, 297] width 15 height 15
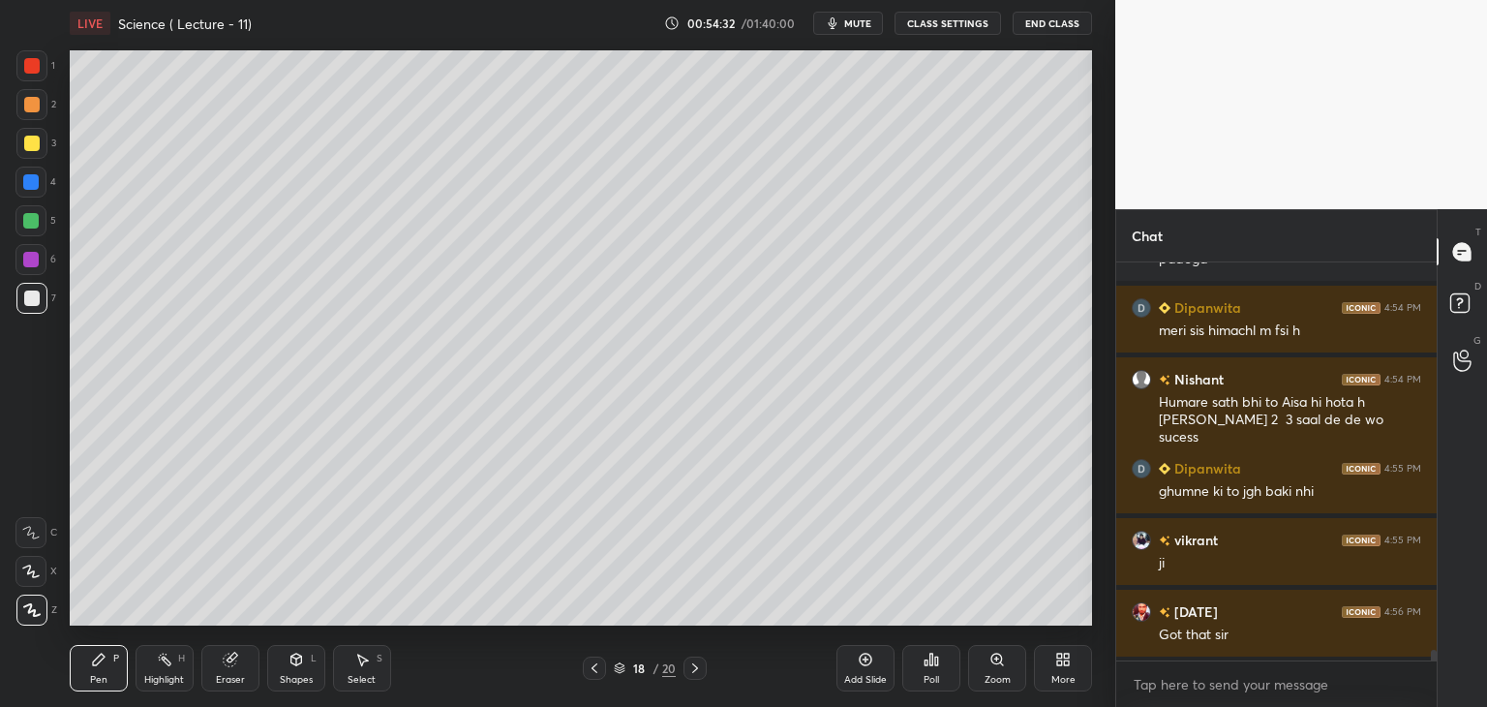
click at [592, 663] on icon at bounding box center [594, 667] width 15 height 15
click at [35, 174] on div at bounding box center [30, 181] width 15 height 15
click at [294, 669] on div "Shapes L" at bounding box center [296, 668] width 58 height 46
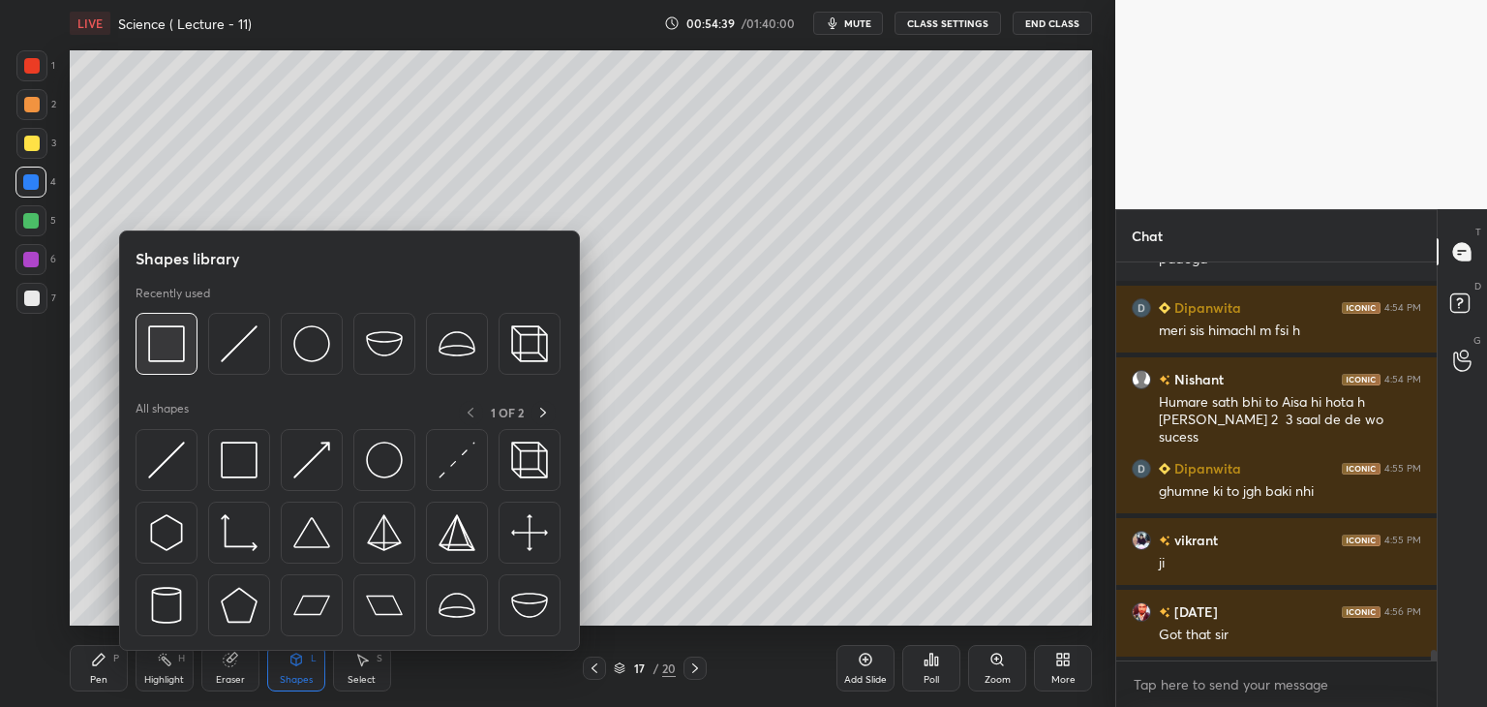
click at [173, 342] on img at bounding box center [166, 343] width 37 height 37
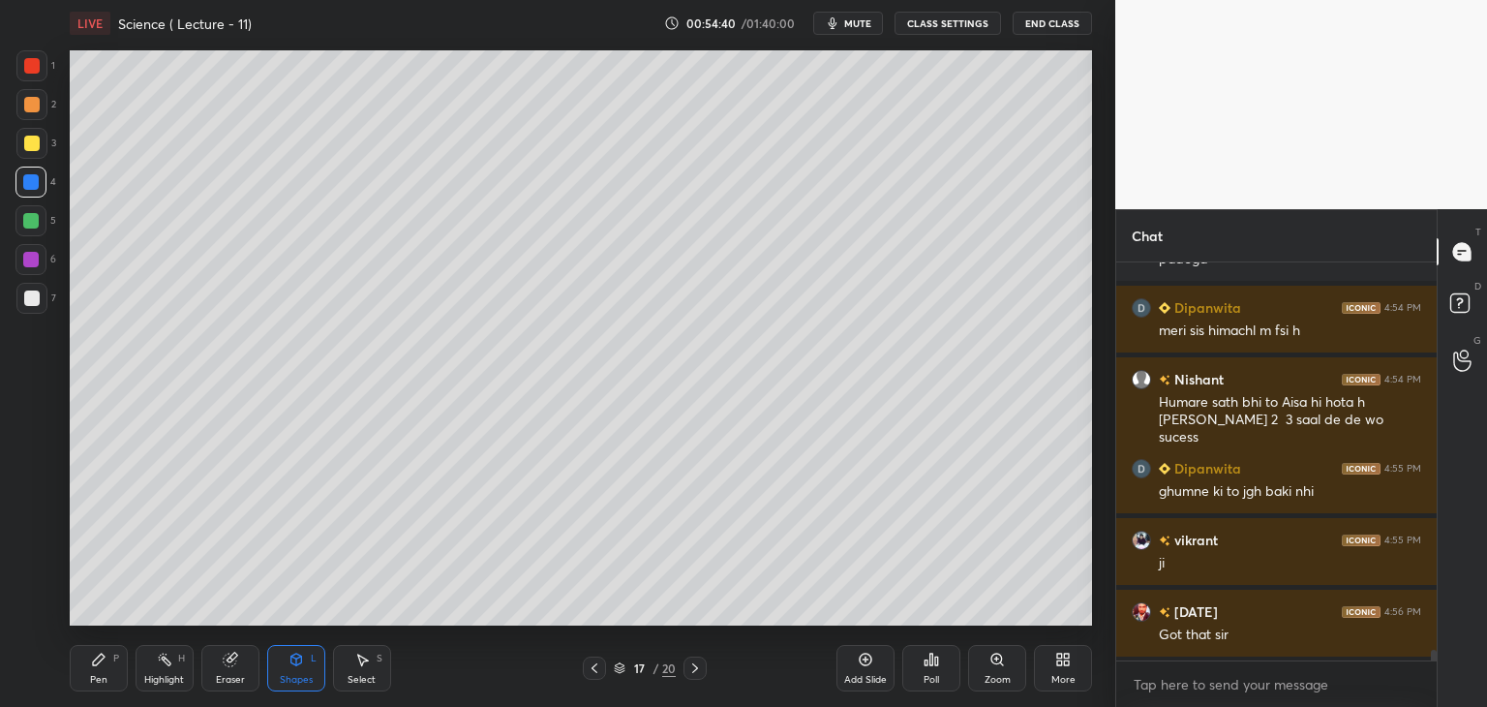
click at [31, 140] on div at bounding box center [31, 143] width 15 height 15
click at [699, 667] on icon at bounding box center [694, 667] width 15 height 15
click at [601, 665] on icon at bounding box center [594, 667] width 15 height 15
click at [694, 674] on icon at bounding box center [694, 667] width 15 height 15
click at [695, 667] on icon at bounding box center [694, 667] width 15 height 15
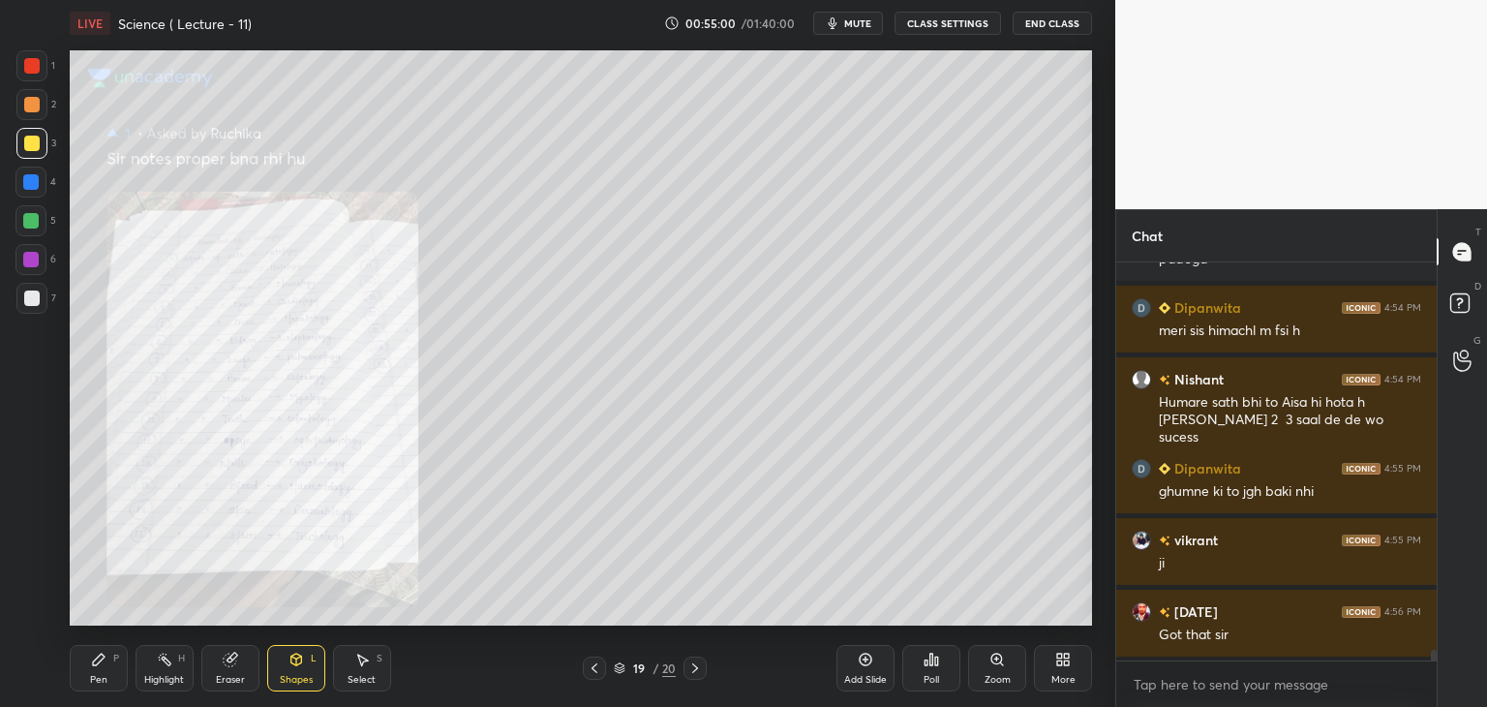
click at [583, 663] on div at bounding box center [594, 667] width 23 height 23
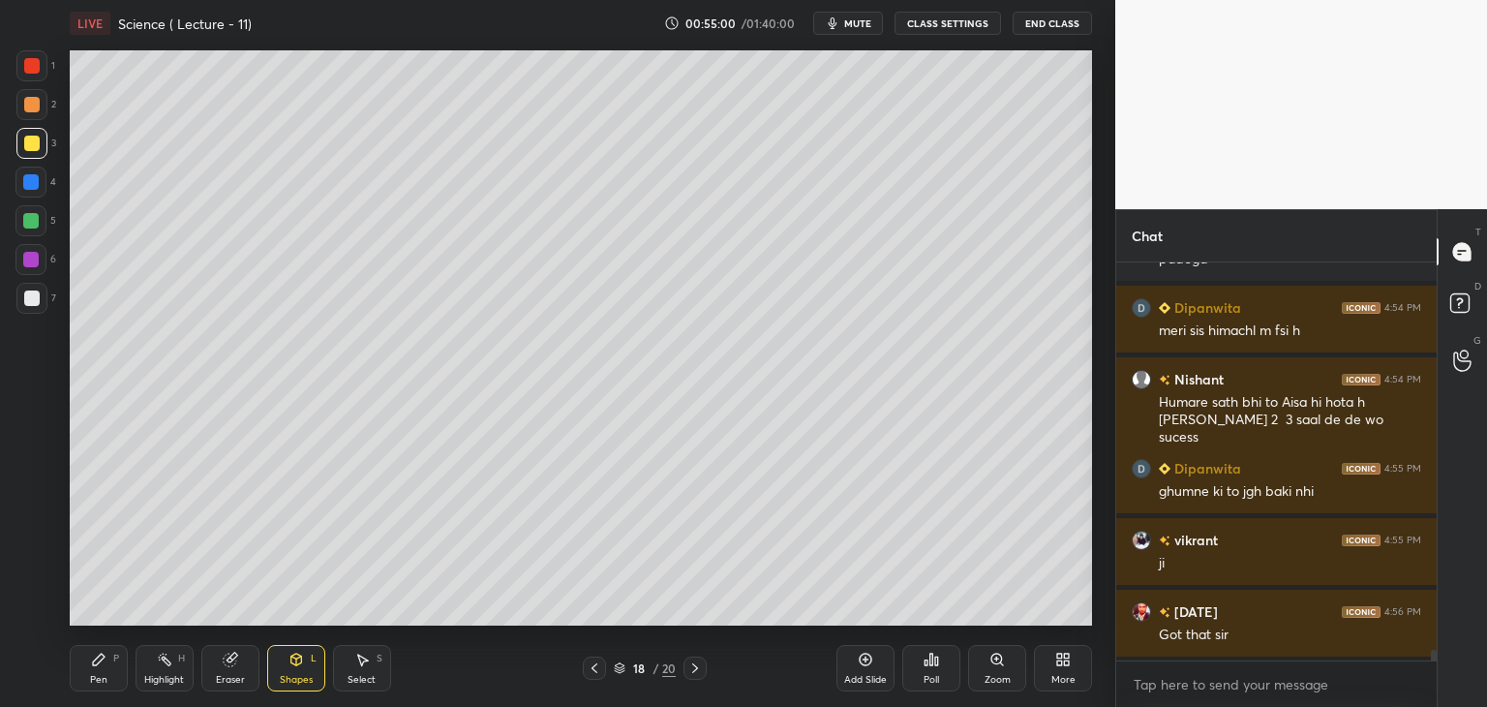
click at [861, 661] on icon at bounding box center [865, 659] width 15 height 15
click at [102, 660] on icon at bounding box center [98, 659] width 15 height 15
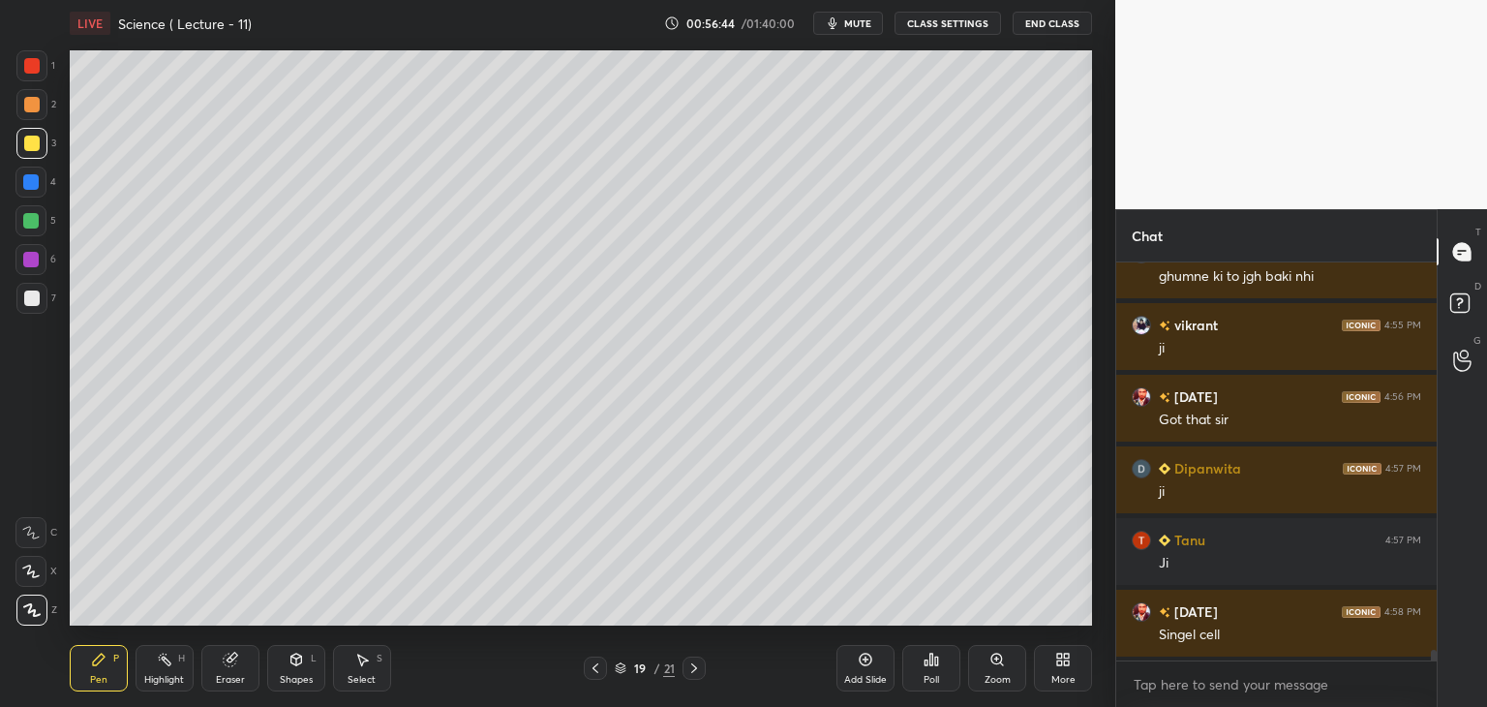
scroll to position [14896, 0]
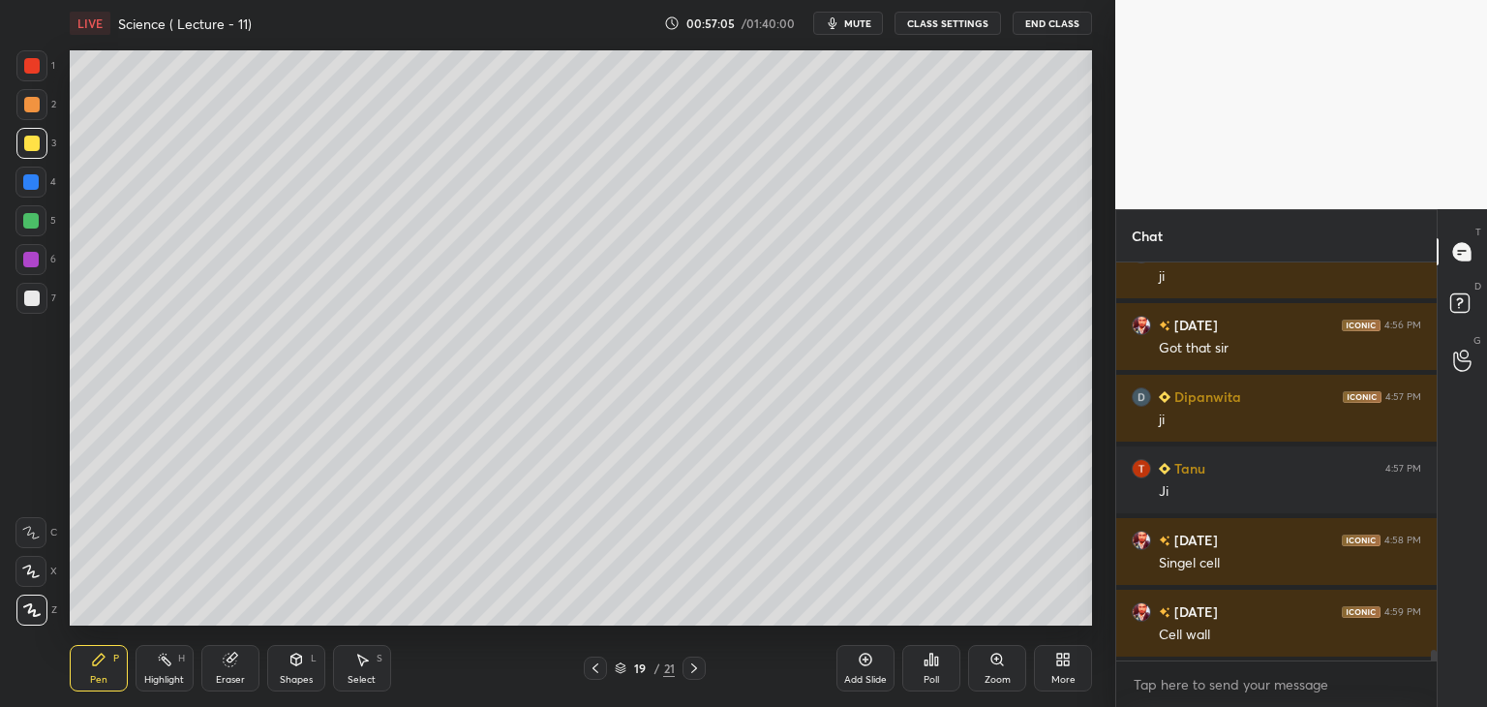
click at [863, 667] on div "Add Slide" at bounding box center [865, 668] width 58 height 46
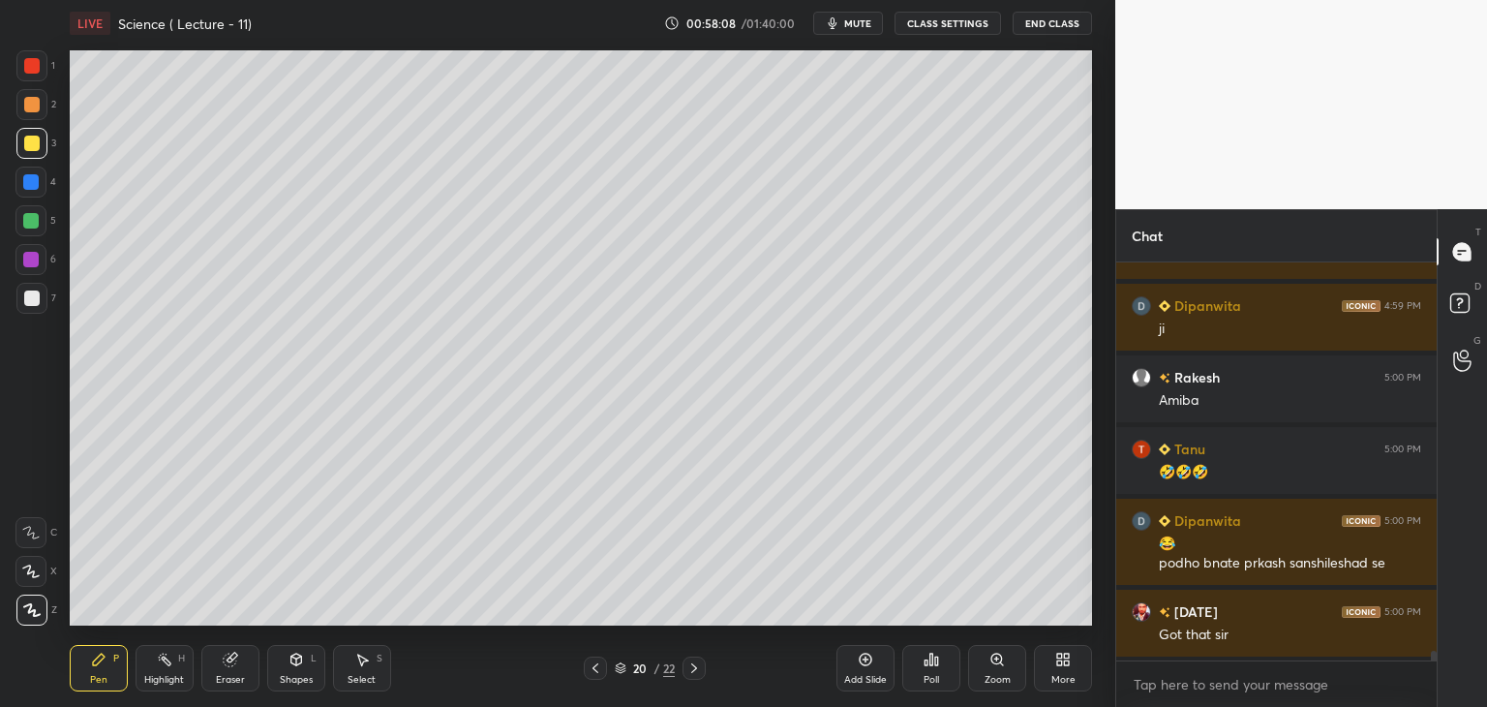
scroll to position [15345, 0]
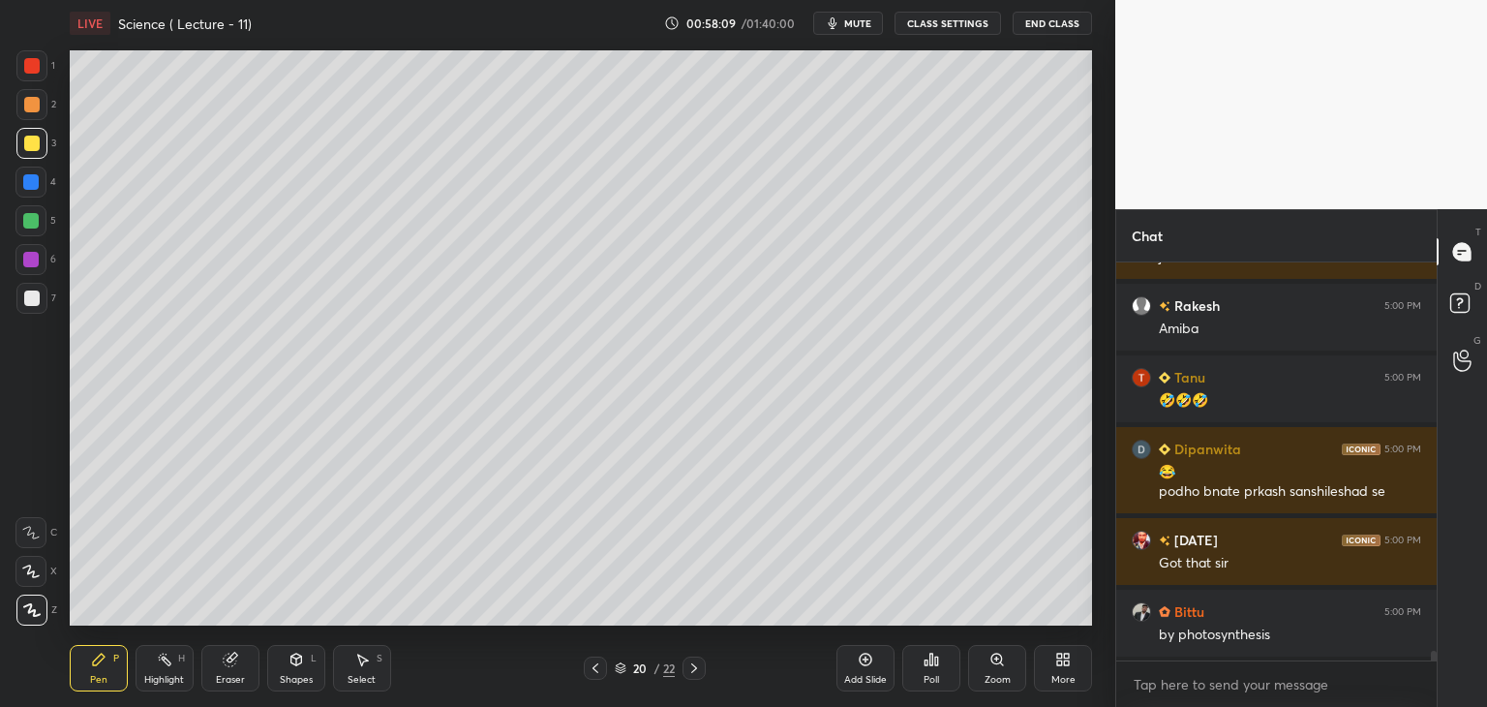
click at [858, 675] on div "Add Slide" at bounding box center [865, 680] width 43 height 10
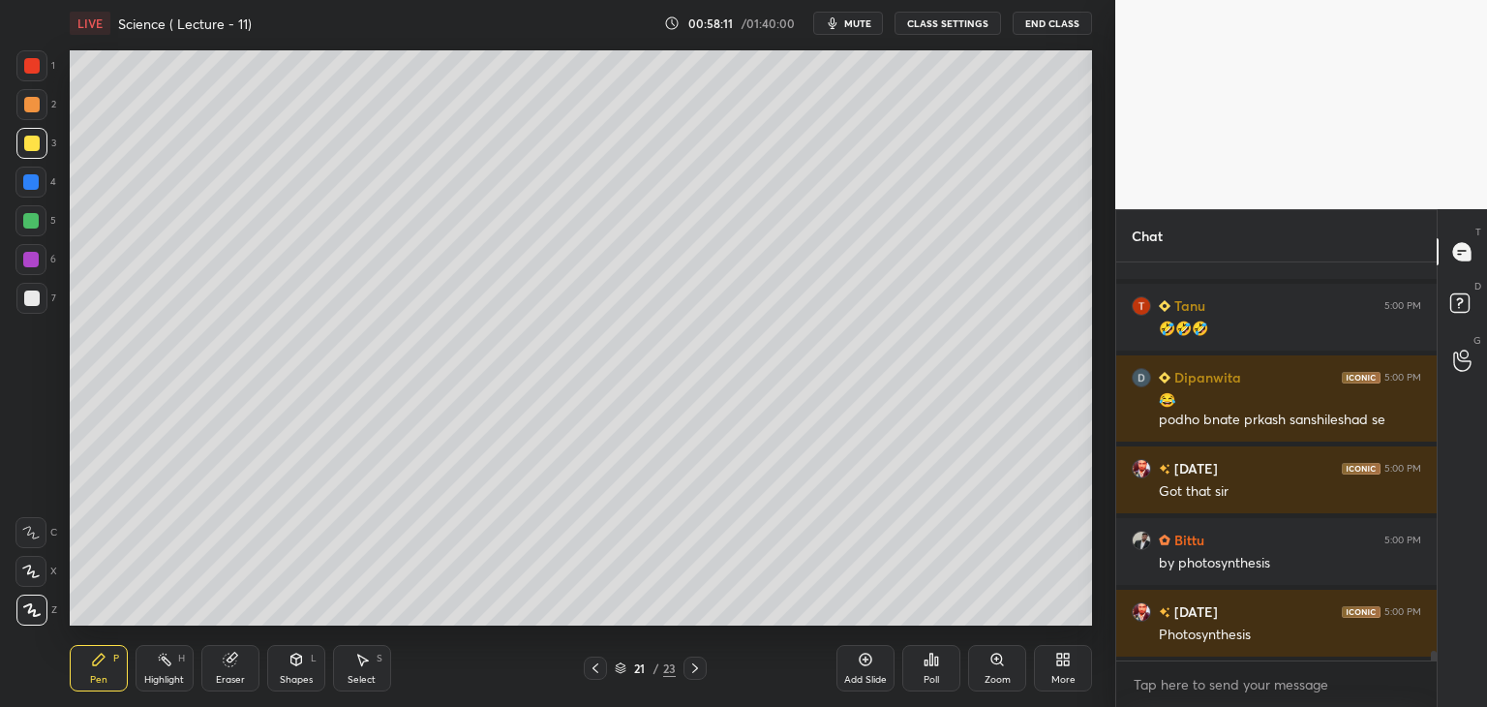
click at [33, 61] on div at bounding box center [31, 65] width 15 height 15
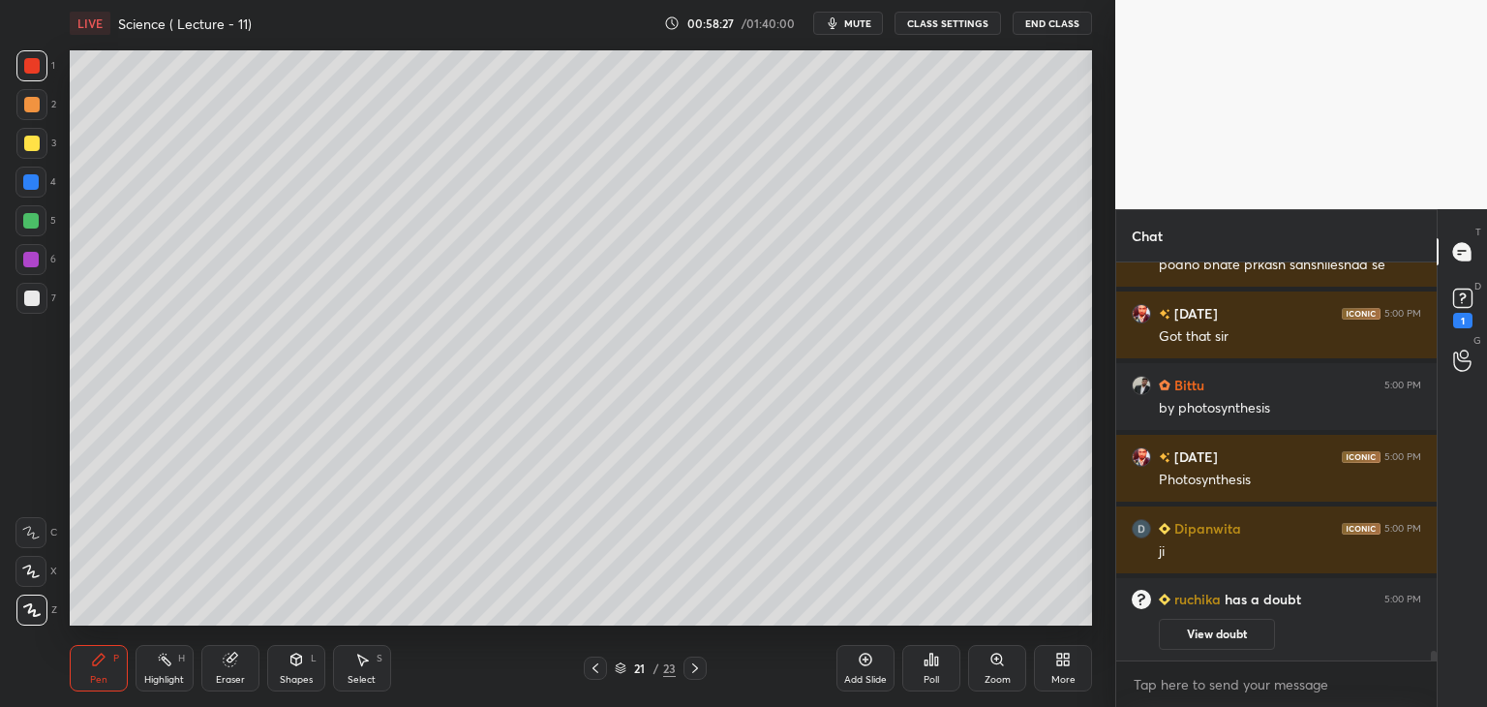
scroll to position [13935, 0]
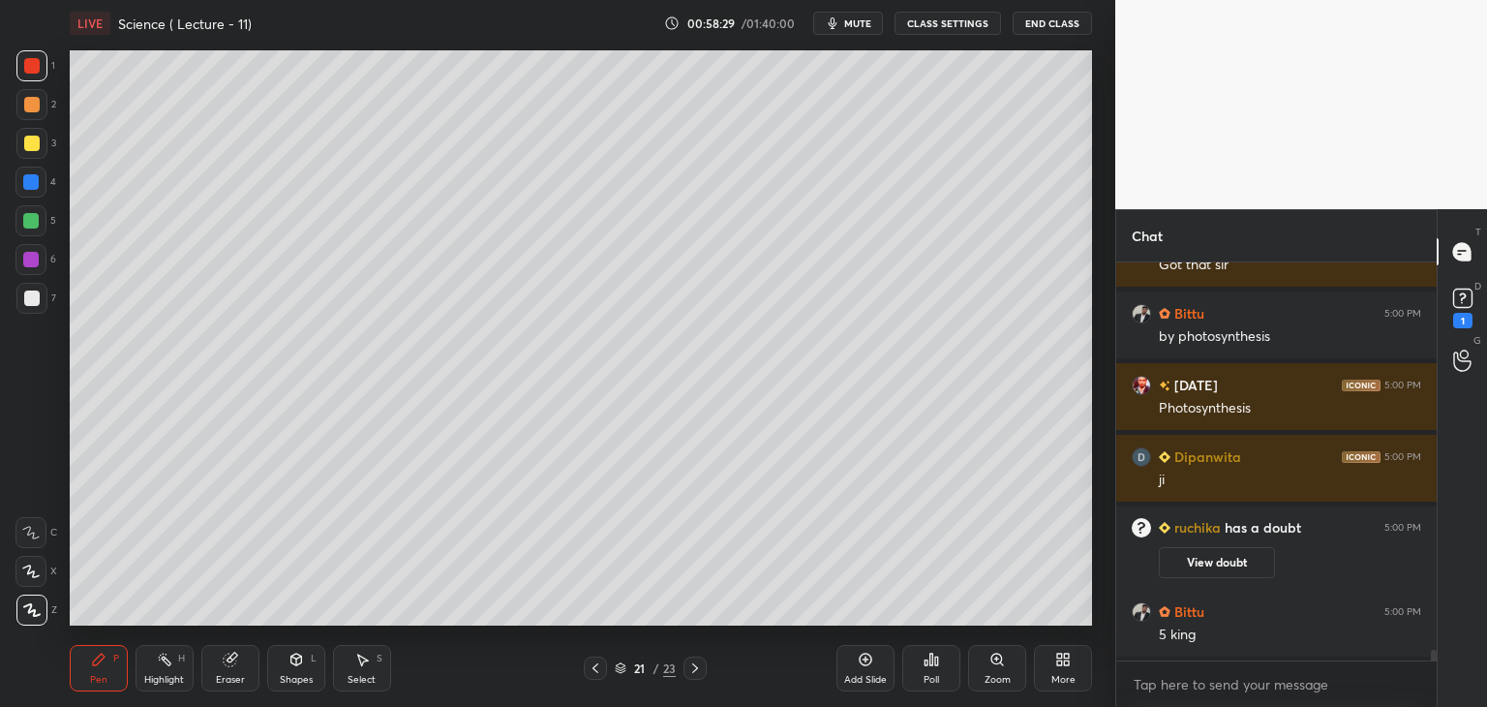
click at [1202, 563] on button "View doubt" at bounding box center [1217, 562] width 116 height 31
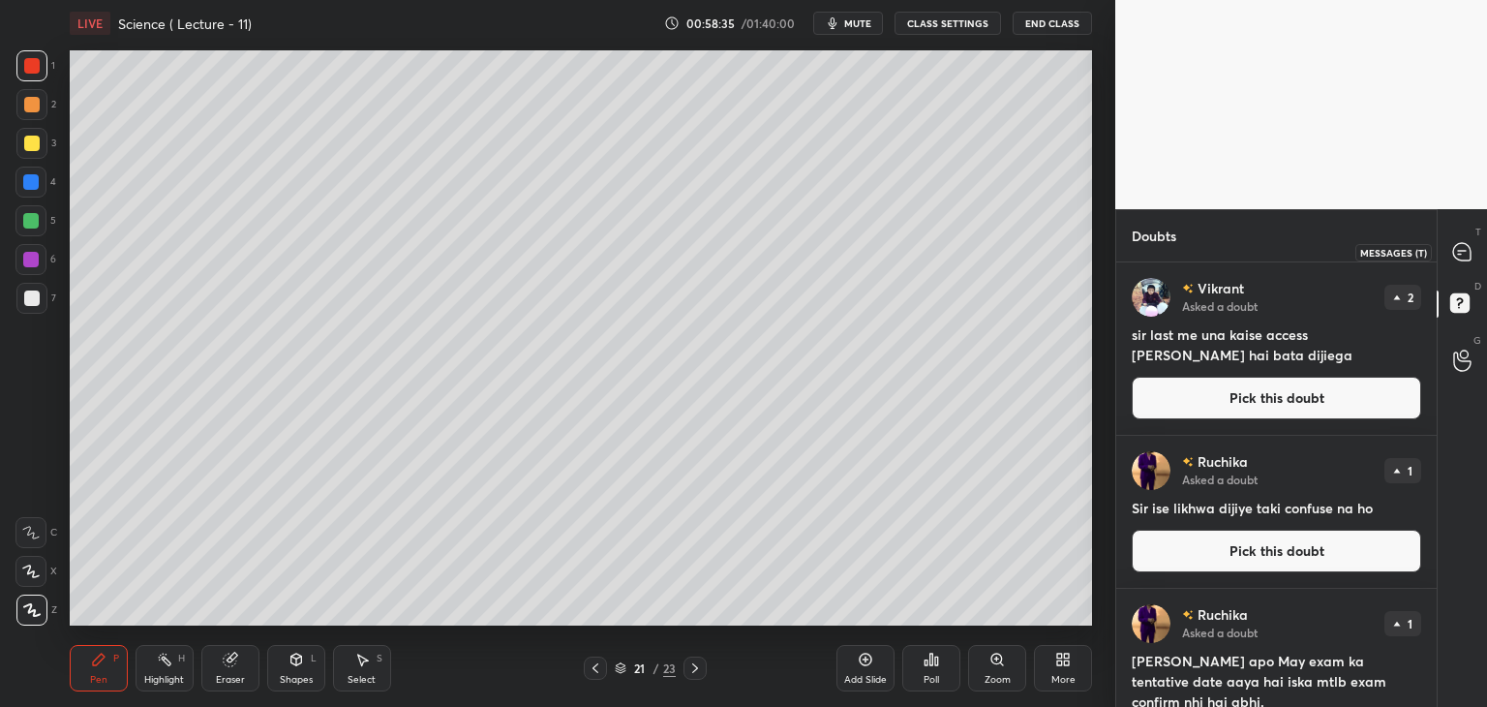
click at [1448, 253] on div at bounding box center [1462, 251] width 39 height 35
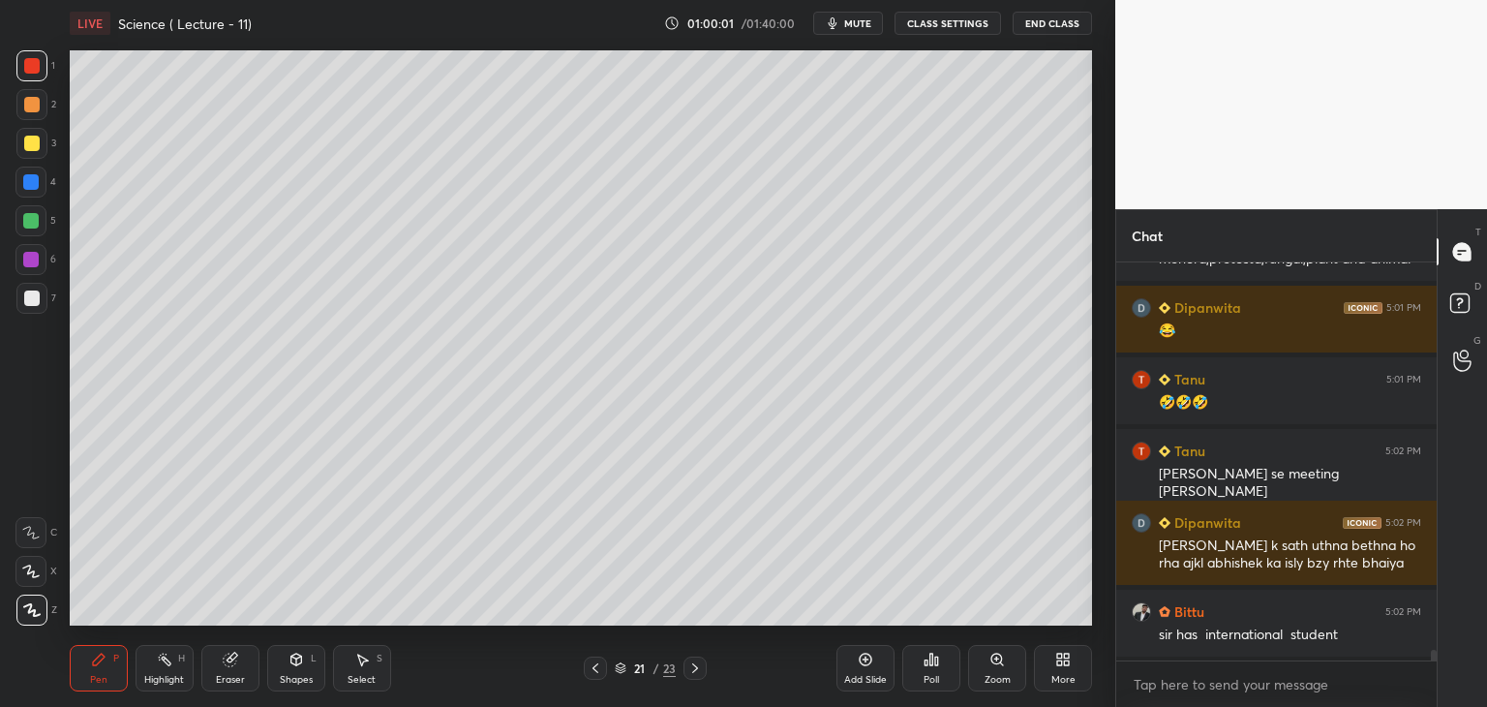
scroll to position [14390, 0]
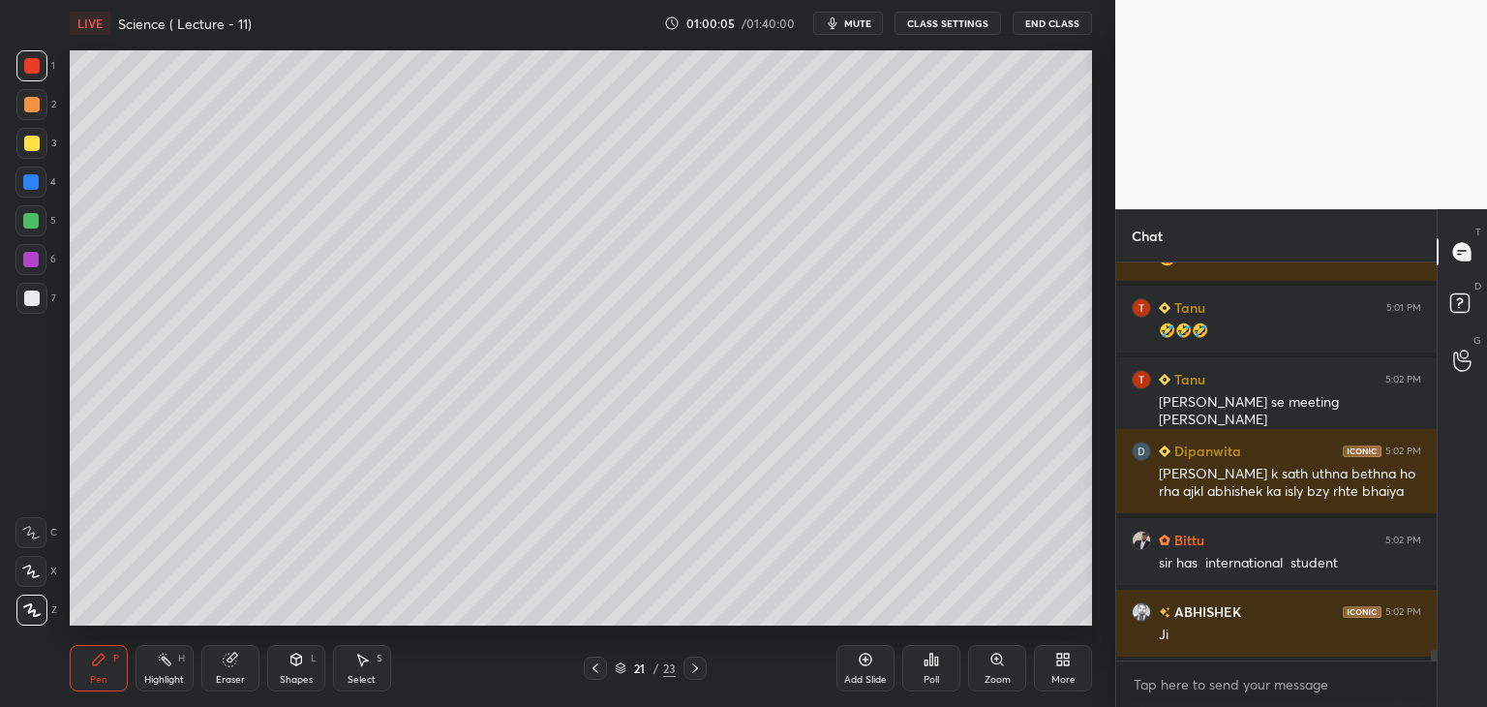
click at [861, 670] on div "Add Slide" at bounding box center [865, 668] width 58 height 46
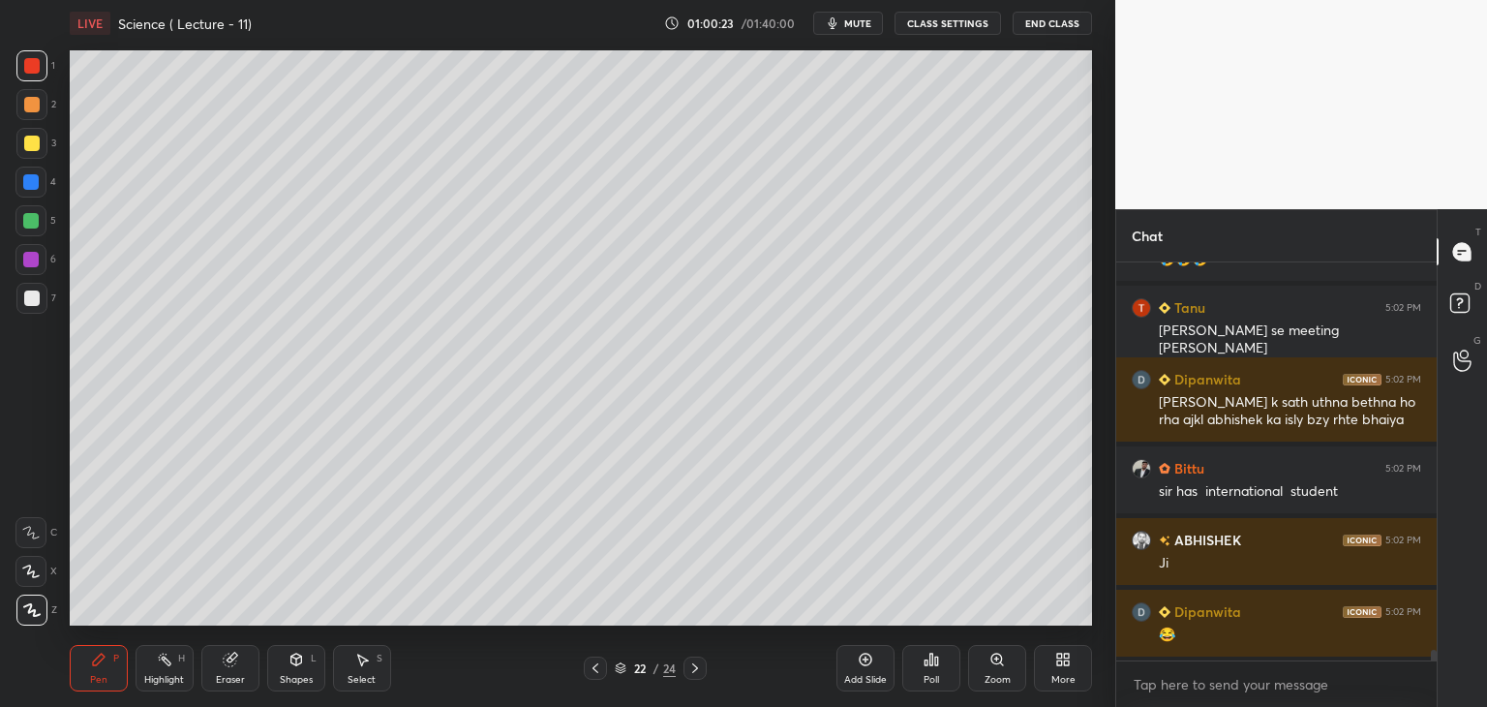
scroll to position [14481, 0]
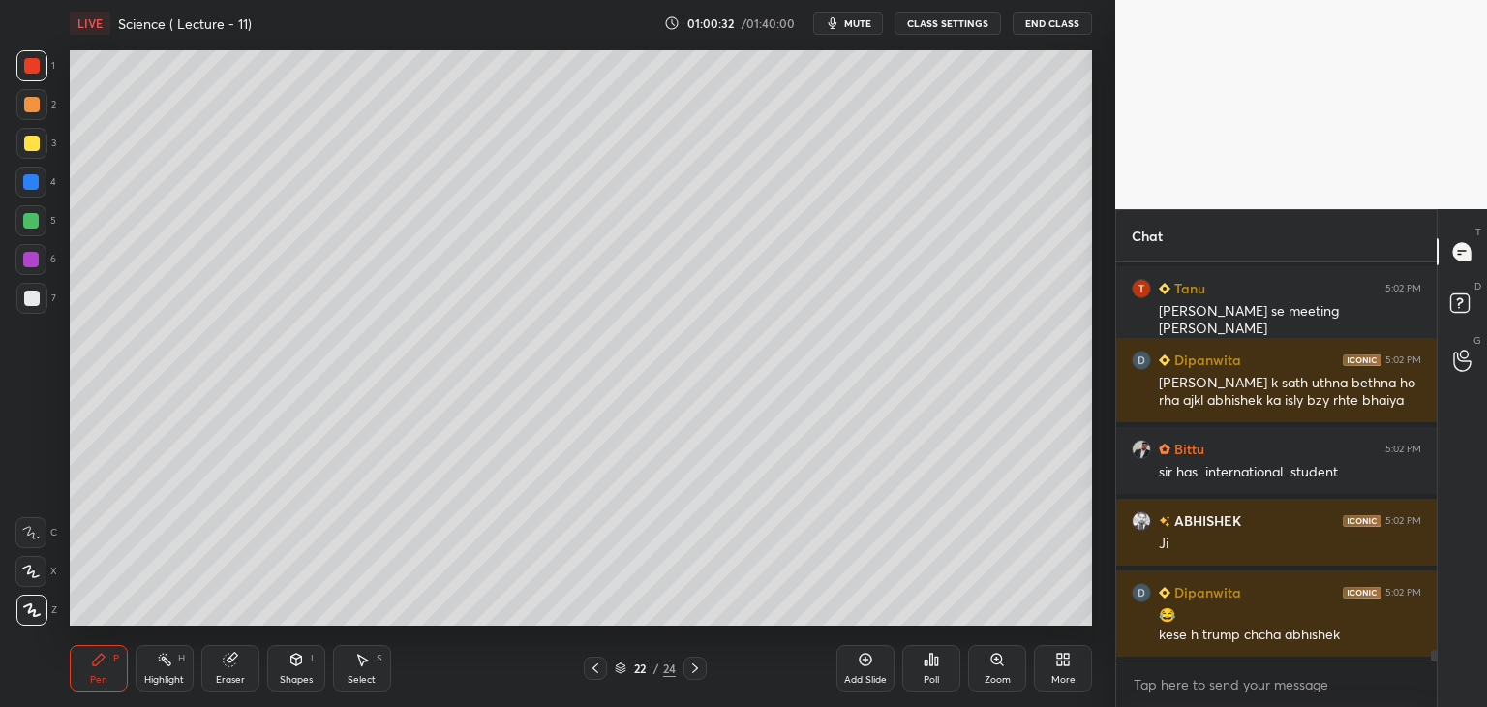
click at [30, 253] on div at bounding box center [30, 259] width 15 height 15
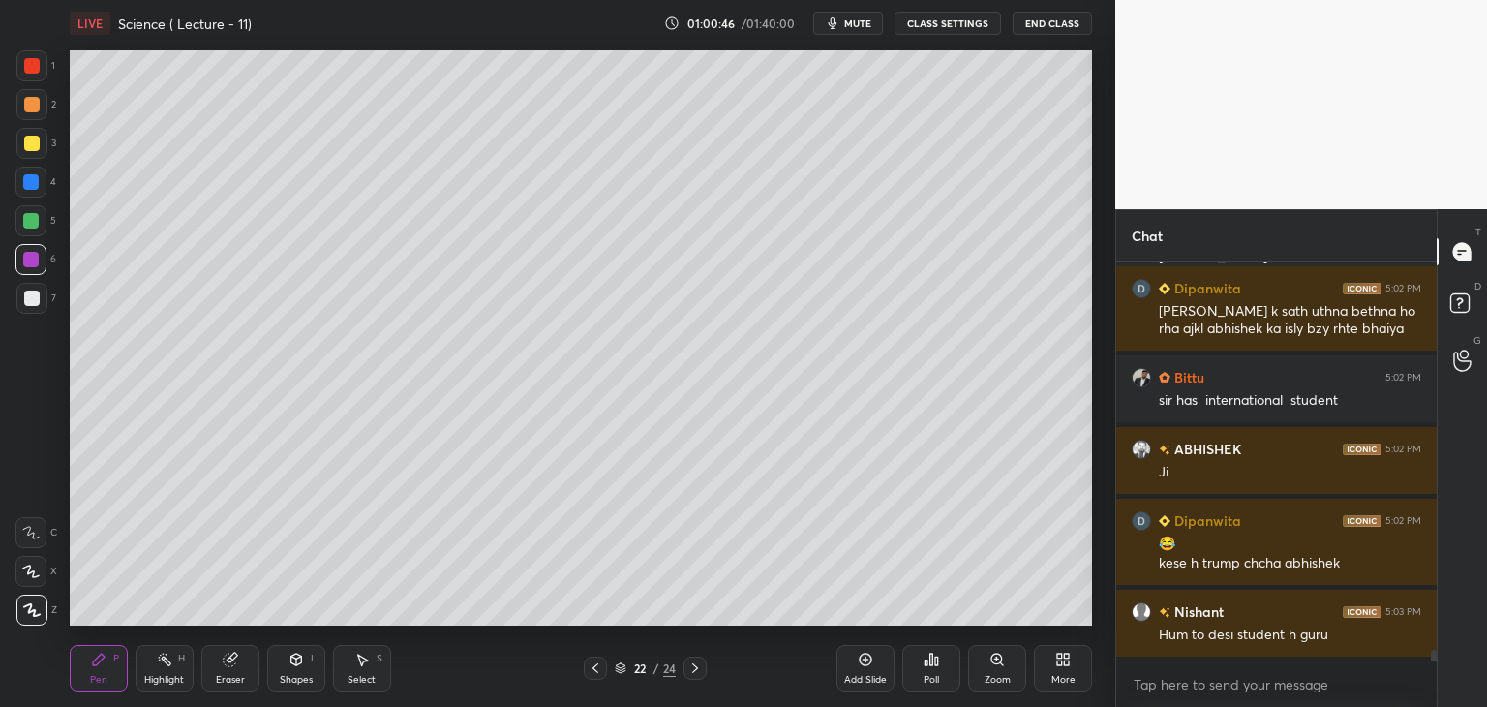
click at [30, 137] on div at bounding box center [31, 143] width 15 height 15
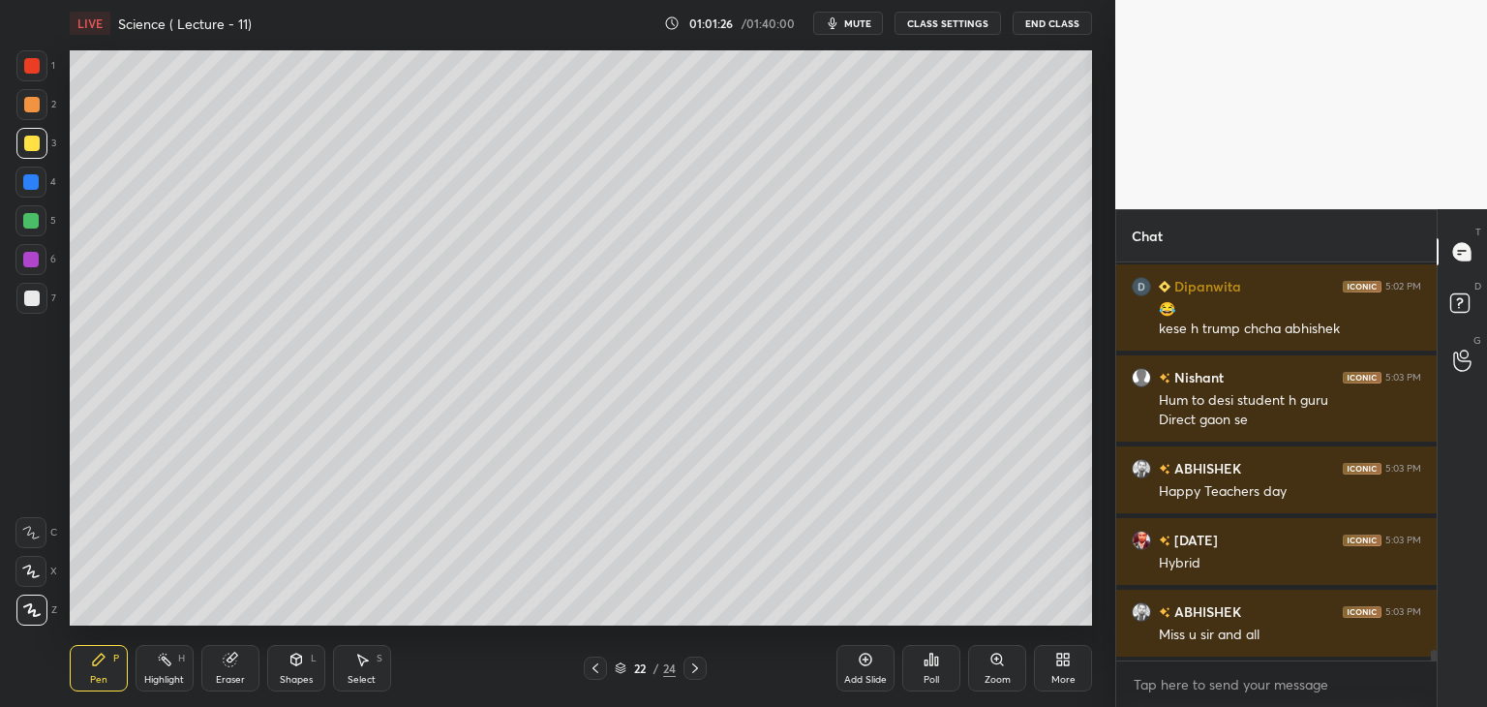
scroll to position [14859, 0]
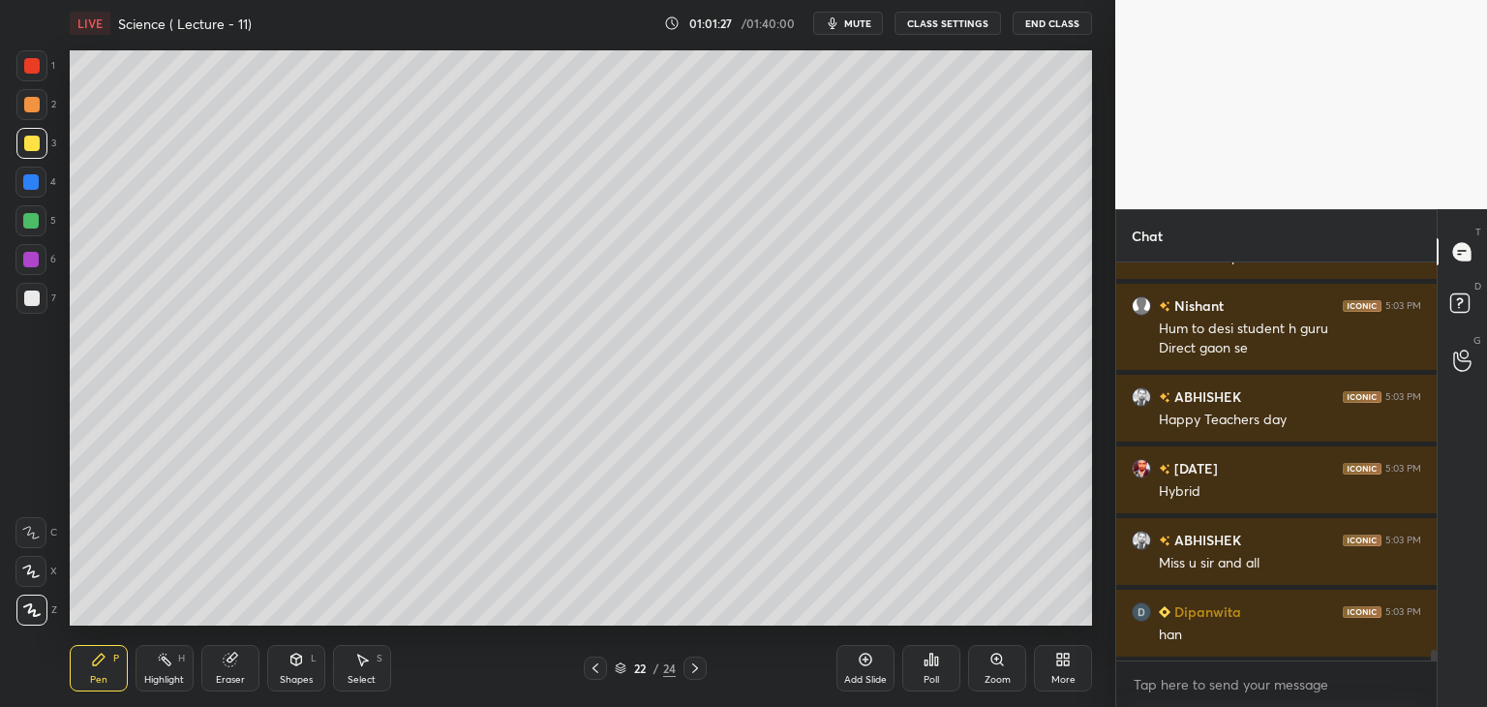
click at [30, 101] on div at bounding box center [31, 104] width 15 height 15
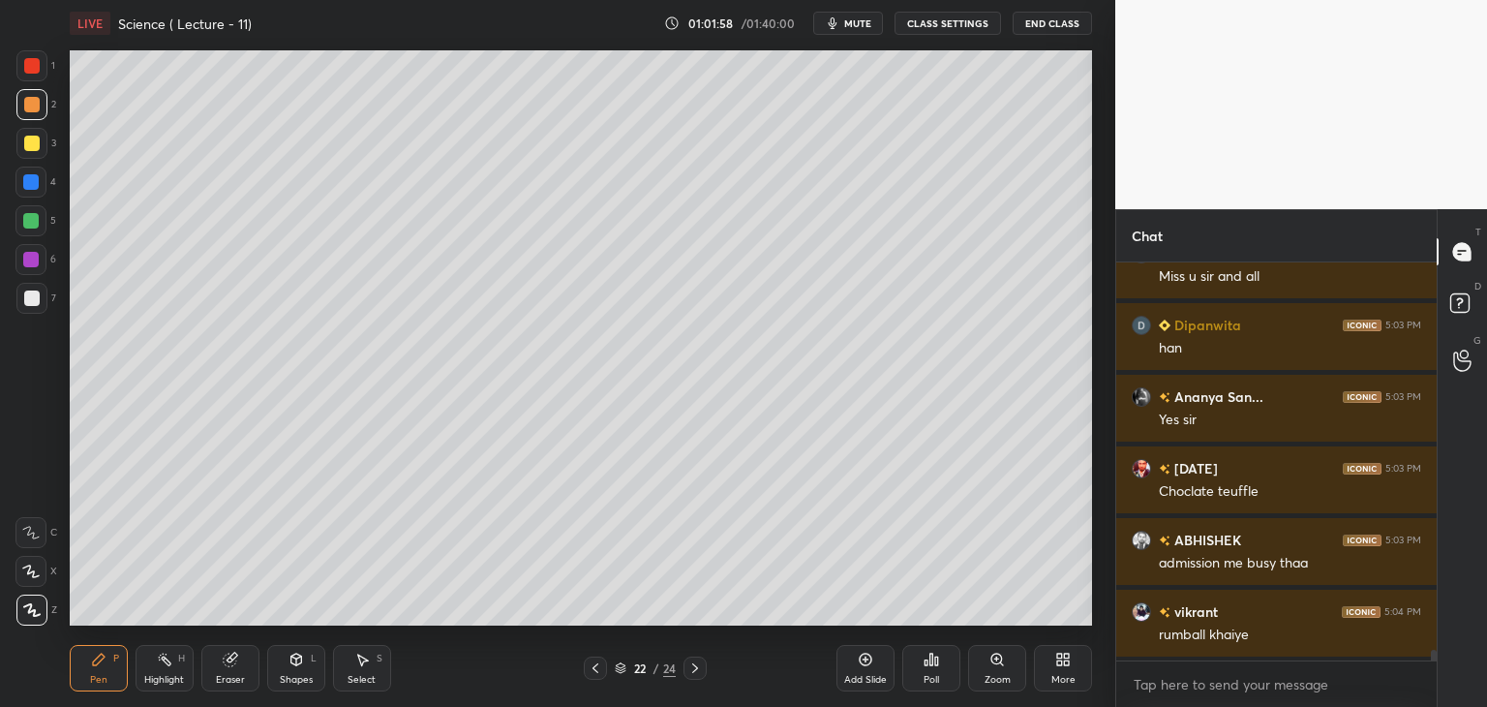
scroll to position [15217, 0]
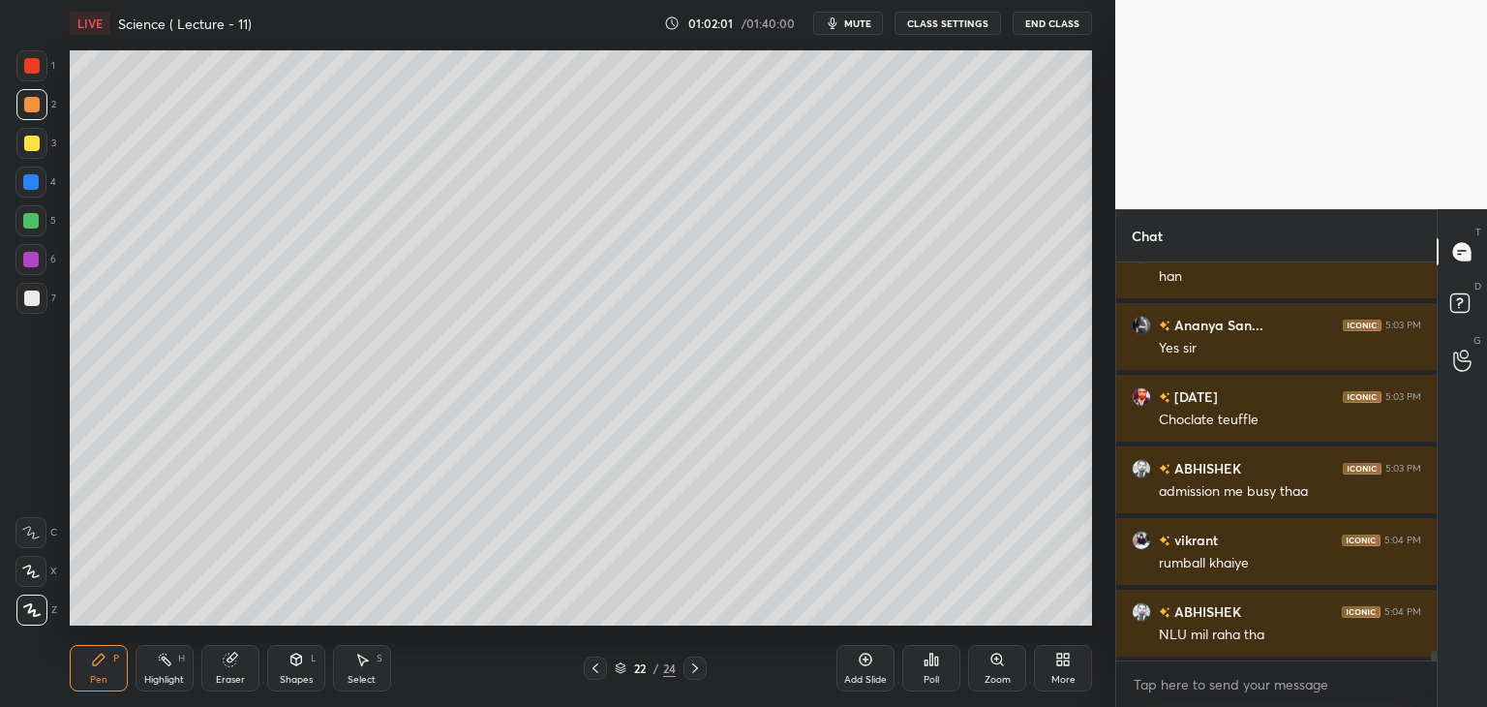
click at [31, 253] on div at bounding box center [30, 259] width 15 height 15
click at [29, 218] on div at bounding box center [30, 220] width 15 height 15
click at [31, 144] on div at bounding box center [31, 143] width 15 height 15
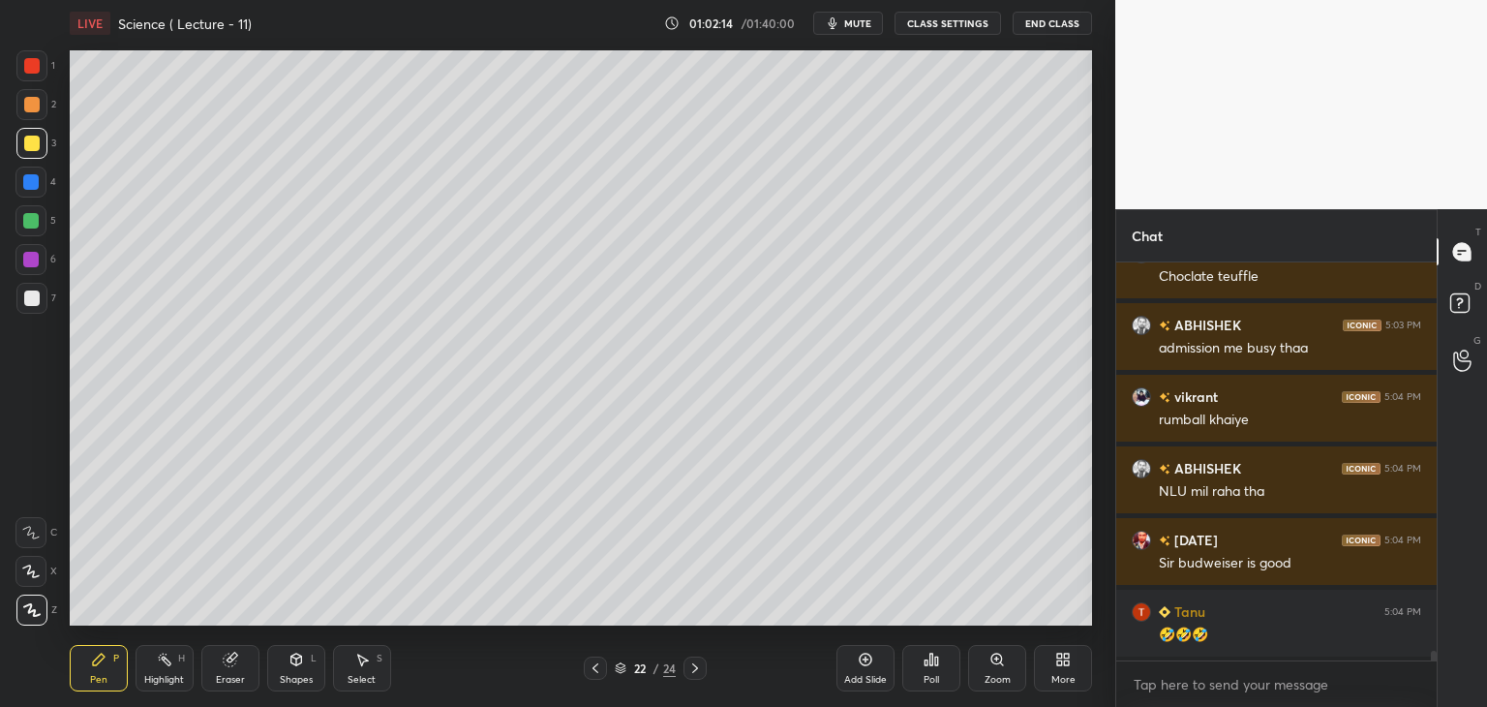
click at [33, 291] on div at bounding box center [31, 297] width 15 height 15
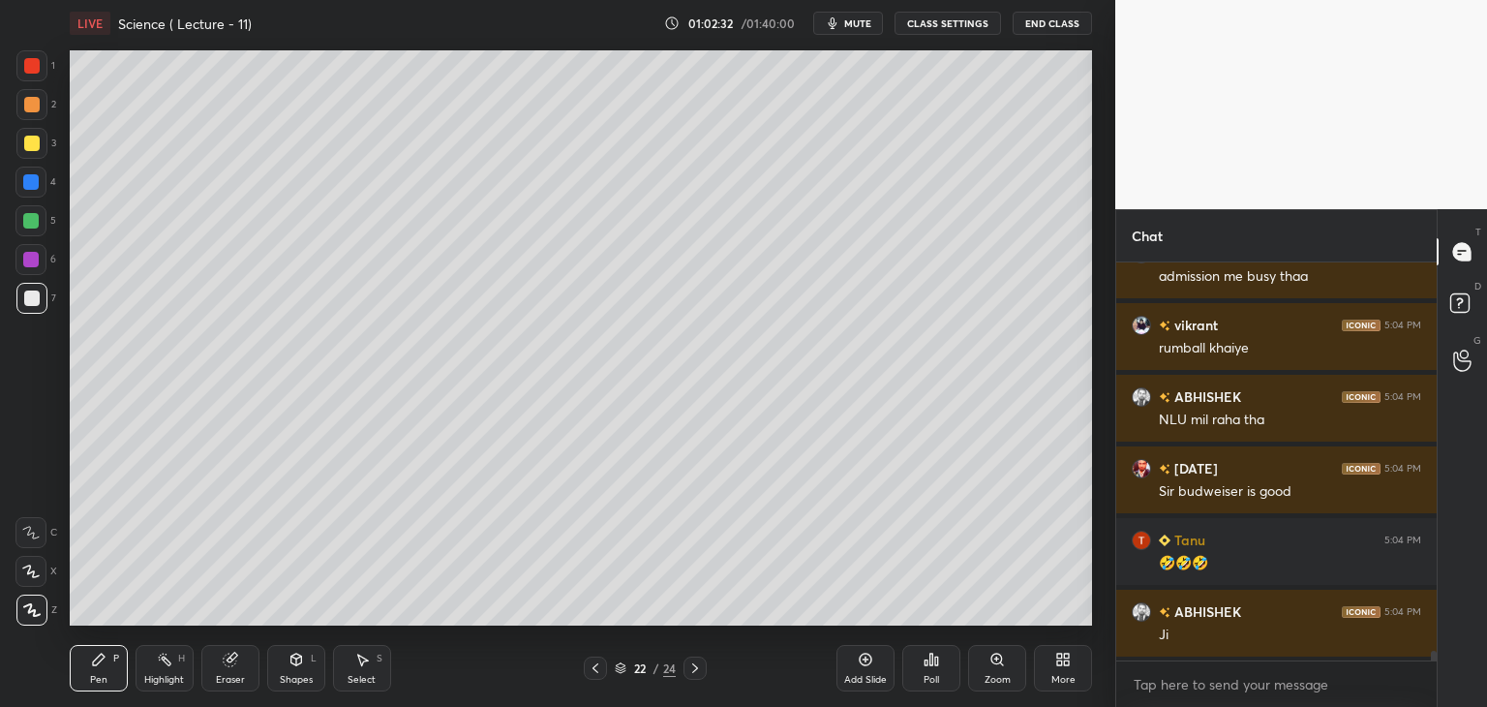
scroll to position [15504, 0]
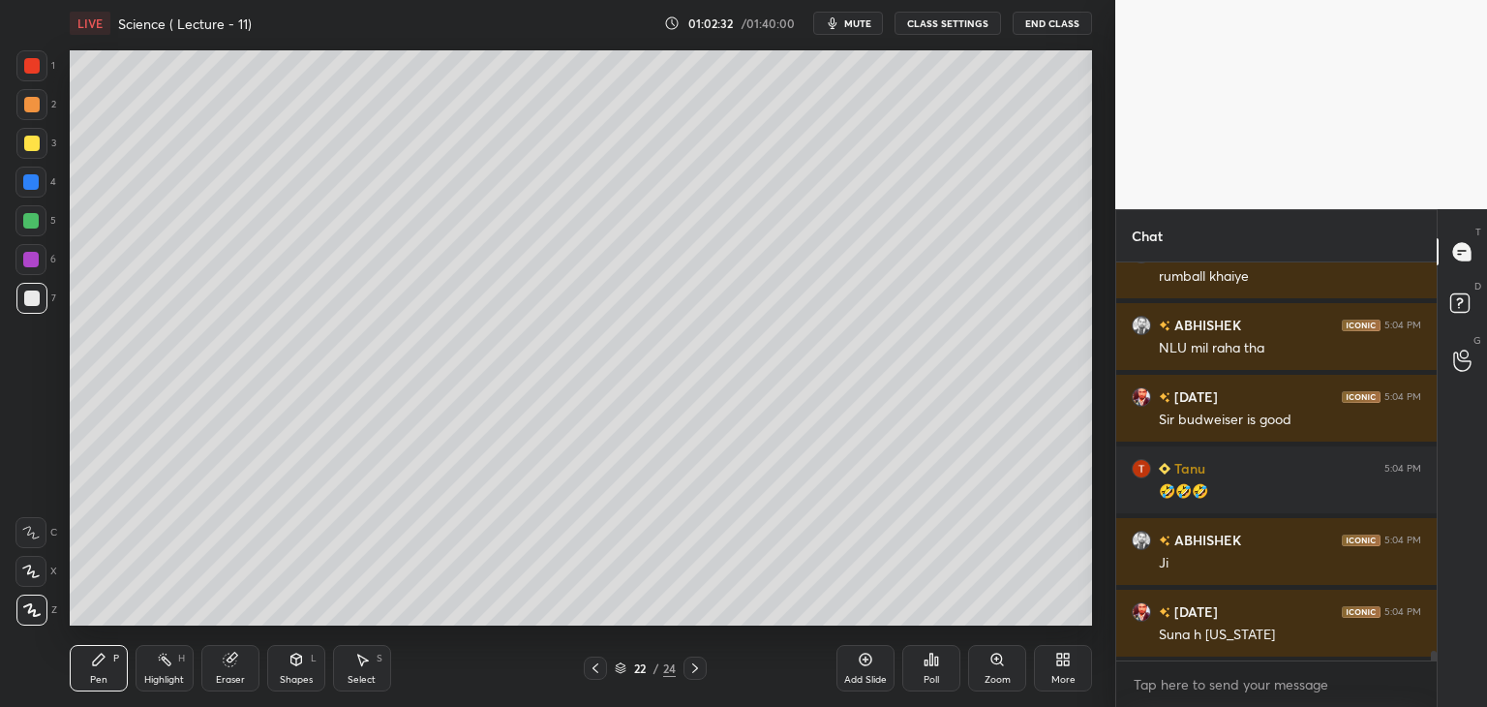
click at [230, 666] on icon at bounding box center [230, 659] width 13 height 13
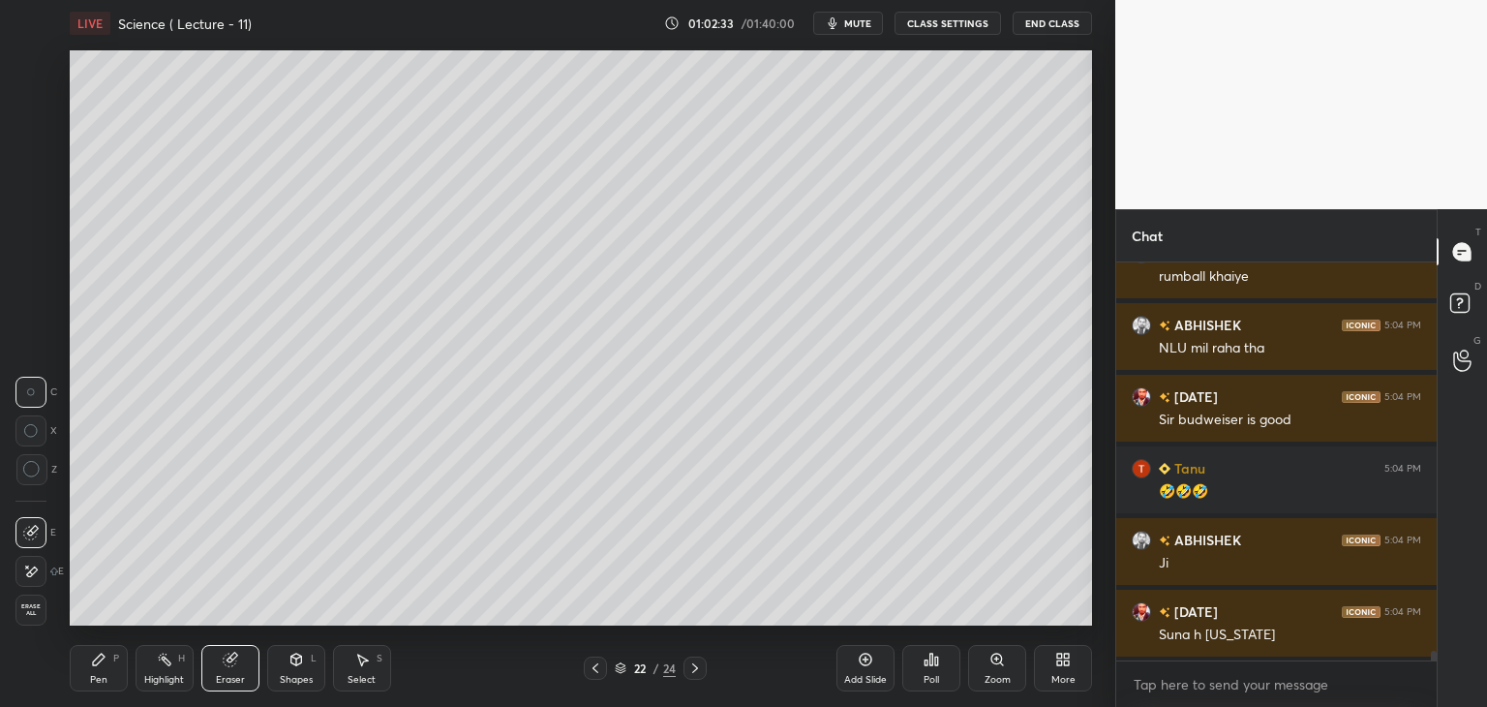
scroll to position [15575, 0]
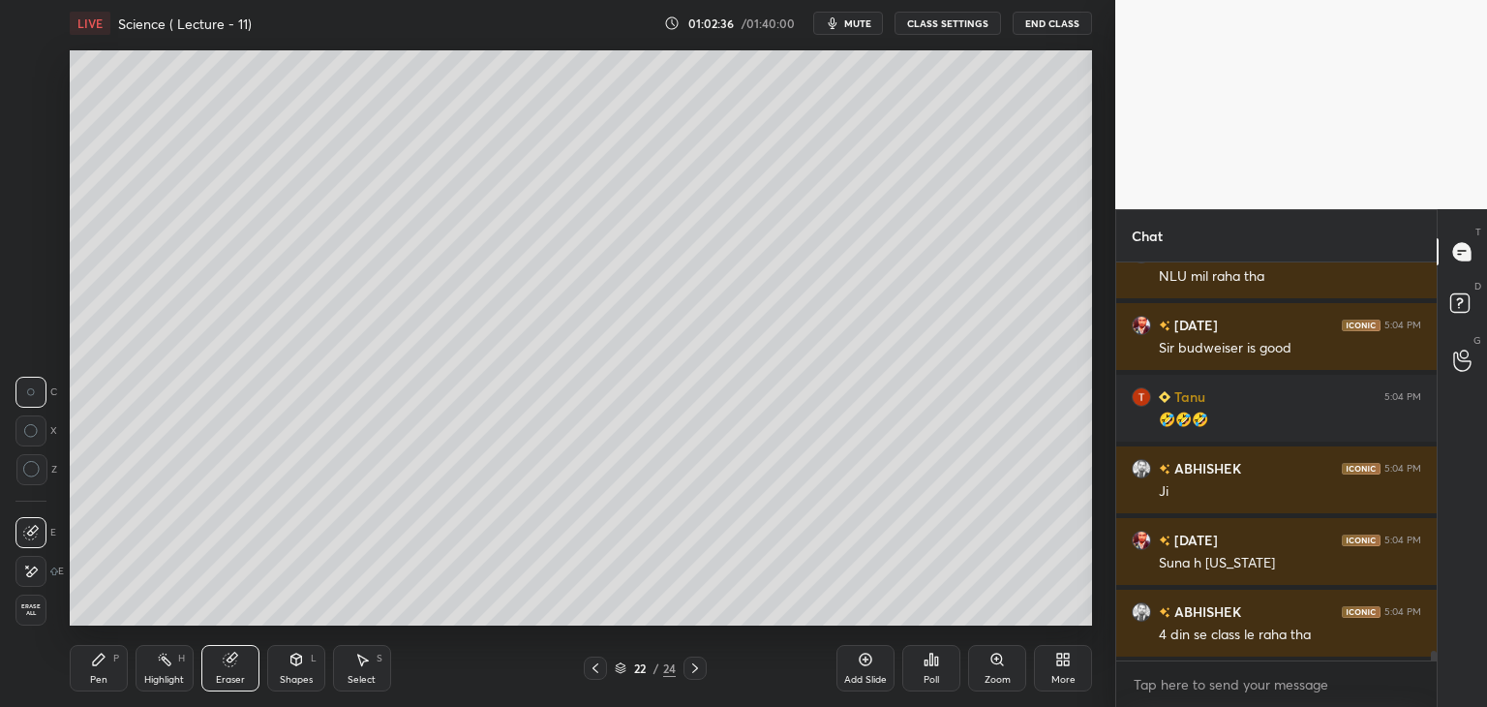
click at [99, 664] on icon at bounding box center [98, 659] width 15 height 15
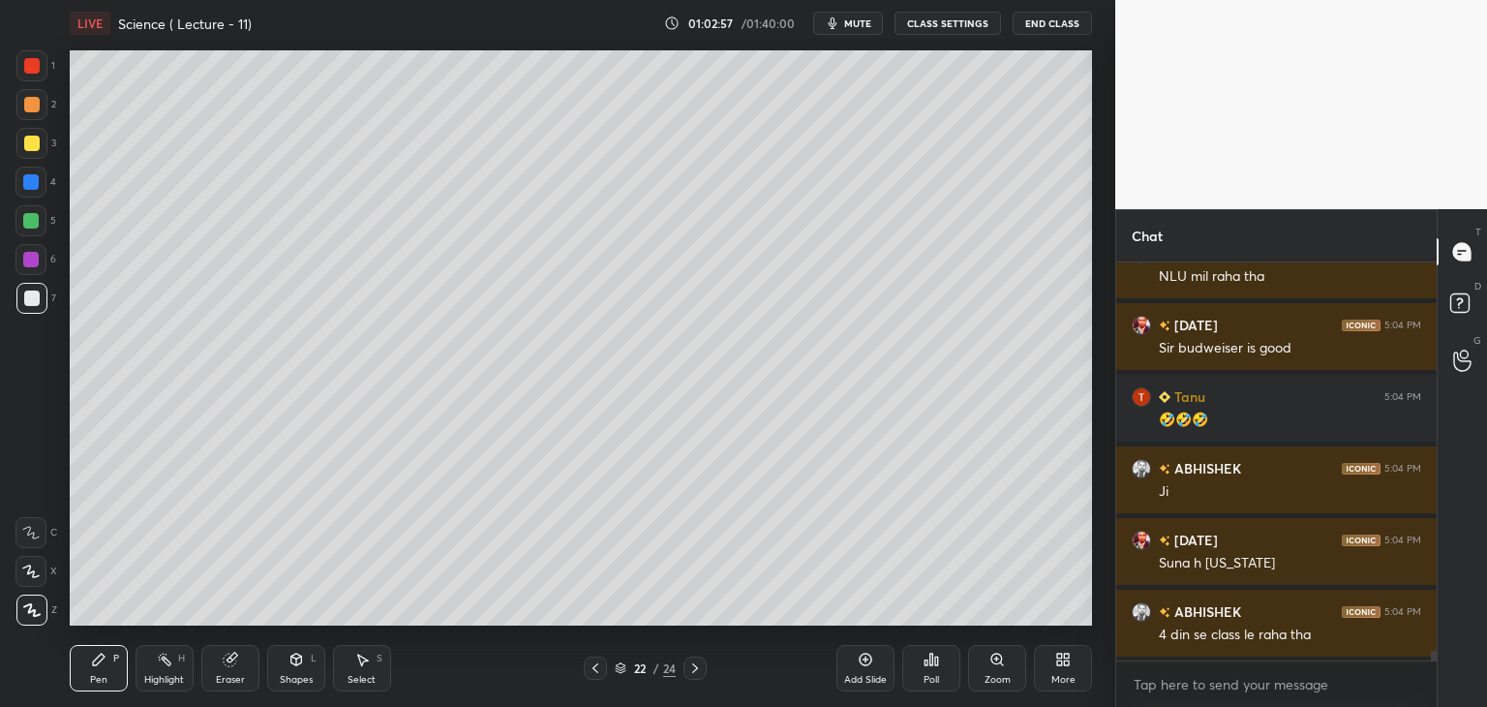
scroll to position [15664, 0]
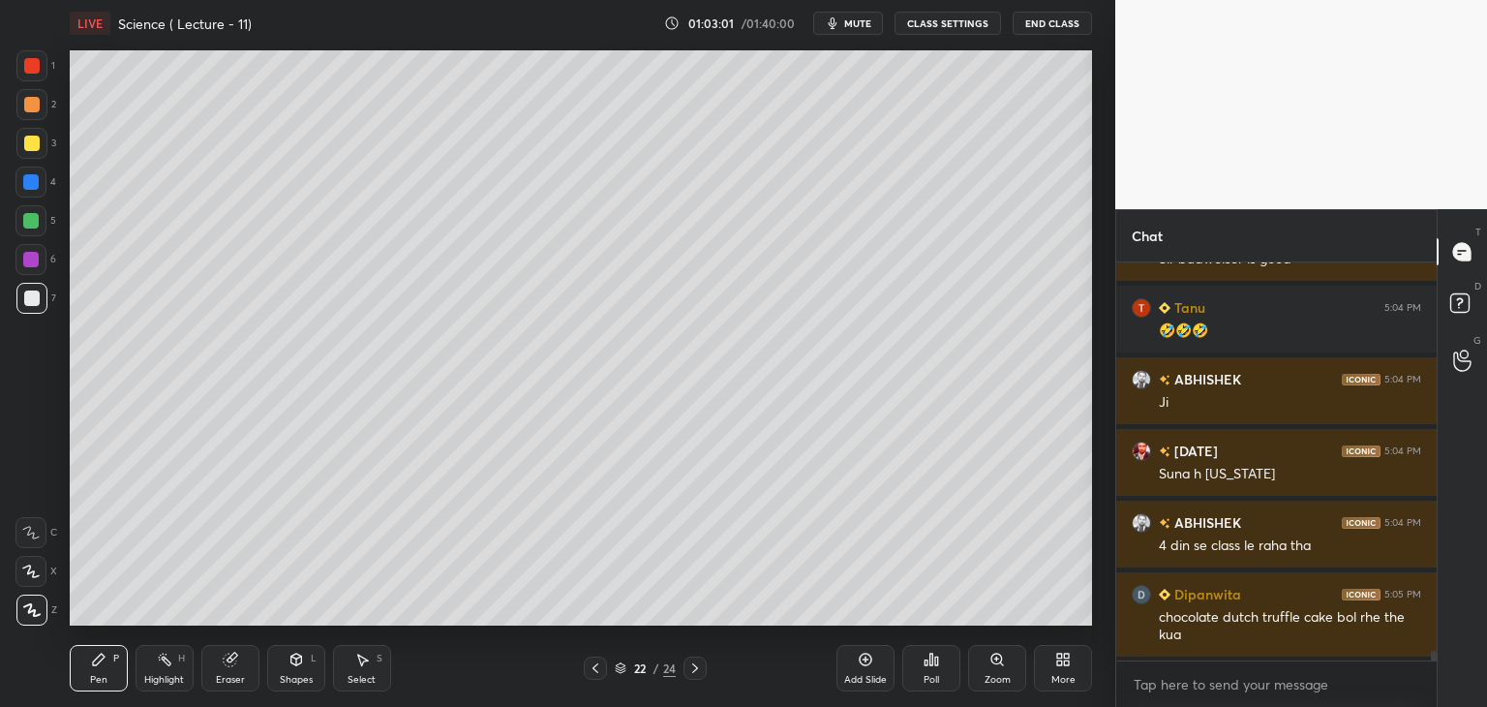
click at [27, 185] on div at bounding box center [30, 181] width 15 height 15
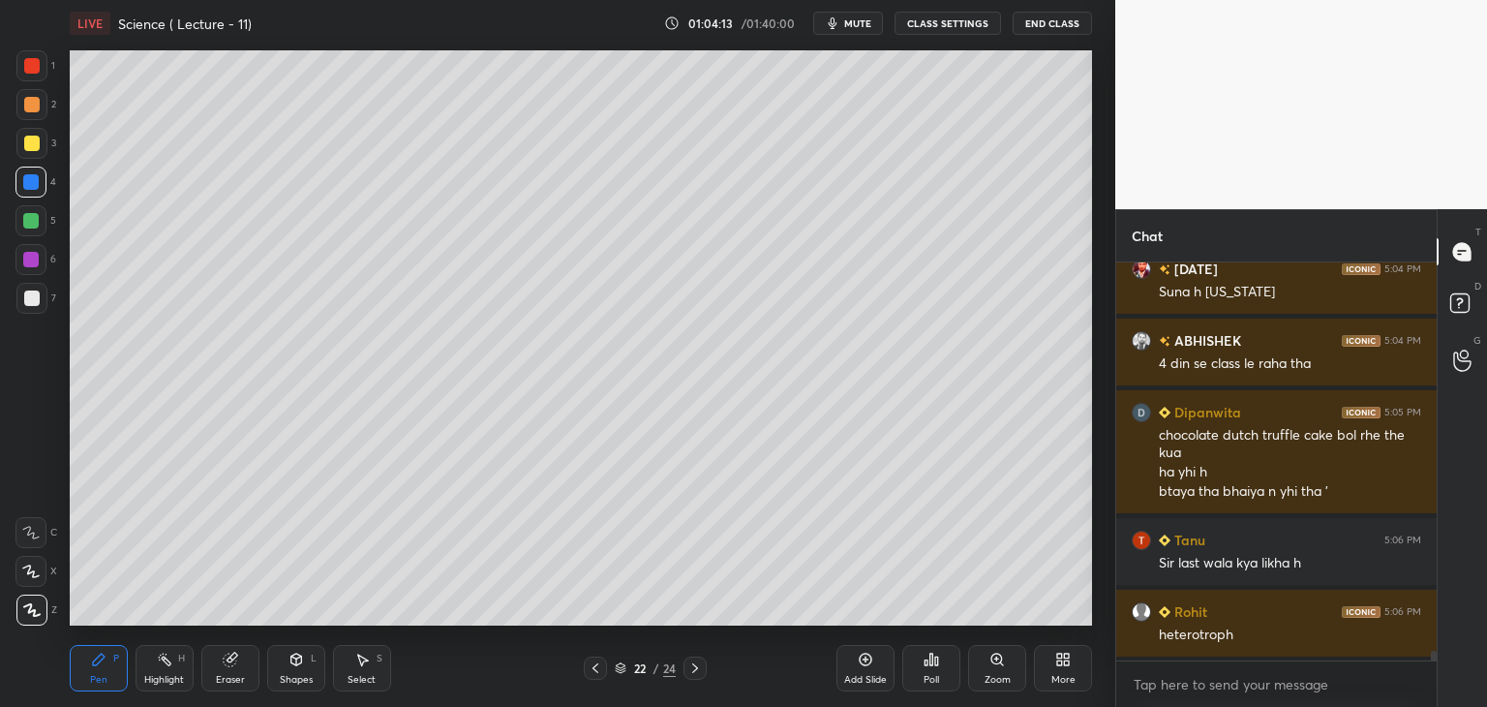
scroll to position [15918, 0]
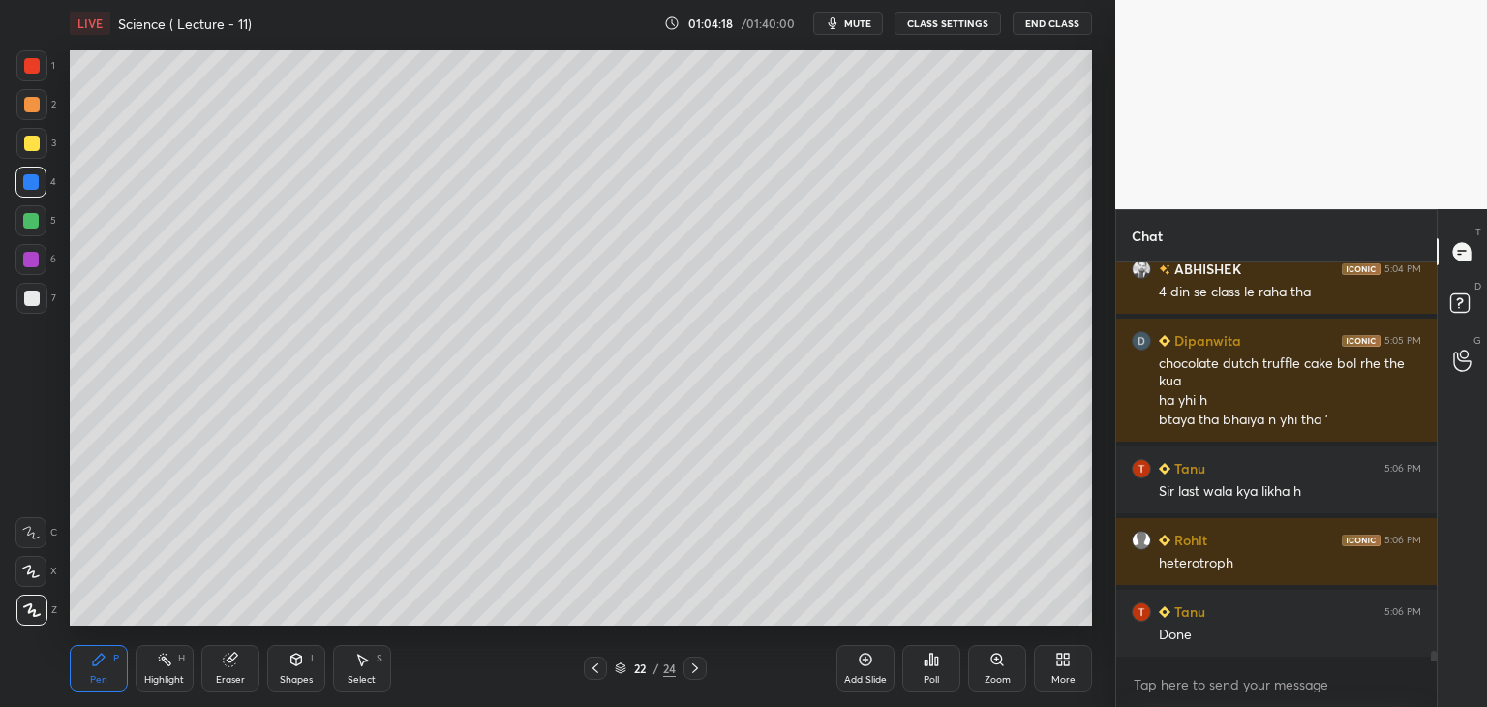
click at [873, 669] on div "Add Slide" at bounding box center [865, 668] width 58 height 46
click at [32, 57] on div at bounding box center [31, 65] width 31 height 31
click at [31, 295] on div at bounding box center [31, 297] width 15 height 15
click at [34, 179] on div at bounding box center [30, 181] width 15 height 15
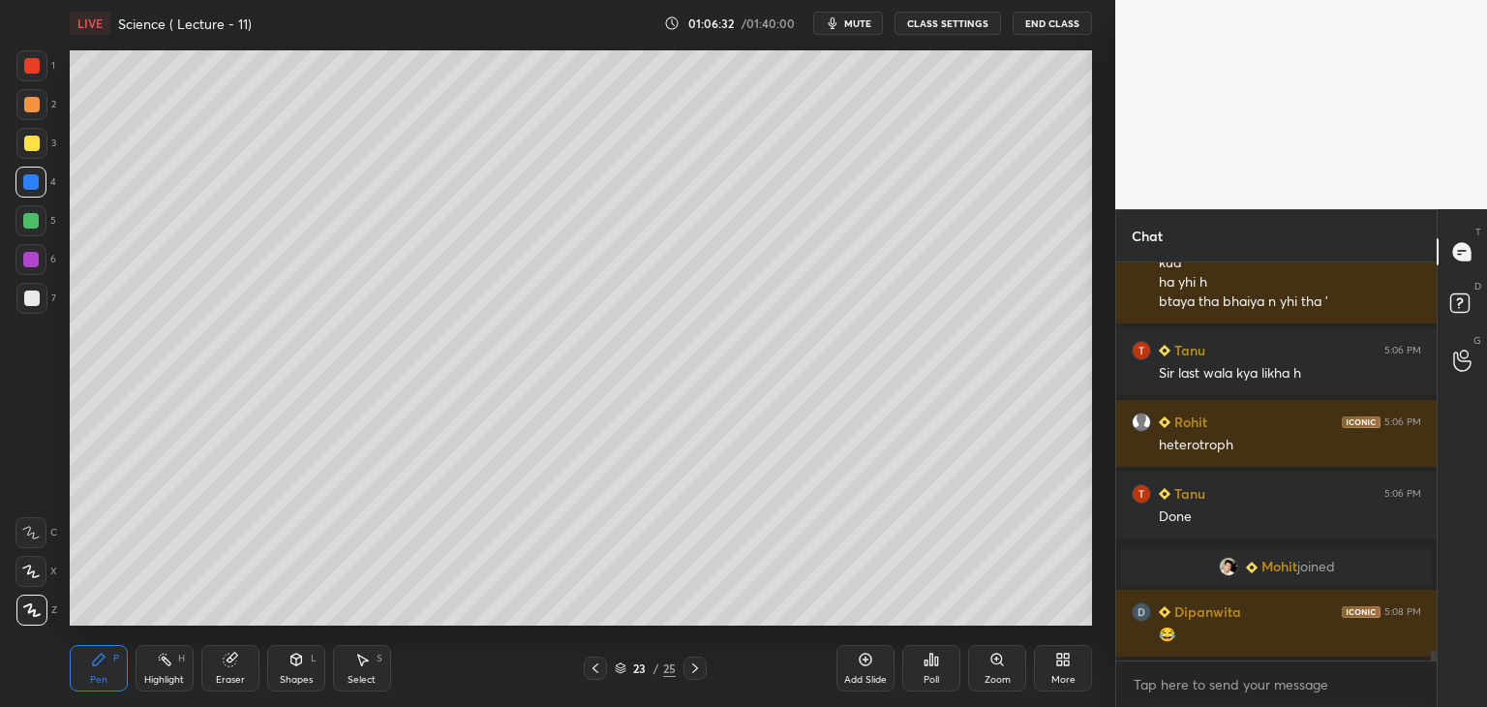
scroll to position [15343, 0]
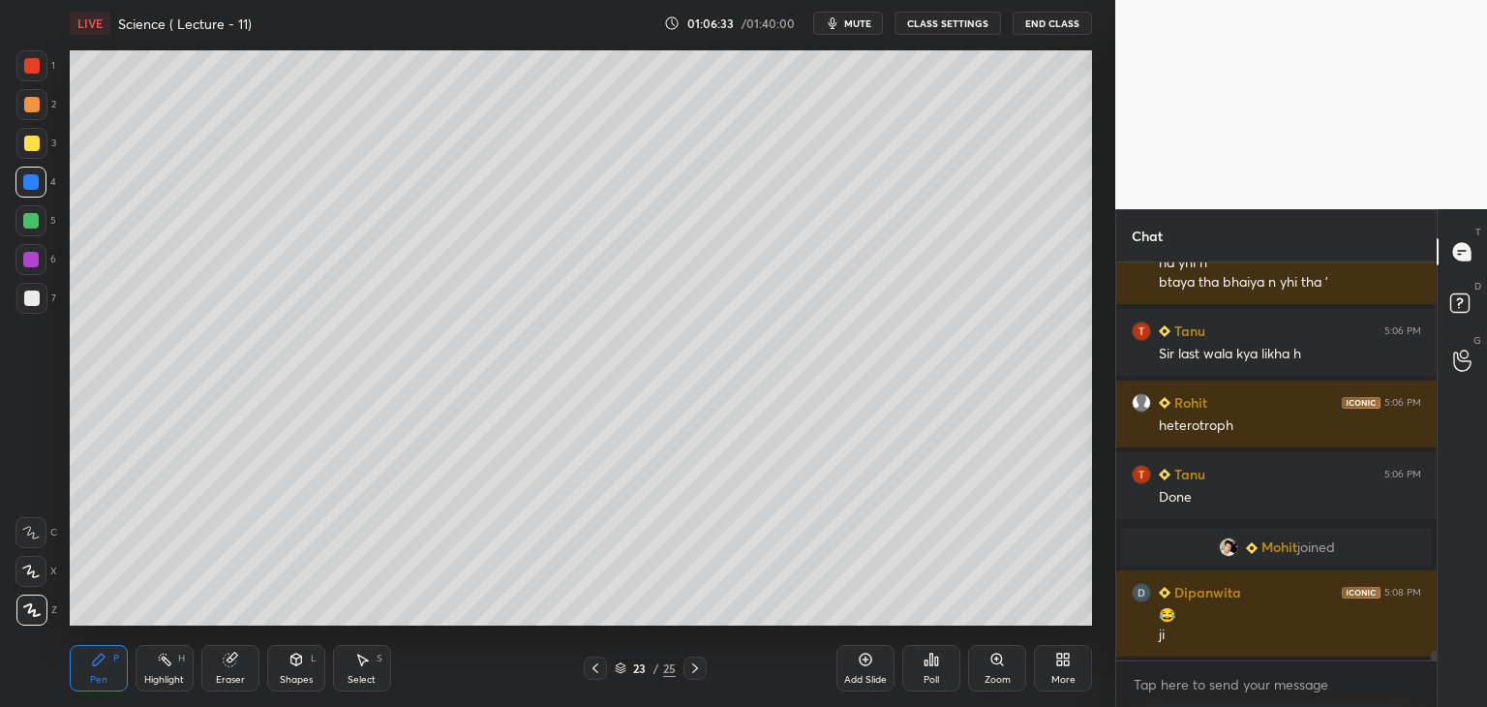
click at [593, 667] on icon at bounding box center [595, 668] width 6 height 10
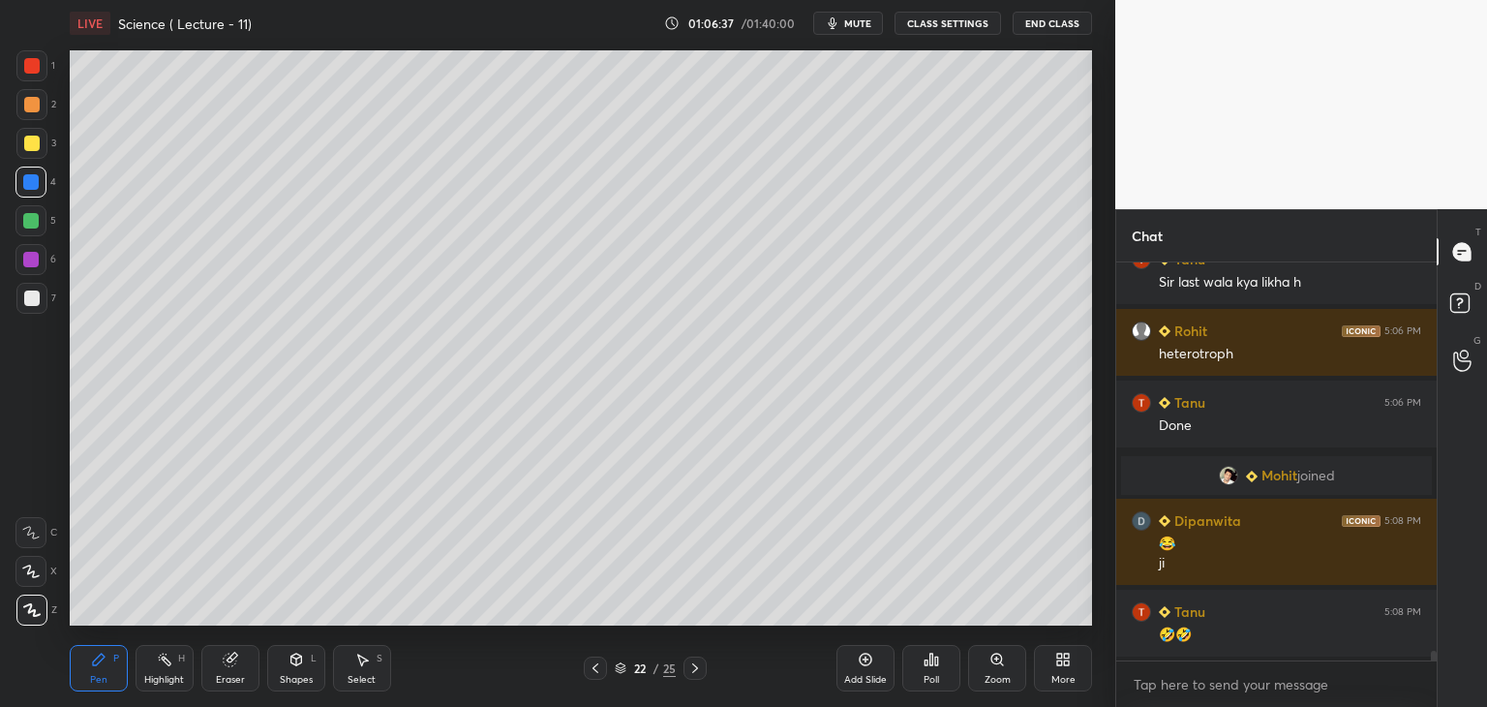
scroll to position [15486, 0]
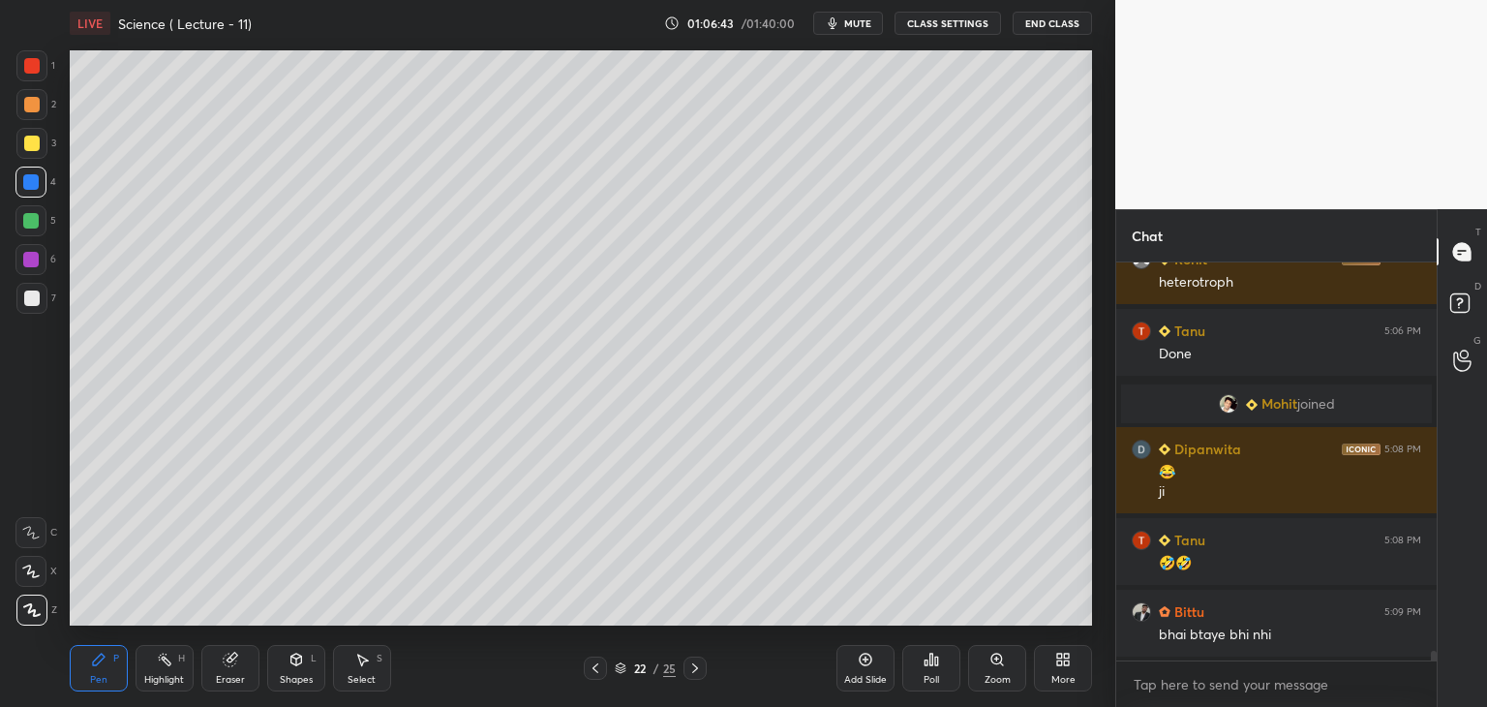
click at [27, 63] on div at bounding box center [31, 65] width 15 height 15
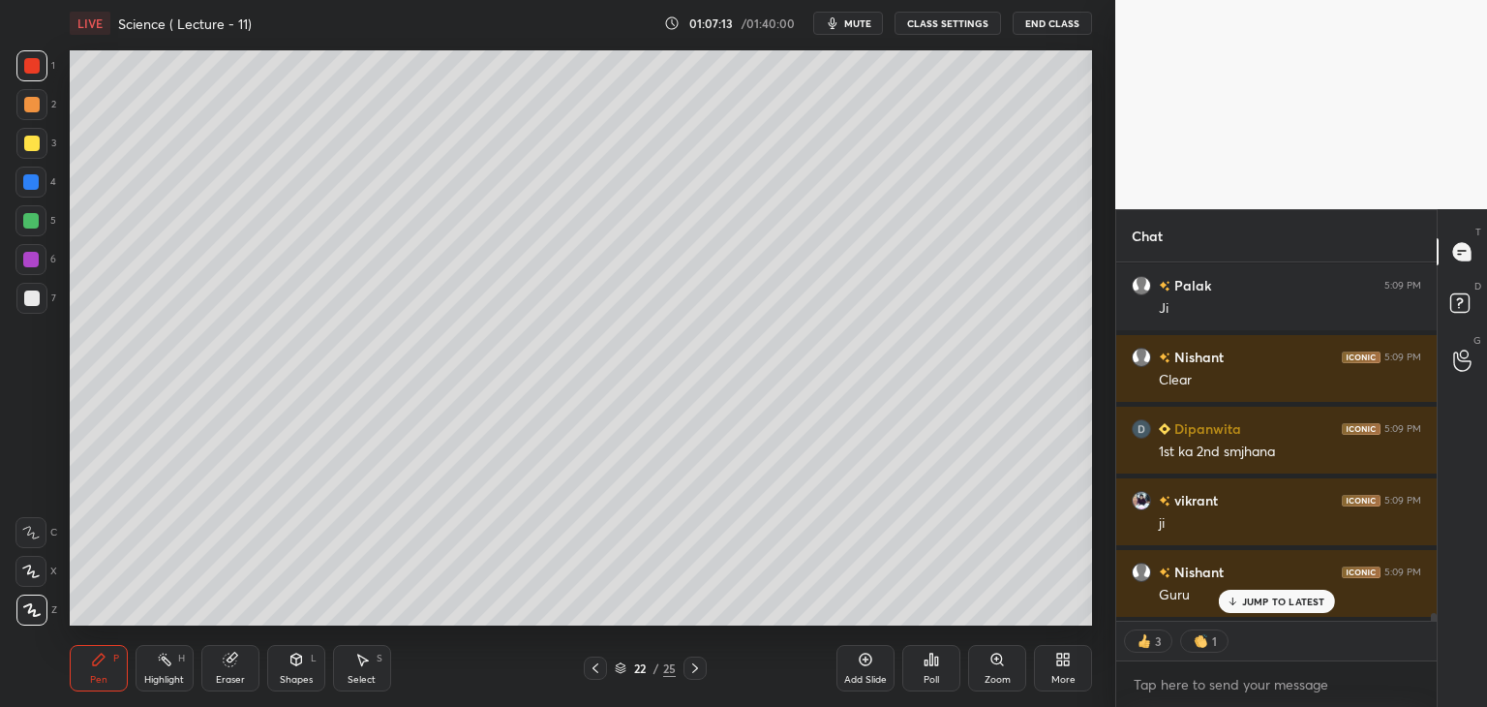
scroll to position [16098, 0]
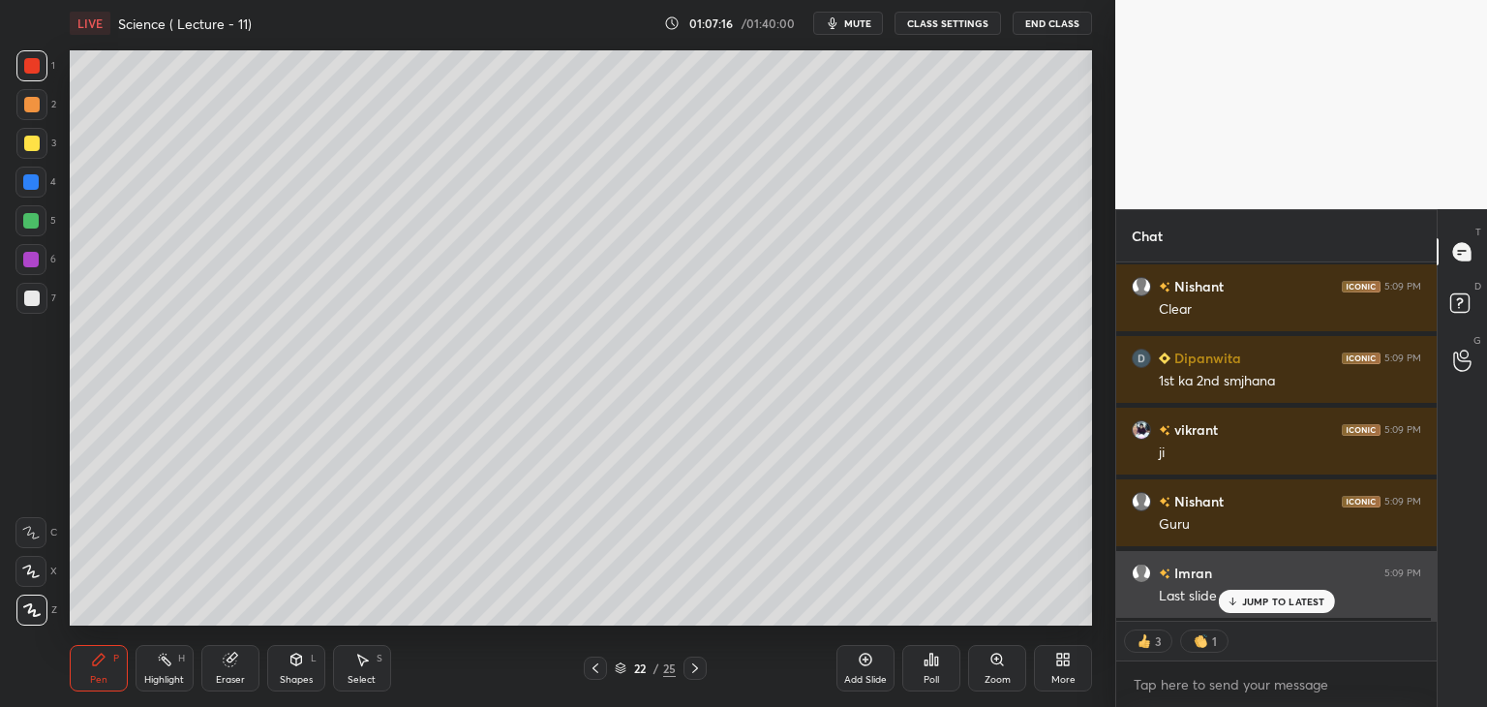
click at [1231, 601] on icon at bounding box center [1232, 601] width 13 height 12
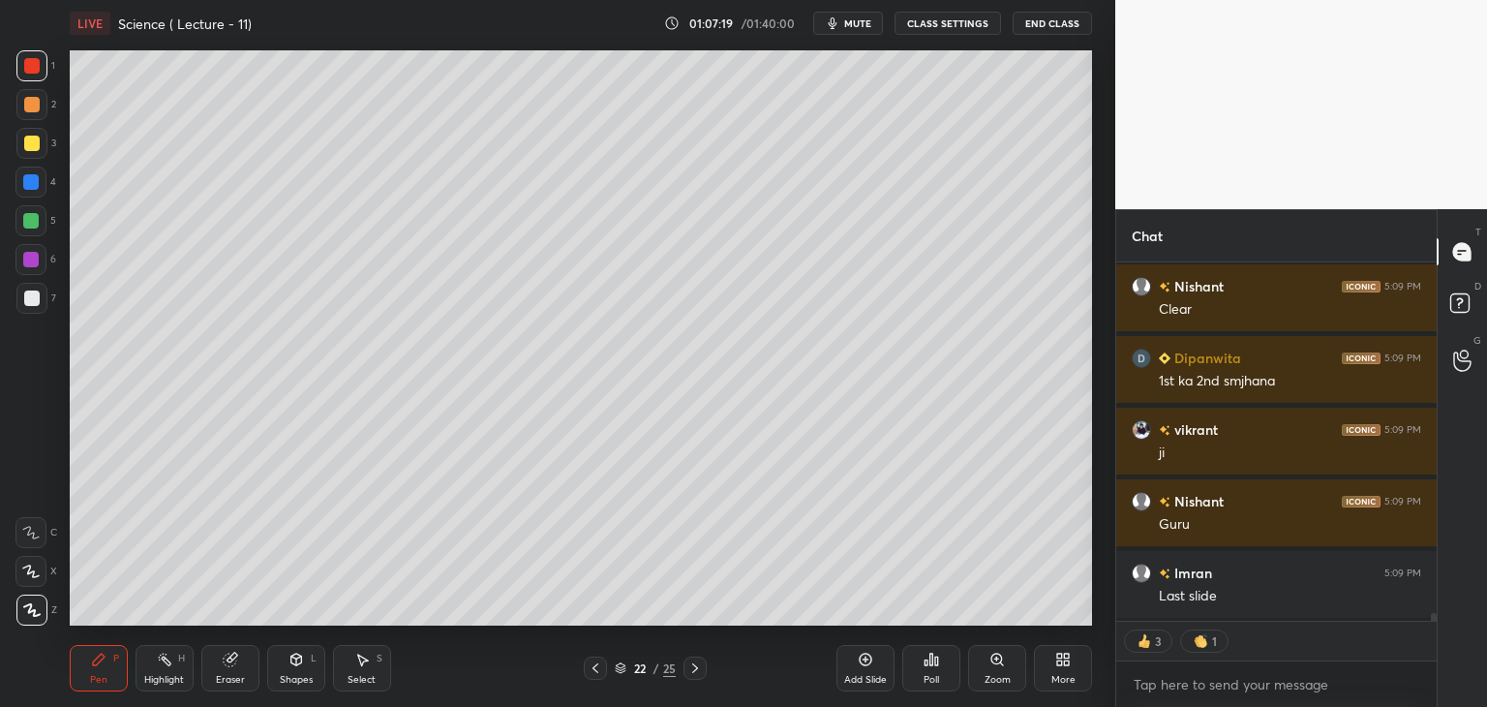
scroll to position [16171, 0]
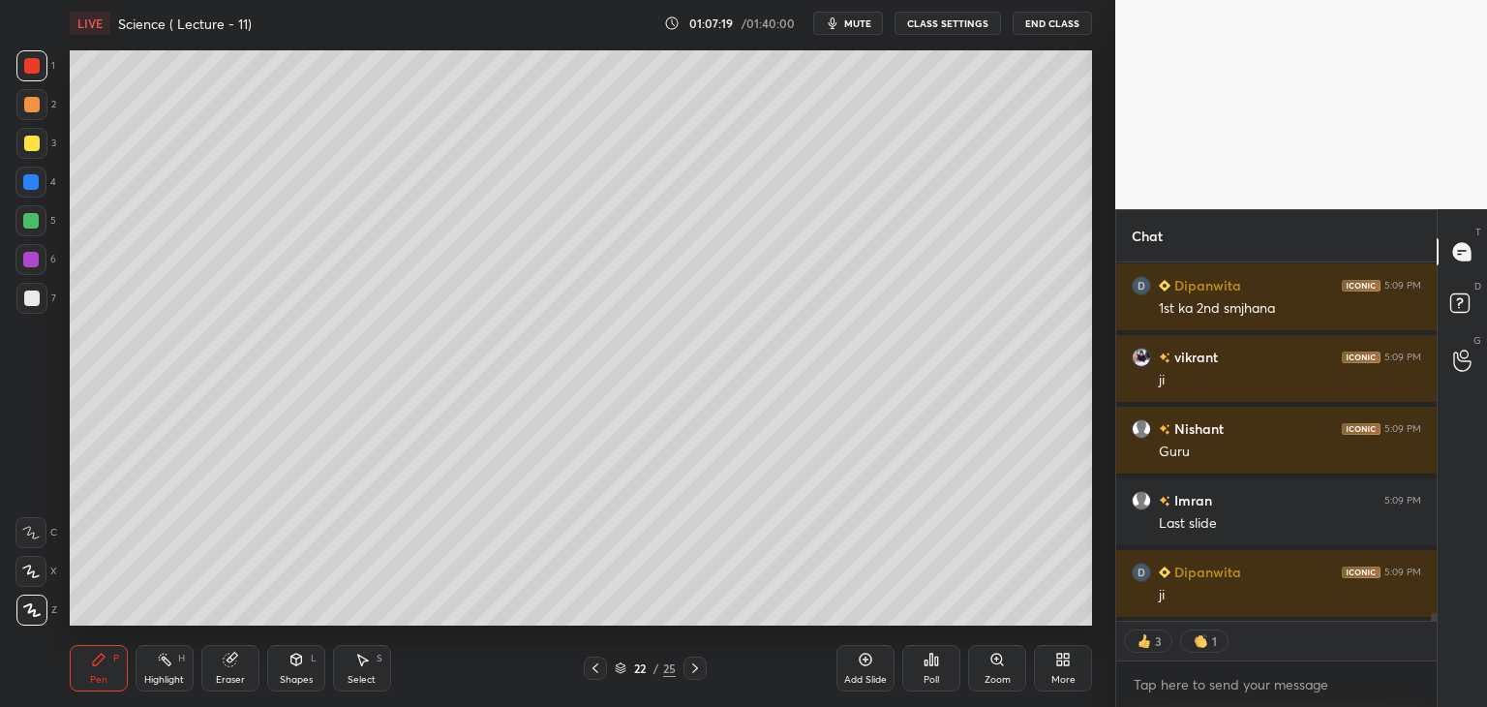
click at [694, 667] on icon at bounding box center [694, 667] width 15 height 15
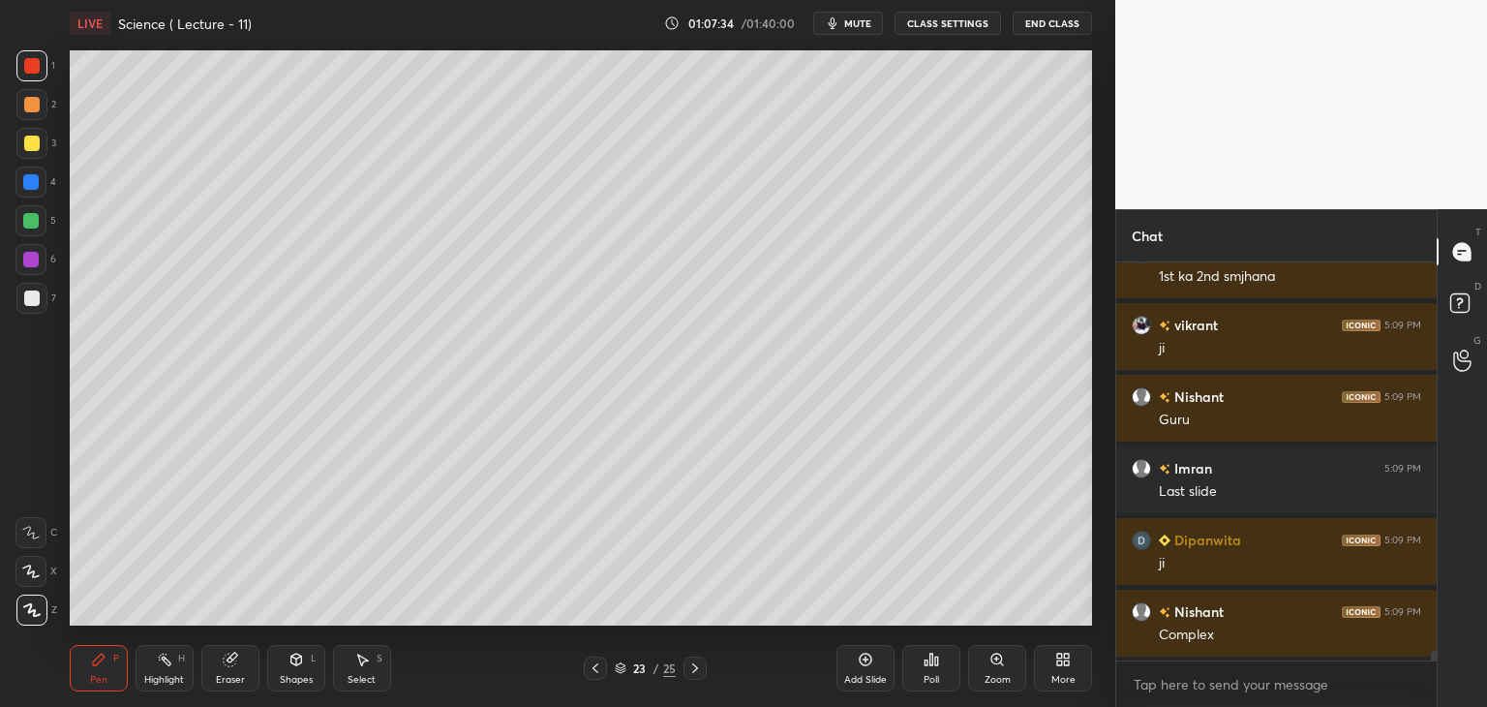
scroll to position [16274, 0]
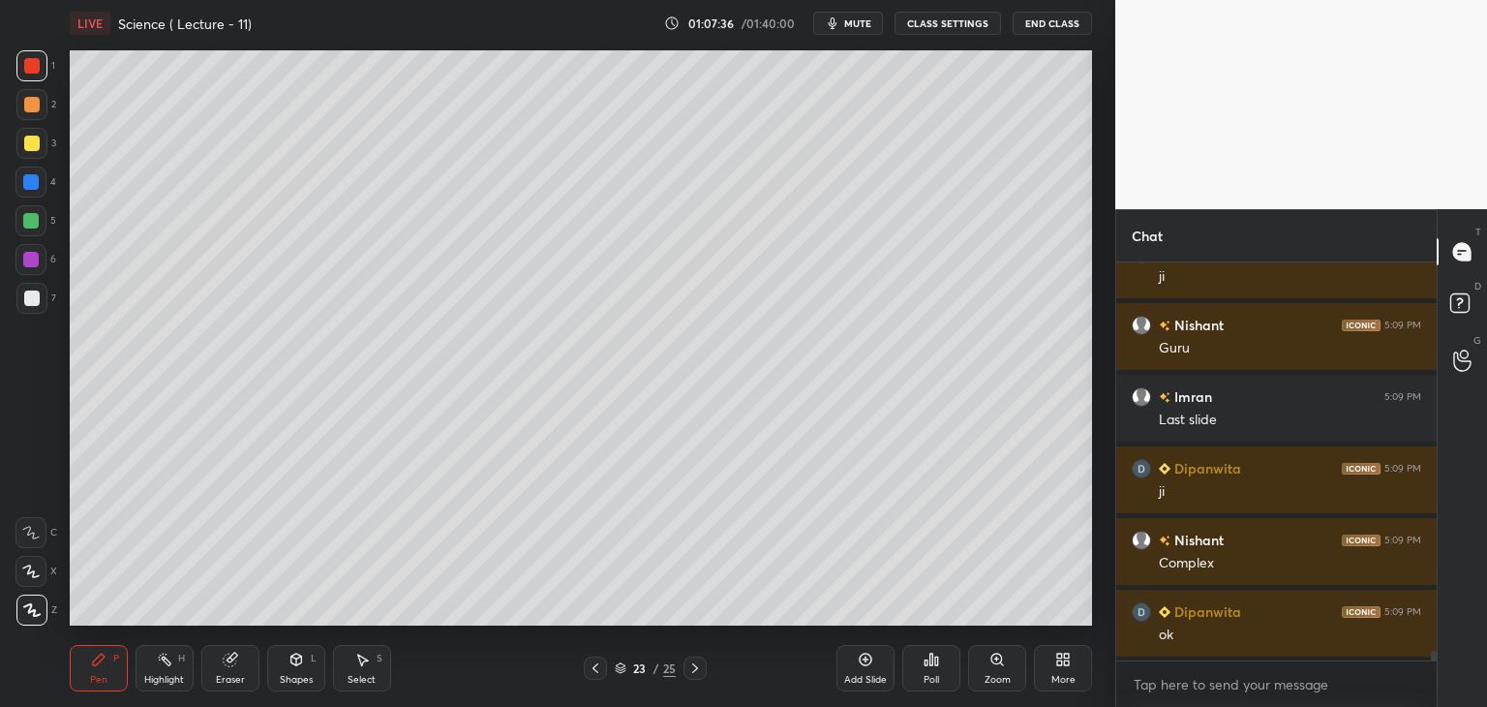
click at [692, 667] on icon at bounding box center [694, 667] width 15 height 15
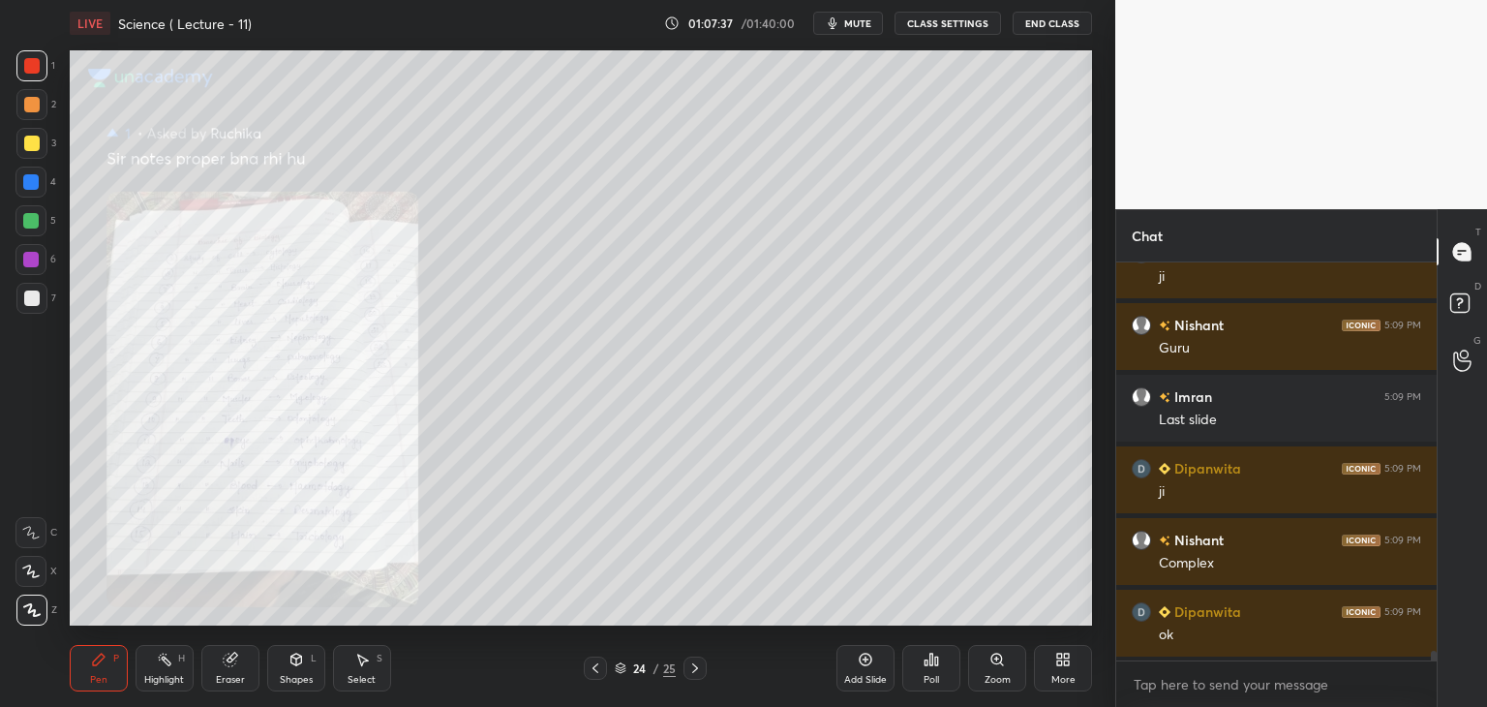
click at [593, 669] on icon at bounding box center [595, 668] width 6 height 10
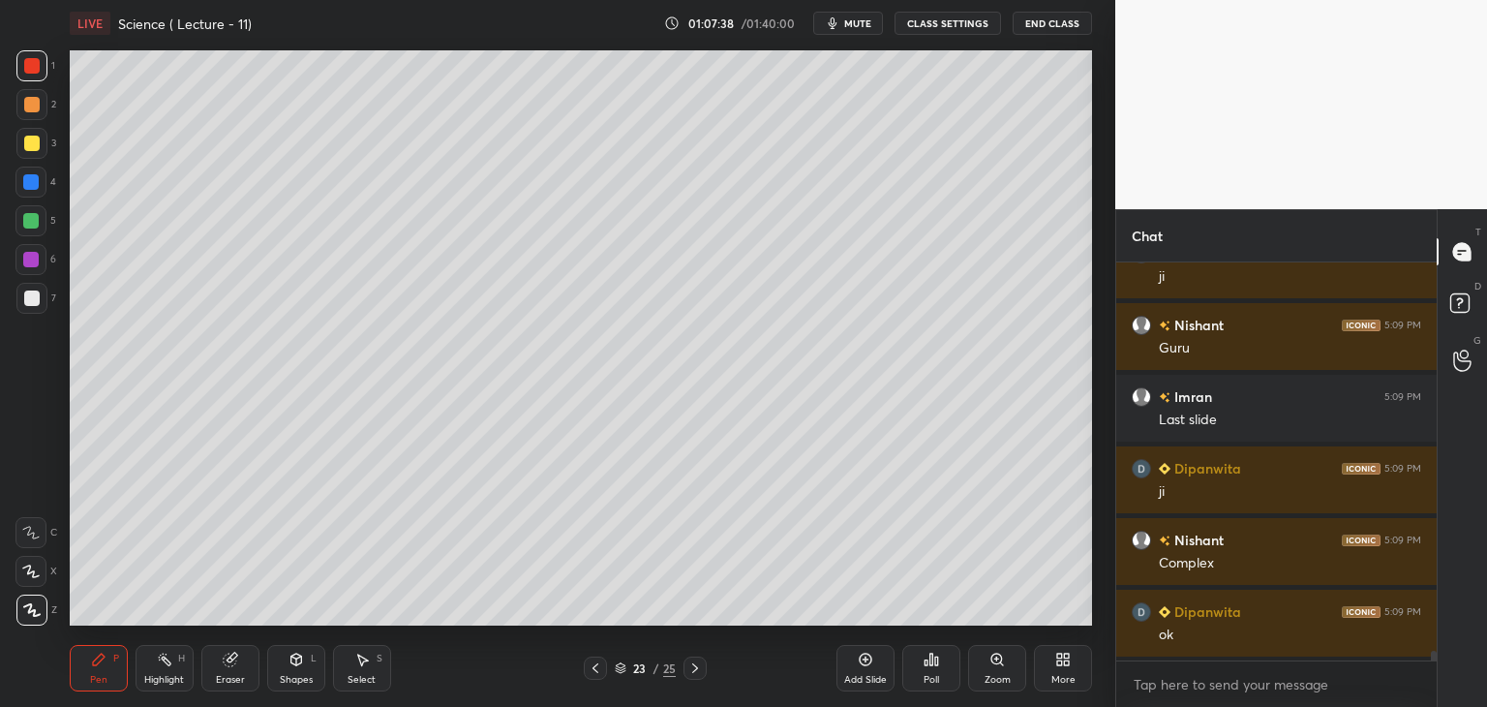
click at [592, 667] on icon at bounding box center [595, 667] width 15 height 15
click at [849, 20] on span "mute" at bounding box center [857, 23] width 27 height 14
click at [856, 23] on span "unmute" at bounding box center [856, 23] width 42 height 14
click at [697, 667] on icon at bounding box center [694, 667] width 15 height 15
click at [864, 667] on icon at bounding box center [865, 659] width 15 height 15
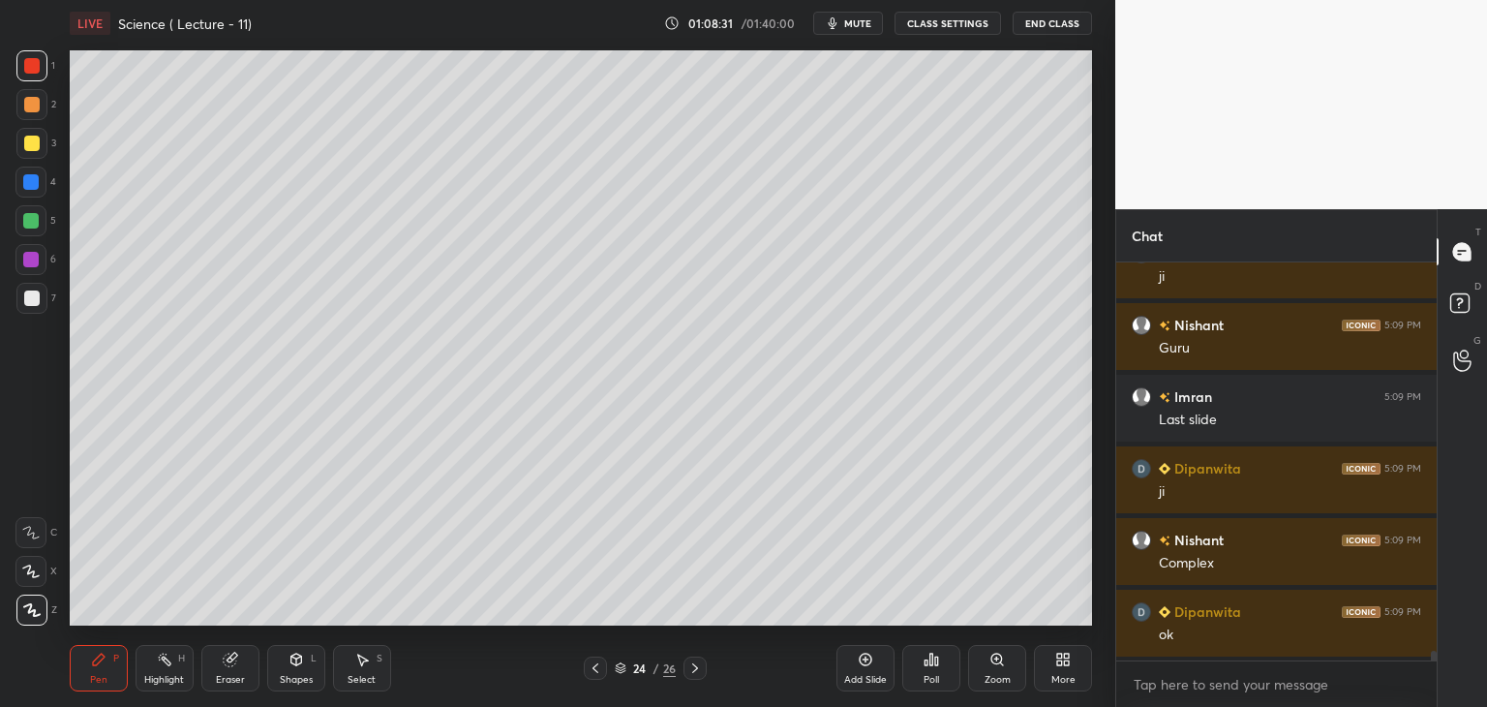
click at [32, 295] on div at bounding box center [31, 297] width 15 height 15
click at [25, 212] on div at bounding box center [30, 220] width 31 height 31
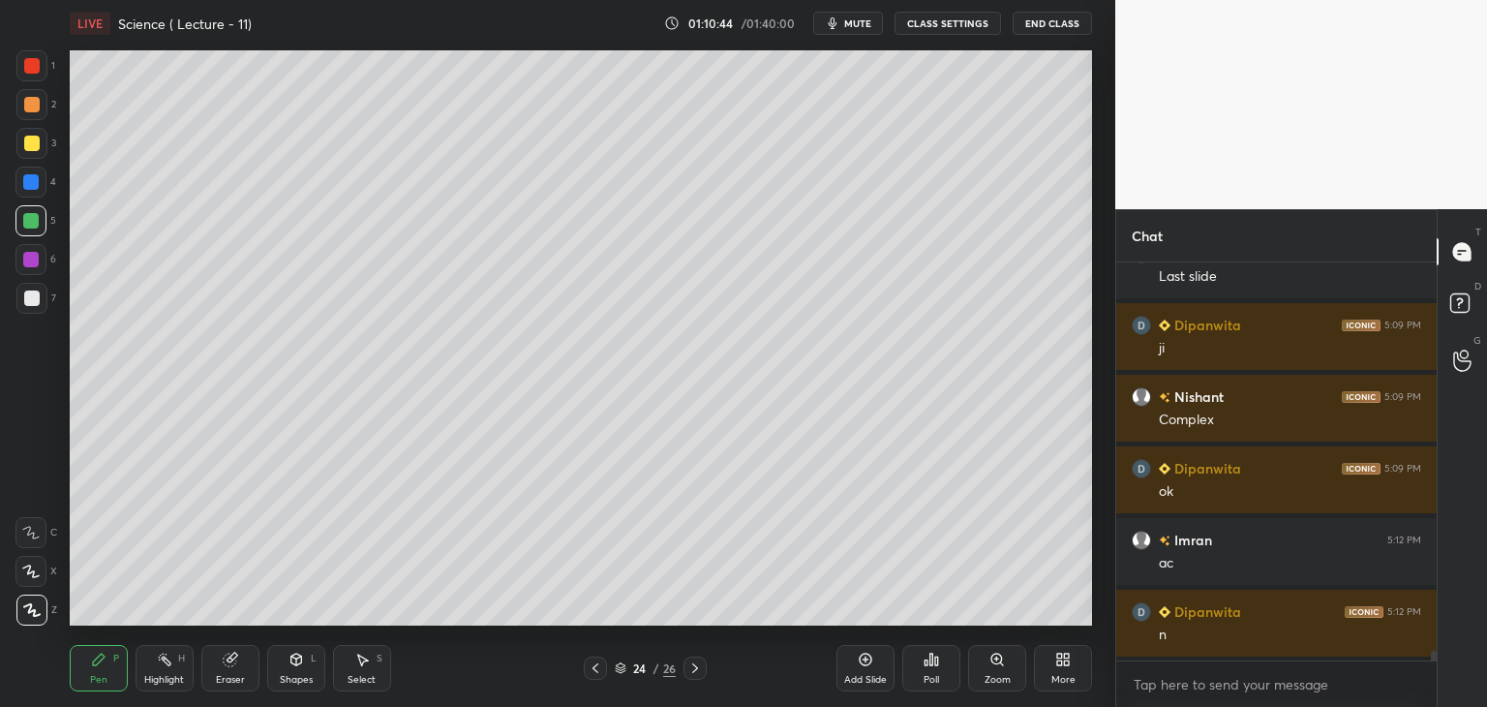
scroll to position [16489, 0]
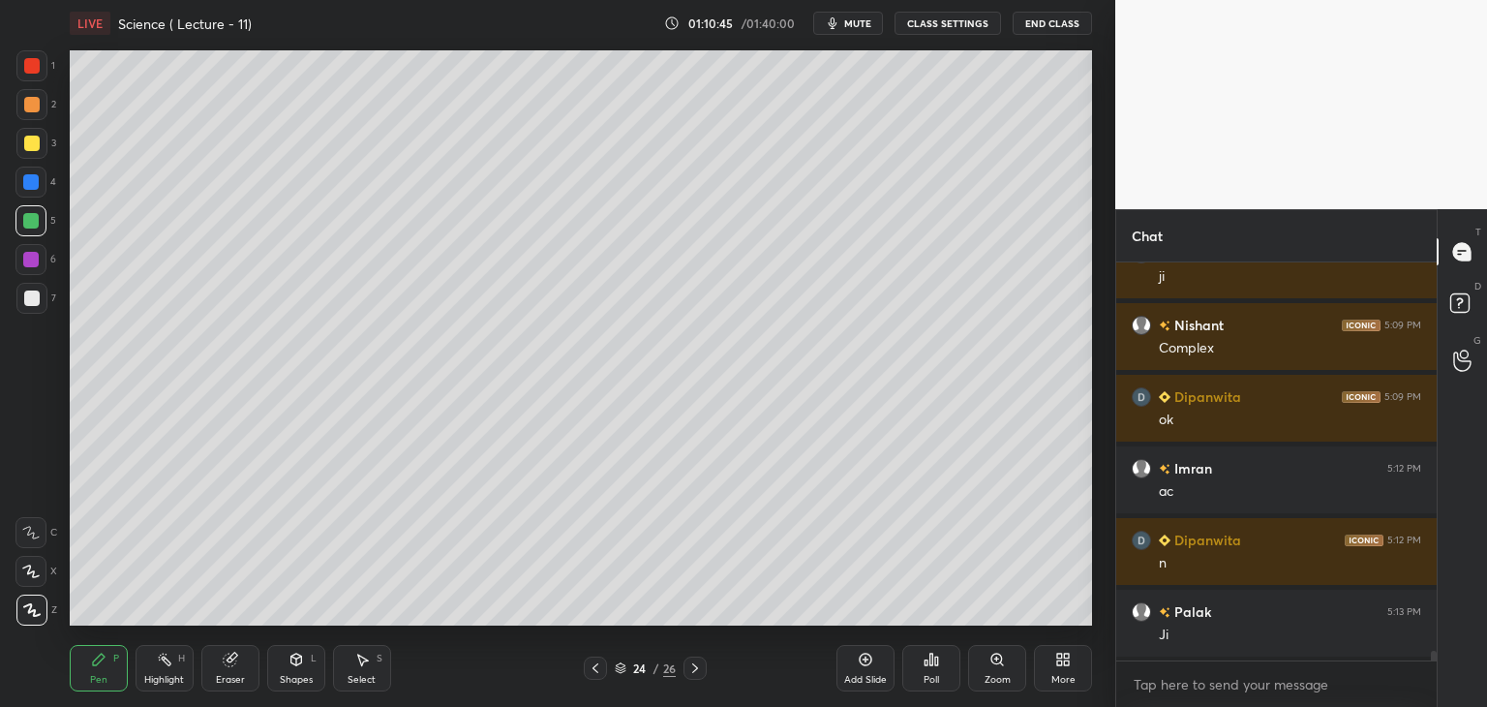
click at [872, 664] on icon at bounding box center [865, 659] width 15 height 15
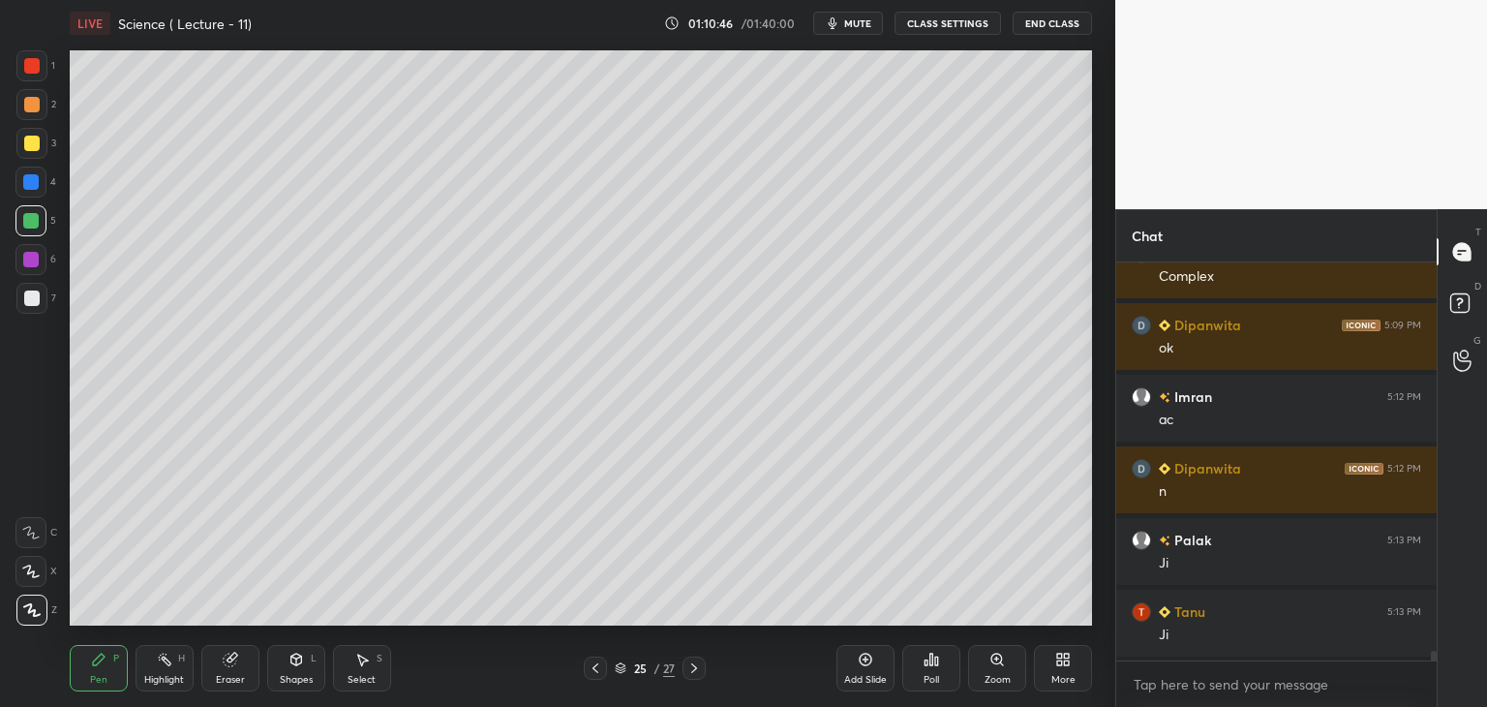
click at [27, 57] on div at bounding box center [31, 65] width 31 height 31
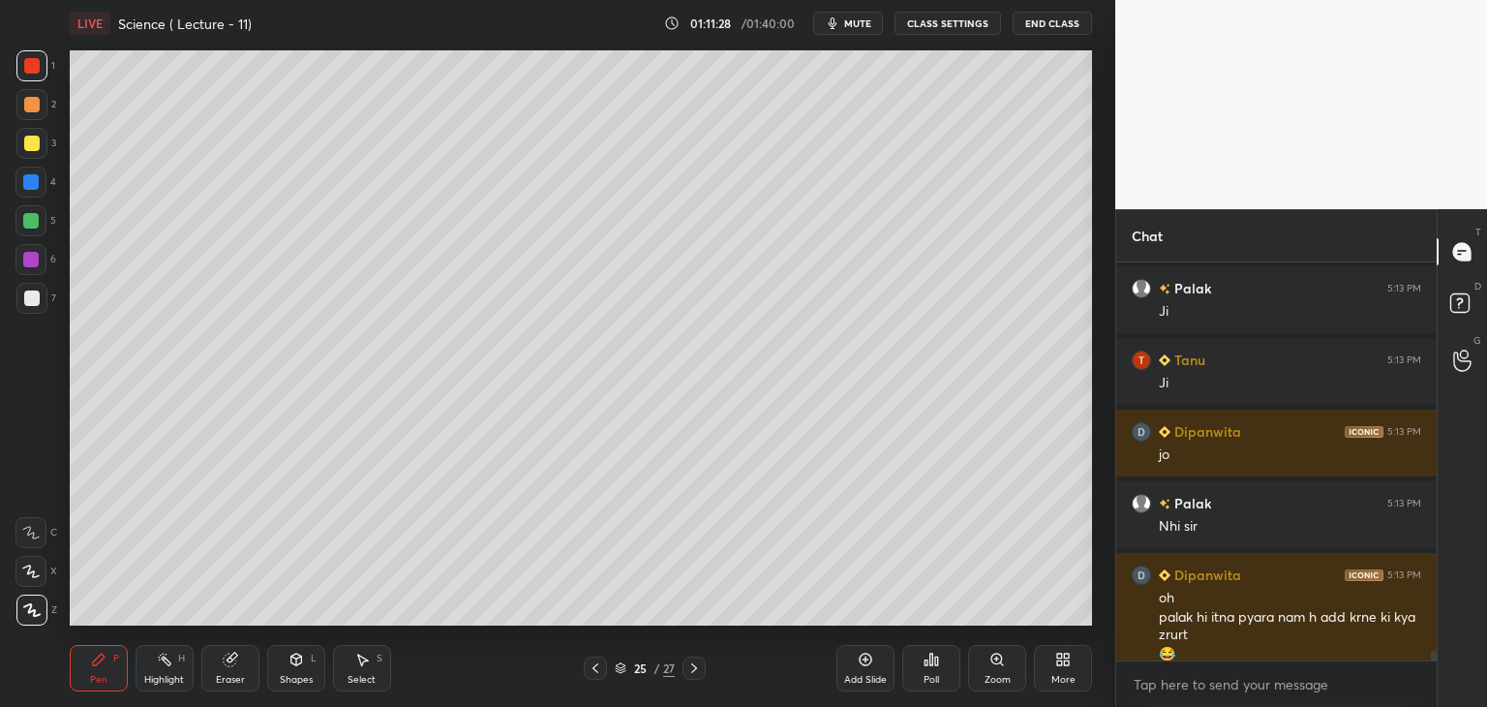
scroll to position [16832, 0]
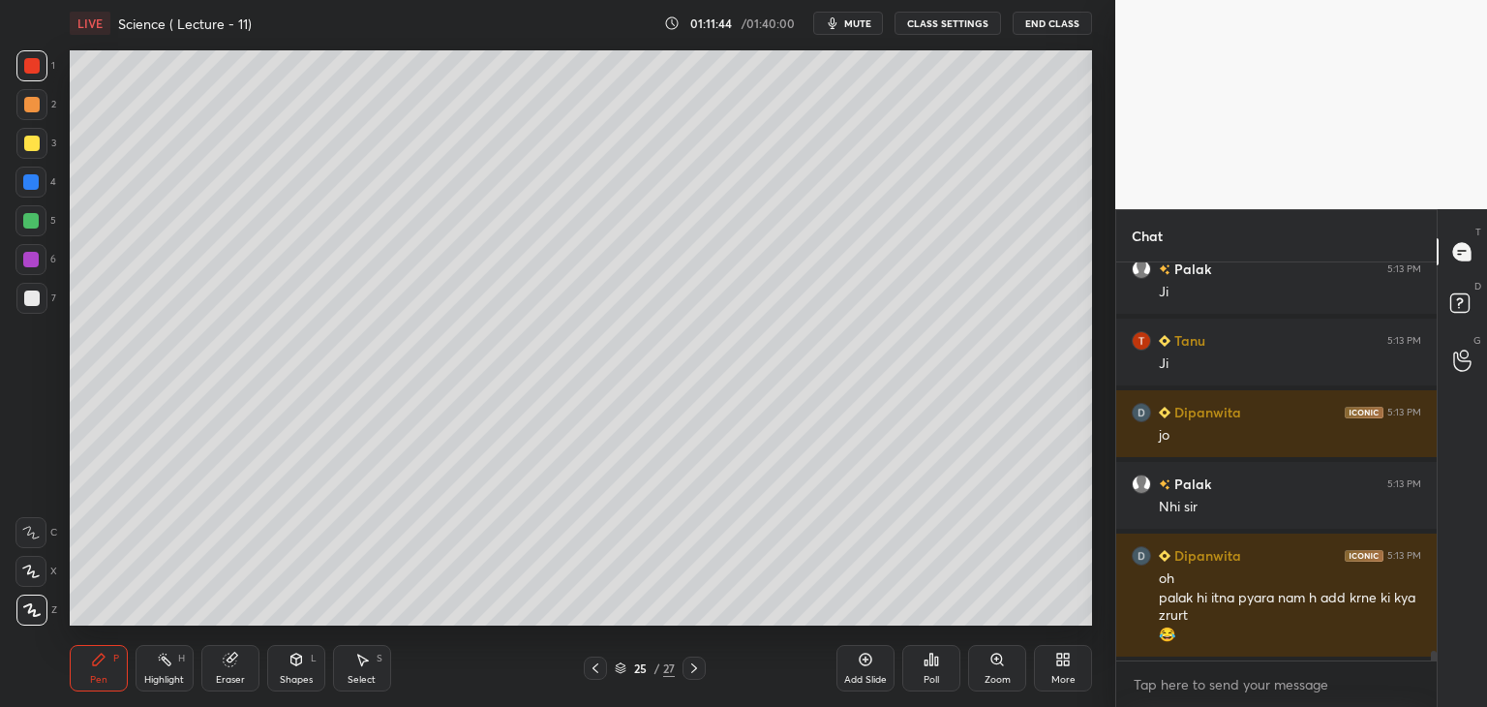
click at [35, 142] on div at bounding box center [31, 143] width 15 height 15
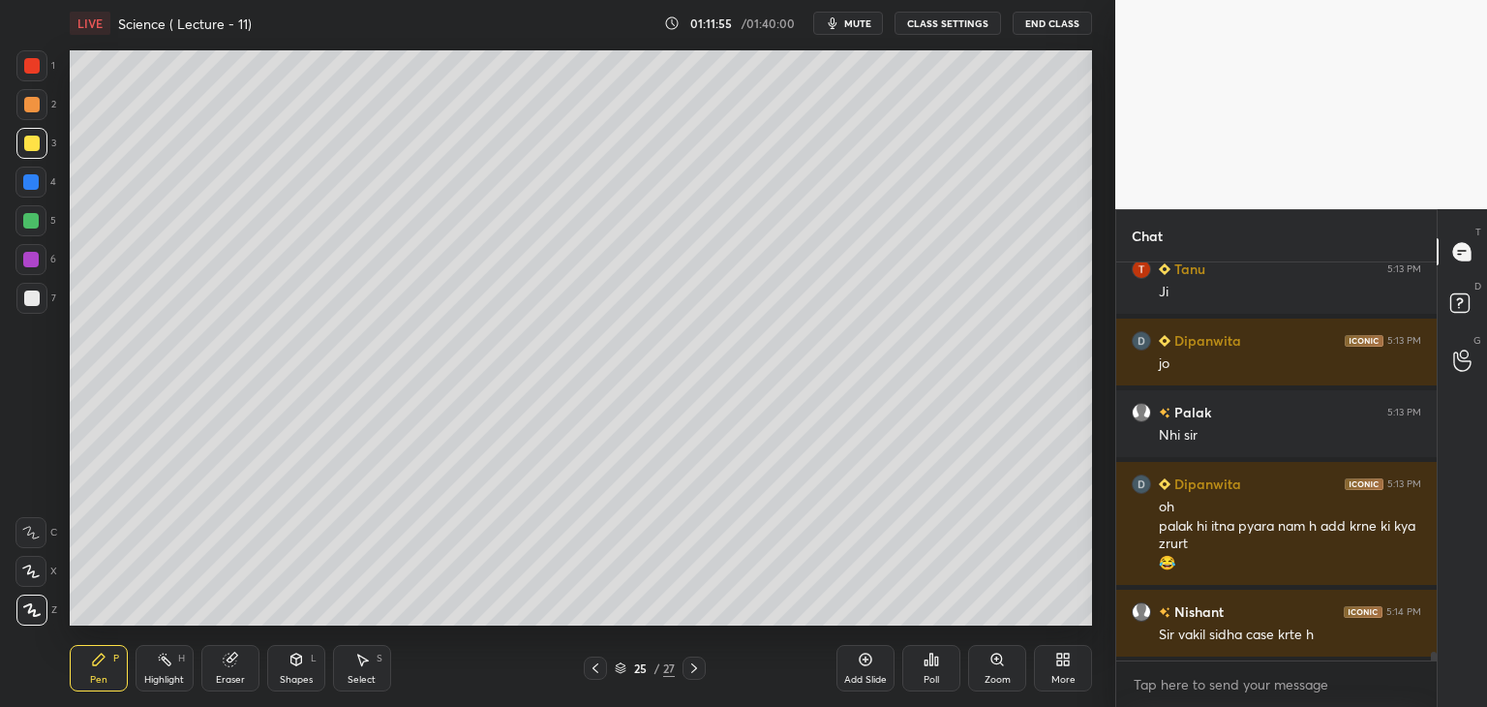
click at [34, 183] on div at bounding box center [30, 181] width 15 height 15
click at [28, 138] on div at bounding box center [31, 143] width 15 height 15
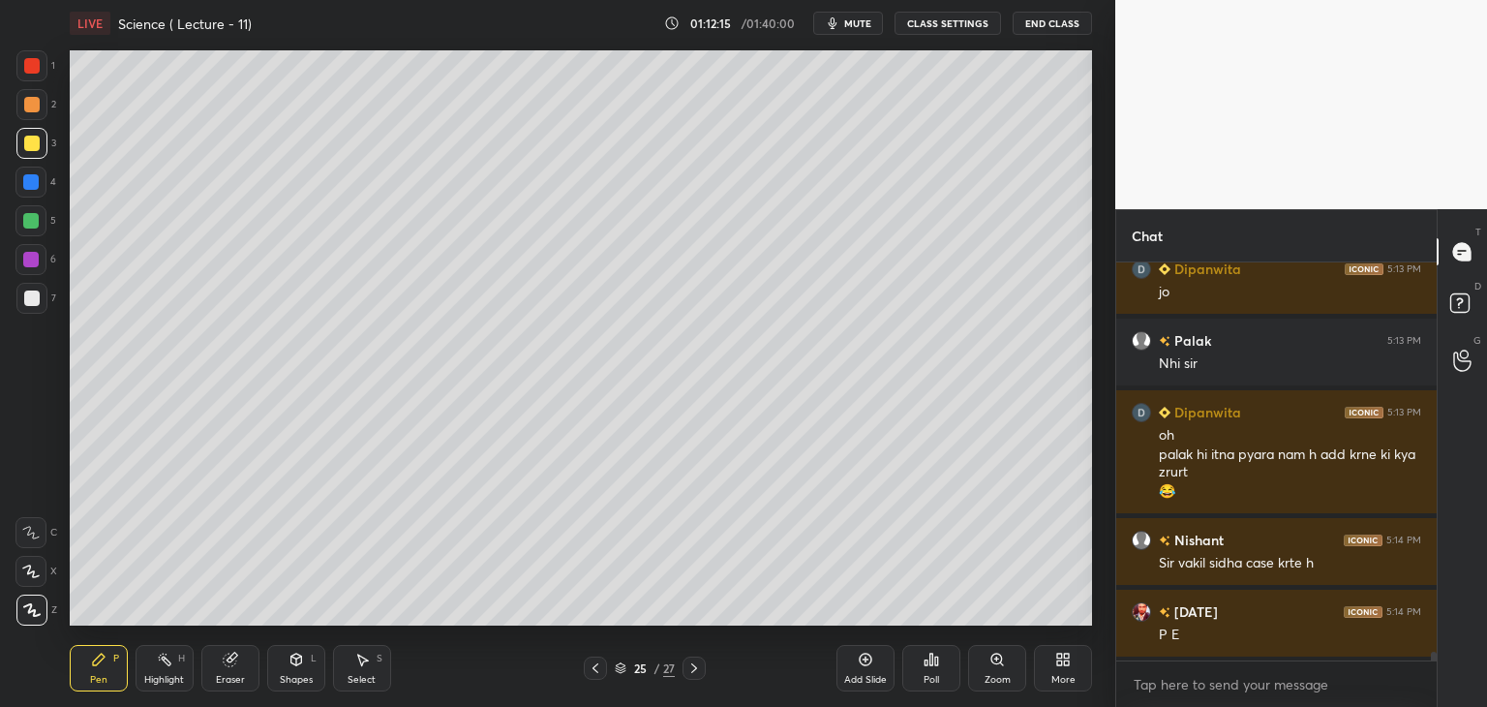
click at [290, 663] on icon at bounding box center [296, 659] width 15 height 15
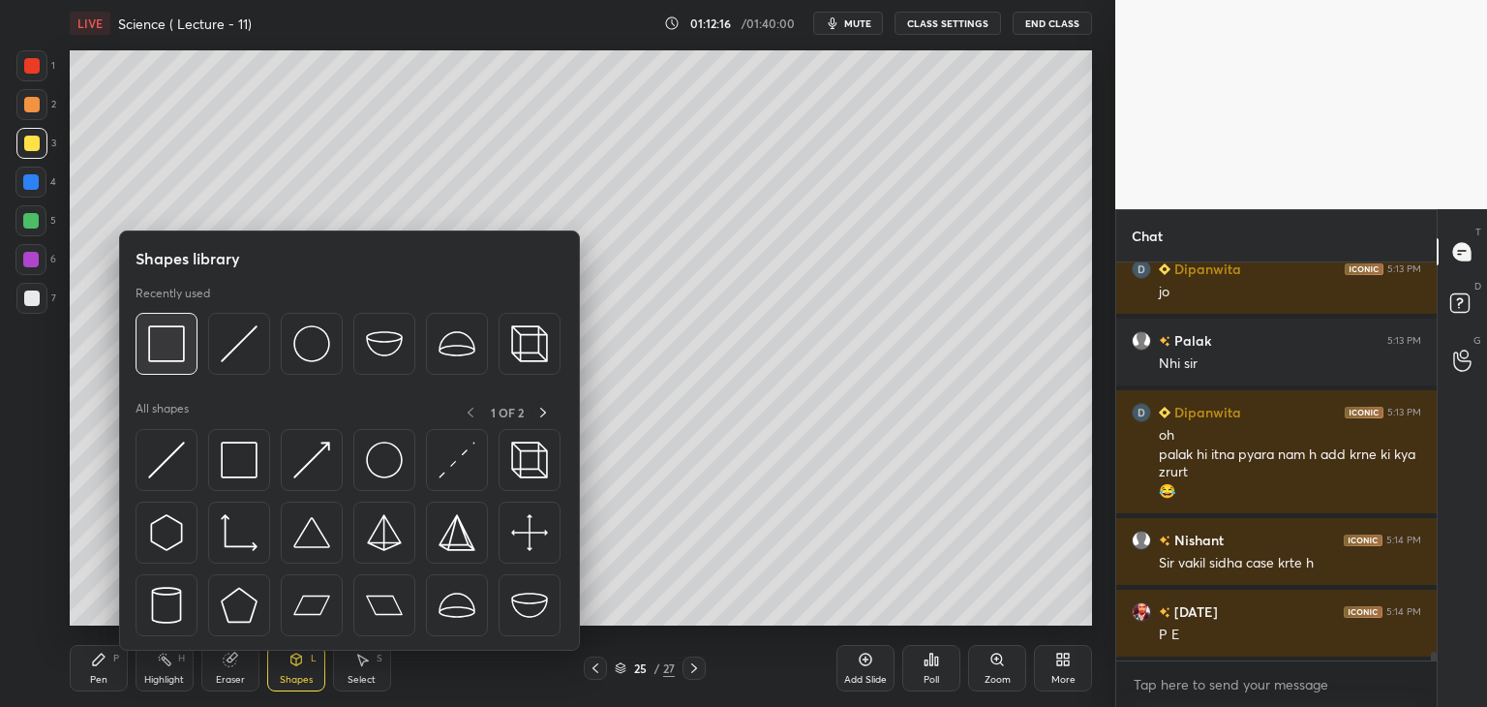
click at [167, 335] on img at bounding box center [166, 343] width 37 height 37
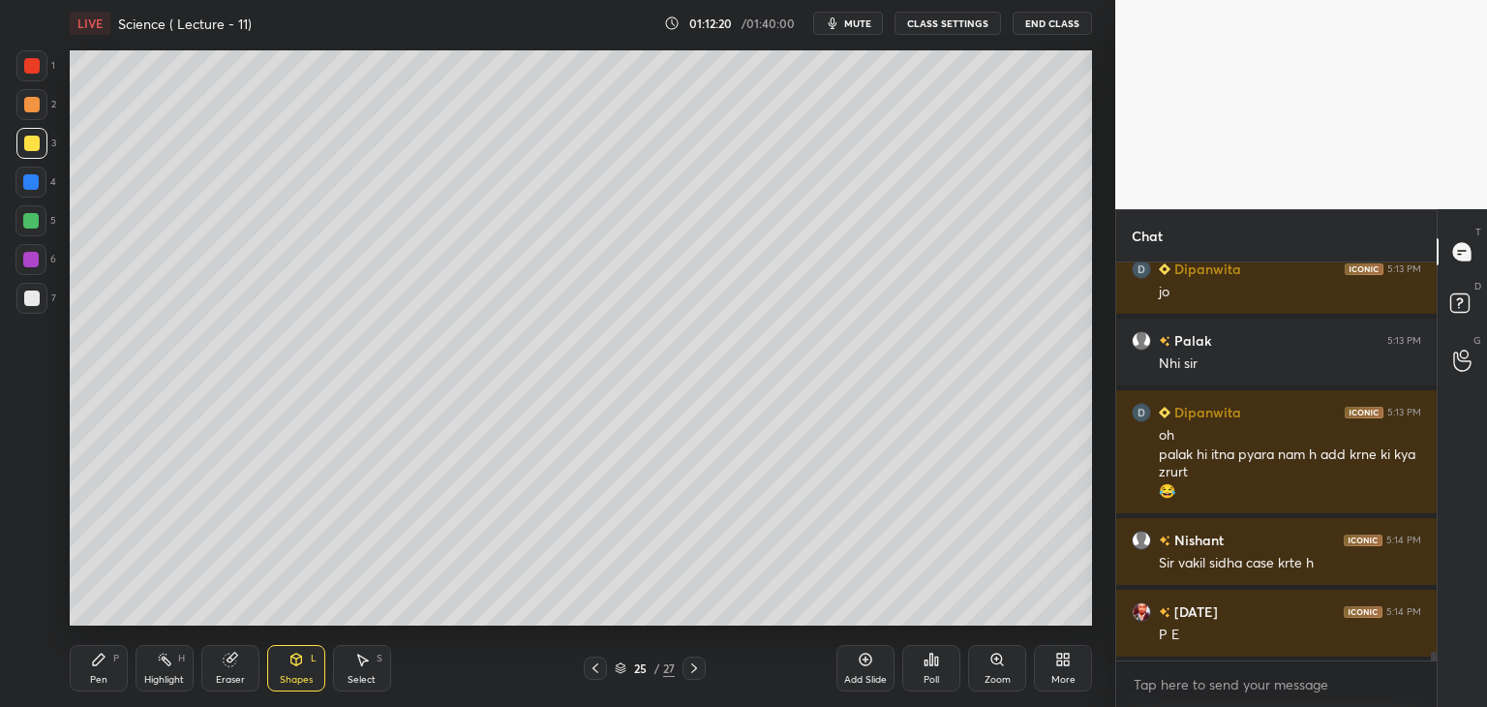
click at [41, 183] on div at bounding box center [30, 182] width 31 height 31
click at [104, 663] on icon at bounding box center [98, 659] width 15 height 15
click at [289, 664] on icon at bounding box center [296, 659] width 15 height 15
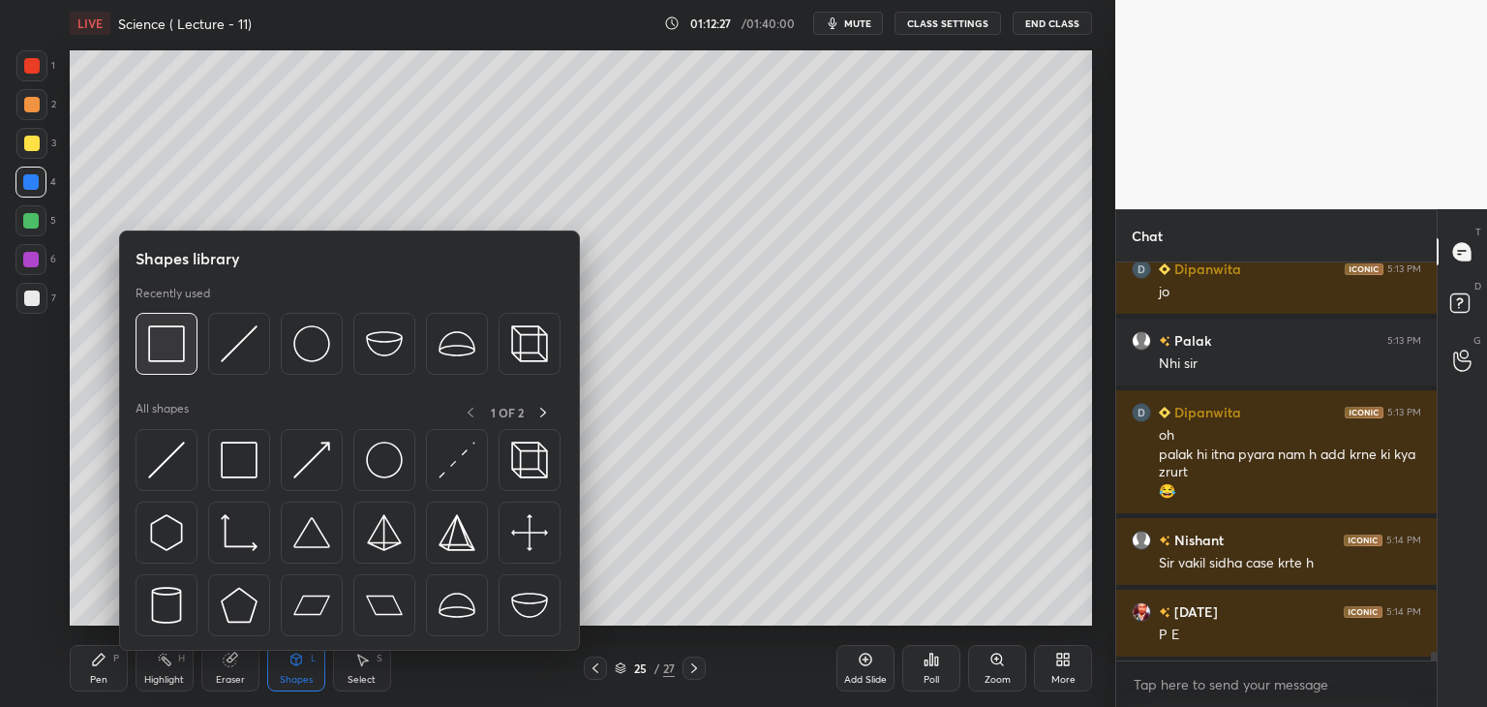
click at [171, 349] on img at bounding box center [166, 343] width 37 height 37
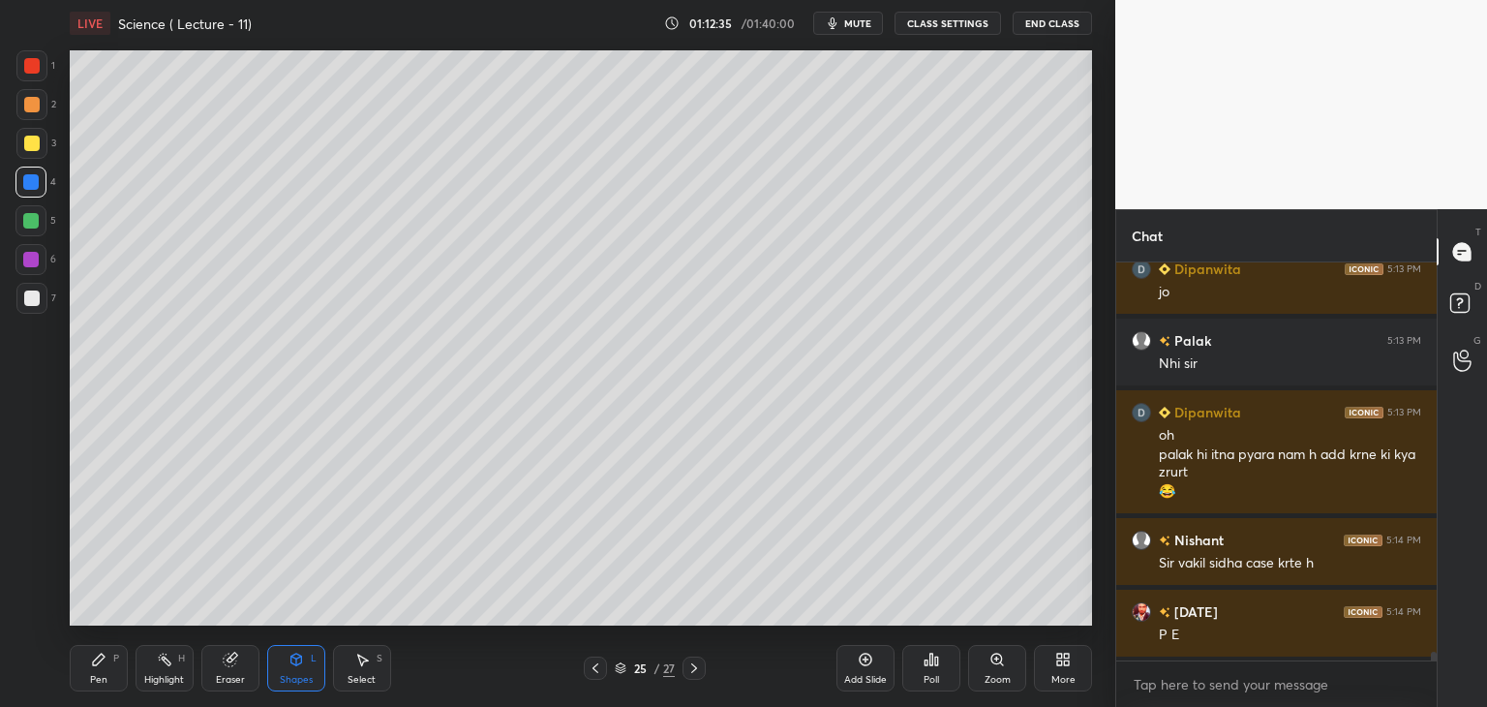
click at [101, 656] on icon at bounding box center [99, 659] width 12 height 12
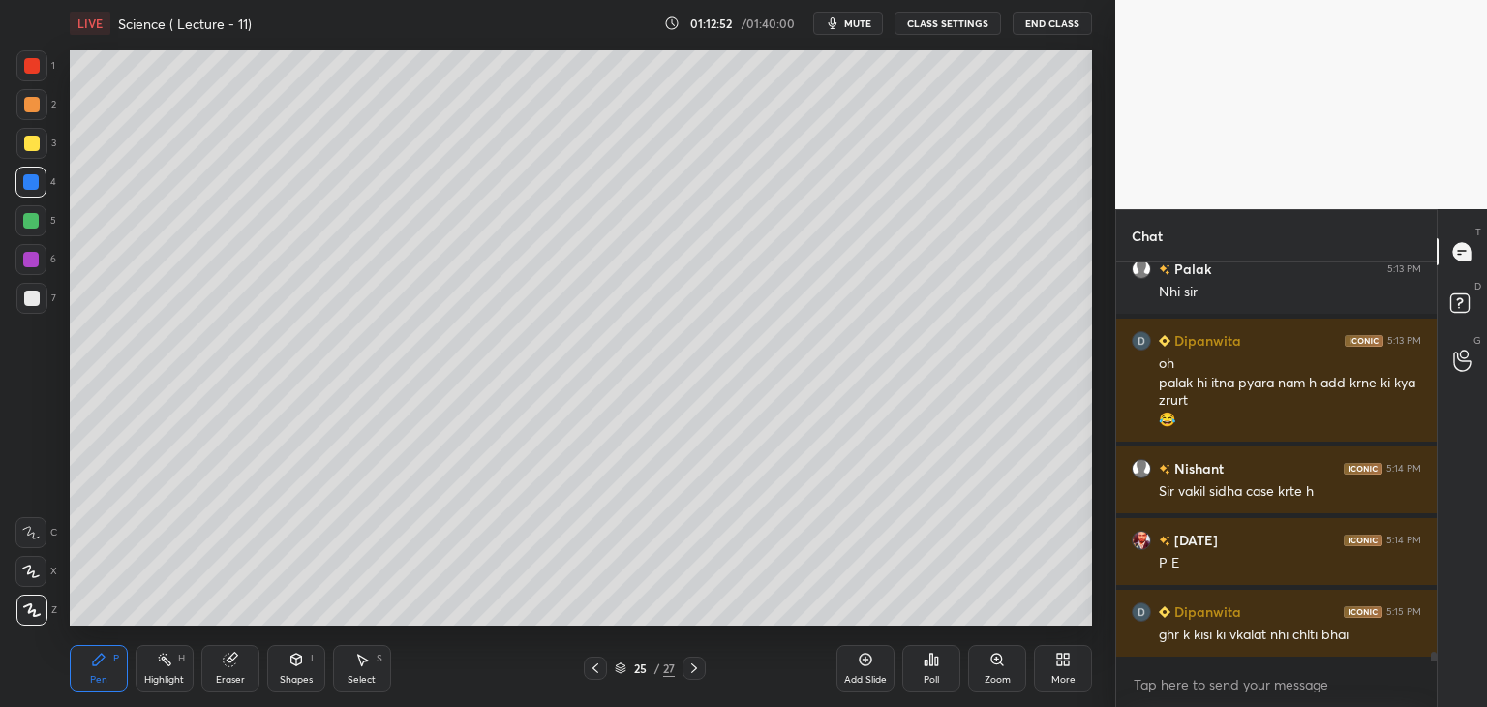
click at [33, 299] on div at bounding box center [31, 297] width 15 height 15
click at [236, 667] on div "Eraser" at bounding box center [230, 668] width 58 height 46
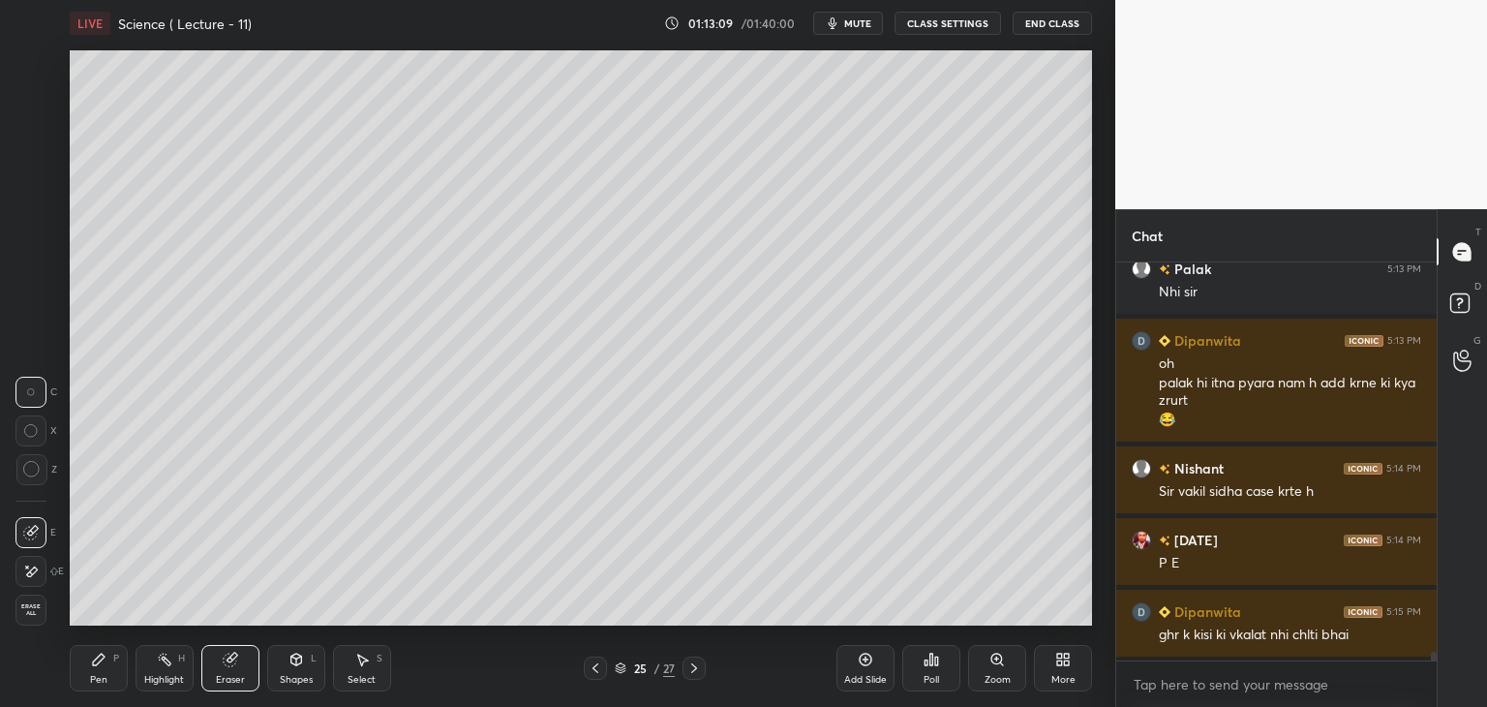
click at [104, 667] on div "Pen P" at bounding box center [99, 668] width 58 height 46
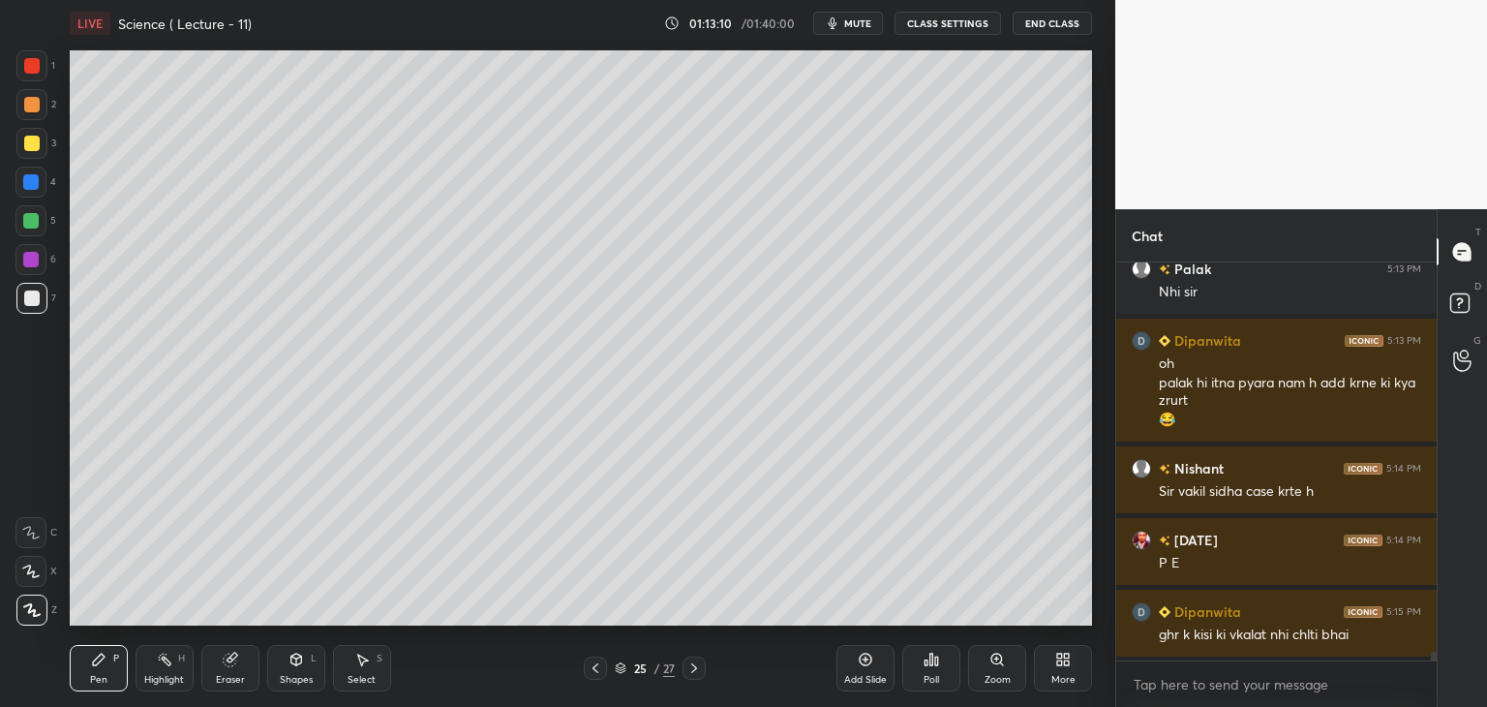
scroll to position [17118, 0]
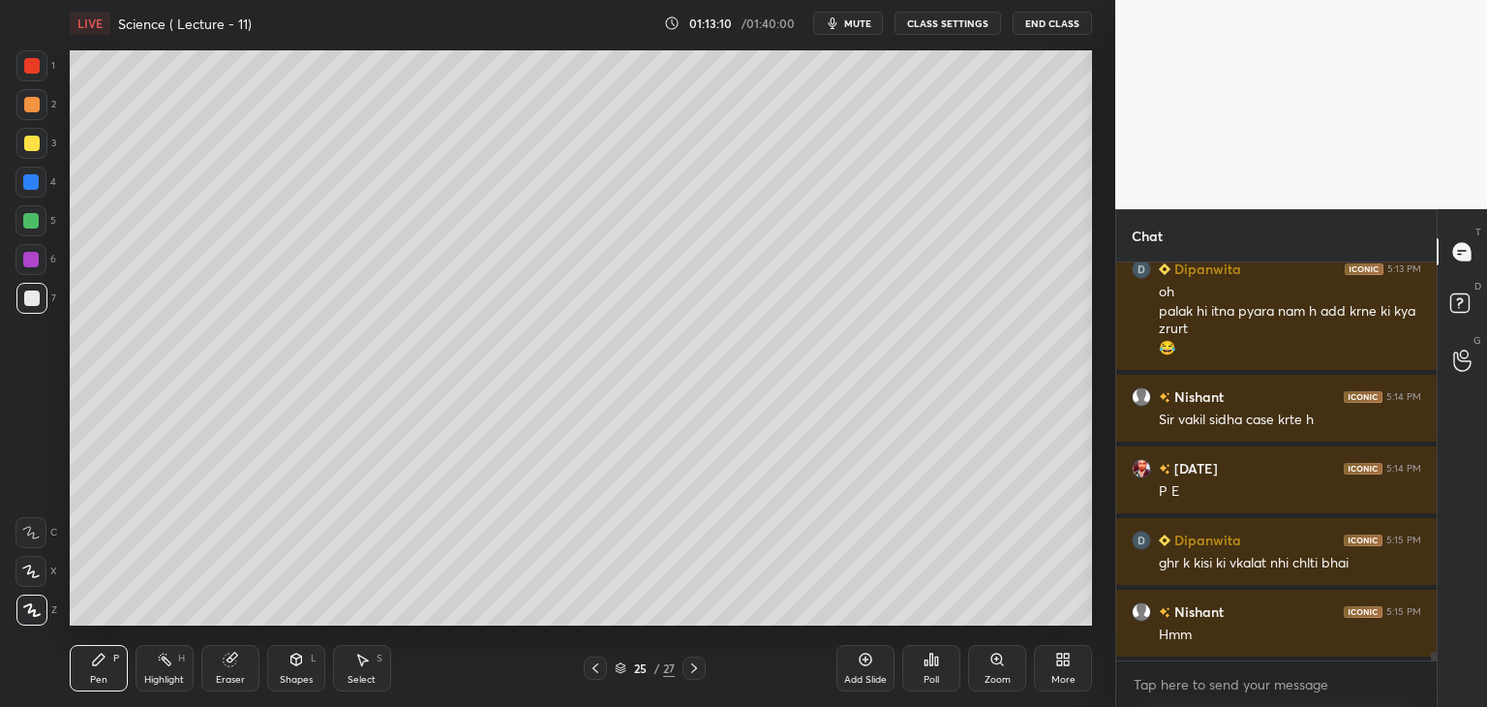
click at [32, 226] on div at bounding box center [30, 220] width 15 height 15
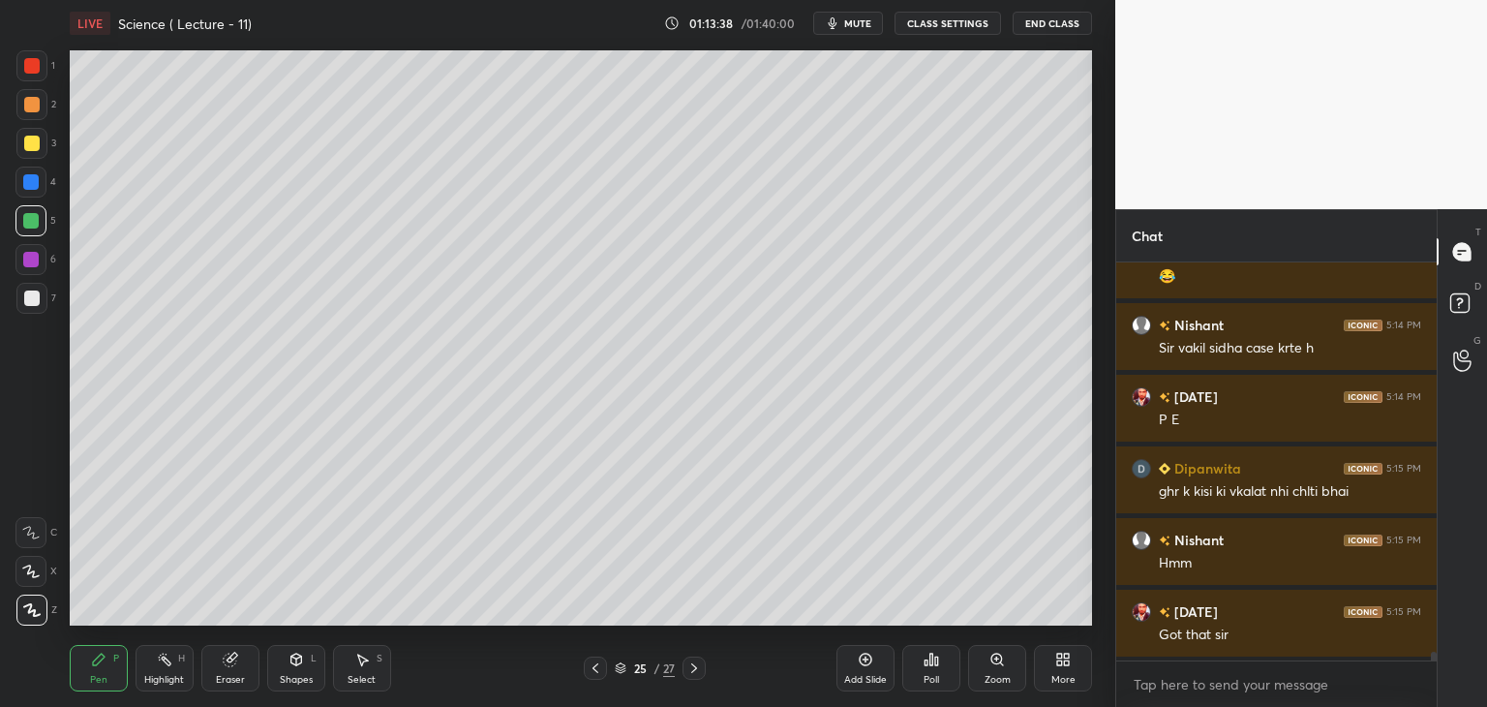
click at [32, 102] on div at bounding box center [31, 104] width 15 height 15
click at [32, 294] on div at bounding box center [31, 297] width 15 height 15
click at [294, 667] on div "Shapes L" at bounding box center [296, 668] width 58 height 46
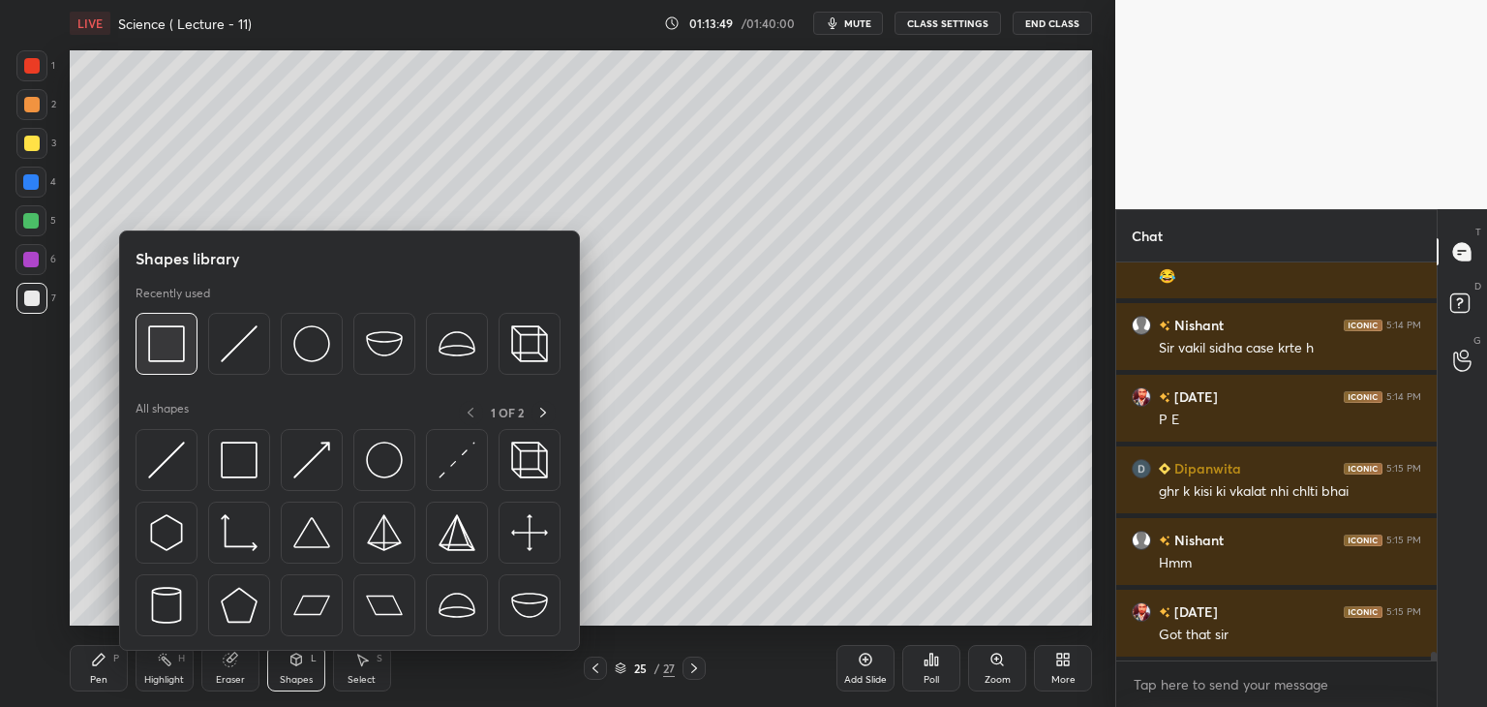
click at [174, 355] on img at bounding box center [166, 343] width 37 height 37
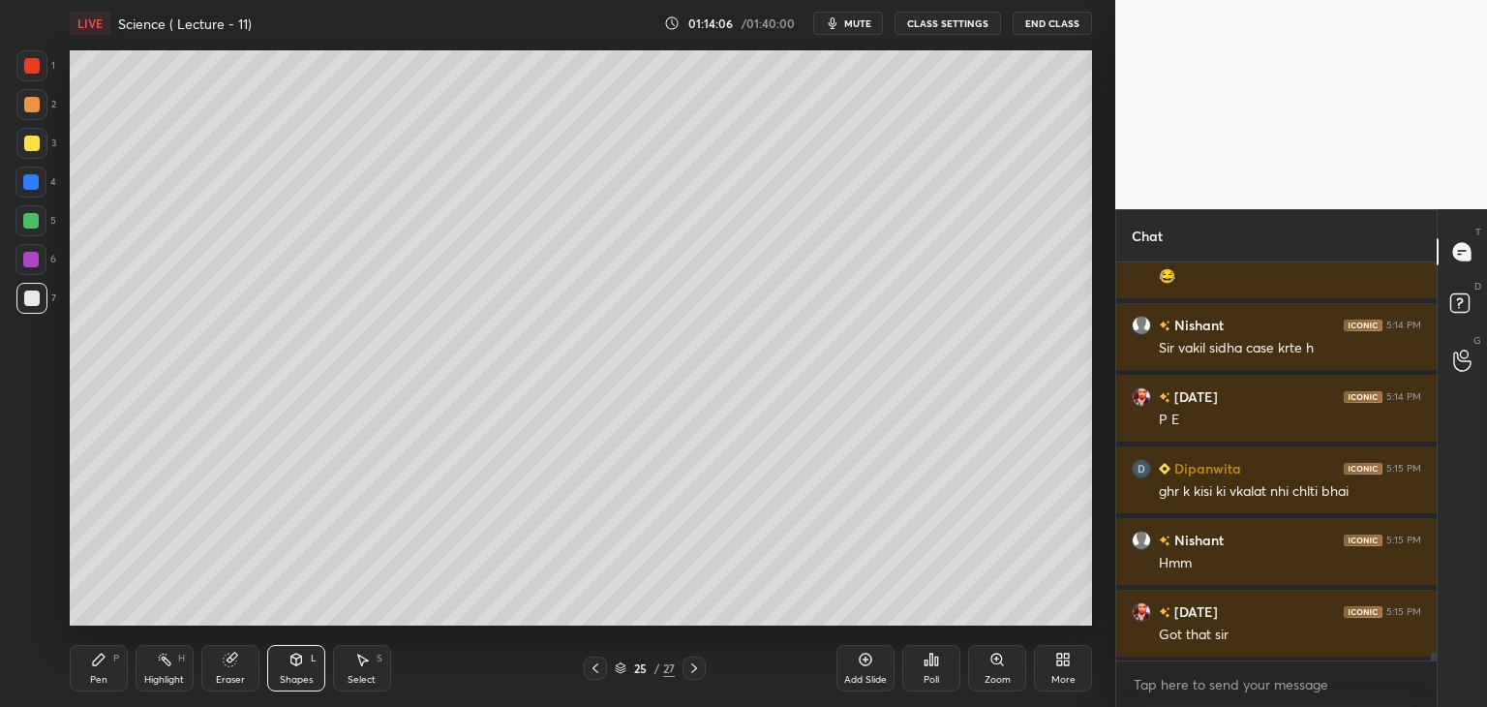
click at [103, 662] on icon at bounding box center [98, 659] width 15 height 15
click at [35, 180] on div at bounding box center [30, 181] width 15 height 15
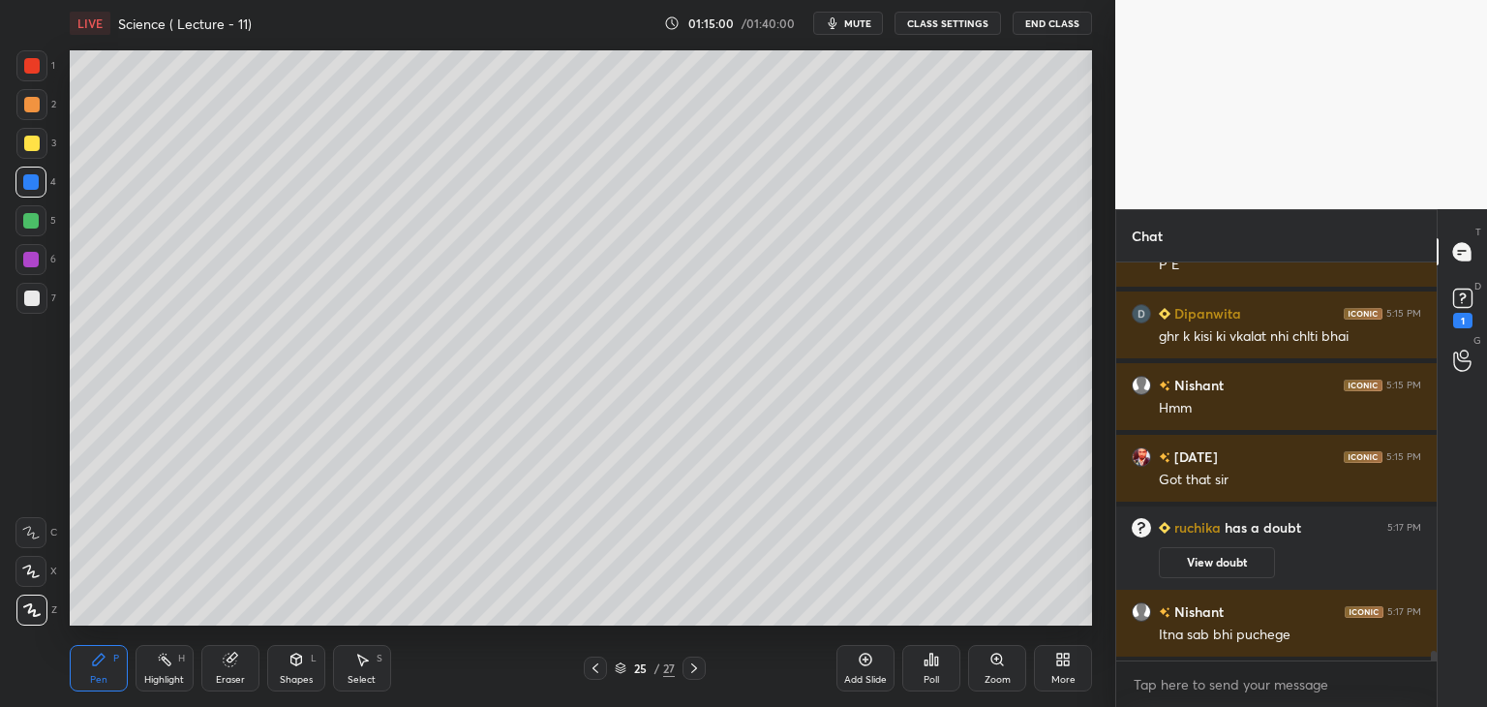
scroll to position [16667, 0]
click at [1205, 560] on button "View doubt" at bounding box center [1217, 562] width 116 height 31
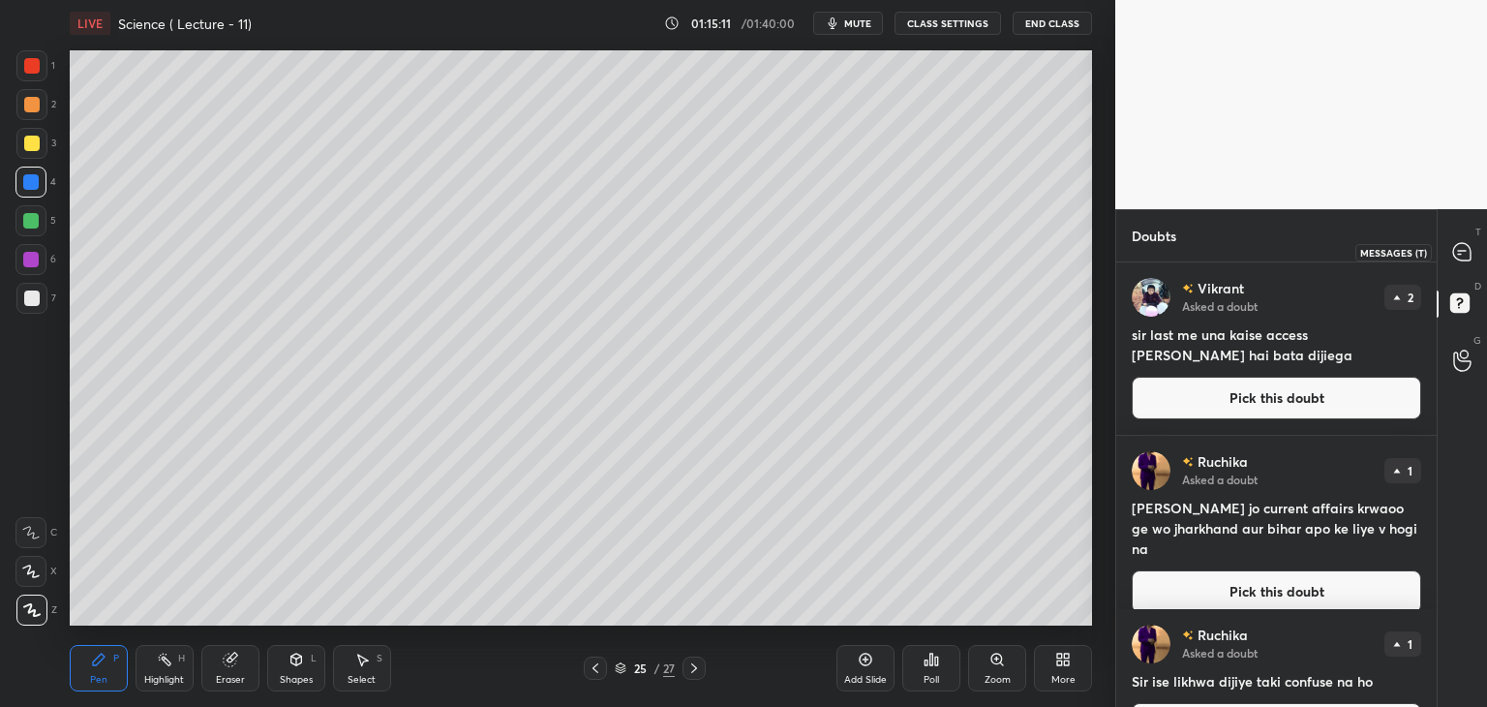
click at [1450, 254] on div at bounding box center [1462, 251] width 39 height 35
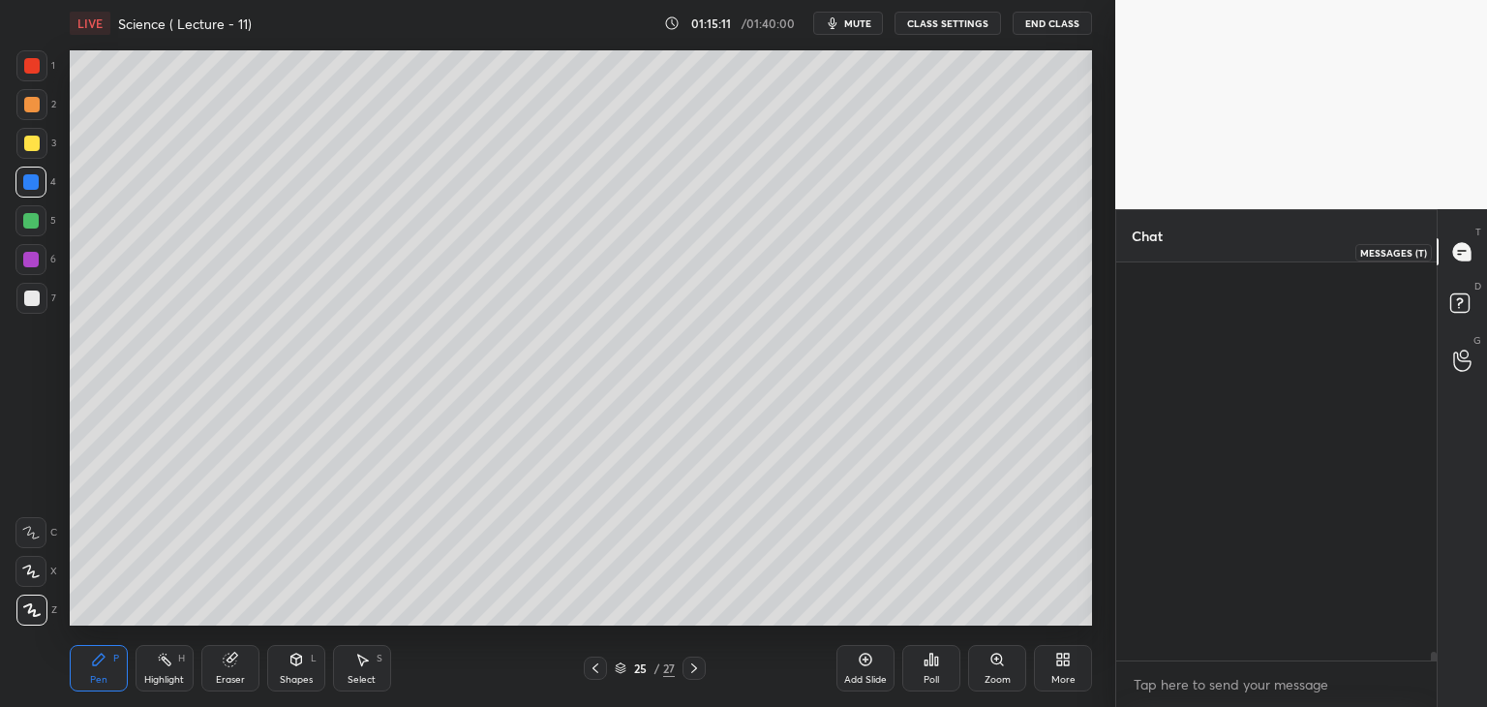
scroll to position [392, 315]
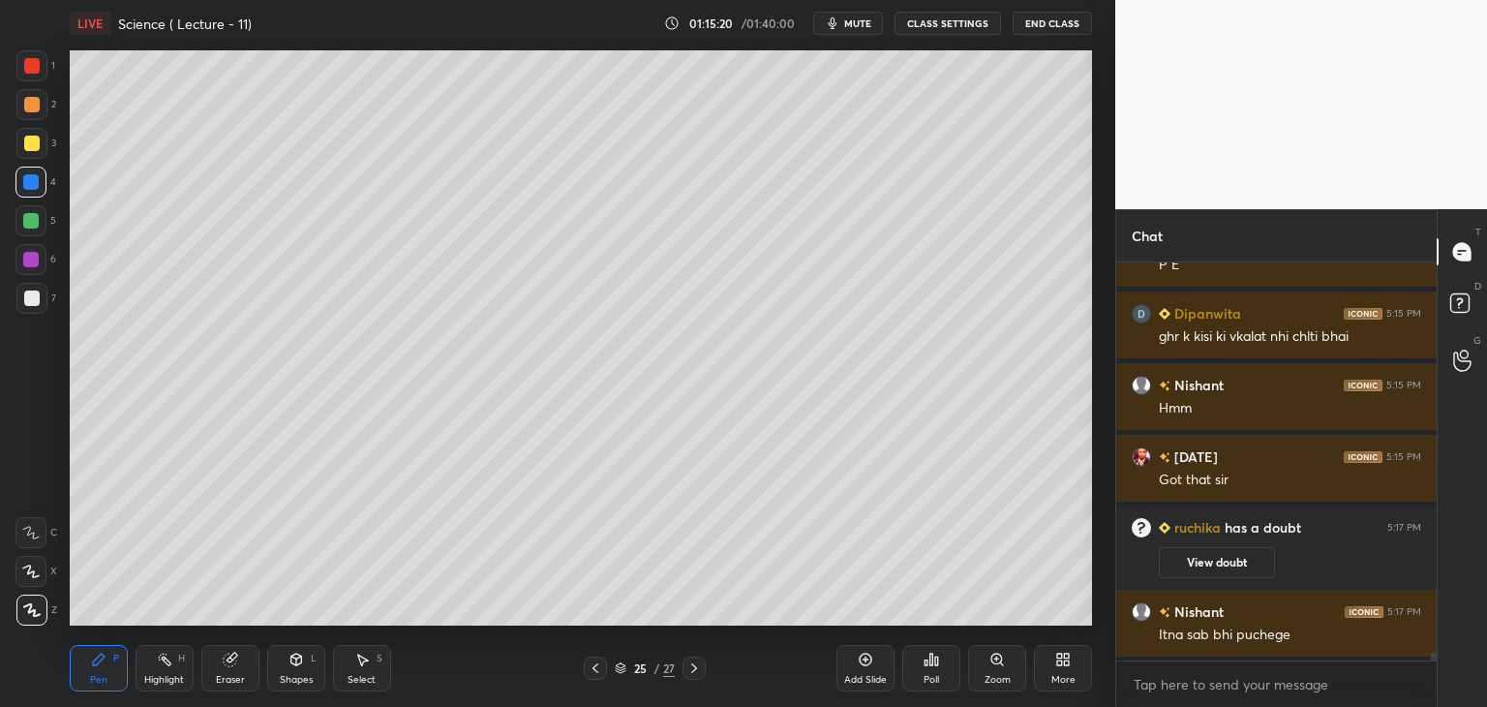
click at [30, 212] on div at bounding box center [30, 220] width 31 height 31
click at [303, 667] on div "Shapes L" at bounding box center [296, 668] width 58 height 46
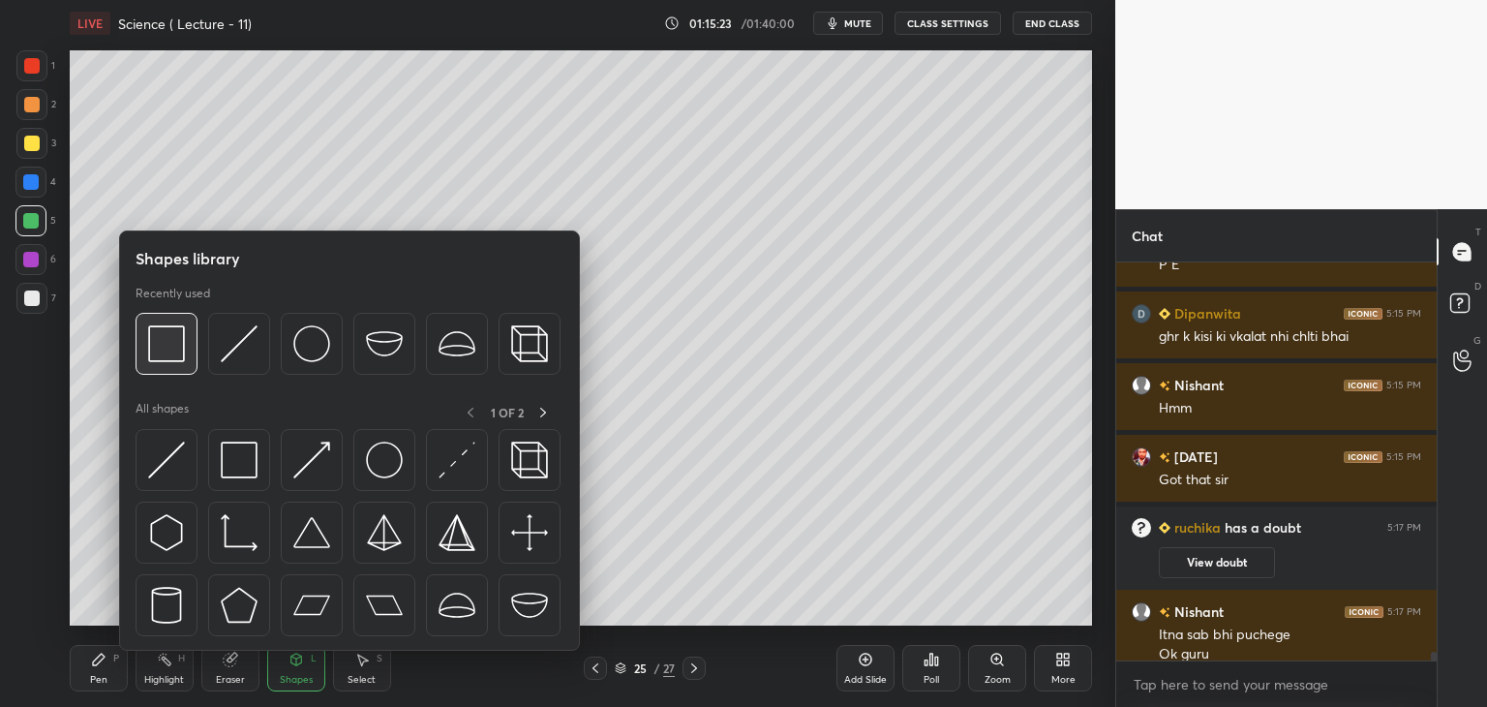
scroll to position [17101, 0]
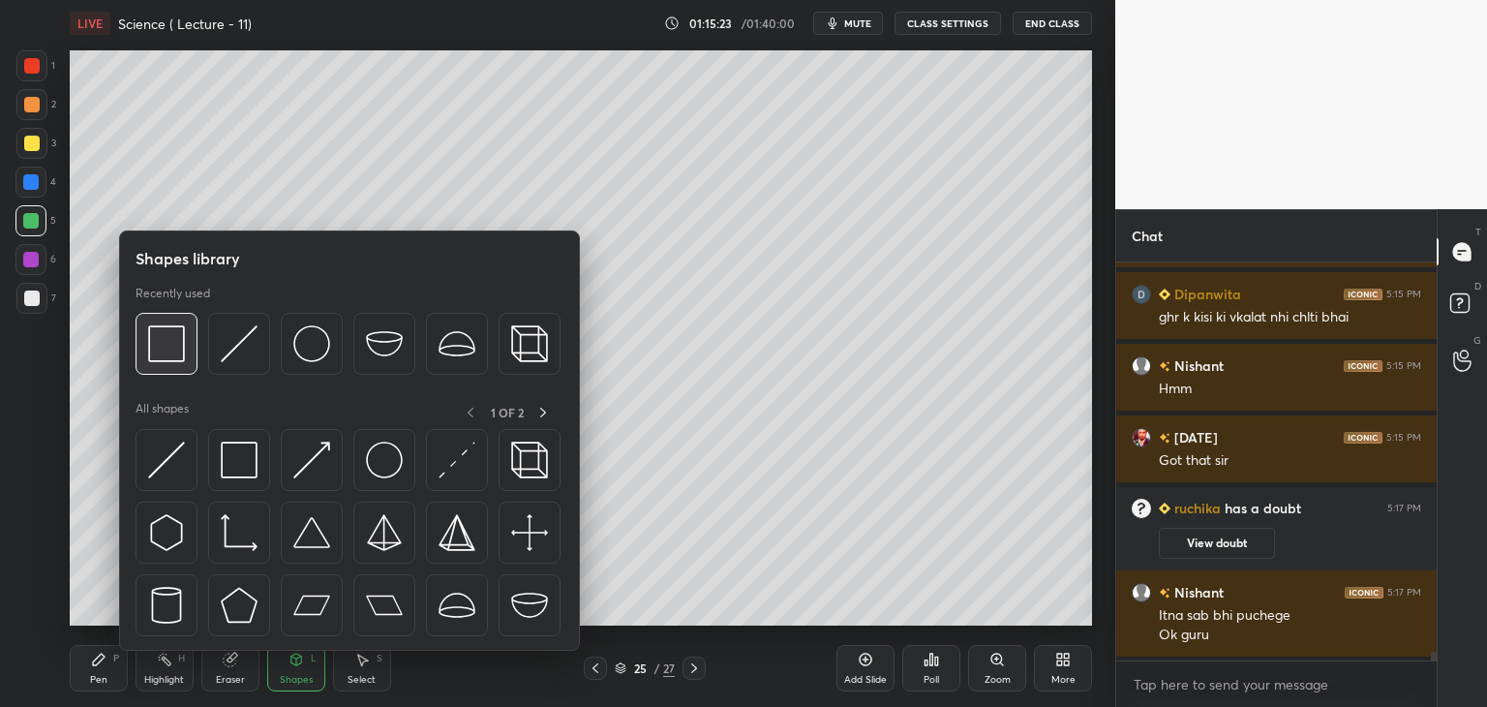
click at [151, 346] on img at bounding box center [166, 343] width 37 height 37
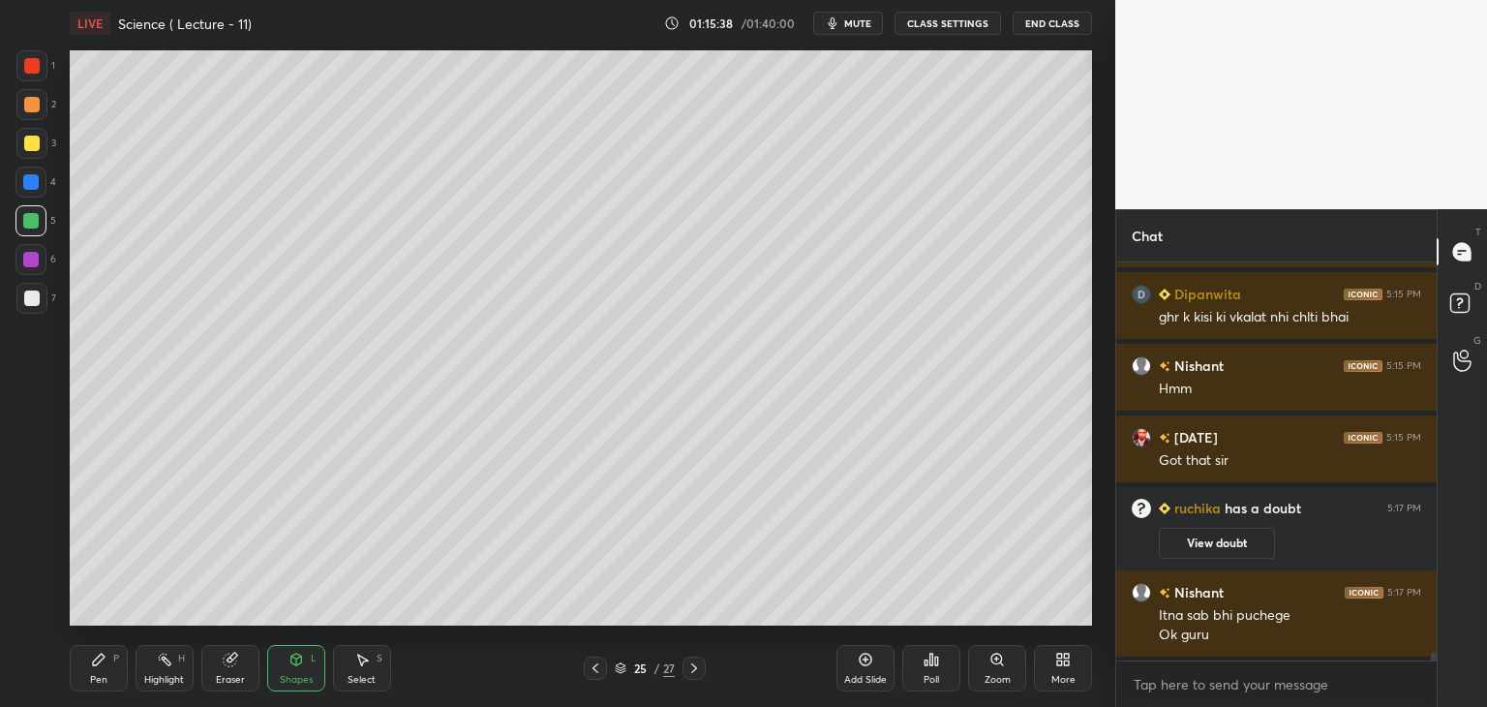
click at [30, 181] on div at bounding box center [30, 181] width 15 height 15
click at [109, 666] on div "Pen P" at bounding box center [99, 668] width 58 height 46
click at [29, 214] on div at bounding box center [30, 220] width 15 height 15
click at [26, 104] on div at bounding box center [31, 104] width 15 height 15
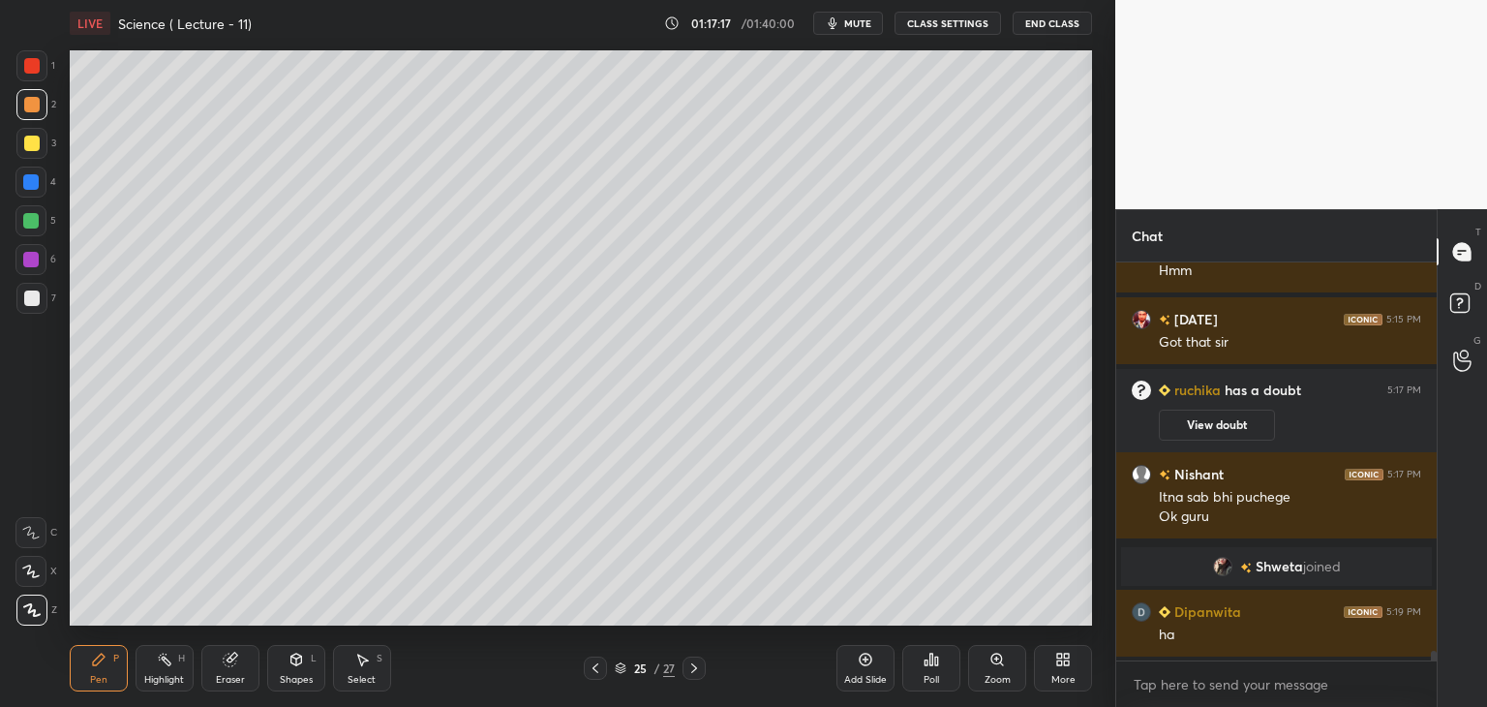
scroll to position [16900, 0]
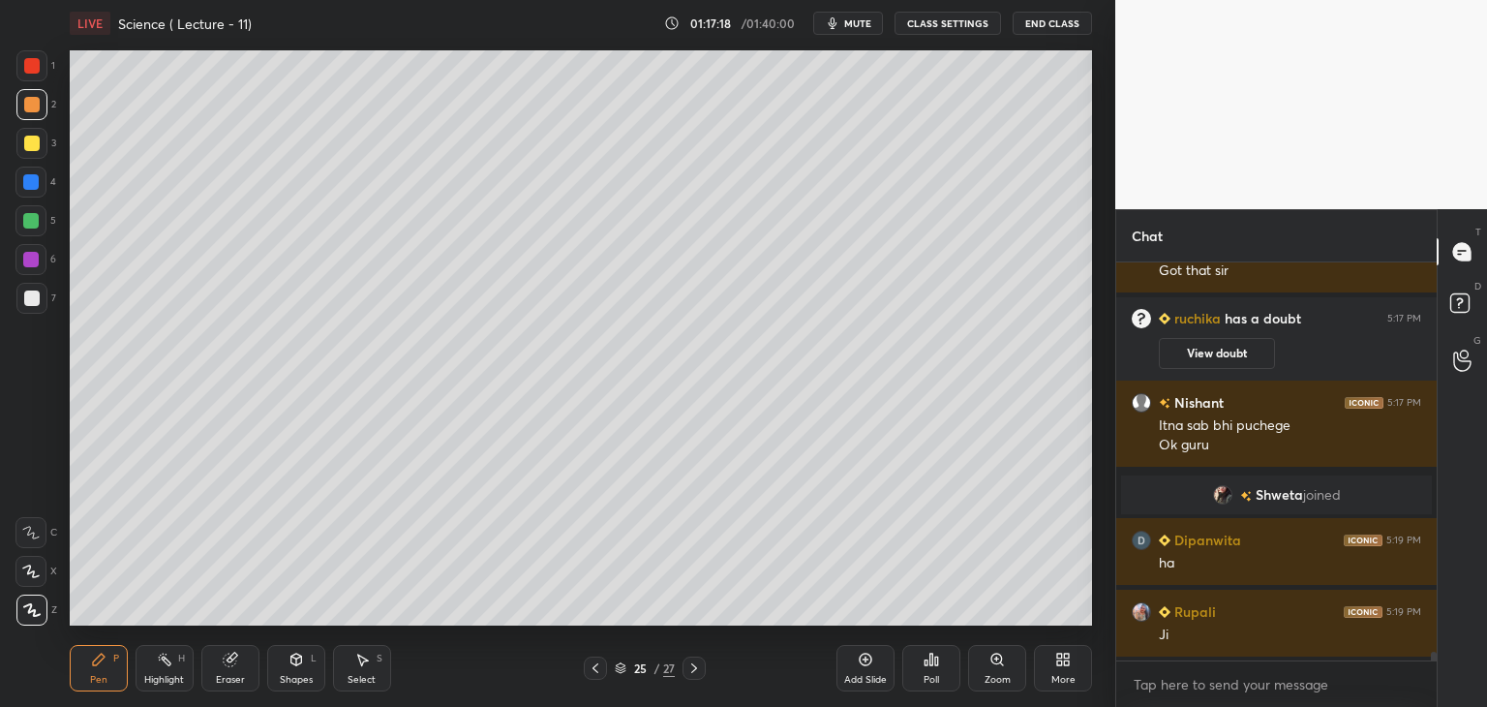
click at [37, 256] on div at bounding box center [30, 259] width 15 height 15
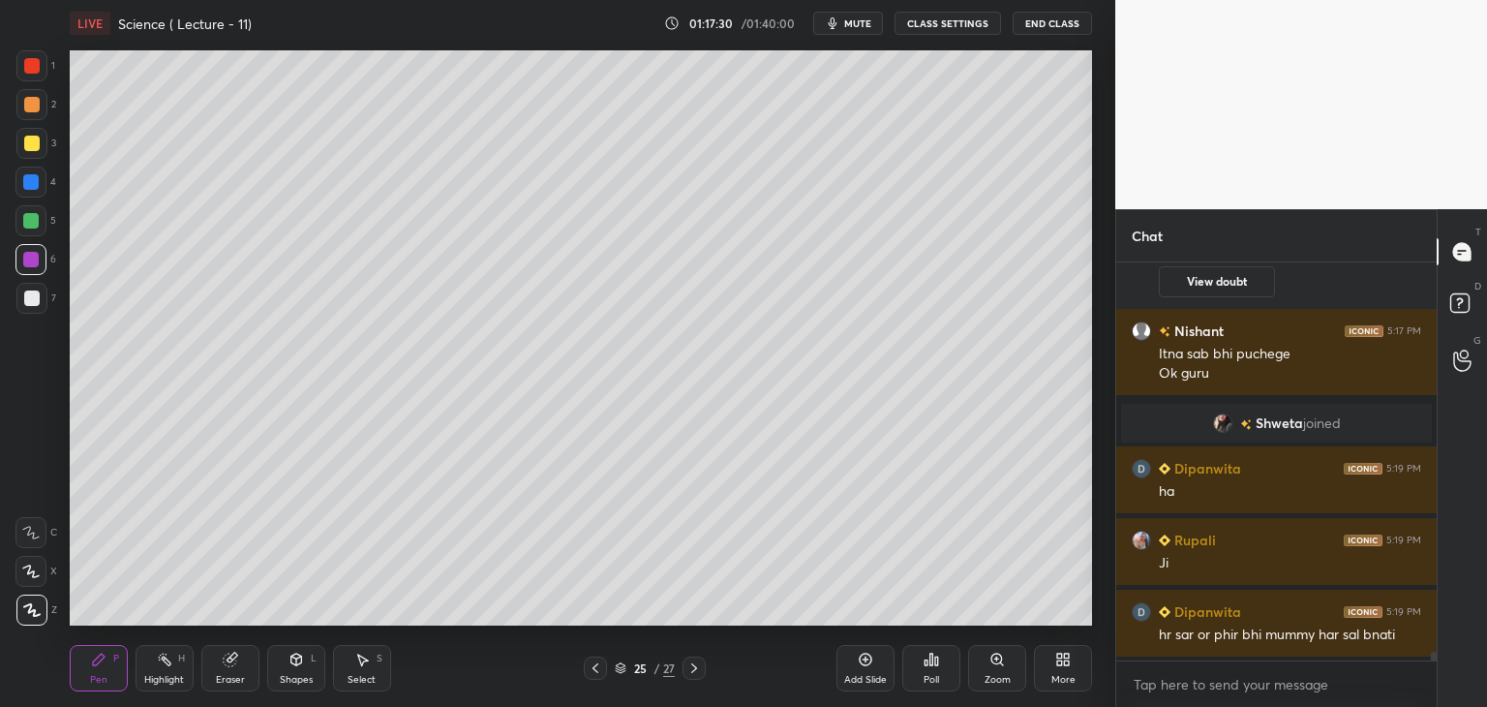
click at [998, 622] on div "Add Slide Poll Zoom More" at bounding box center [964, 668] width 256 height 108
click at [1020, 621] on div "Add Slide Poll Zoom More" at bounding box center [964, 668] width 256 height 108
click at [1057, 617] on div "Add Slide Poll Zoom More" at bounding box center [964, 668] width 256 height 108
click at [1084, 615] on div "Add Slide Poll Zoom More" at bounding box center [964, 668] width 256 height 108
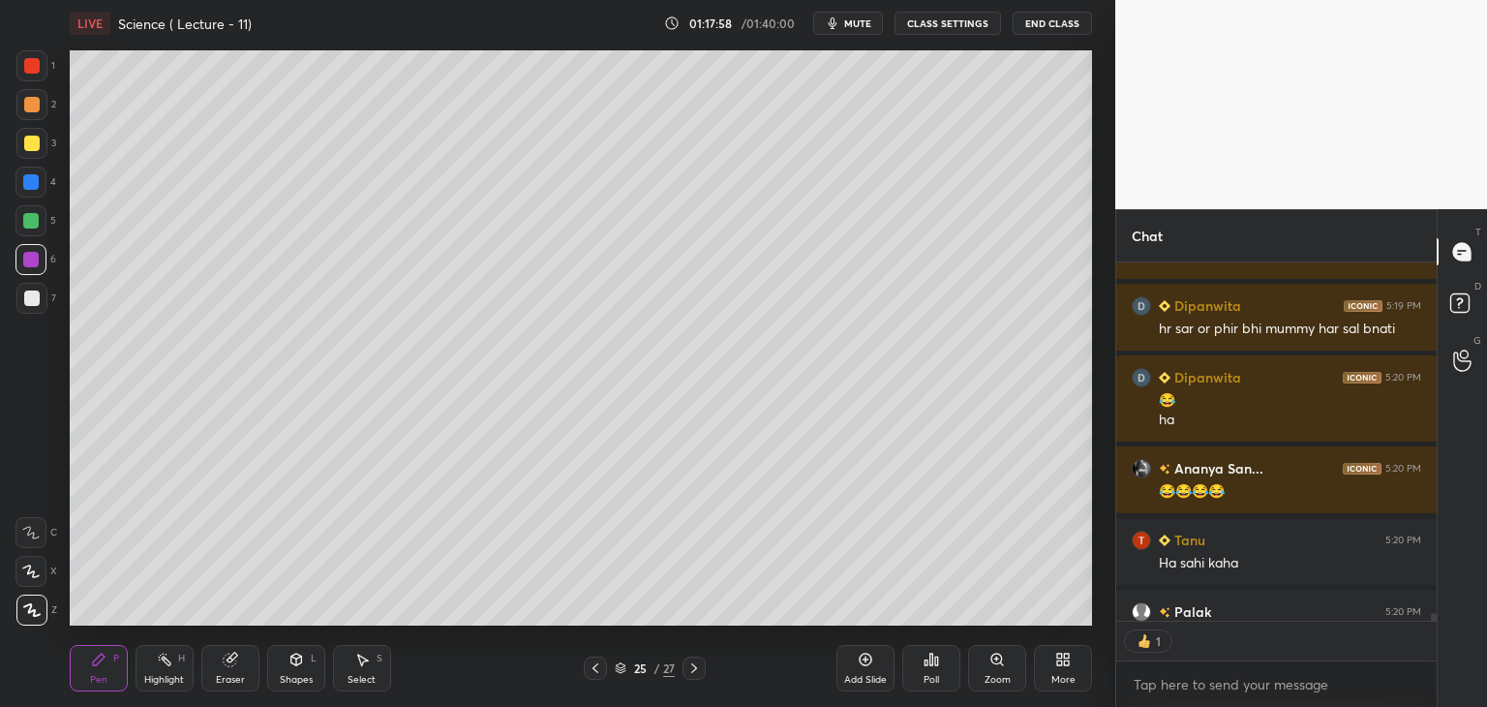
scroll to position [17388, 0]
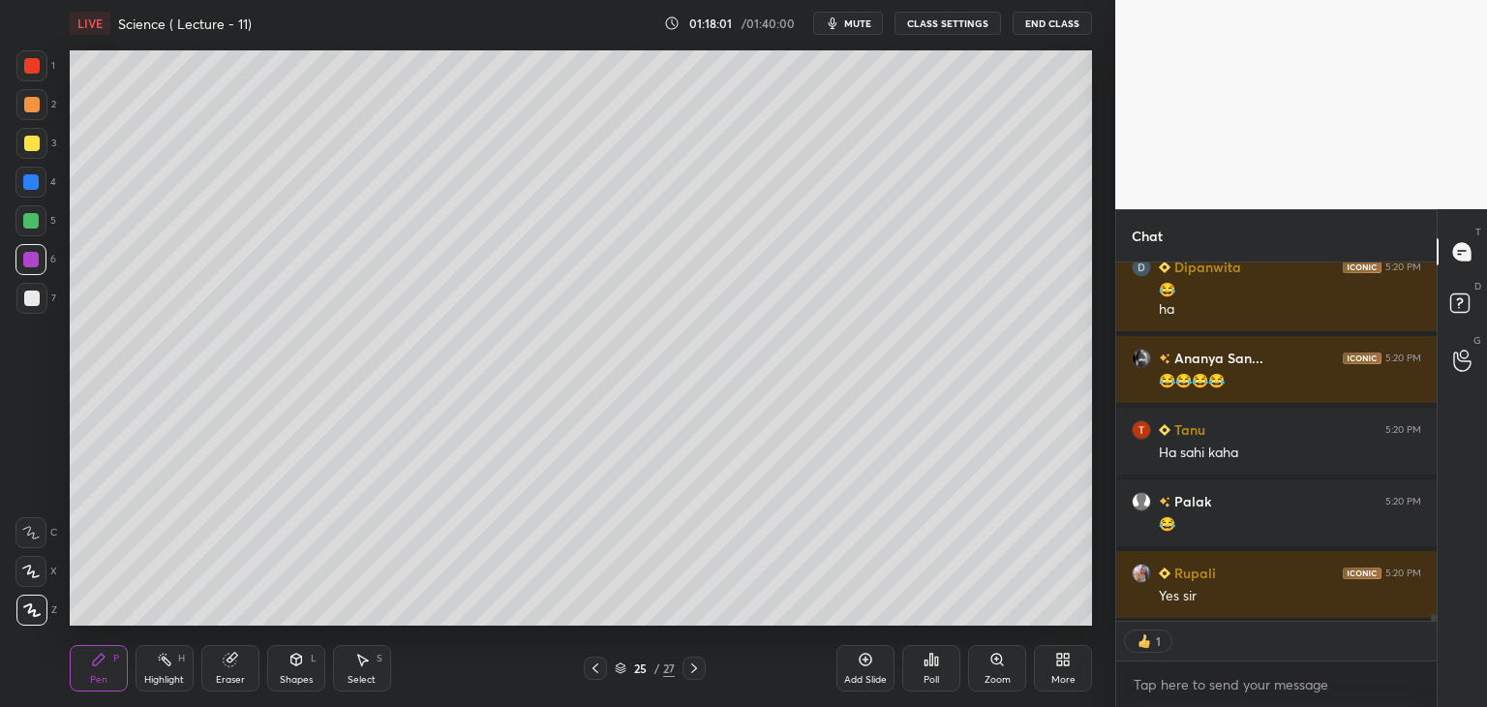
click at [28, 95] on div at bounding box center [31, 104] width 31 height 31
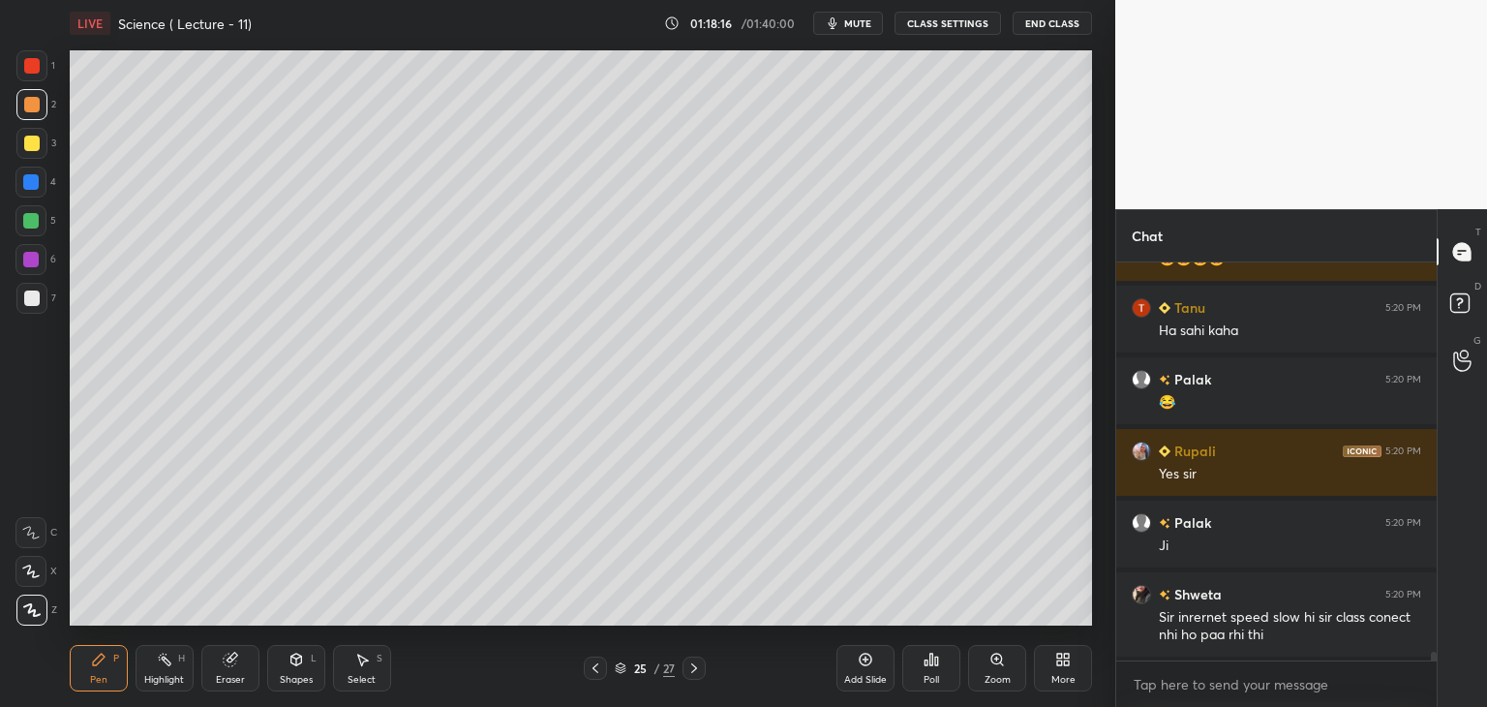
scroll to position [17616, 0]
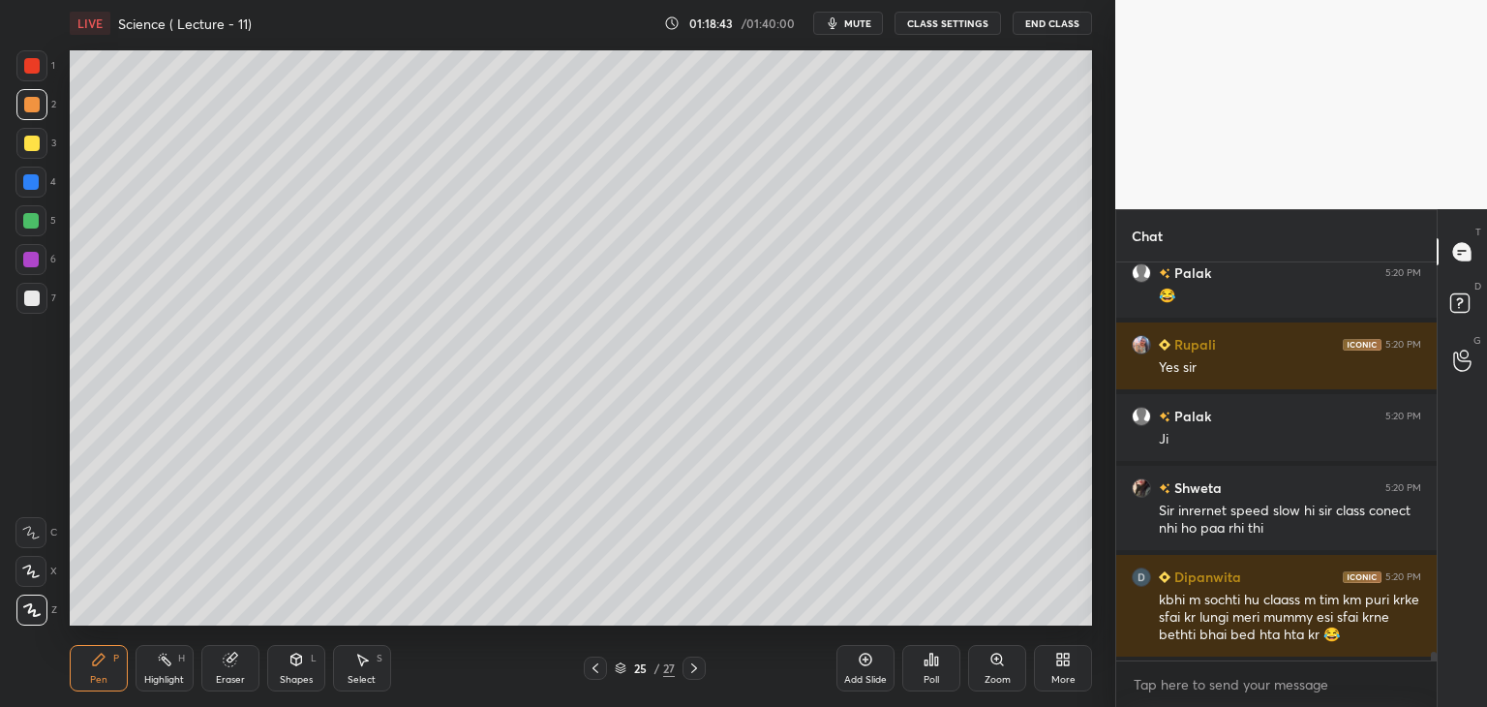
click at [592, 665] on icon at bounding box center [595, 667] width 15 height 15
click at [693, 667] on icon at bounding box center [693, 667] width 15 height 15
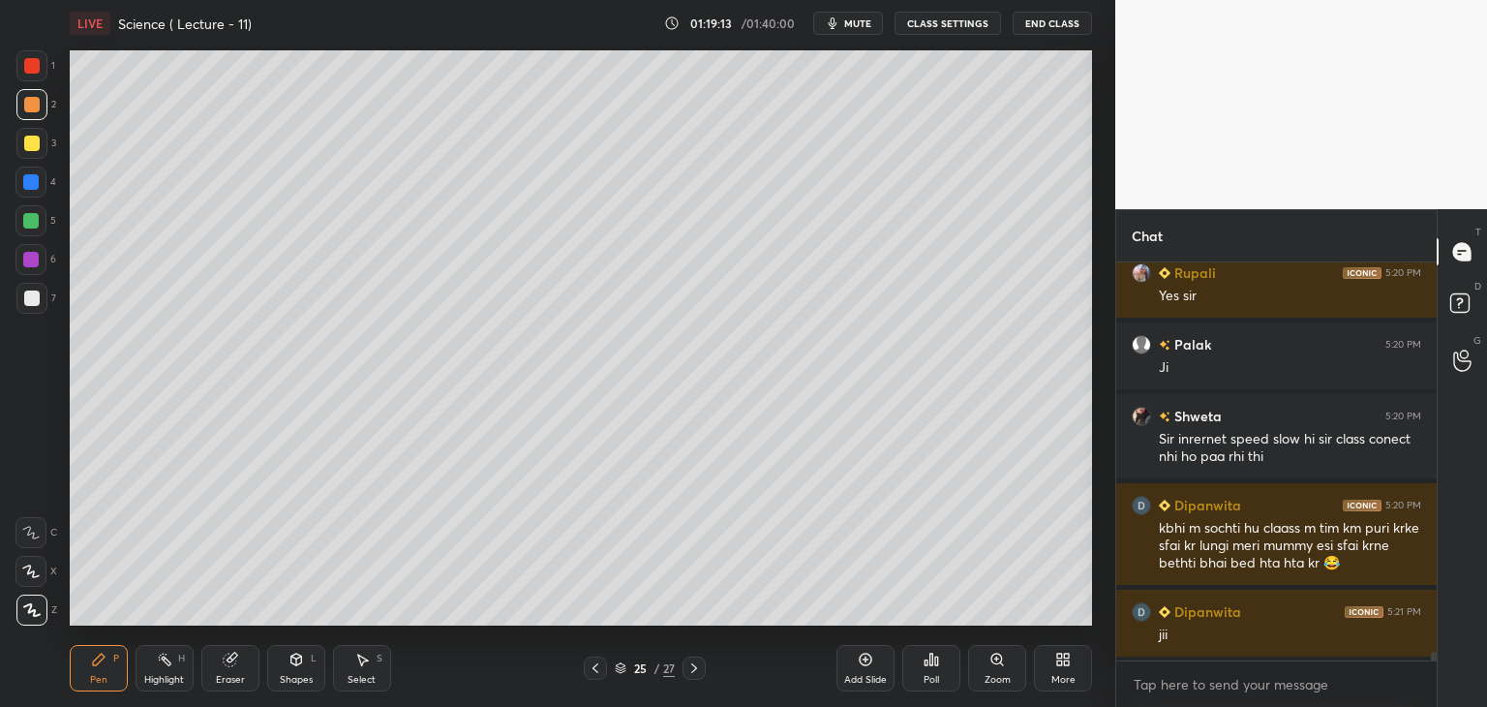
click at [872, 672] on div "Add Slide" at bounding box center [865, 668] width 58 height 46
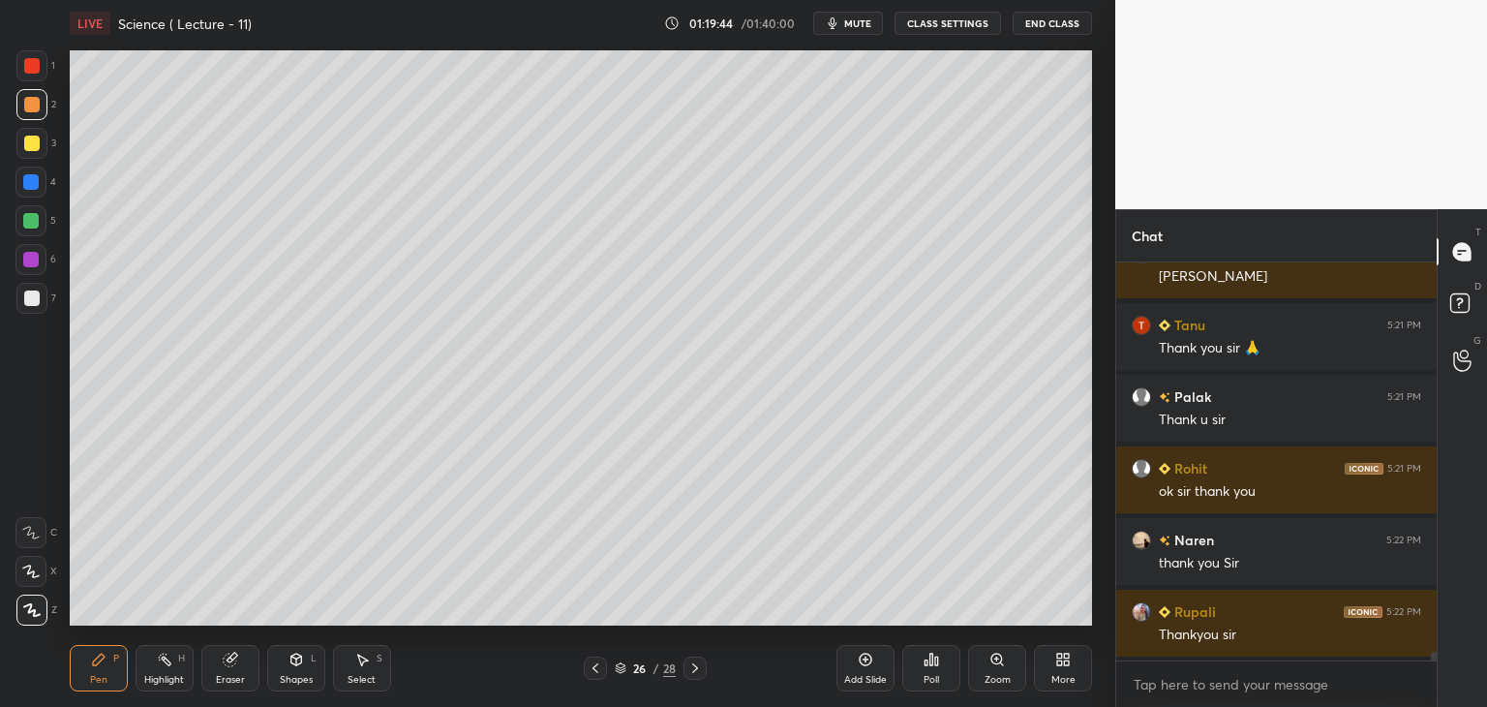
scroll to position [18280, 0]
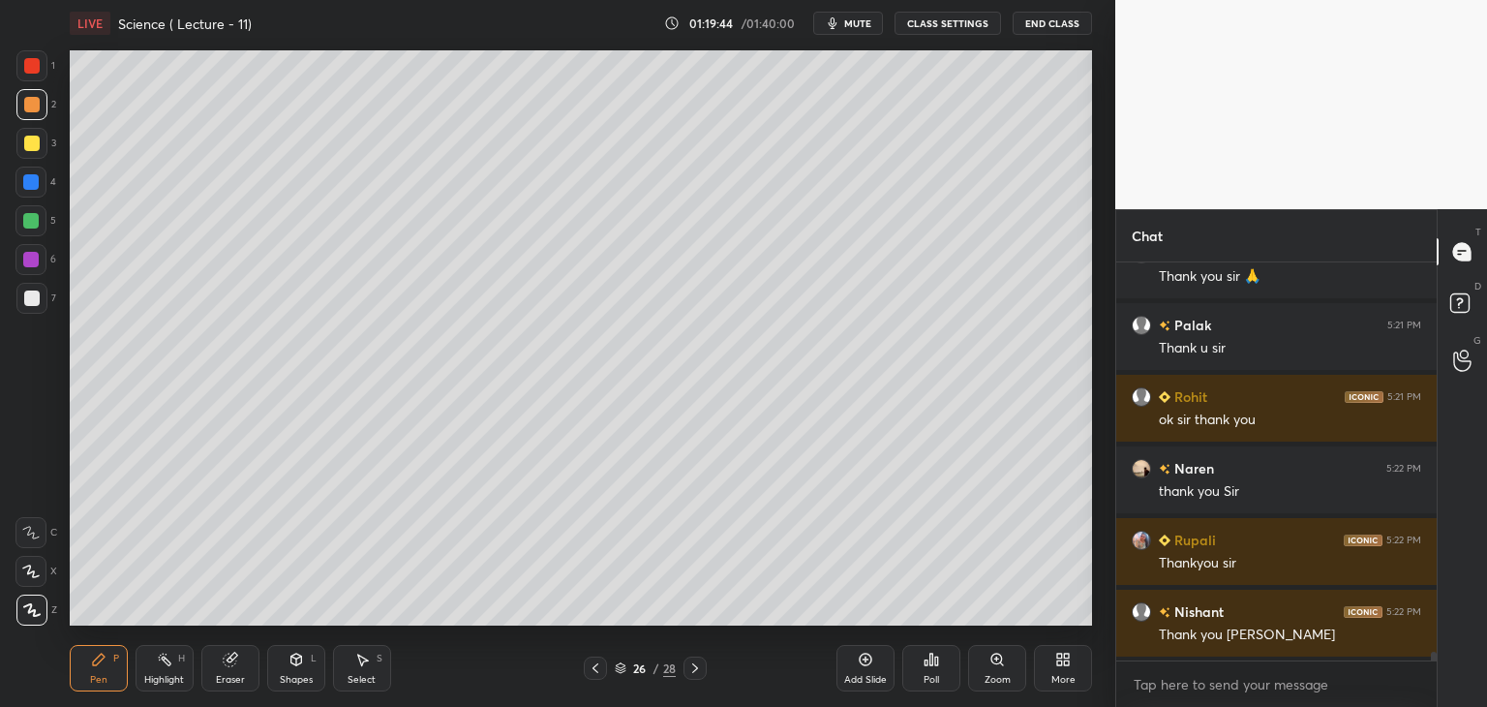
click at [1163, 667] on div "x" at bounding box center [1276, 684] width 320 height 46
type textarea "x"
paste textarea "[URL][DOMAIN_NAME]"
type textarea "[URL][DOMAIN_NAME]"
type textarea "x"
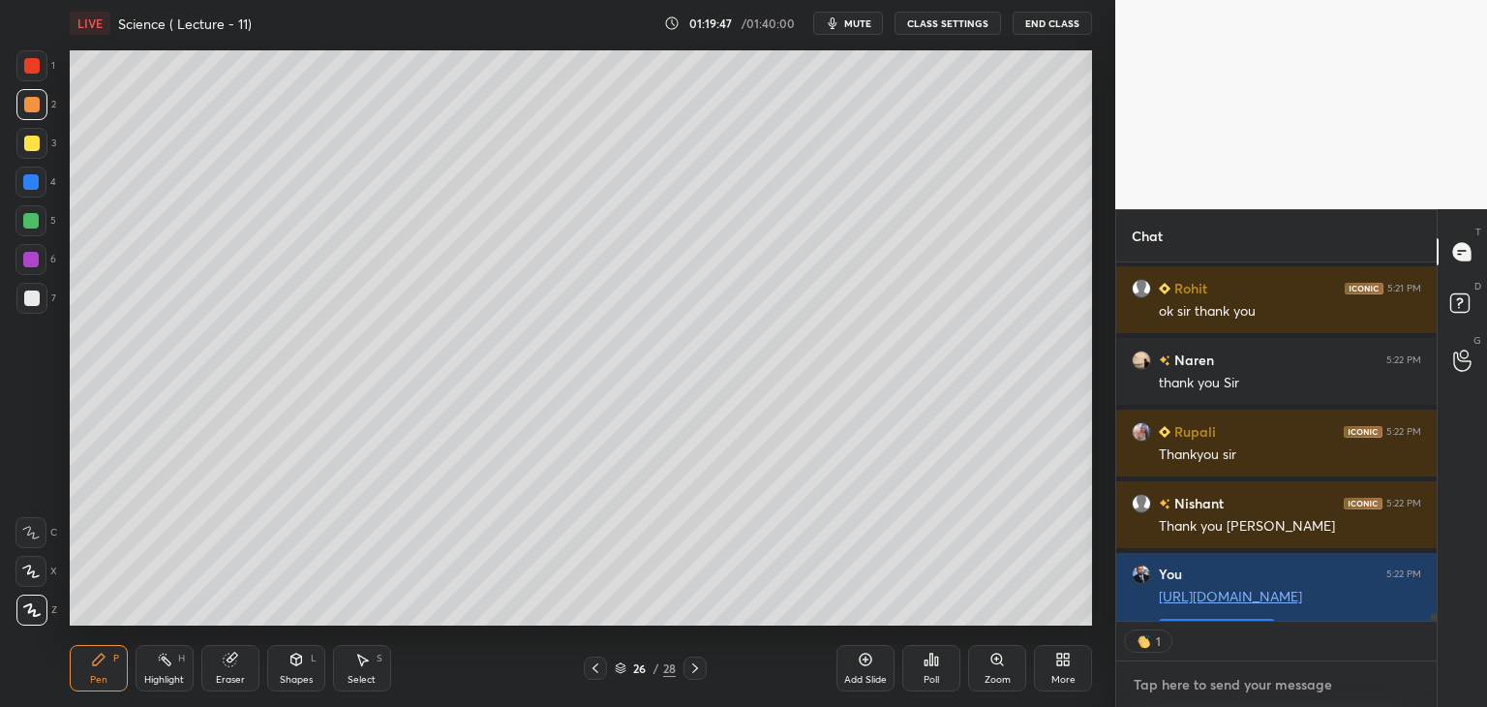
scroll to position [7, 6]
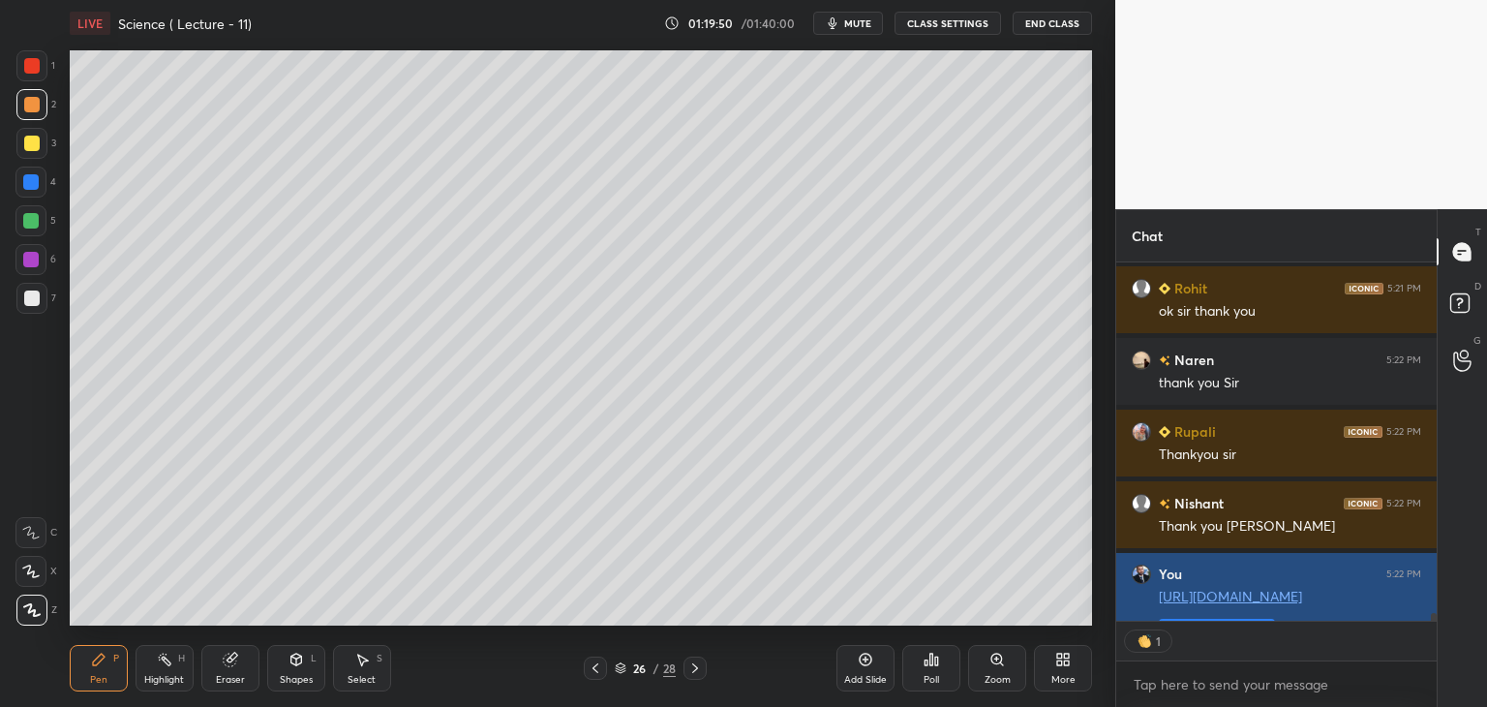
click at [1185, 620] on button "Pin message" at bounding box center [1217, 634] width 116 height 31
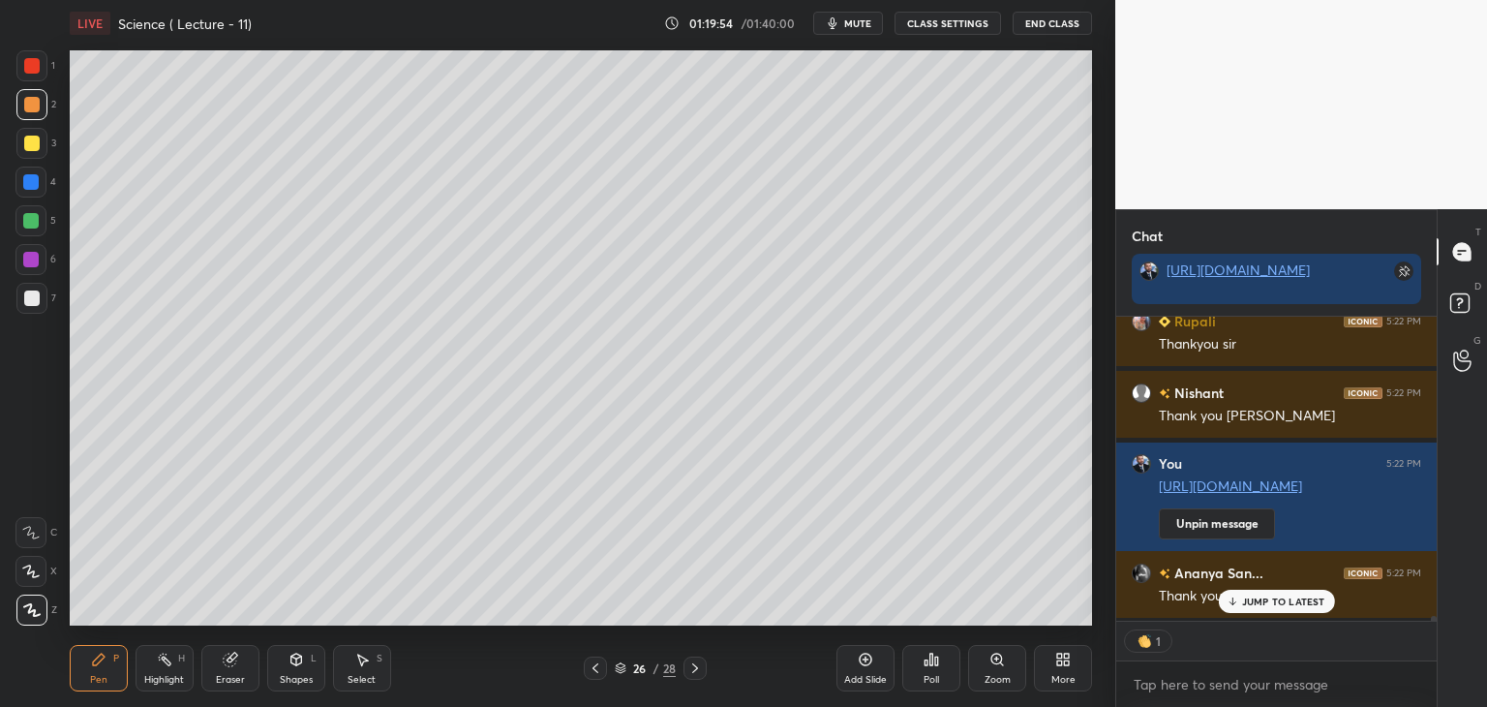
scroll to position [18642, 0]
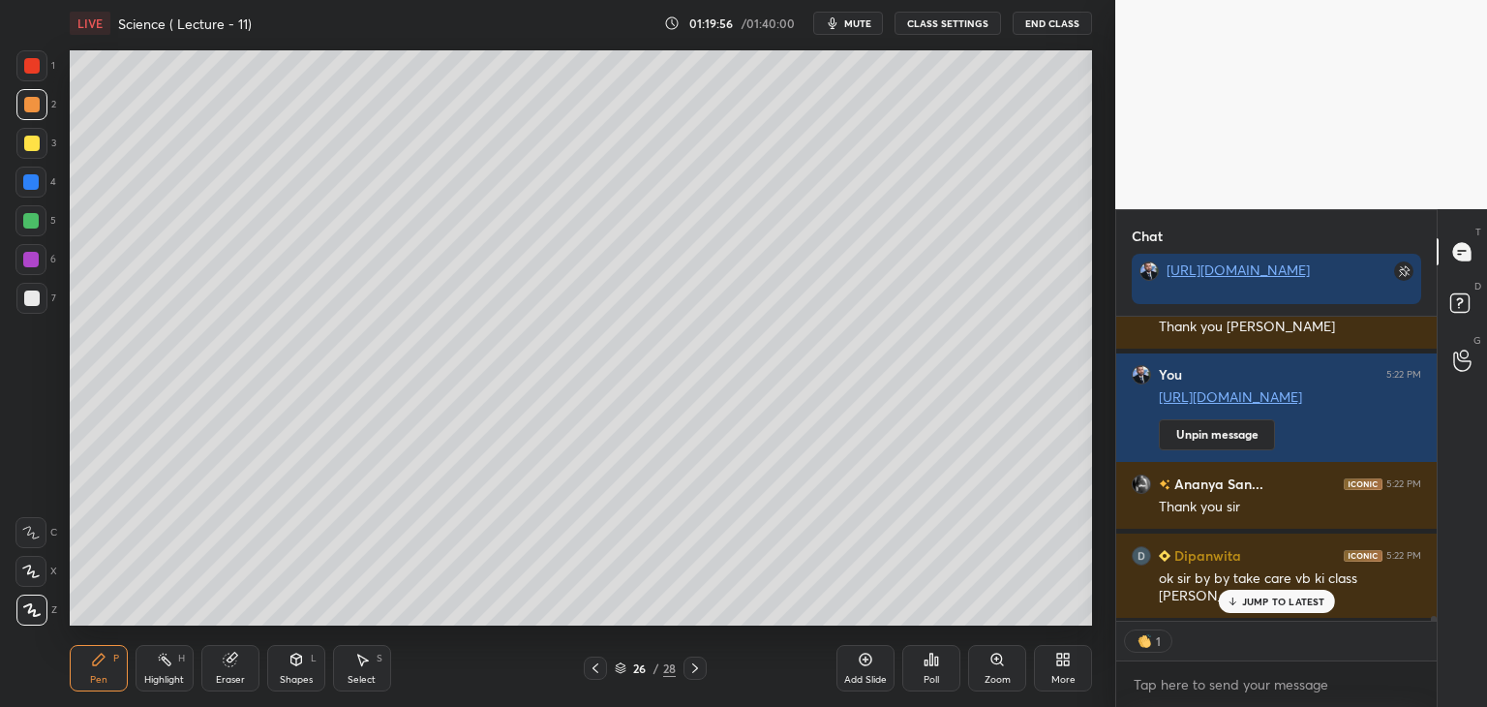
click at [1246, 593] on div "JUMP TO LATEST" at bounding box center [1276, 601] width 116 height 23
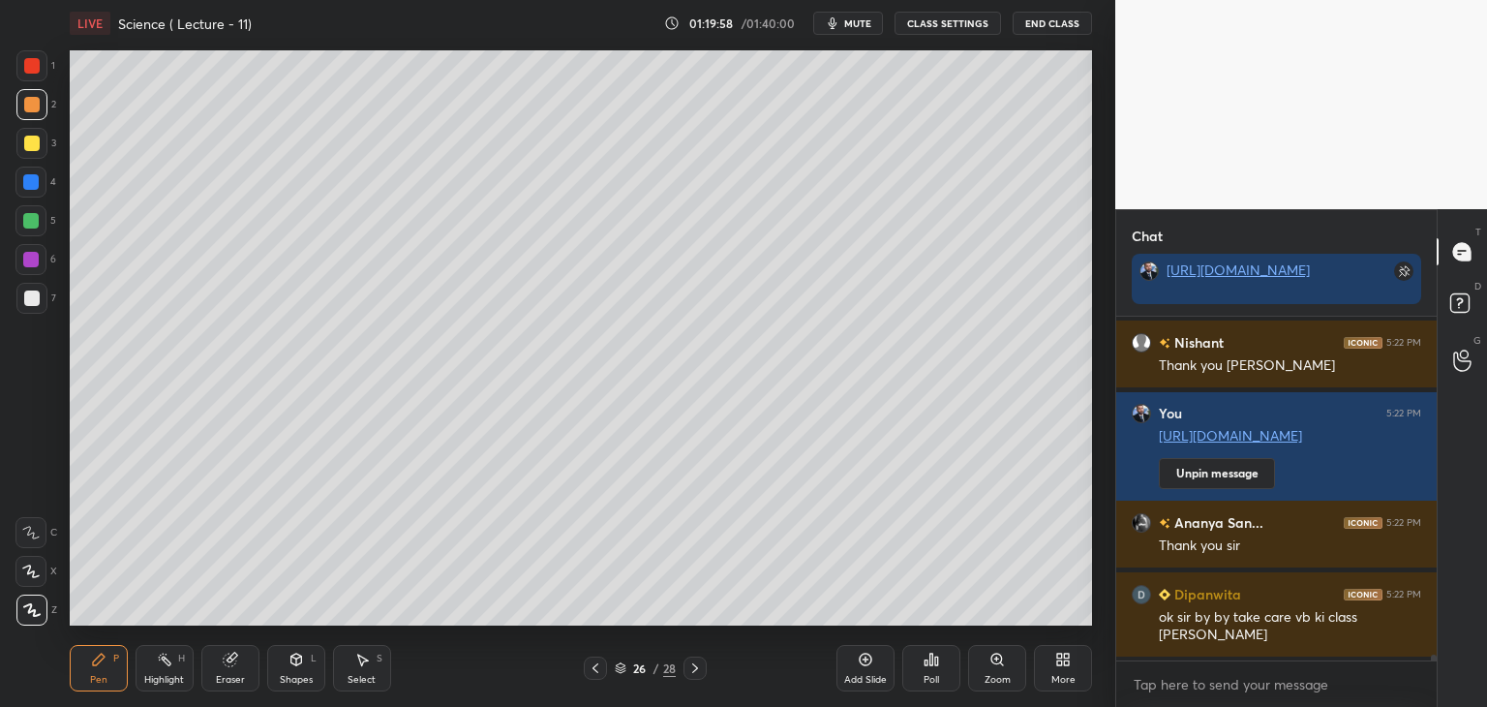
scroll to position [18675, 0]
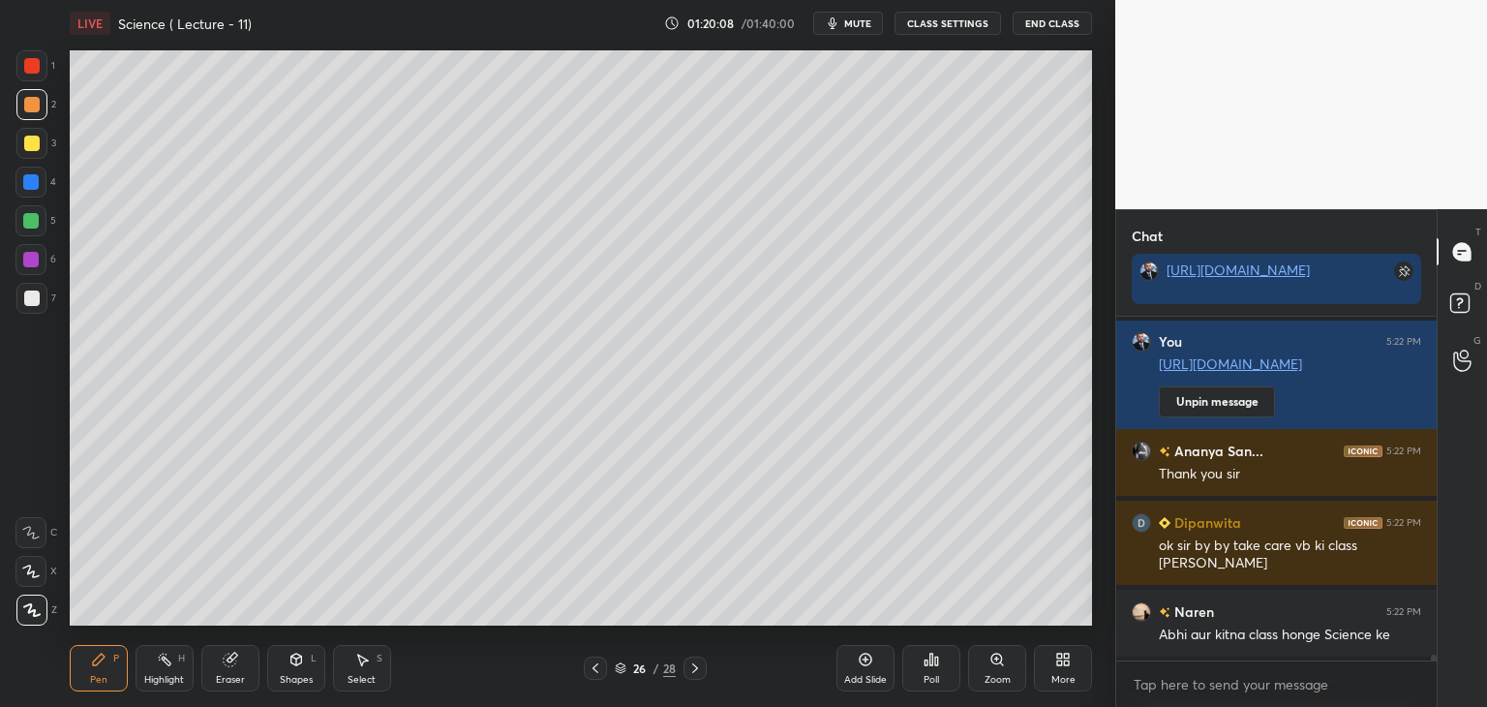
click at [1062, 22] on button "End Class" at bounding box center [1052, 23] width 79 height 23
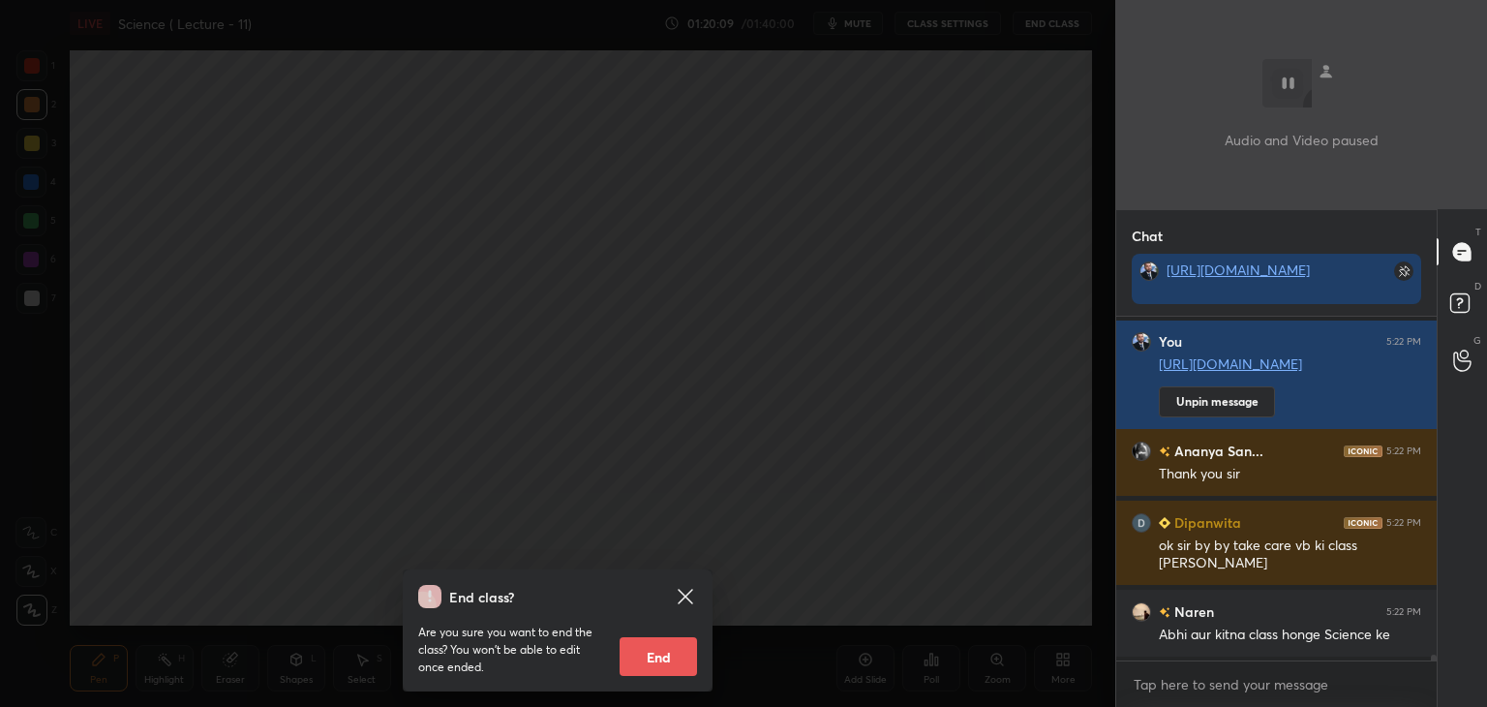
click at [674, 656] on button "End" at bounding box center [658, 656] width 77 height 39
type textarea "x"
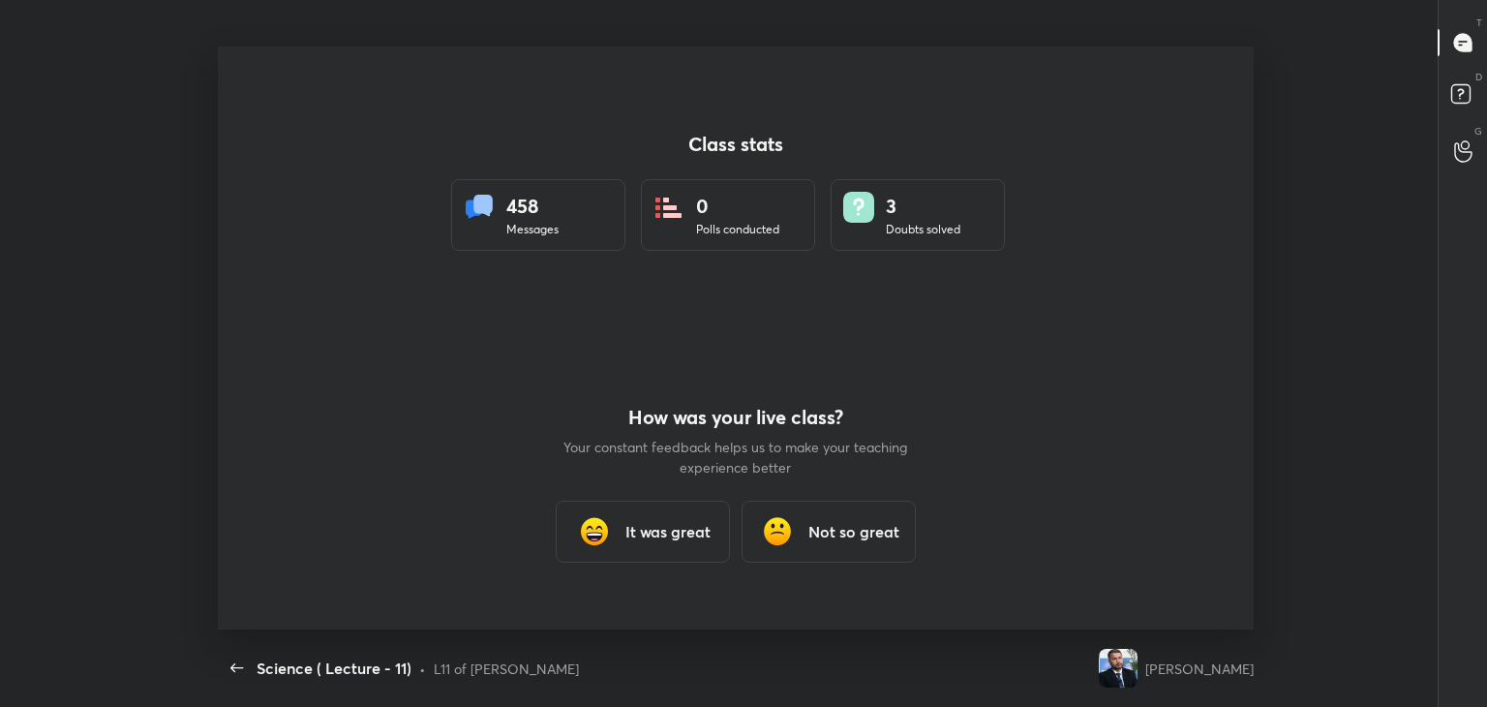
scroll to position [0, 0]
